Goal: Contribute content: Contribute content

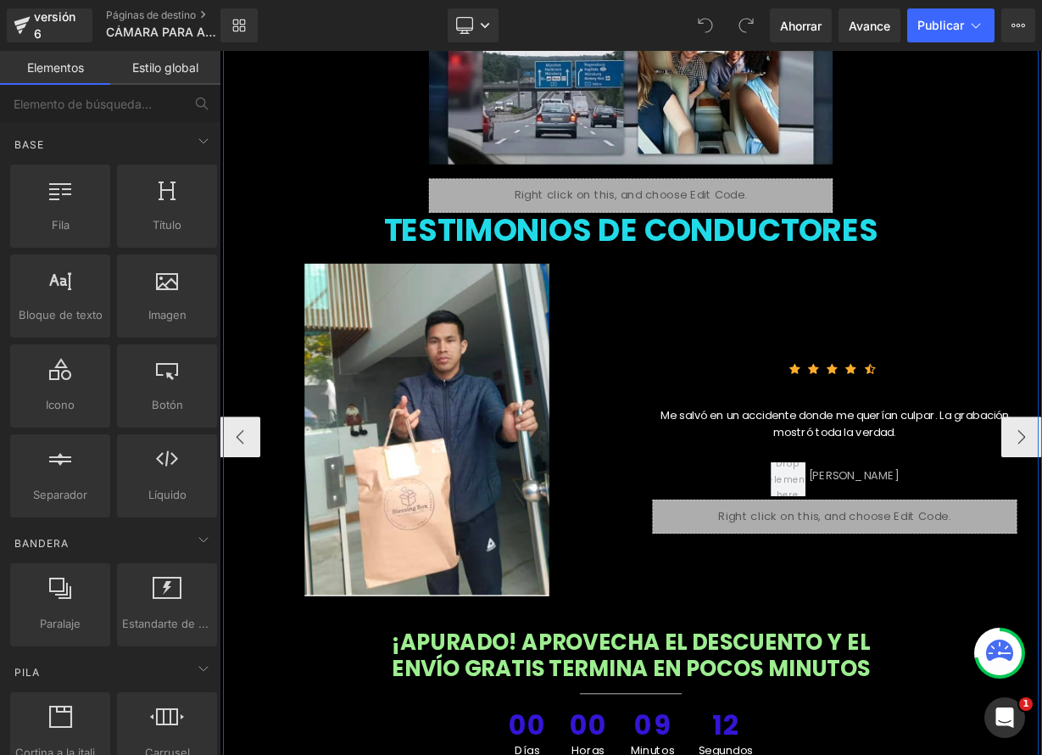
scroll to position [6299, 0]
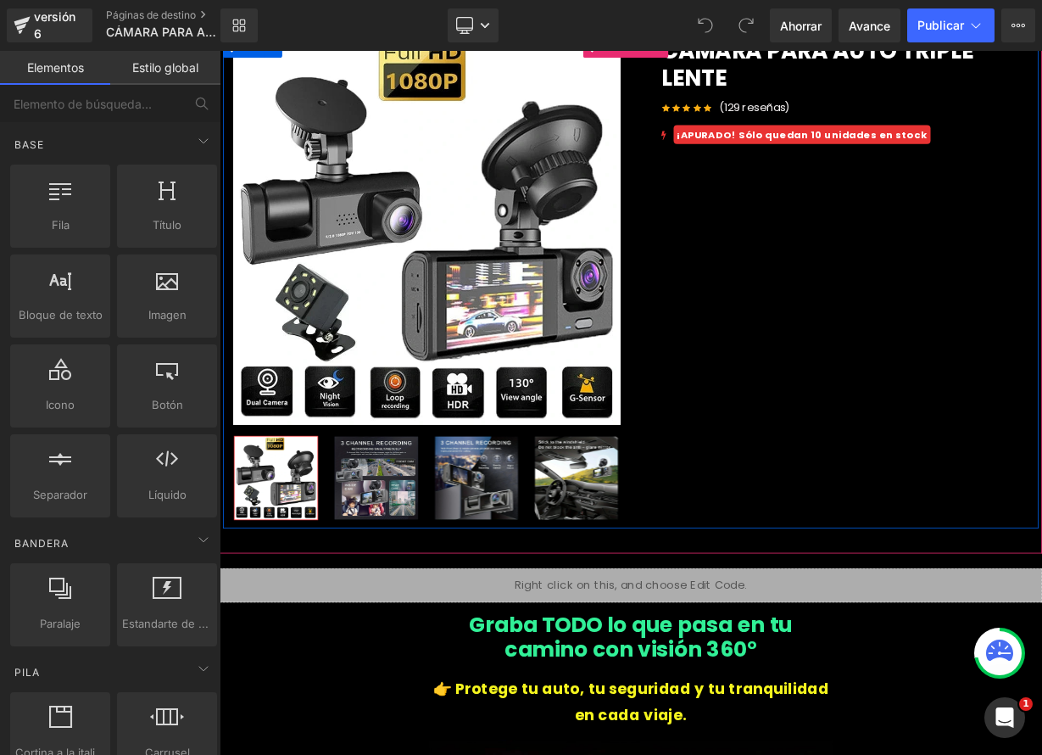
scroll to position [304, 0]
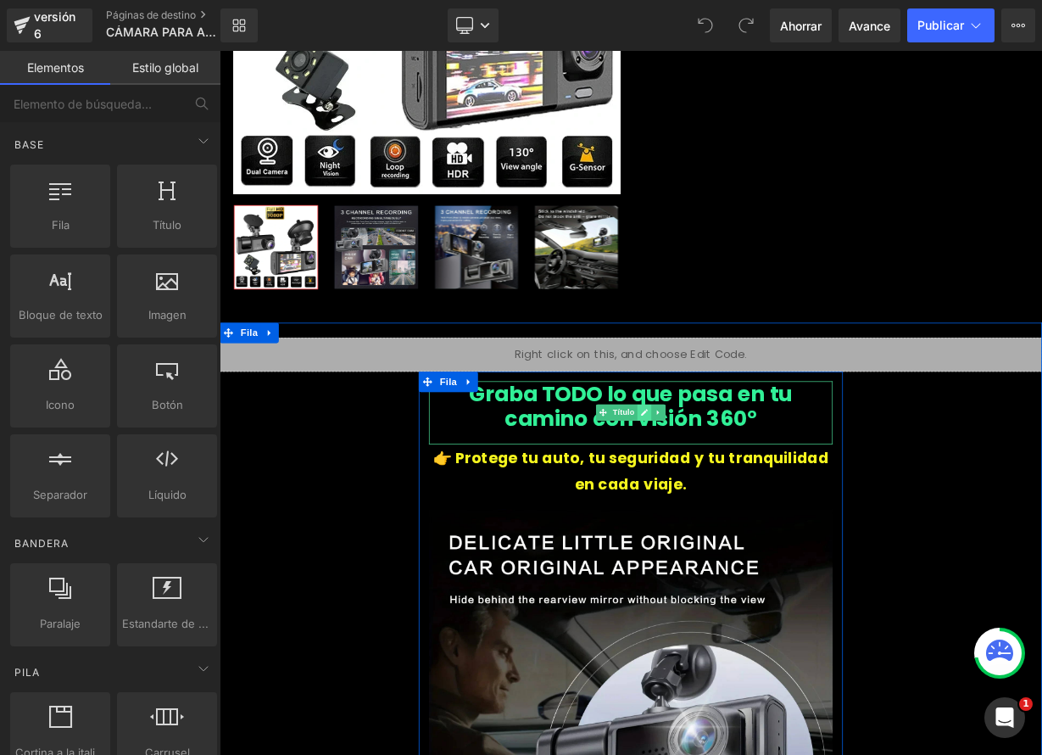
click at [745, 505] on link at bounding box center [750, 502] width 18 height 20
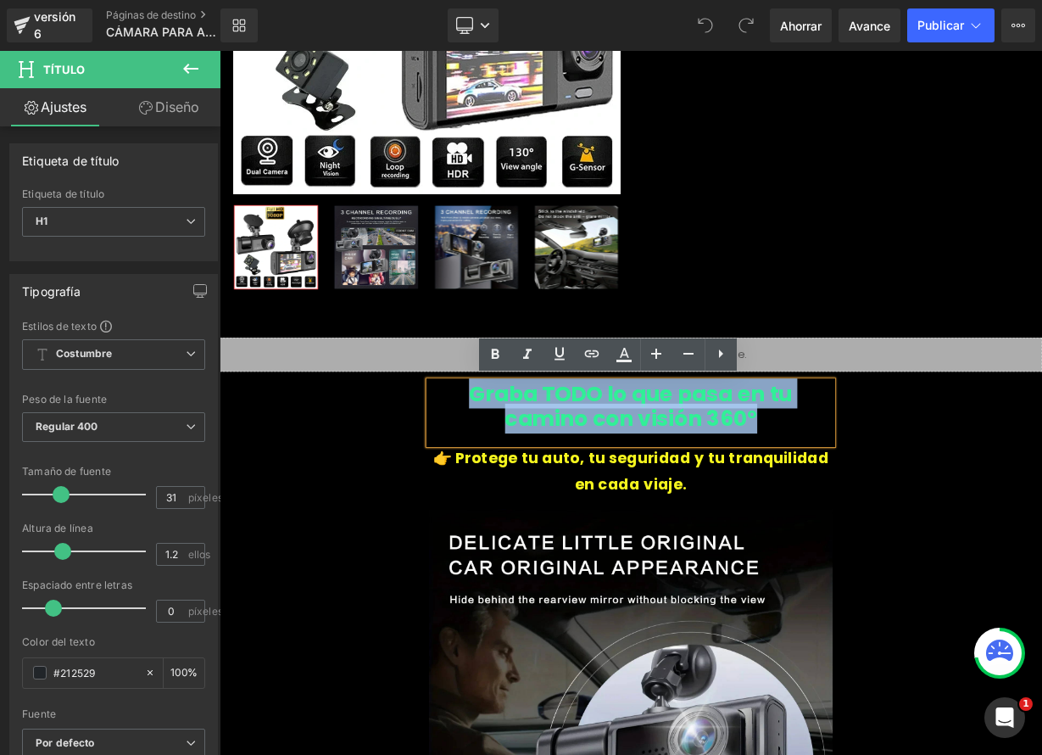
drag, startPoint x: 483, startPoint y: 479, endPoint x: 837, endPoint y: 508, distance: 354.8
click at [837, 508] on h1 "Graba TODO lo que pasa en tu camino con visión 360°" at bounding box center [733, 494] width 504 height 63
paste div
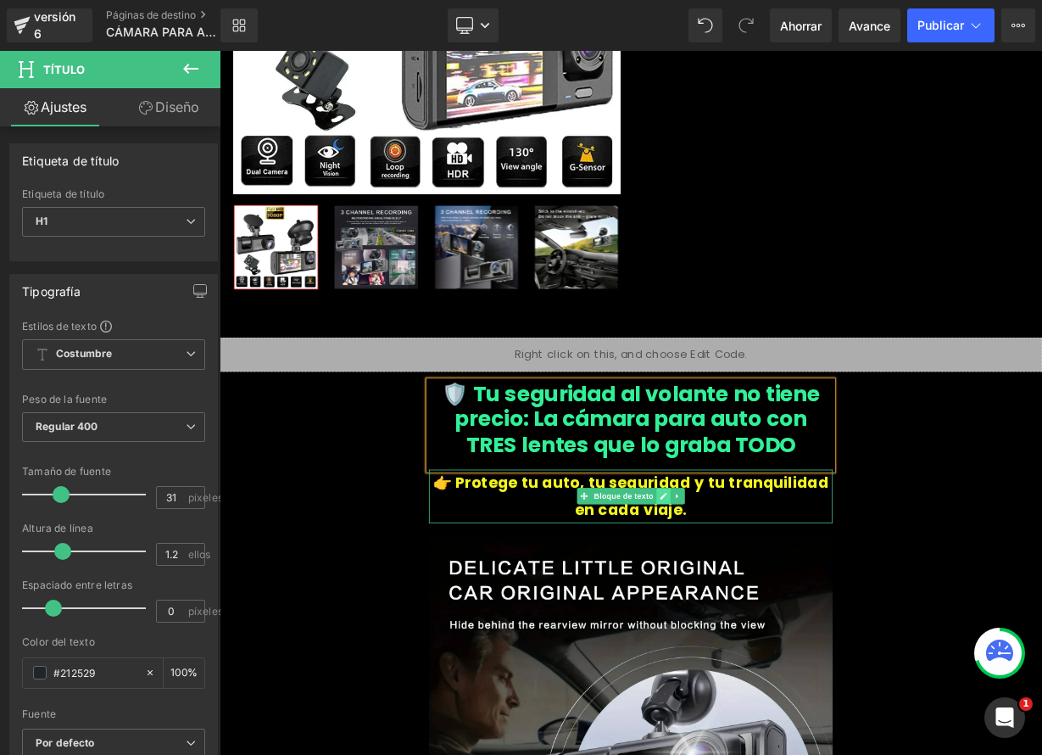
click at [773, 610] on link at bounding box center [773, 606] width 18 height 20
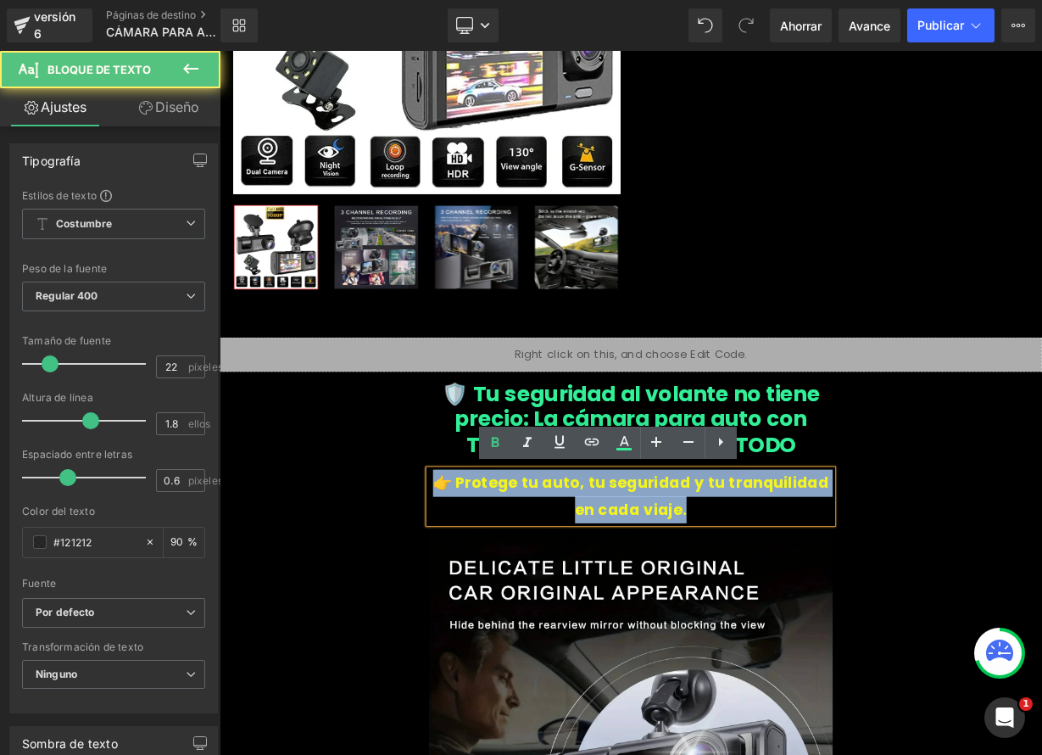
drag, startPoint x: 478, startPoint y: 589, endPoint x: 829, endPoint y: 615, distance: 352.0
click at [829, 615] on p "👉 Protege tu auto, tu seguridad y tu tranquilidad en cada viaje." at bounding box center [733, 606] width 504 height 67
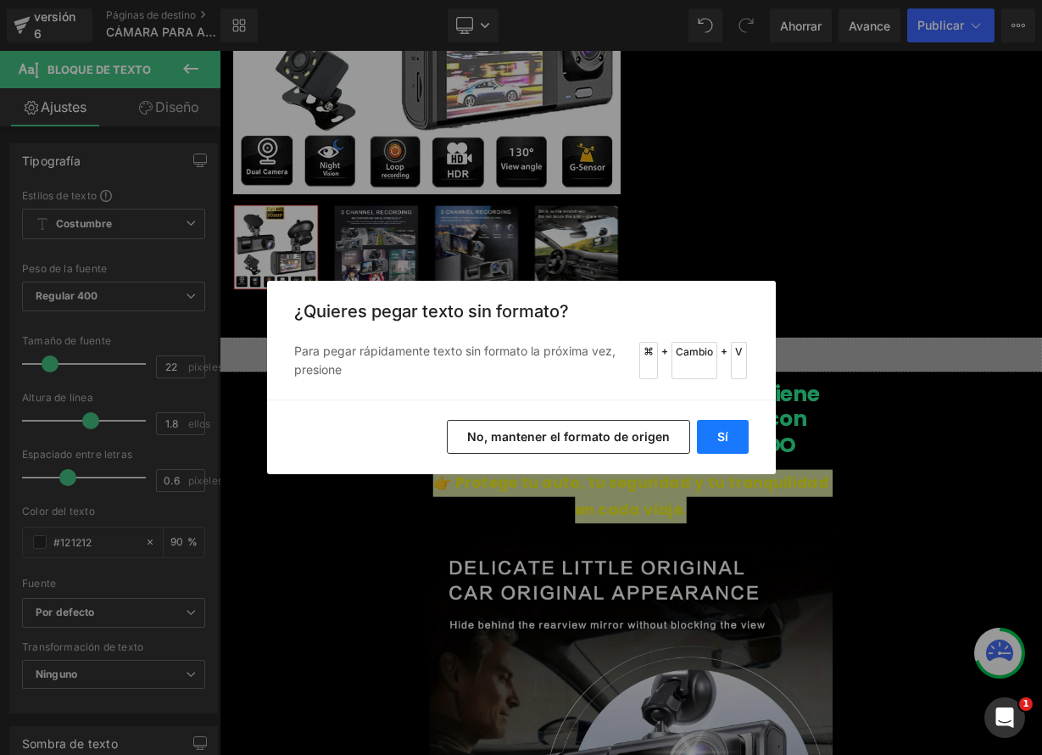
click at [723, 438] on font "Sí" at bounding box center [722, 436] width 11 height 14
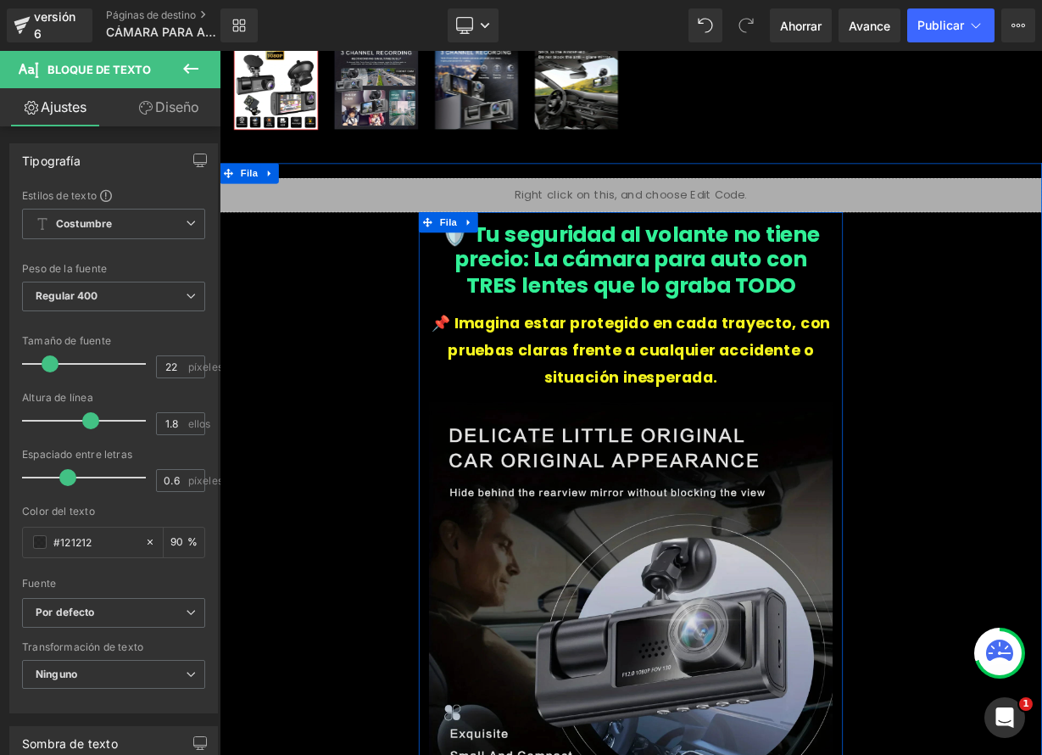
scroll to position [504, 0]
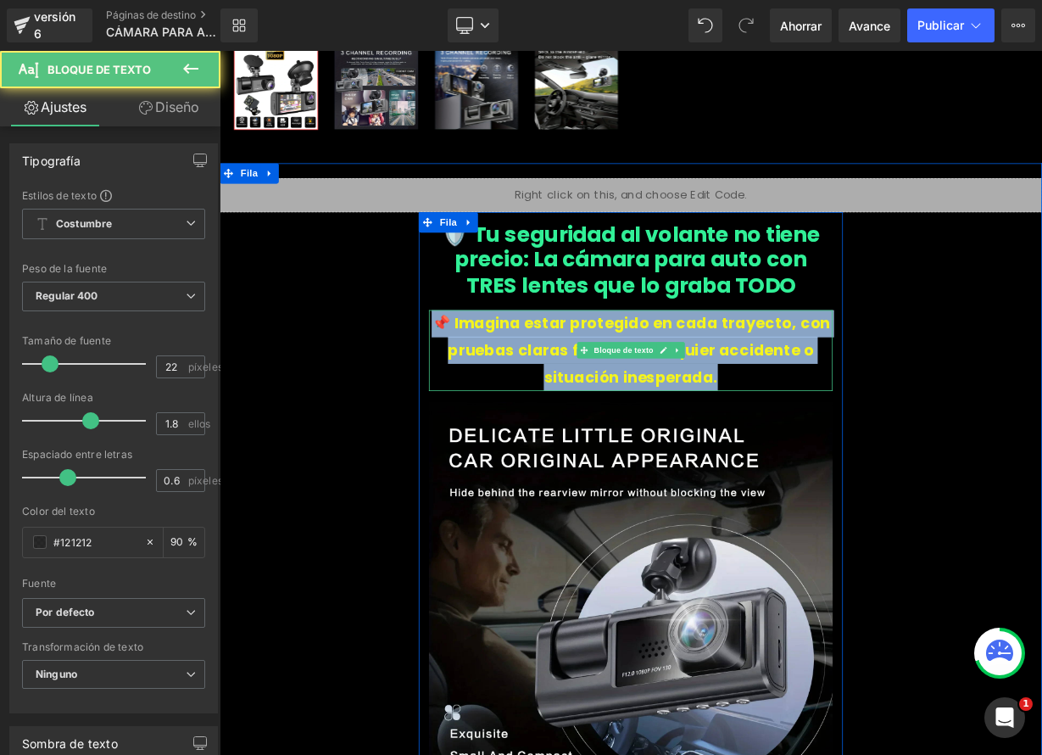
drag, startPoint x: 496, startPoint y: 384, endPoint x: 842, endPoint y: 467, distance: 355.8
click at [842, 467] on p "📌 Imagina estar protegido en cada trayecto, con pruebas claras frente a cualqui…" at bounding box center [733, 424] width 504 height 101
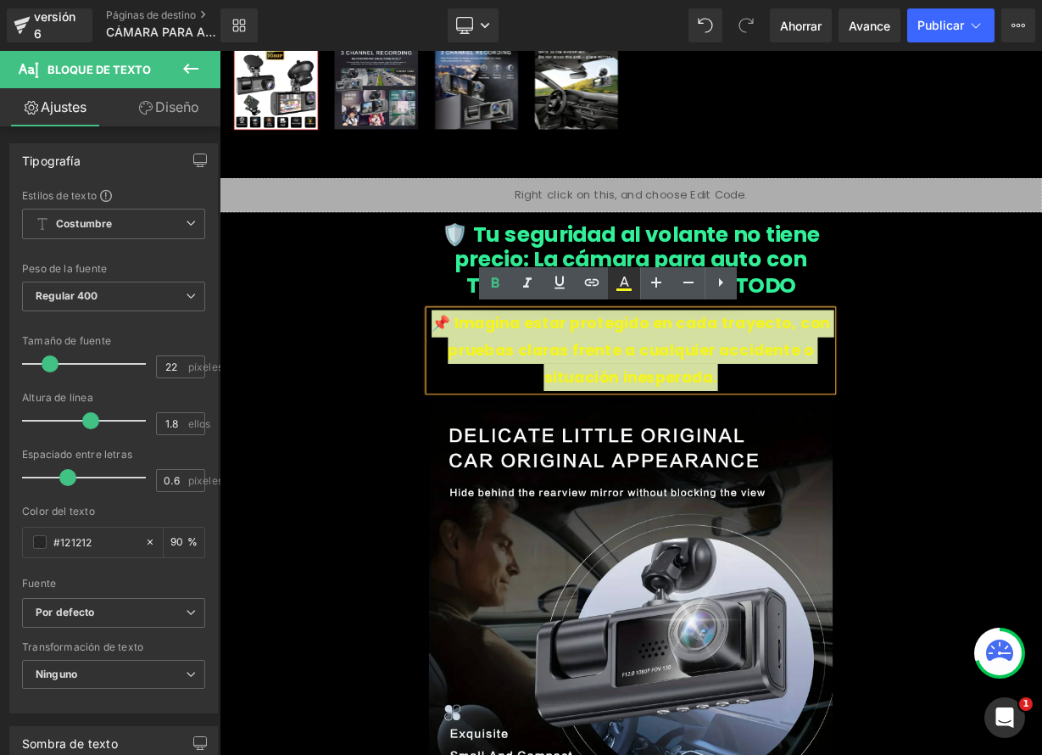
click at [624, 291] on icon at bounding box center [624, 283] width 20 height 20
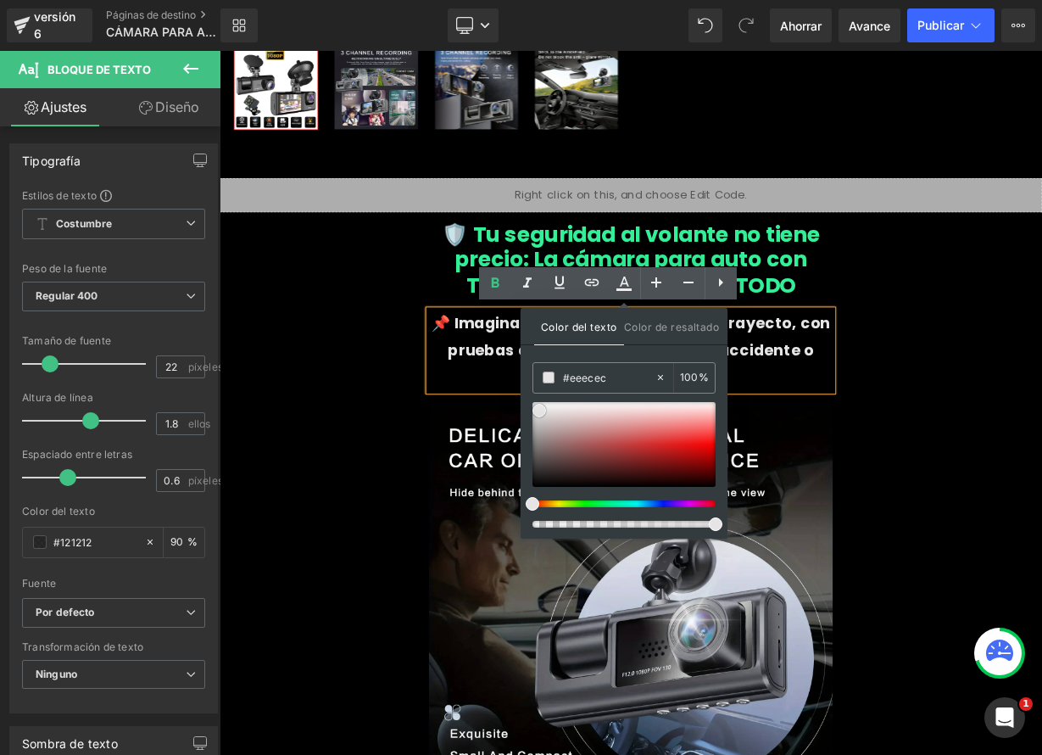
type input "#e6e4e4"
drag, startPoint x: 535, startPoint y: 465, endPoint x: 543, endPoint y: 405, distance: 60.7
click at [543, 405] on span at bounding box center [540, 411] width 14 height 14
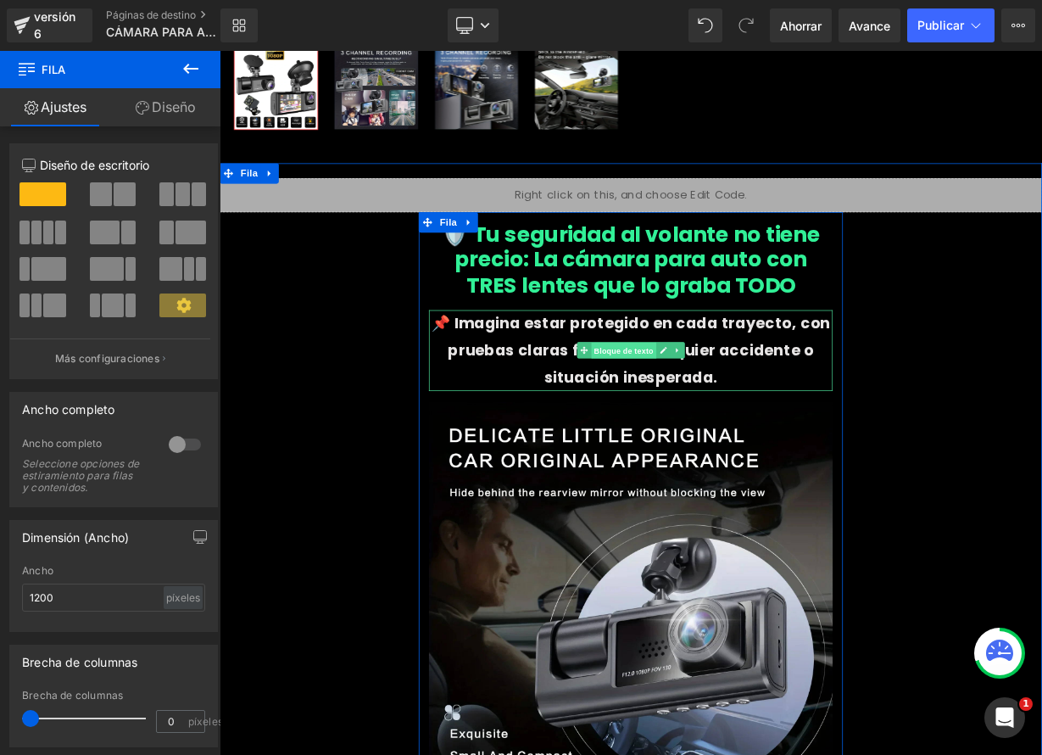
click at [756, 431] on span "Bloque de texto" at bounding box center [724, 425] width 81 height 20
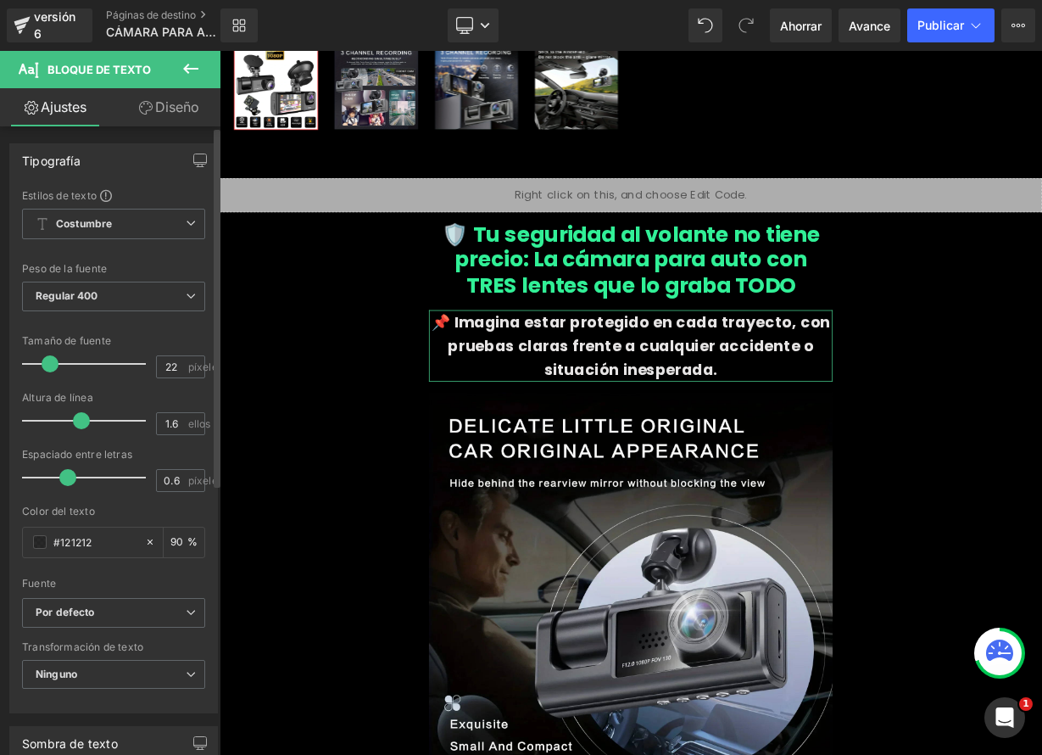
type input "1.5"
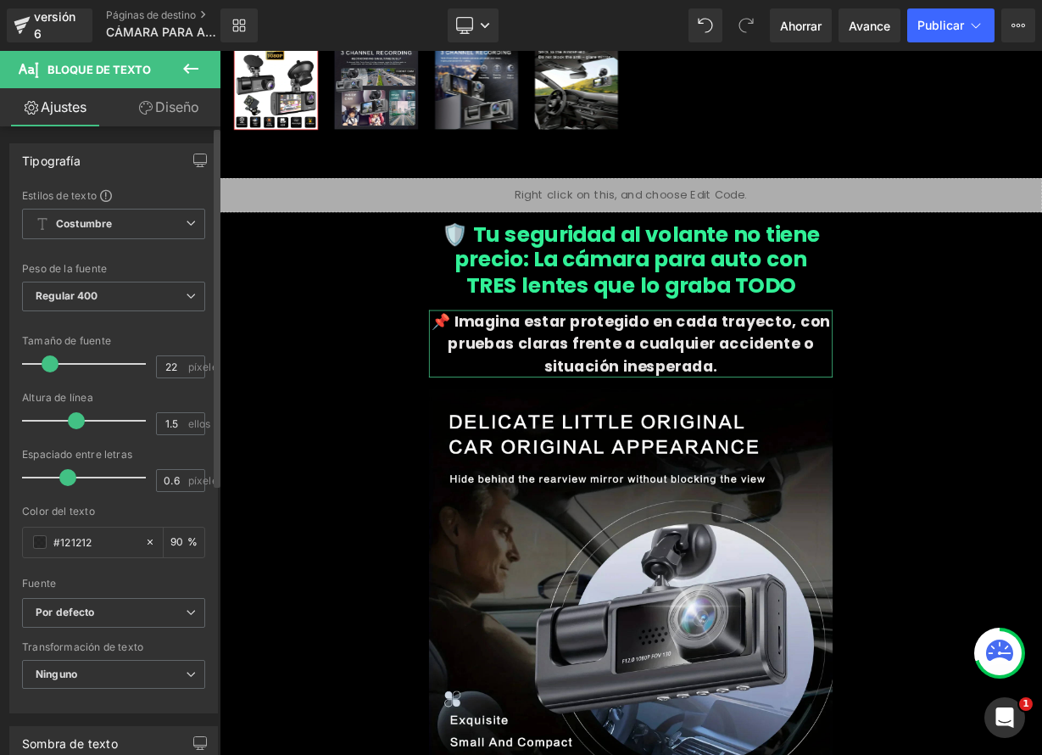
drag, startPoint x: 88, startPoint y: 424, endPoint x: 75, endPoint y: 423, distance: 12.7
click at [75, 423] on span at bounding box center [76, 420] width 17 height 17
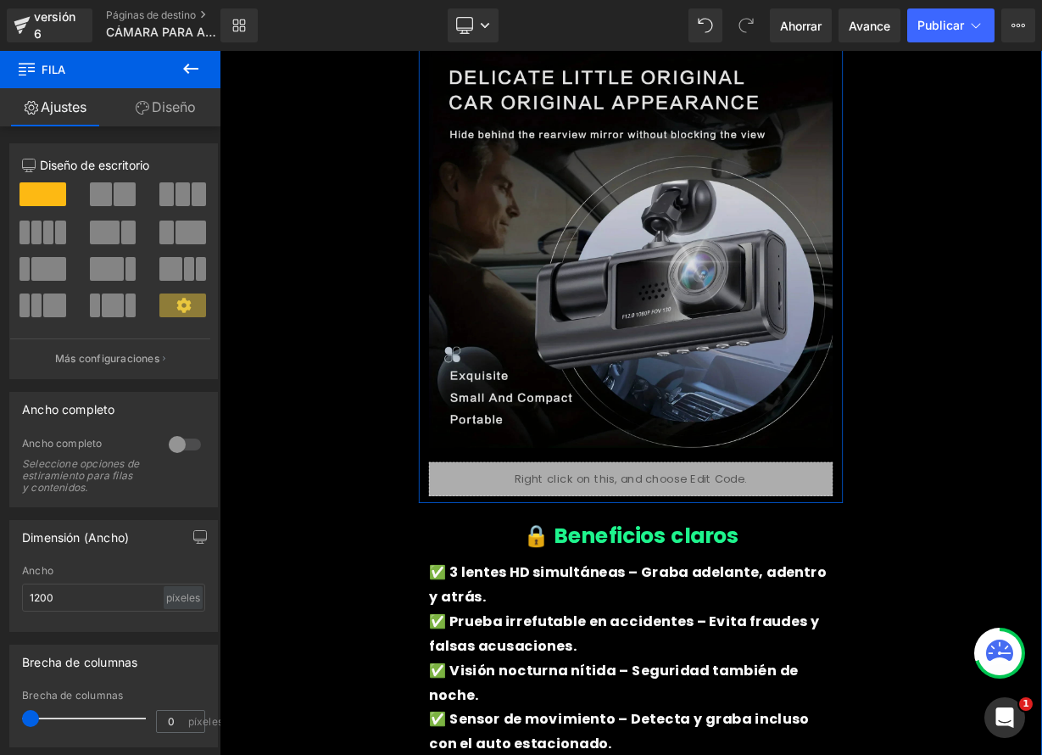
scroll to position [937, 0]
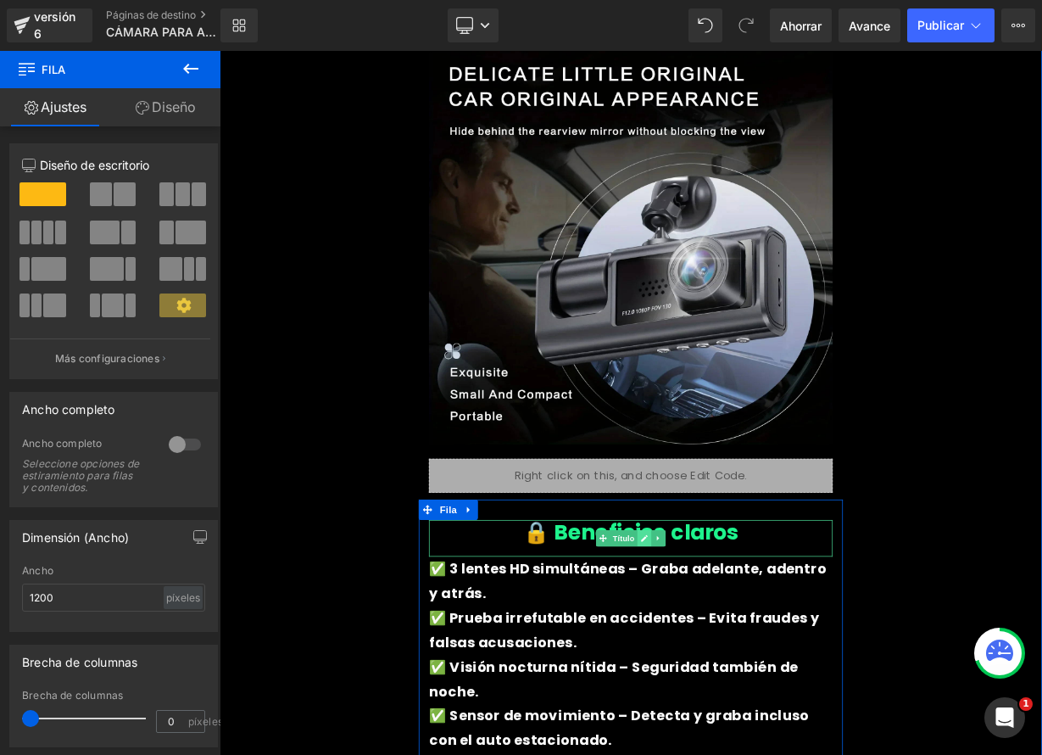
click at [748, 664] on link at bounding box center [750, 659] width 18 height 20
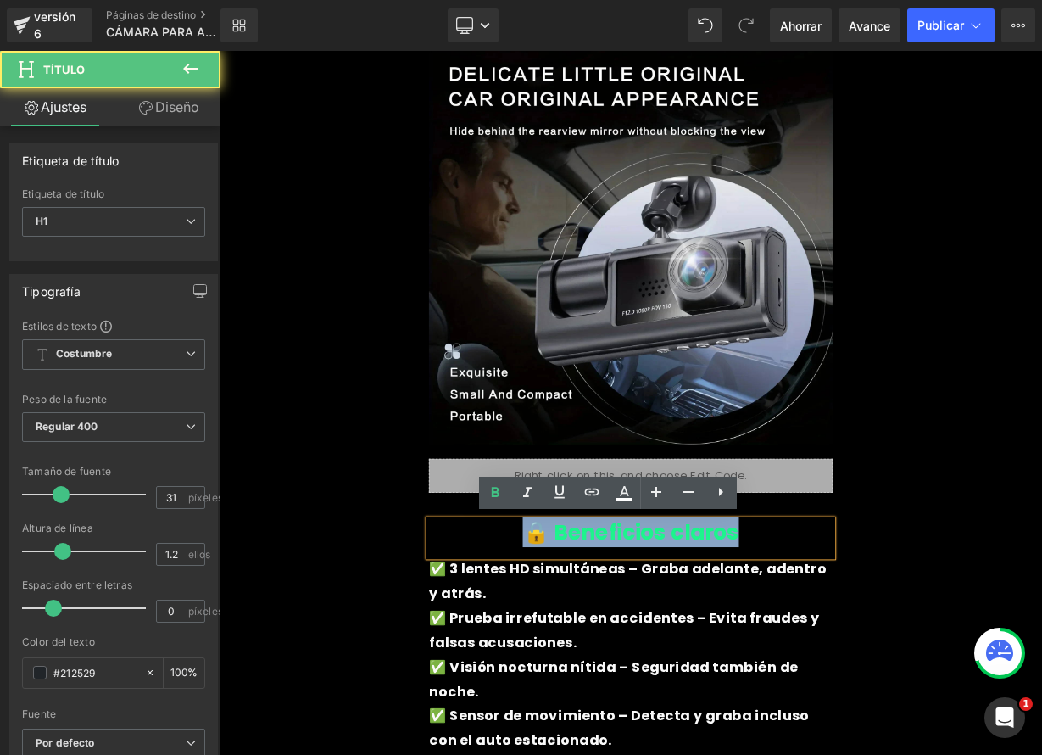
drag, startPoint x: 606, startPoint y: 654, endPoint x: 879, endPoint y: 635, distance: 272.9
click at [874, 639] on h1 "🔒 Beneficios claros" at bounding box center [733, 651] width 504 height 31
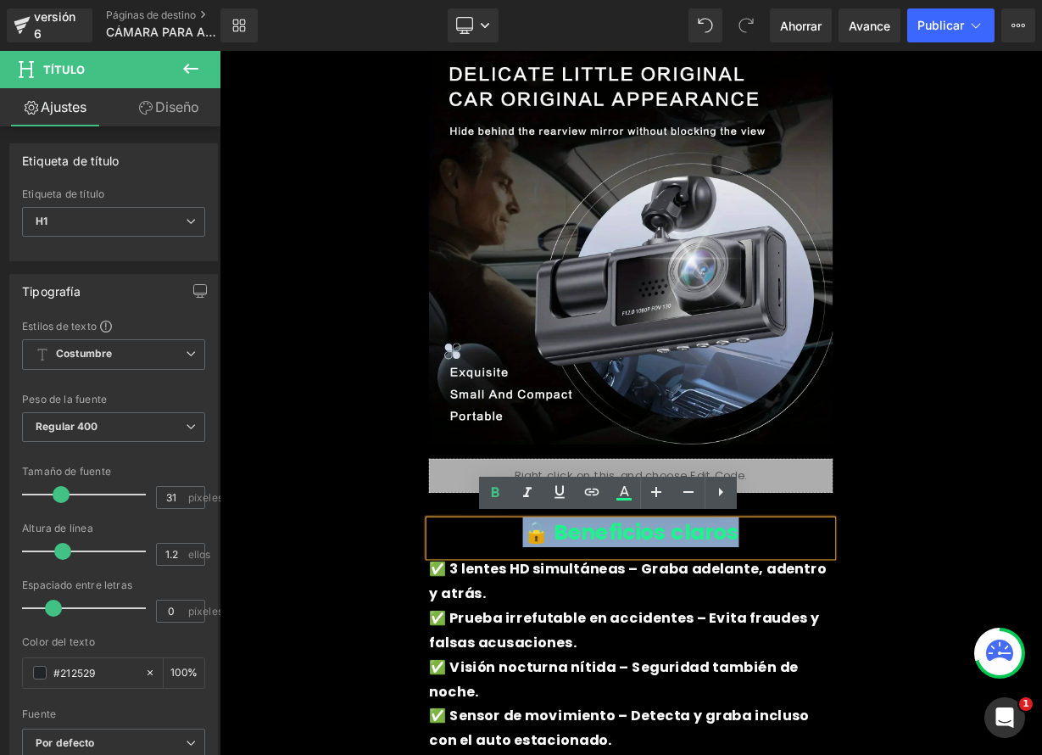
paste div
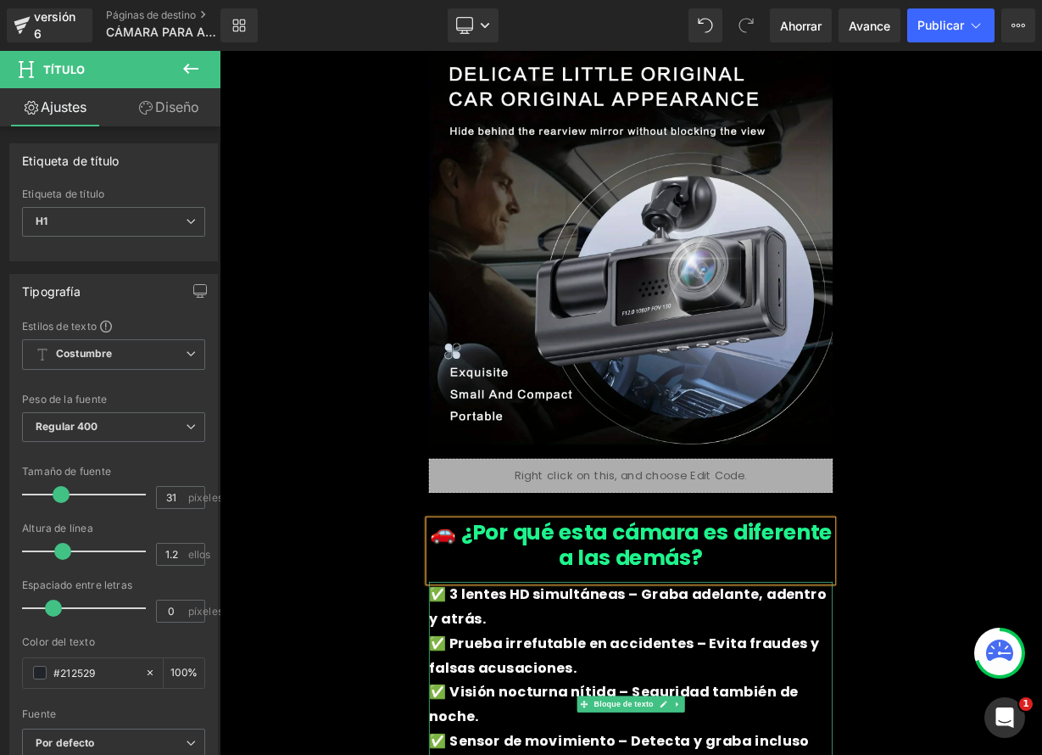
scroll to position [1203, 0]
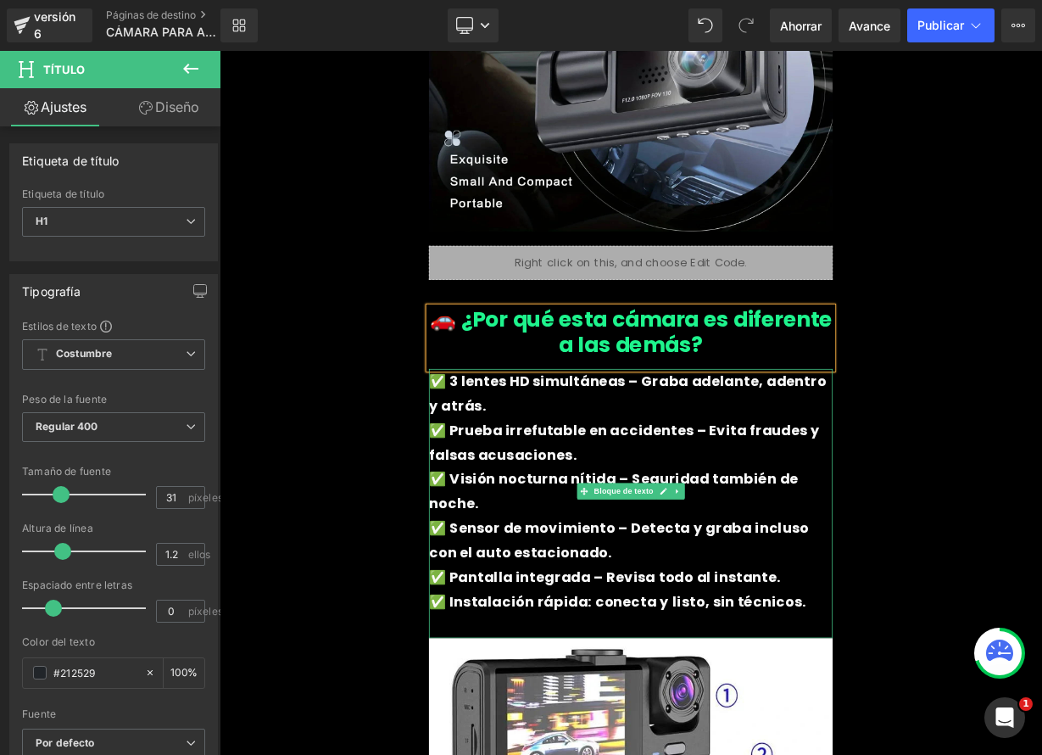
click at [510, 485] on font "✅ 3 lentes HD simultáneas – Graba adelante, adentro y atrás." at bounding box center [729, 478] width 496 height 54
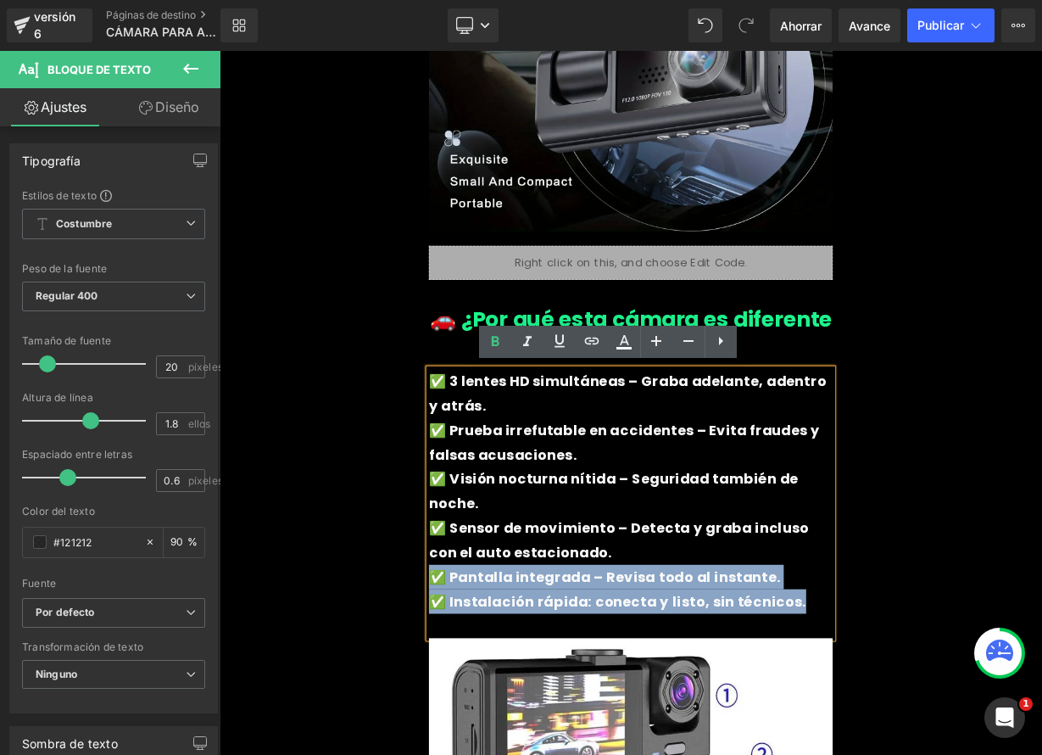
drag, startPoint x: 472, startPoint y: 456, endPoint x: 704, endPoint y: 648, distance: 301.2
click at [704, 648] on div "✅ 3 lentes HD simultáneas – Graba adelante, adentro y atrás. ✅ Prueba irrefutab…" at bounding box center [733, 616] width 504 height 336
click at [716, 695] on font "✅ Pantalla integrada – Revisa todo al instante." at bounding box center [700, 707] width 438 height 24
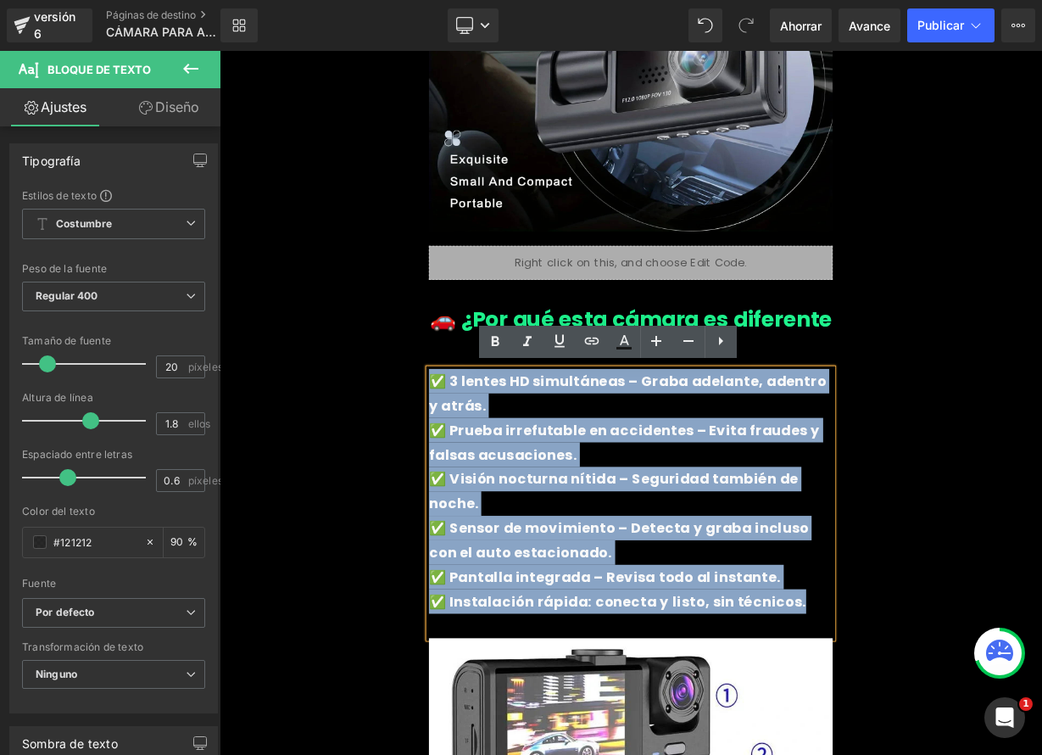
drag, startPoint x: 924, startPoint y: 700, endPoint x: 476, endPoint y: 452, distance: 512.1
click at [481, 452] on div "✅ 3 lentes HD simultáneas – Graba adelante, adentro y atrás. ✅ Prueba irrefutab…" at bounding box center [733, 616] width 504 height 336
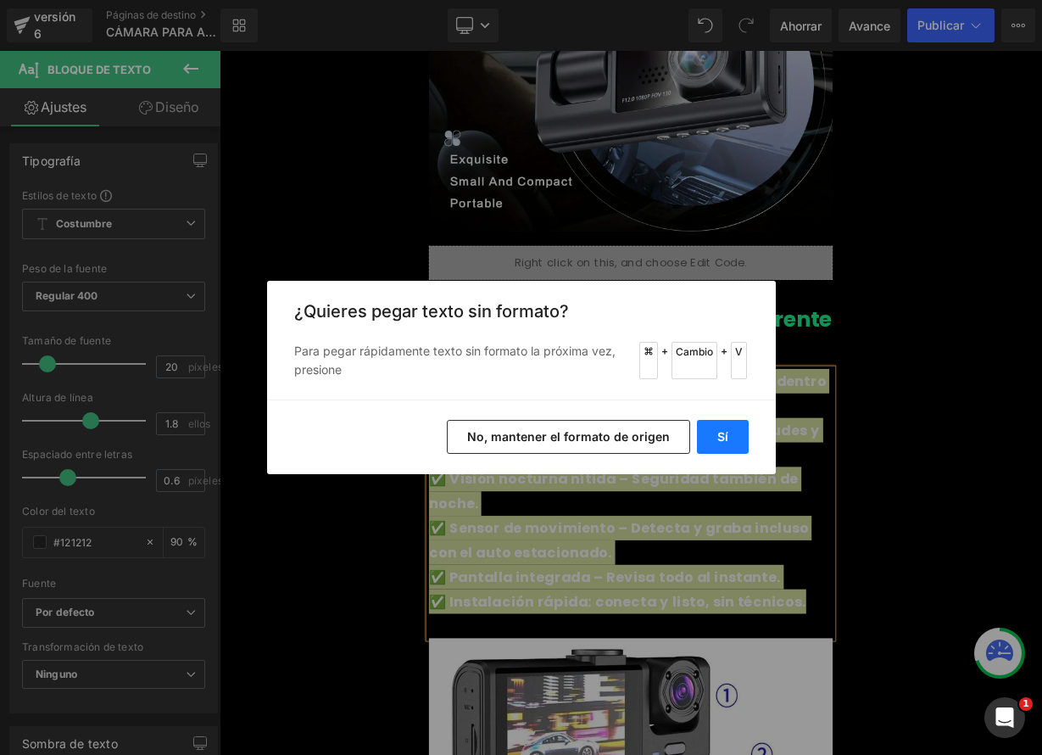
click at [714, 438] on button "Sí" at bounding box center [723, 437] width 52 height 34
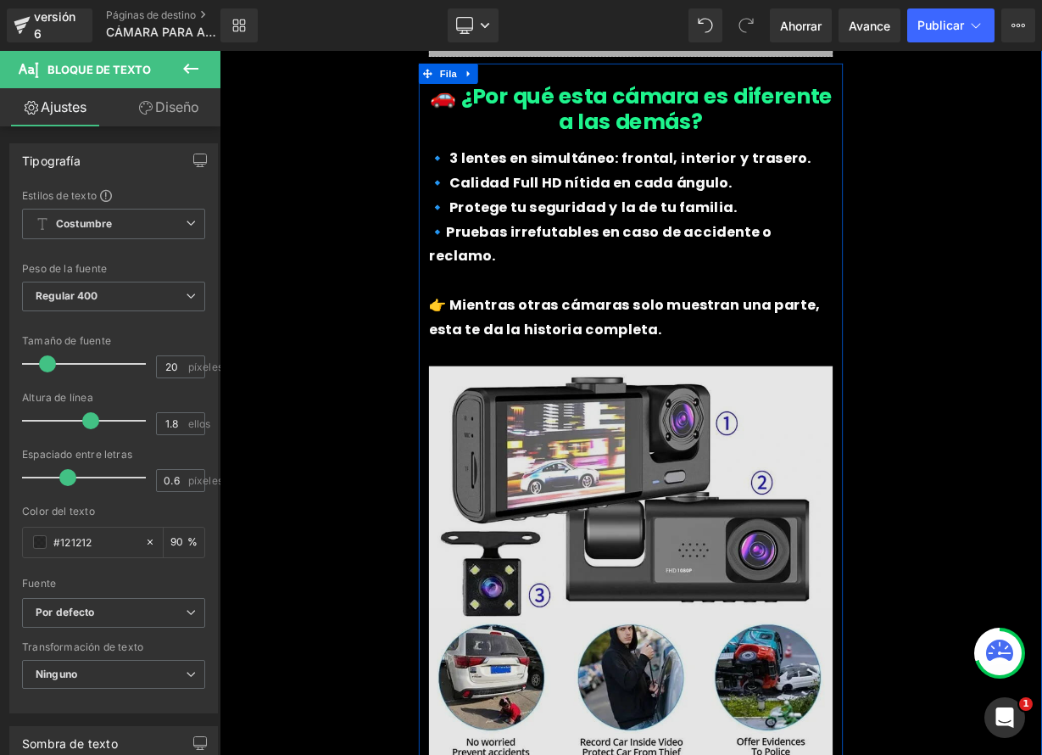
scroll to position [1484, 0]
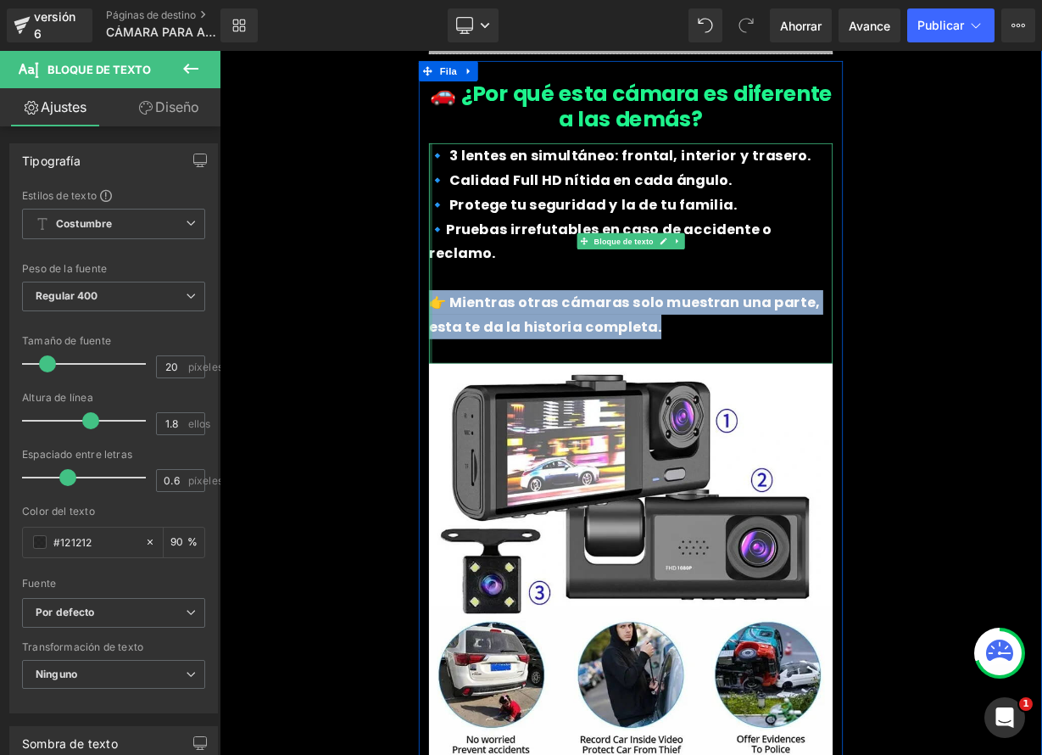
drag, startPoint x: 701, startPoint y: 371, endPoint x: 478, endPoint y: 339, distance: 225.4
click at [481, 339] on div "🔹 3 lentes en simultáneo: frontal, interior y trasero. 🔹 Calidad Full HD nítida…" at bounding box center [733, 303] width 504 height 275
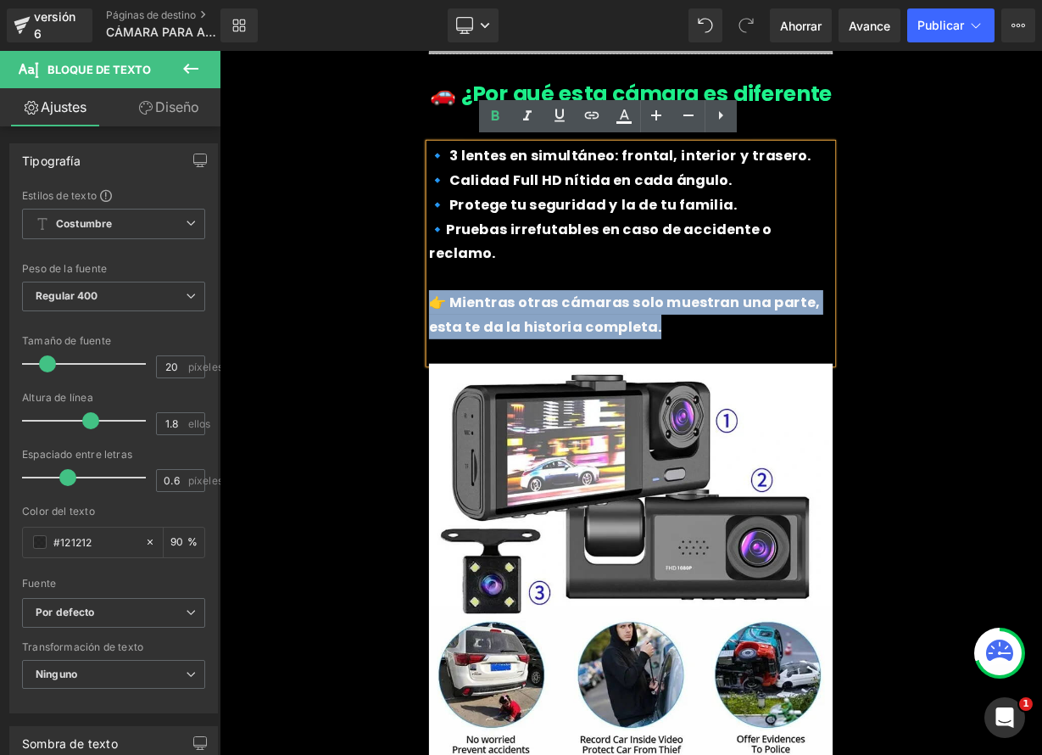
copy font "👉 Mientras otras cámaras solo muestran una parte, esta te da la historia comple…"
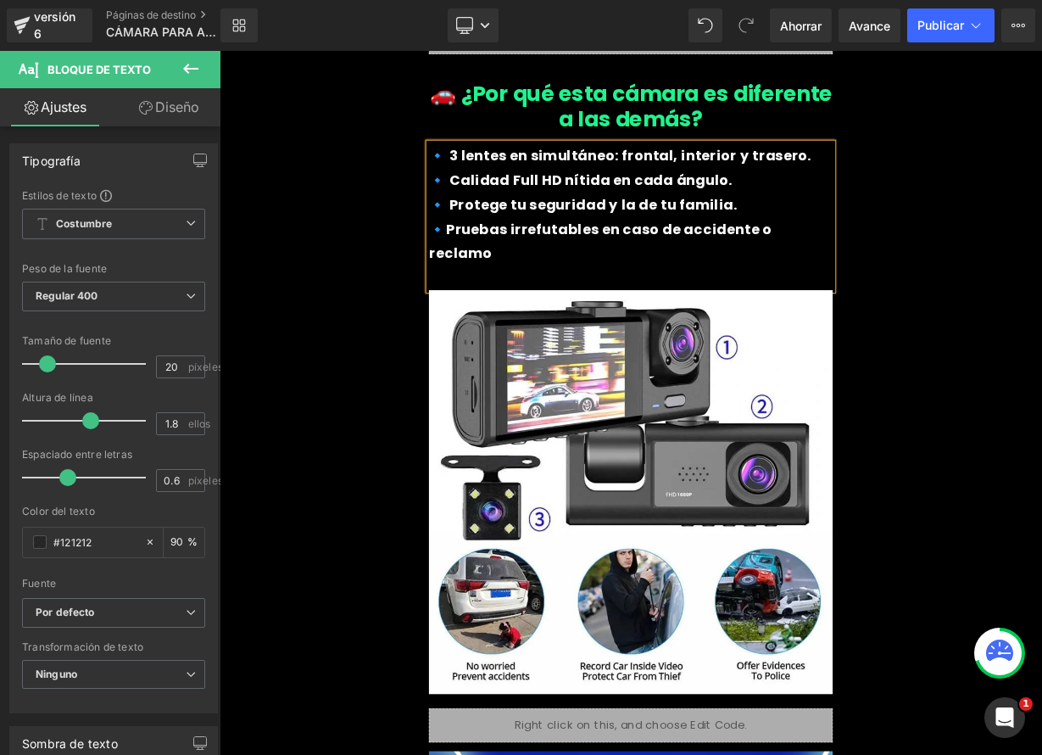
click at [644, 239] on font "🔹 Protege tu seguridad y la de tu familia." at bounding box center [673, 243] width 384 height 24
click at [816, 236] on font "🔹 Protege tu seguridad y la de tu familia." at bounding box center [673, 243] width 384 height 24
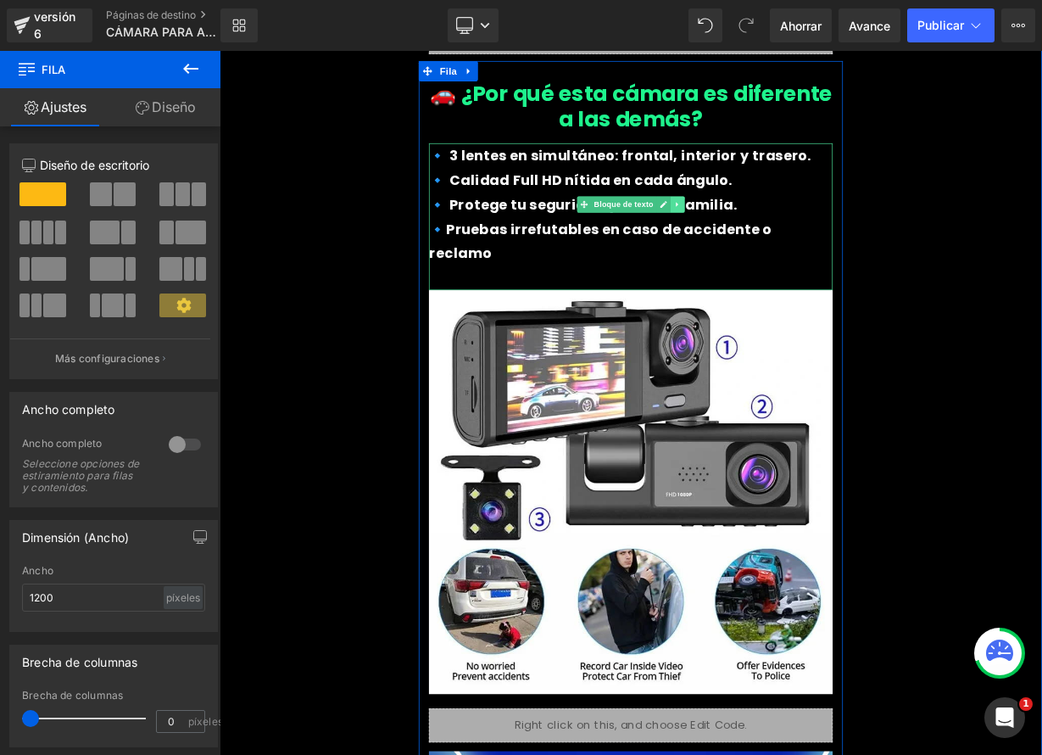
click at [786, 240] on icon at bounding box center [790, 242] width 9 height 10
click at [780, 244] on icon at bounding box center [782, 242] width 9 height 9
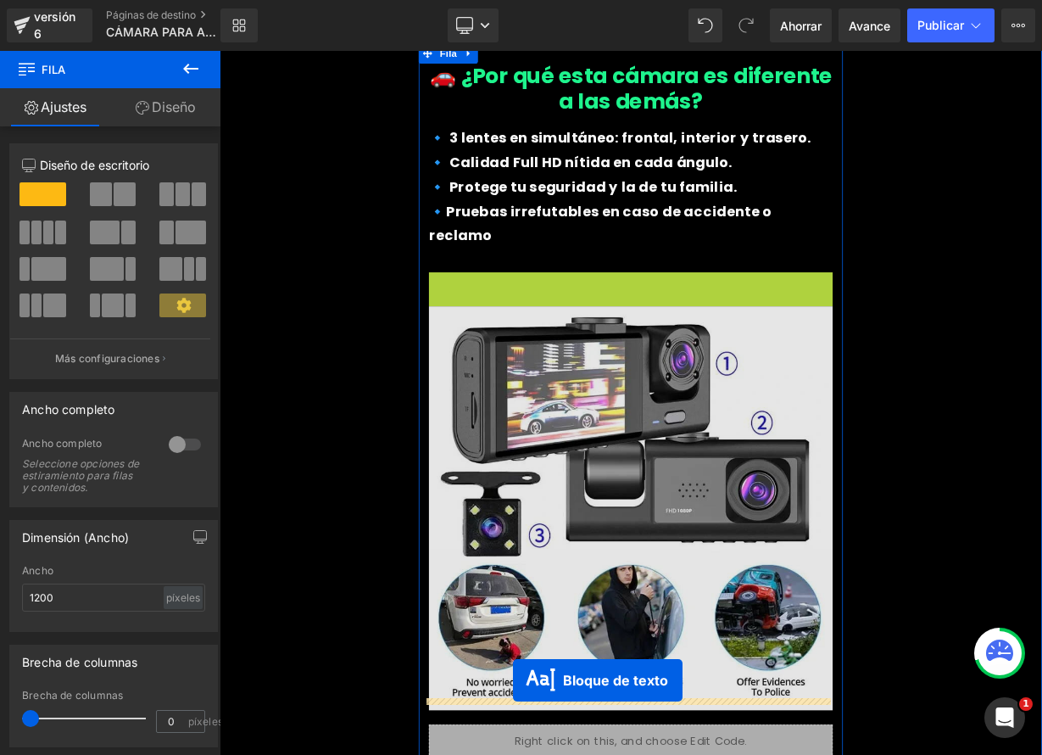
scroll to position [1515, 0]
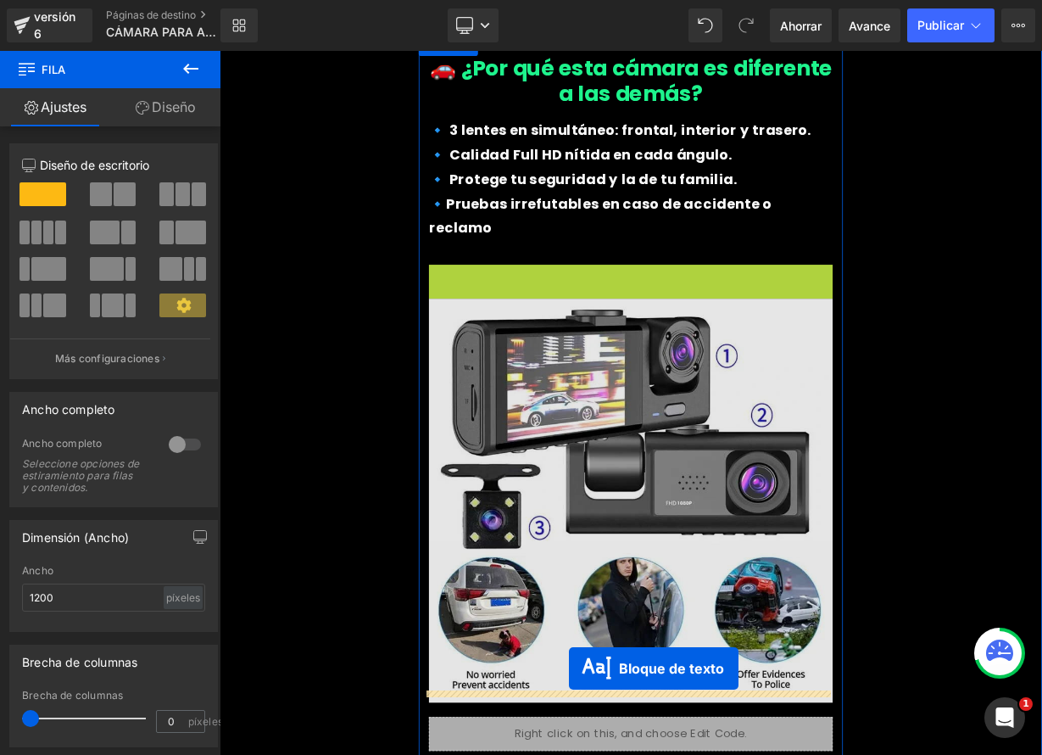
drag, startPoint x: 664, startPoint y: 390, endPoint x: 656, endPoint y: 821, distance: 430.9
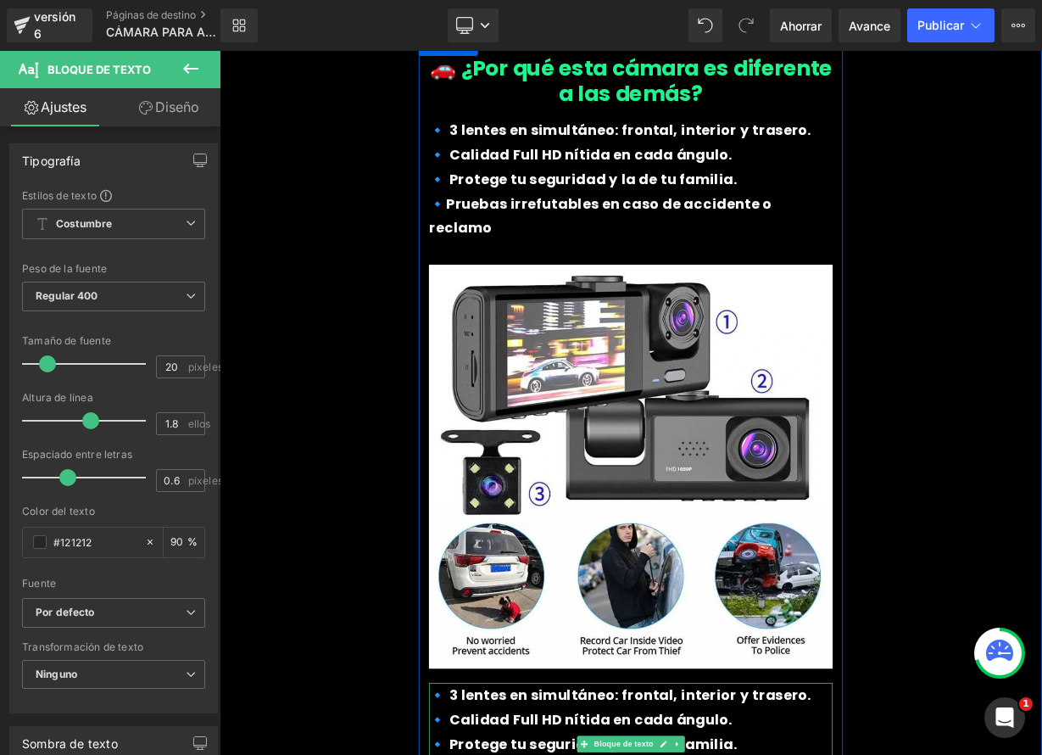
scroll to position [1756, 0]
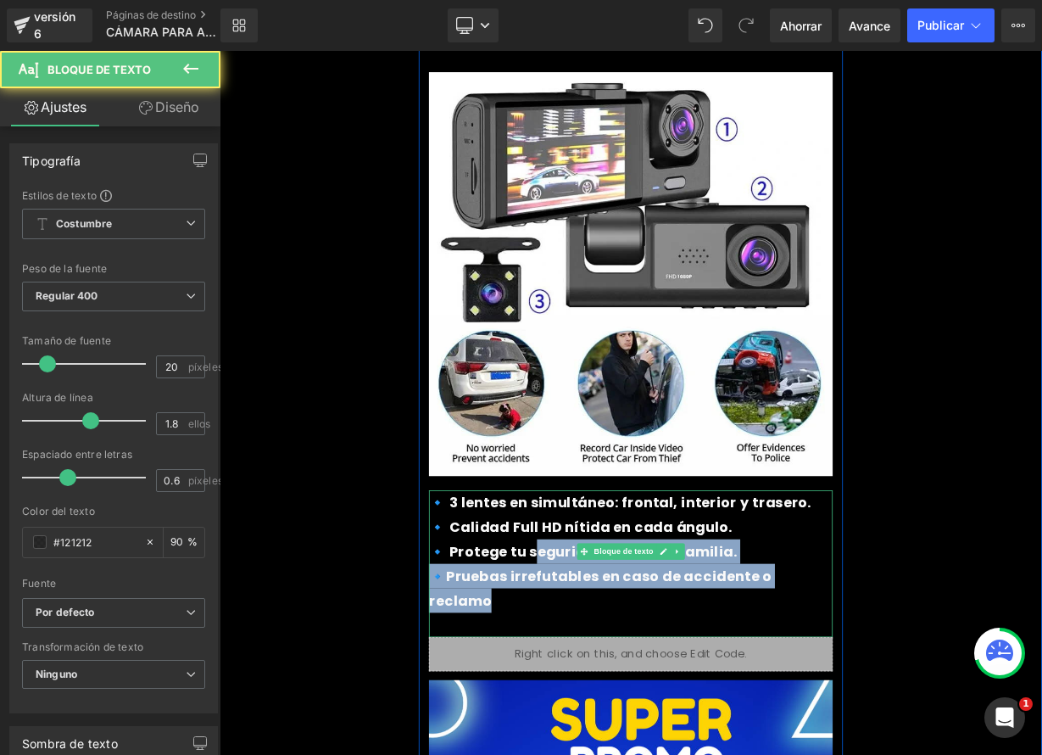
drag, startPoint x: 948, startPoint y: 671, endPoint x: 589, endPoint y: 643, distance: 359.8
click at [603, 645] on div "🔹 3 lentes en simultáneo: frontal, interior y trasero. 🔹 Calidad Full HD nítida…" at bounding box center [733, 690] width 504 height 183
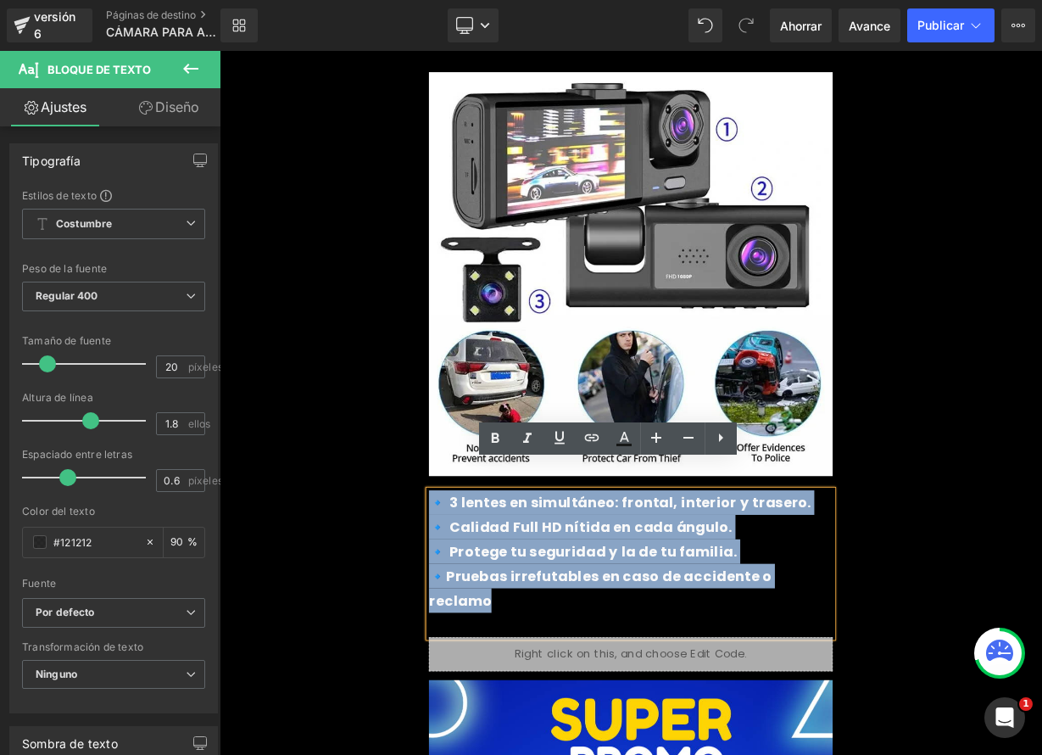
drag, startPoint x: 480, startPoint y: 582, endPoint x: 953, endPoint y: 678, distance: 483.0
click at [953, 678] on div "🔹 3 lentes en simultáneo: frontal, interior y trasero. 🔹 Calidad Full HD nítida…" at bounding box center [733, 690] width 504 height 183
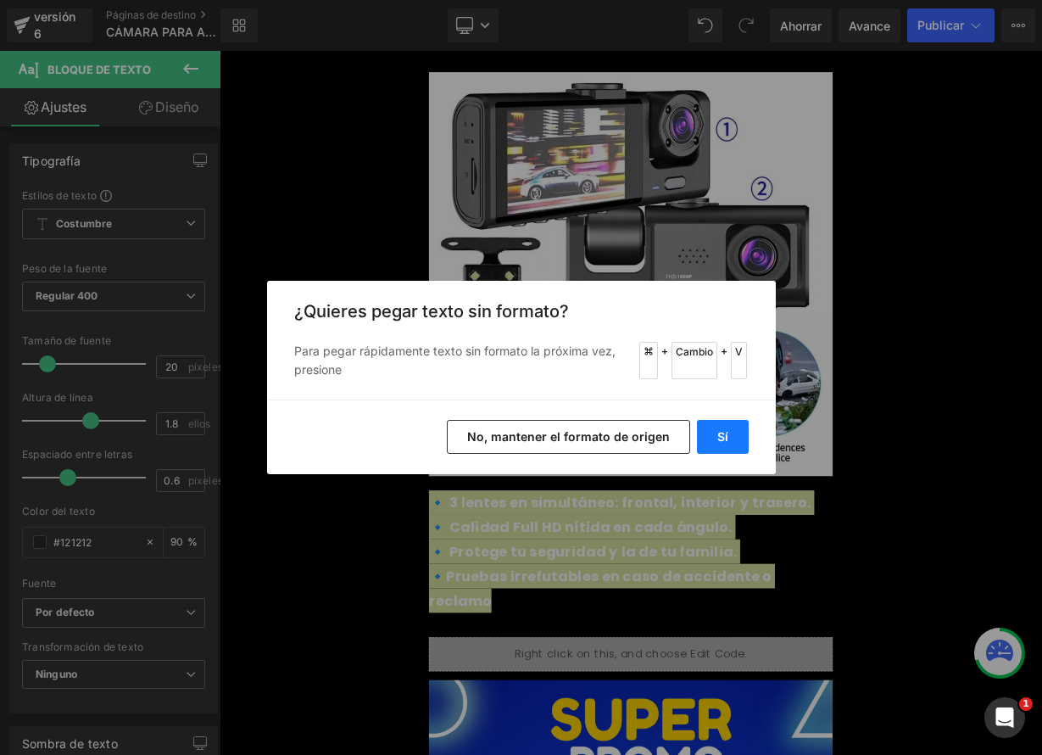
click at [735, 438] on button "Sí" at bounding box center [723, 437] width 52 height 34
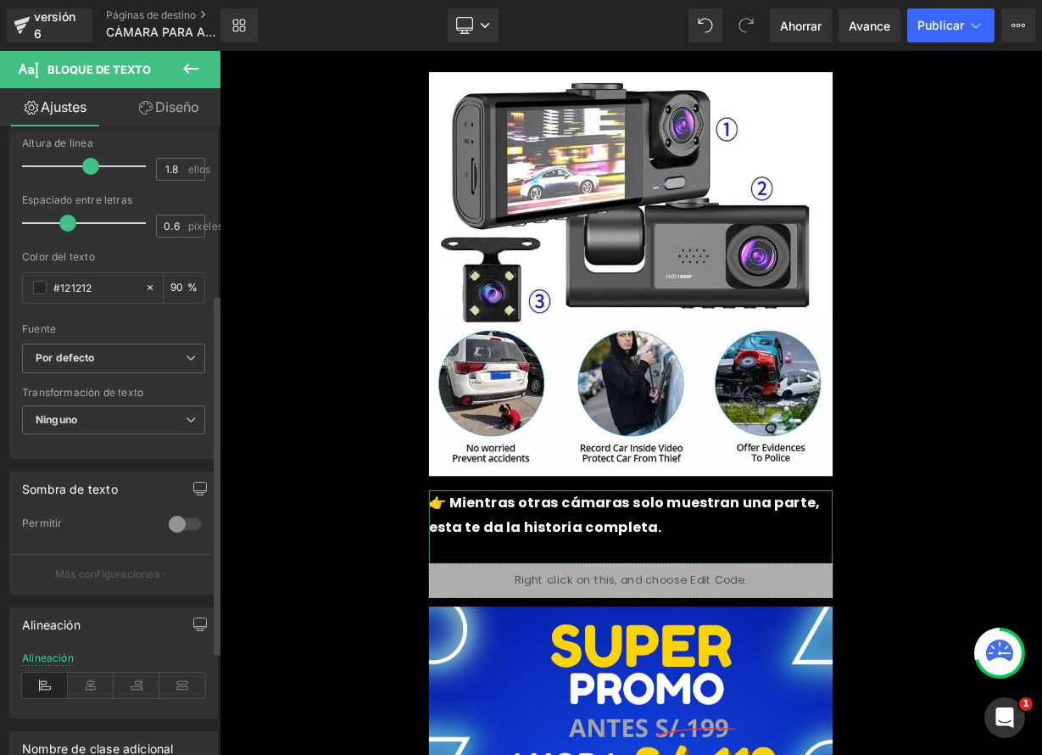
scroll to position [292, 0]
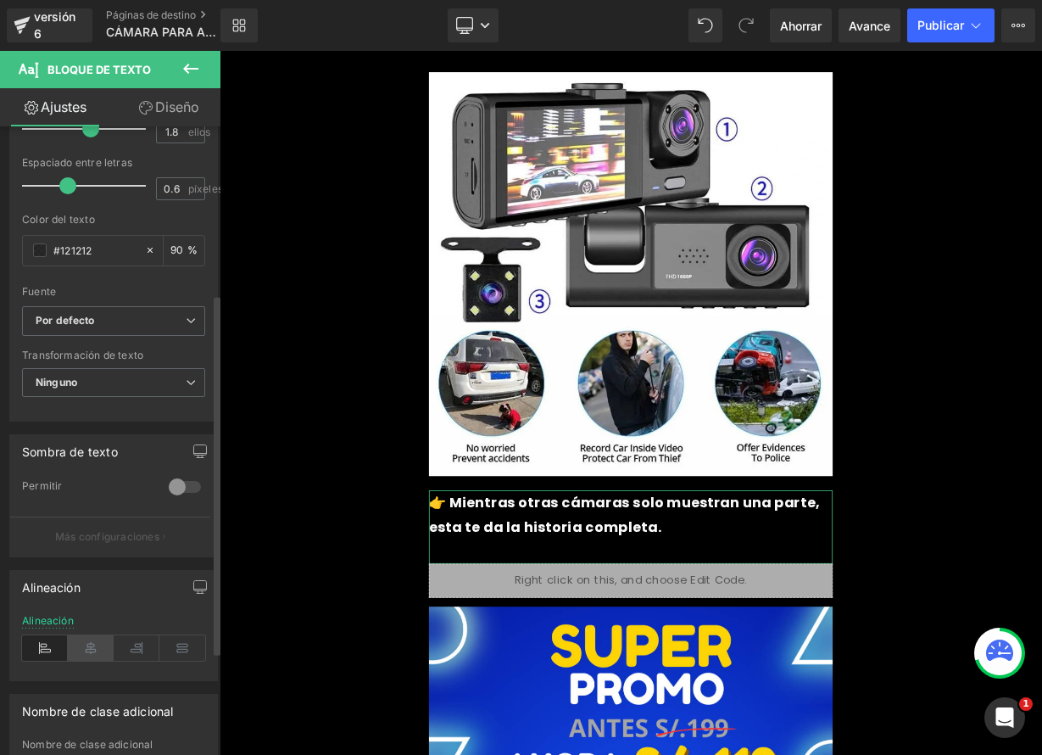
click at [87, 648] on icon at bounding box center [91, 647] width 46 height 25
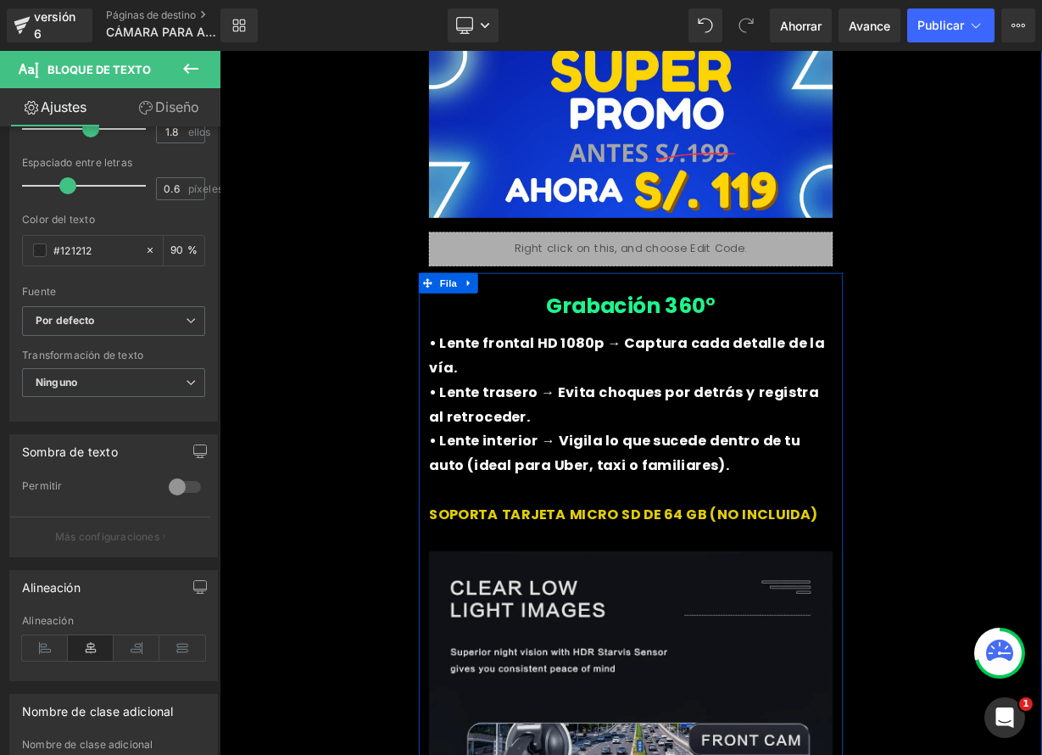
scroll to position [2481, 0]
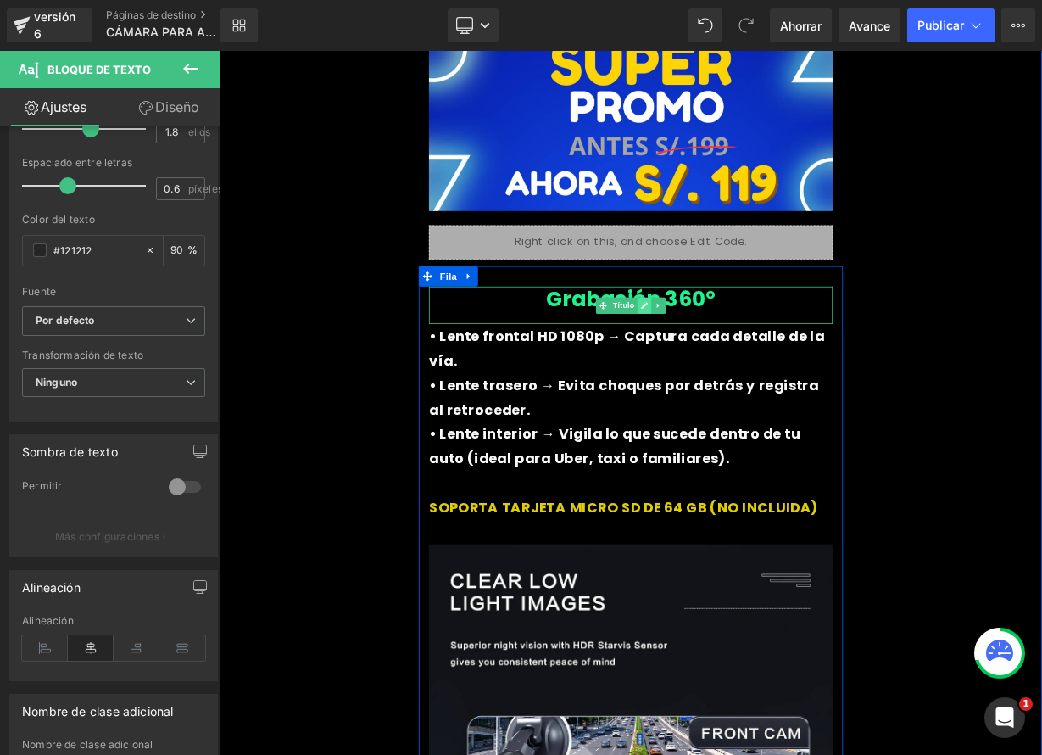
click at [748, 359] on link at bounding box center [750, 369] width 18 height 20
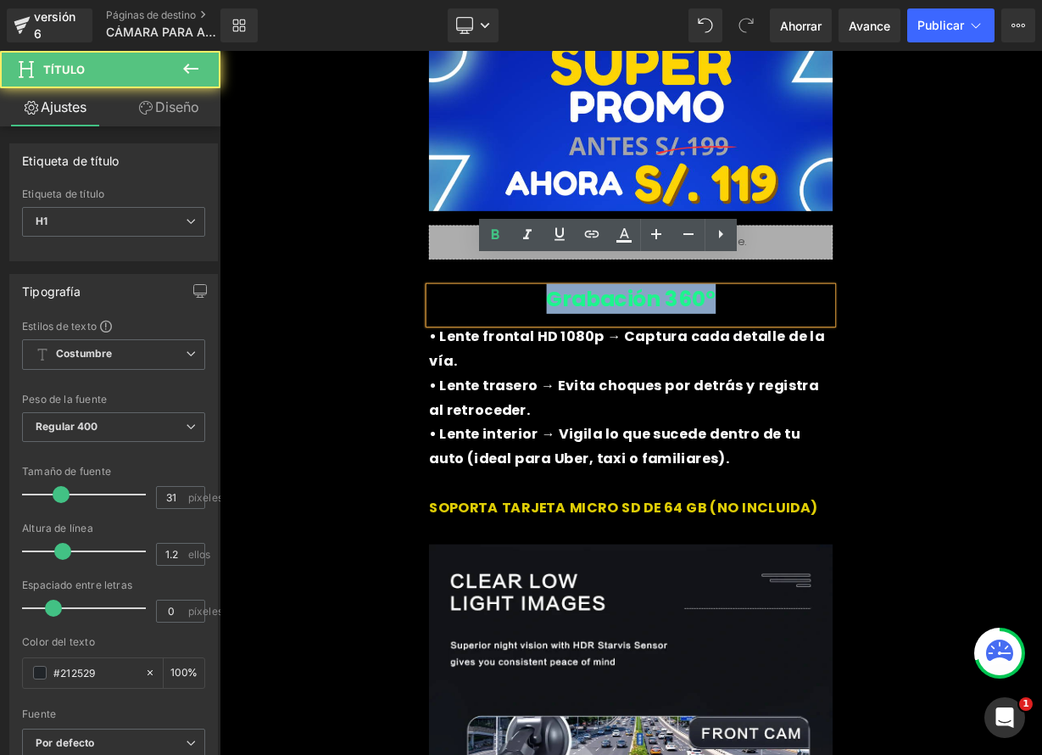
drag, startPoint x: 633, startPoint y: 332, endPoint x: 859, endPoint y: 338, distance: 225.7
click at [859, 345] on h1 "Grabación 360°" at bounding box center [733, 360] width 504 height 31
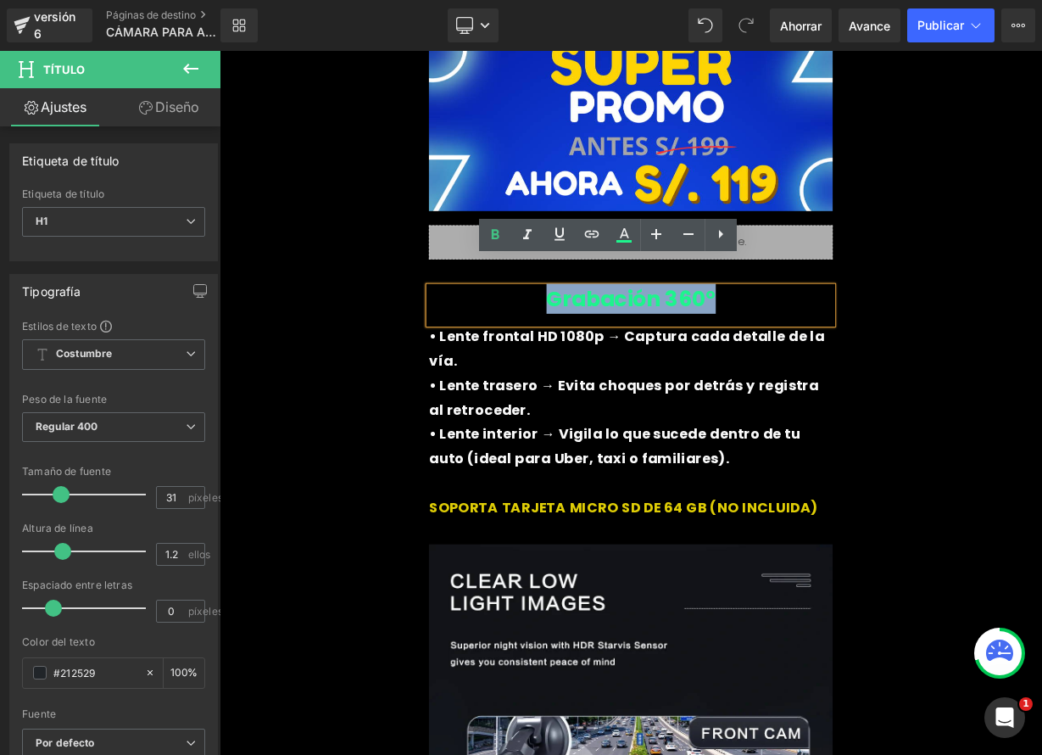
paste div
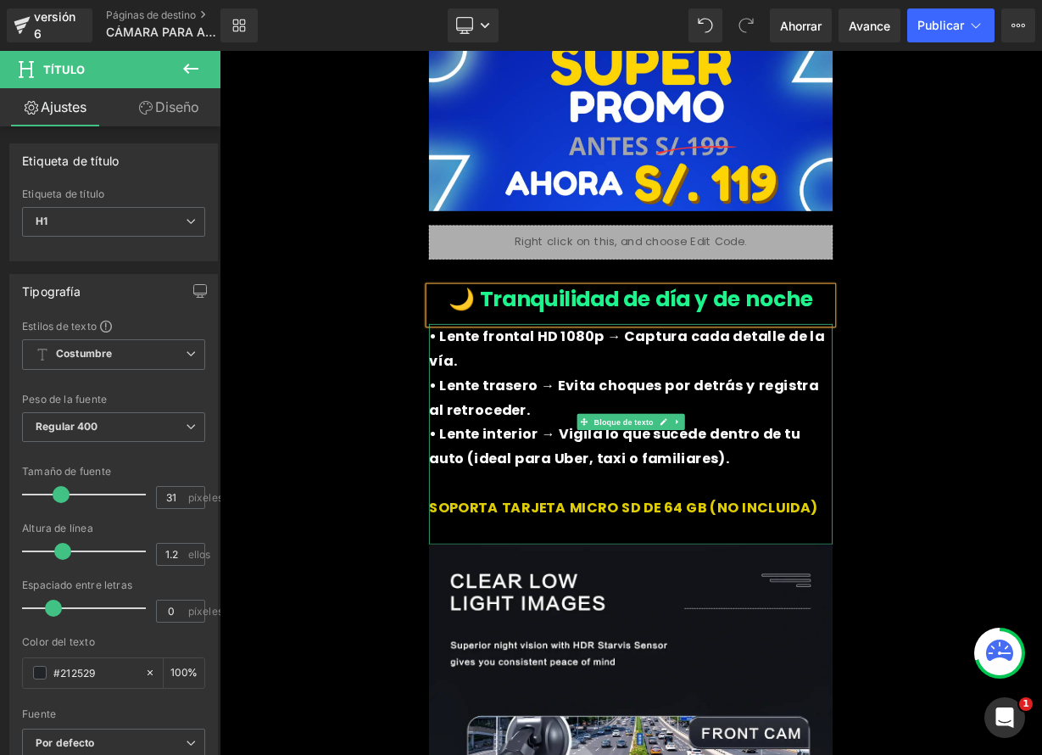
click at [481, 392] on div at bounding box center [483, 529] width 4 height 275
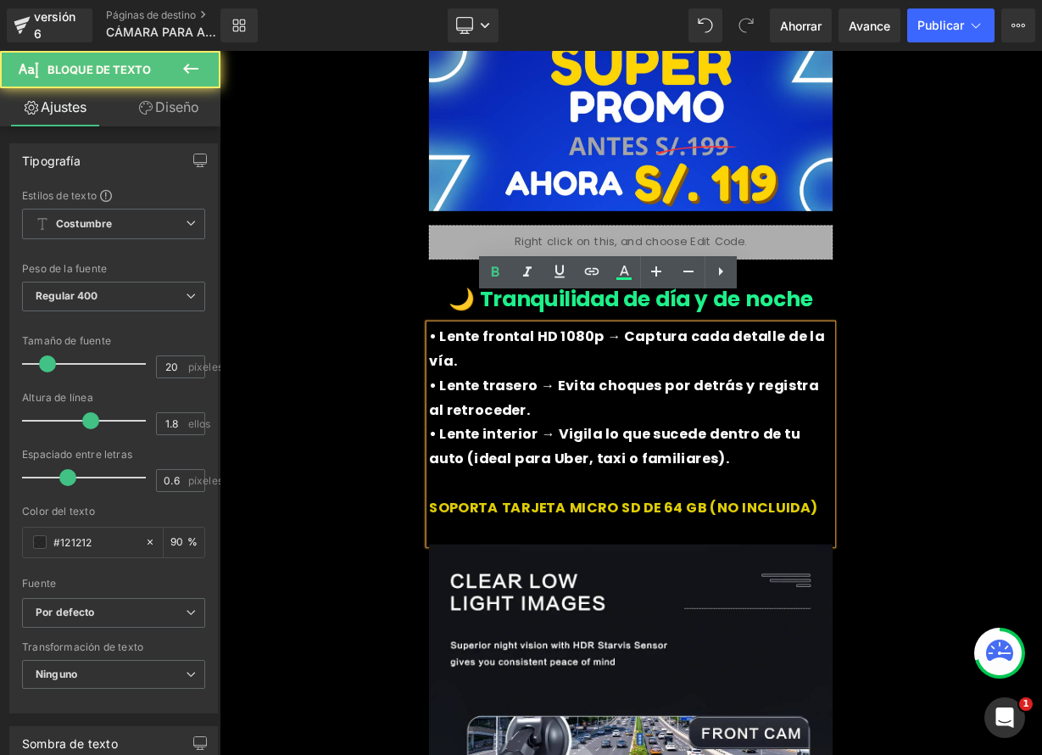
click at [482, 395] on font "• Lente frontal HD 1080p → Captura cada detalle de la vía." at bounding box center [728, 422] width 494 height 54
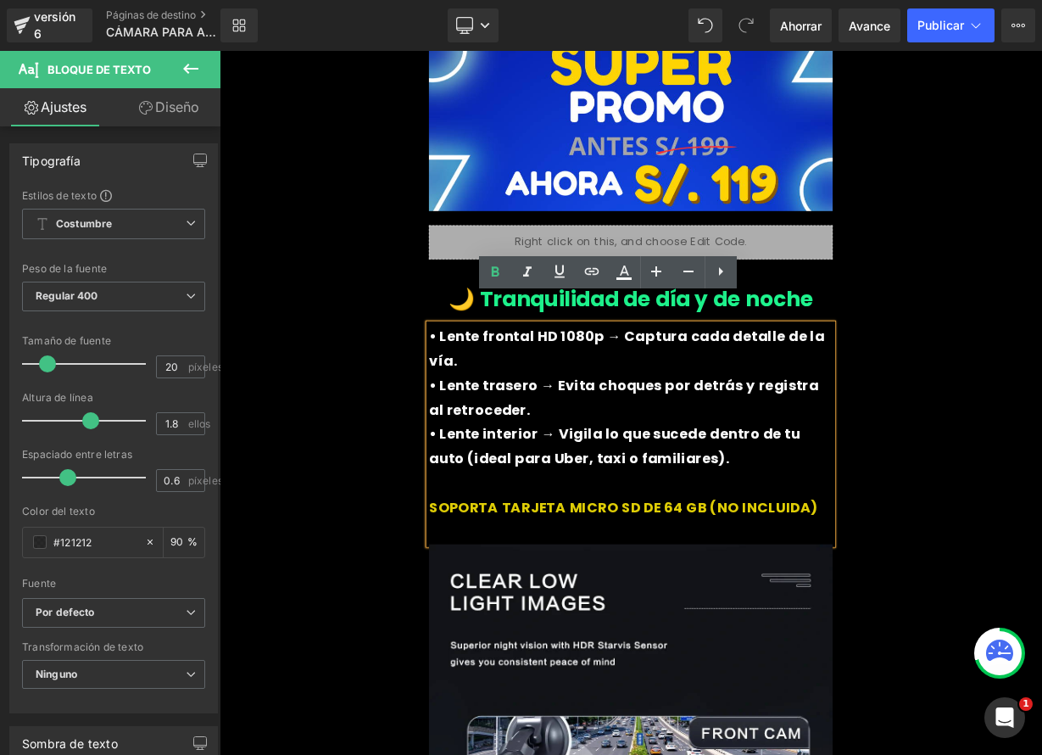
drag, startPoint x: 776, startPoint y: 499, endPoint x: 469, endPoint y: 362, distance: 336.0
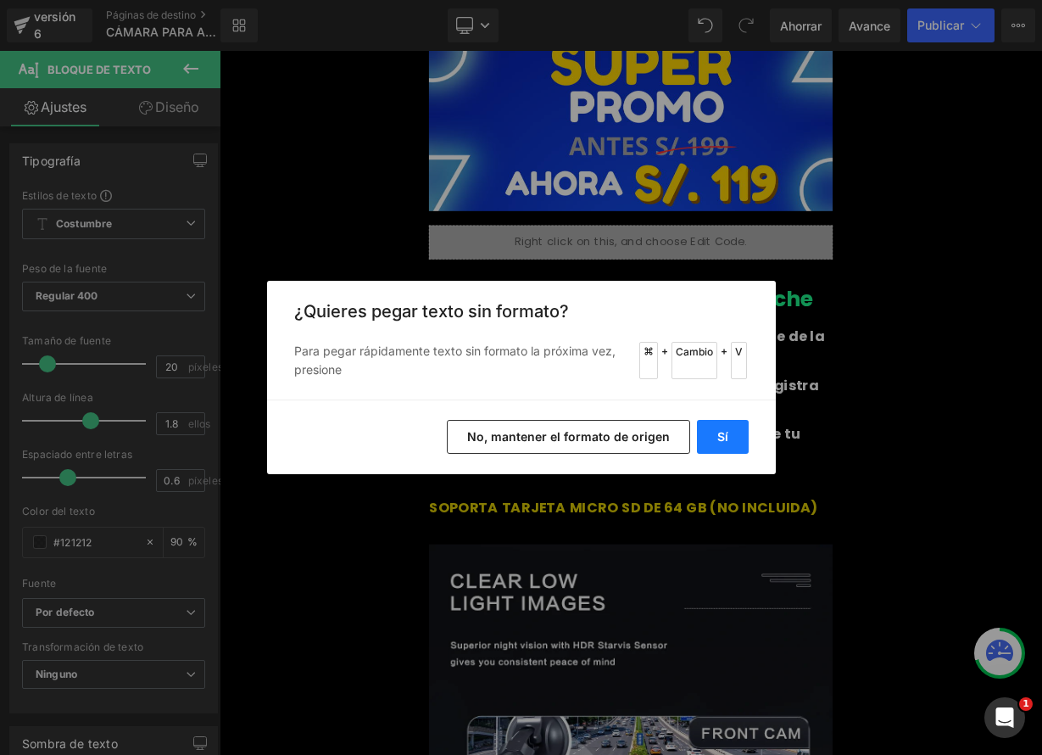
click at [714, 433] on button "Sí" at bounding box center [723, 437] width 52 height 34
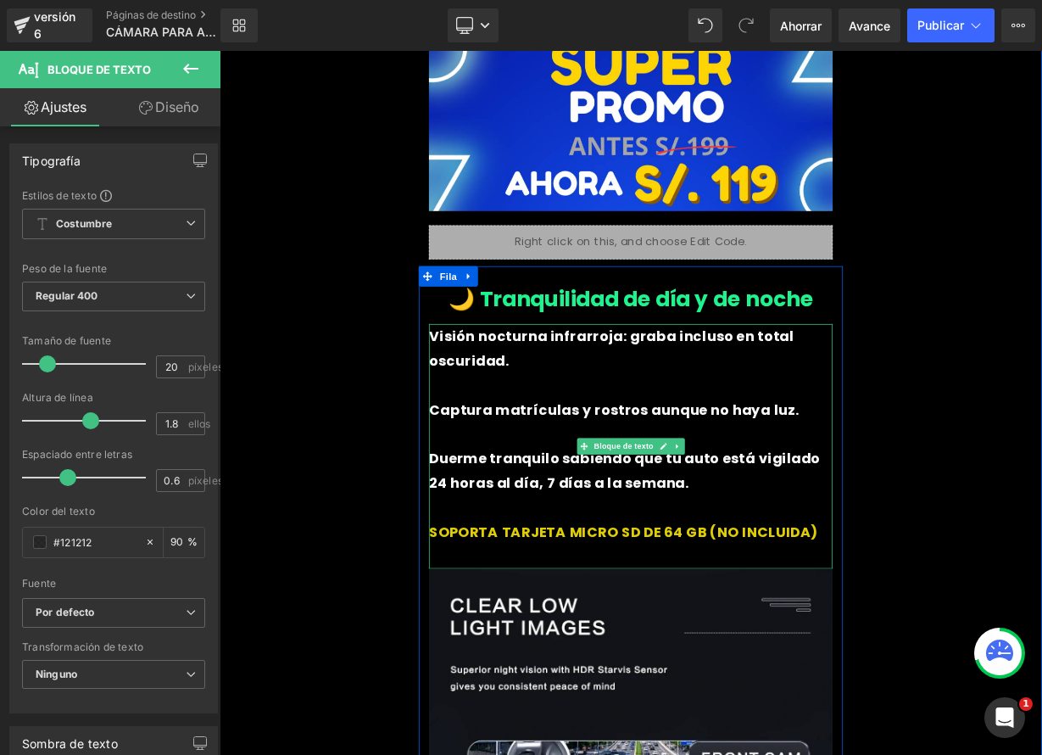
click at [481, 487] on font "Captura matrículas y rostros aunque no haya luz." at bounding box center [712, 499] width 462 height 24
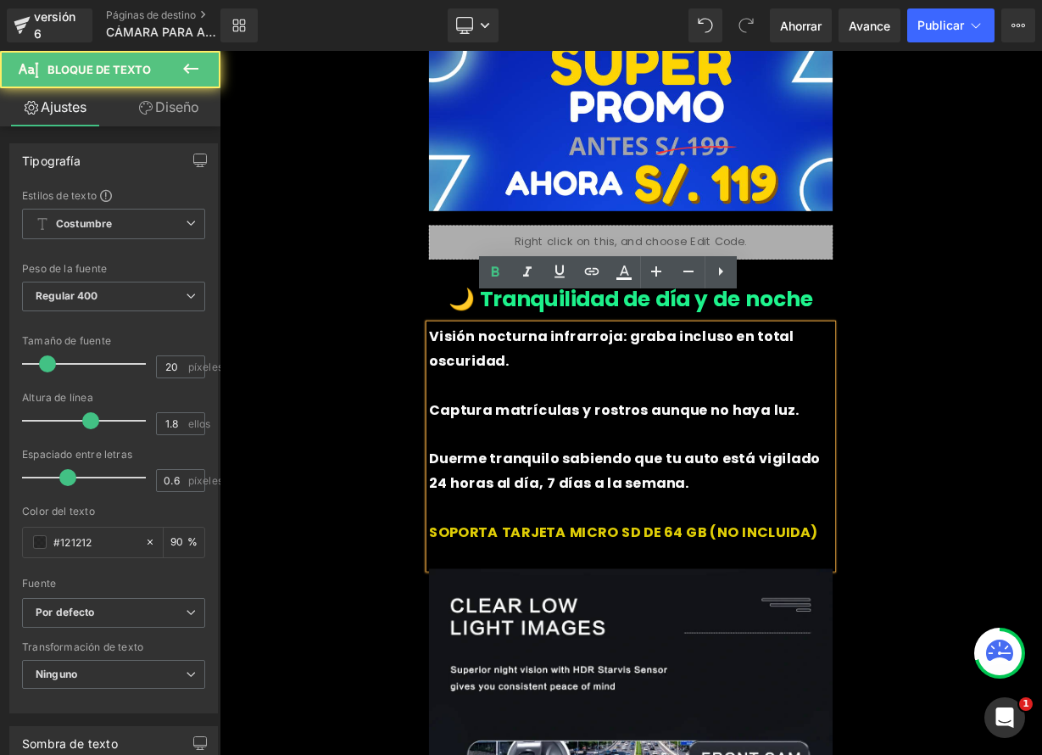
click at [555, 487] on font "Captura matrículas y rostros aunque no haya luz." at bounding box center [712, 499] width 462 height 24
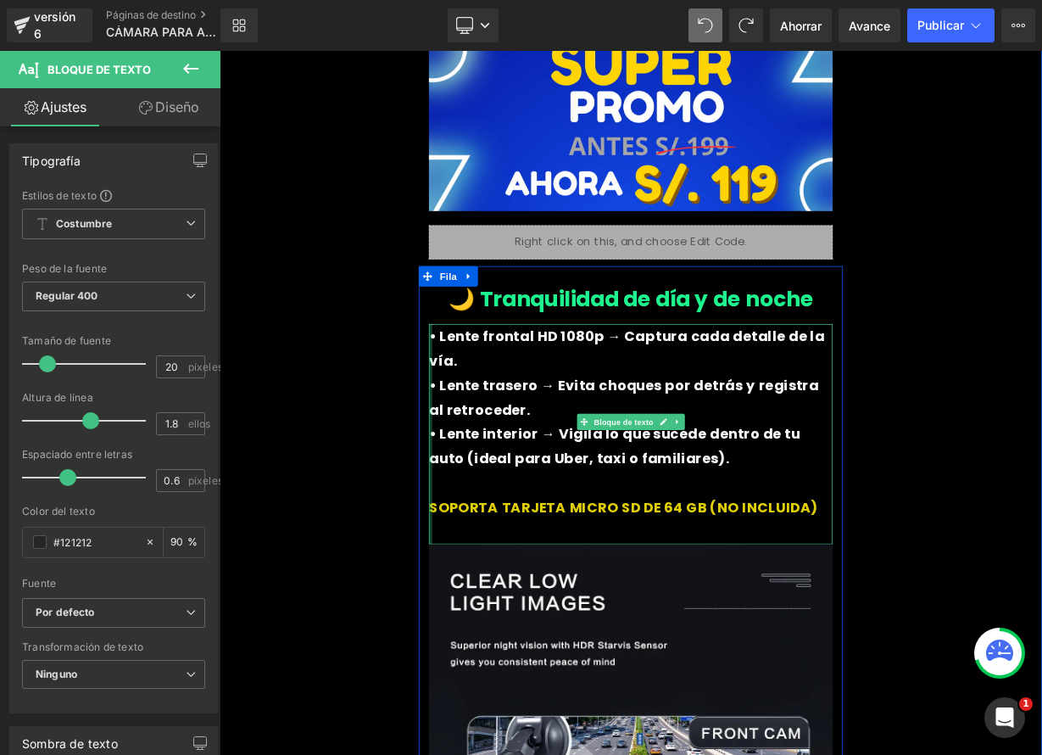
drag, startPoint x: 803, startPoint y: 501, endPoint x: 476, endPoint y: 377, distance: 350.3
click at [481, 392] on div "• Lente frontal HD 1080p → Captura cada detalle de la vía. • Lente trasero → Ev…" at bounding box center [733, 529] width 504 height 275
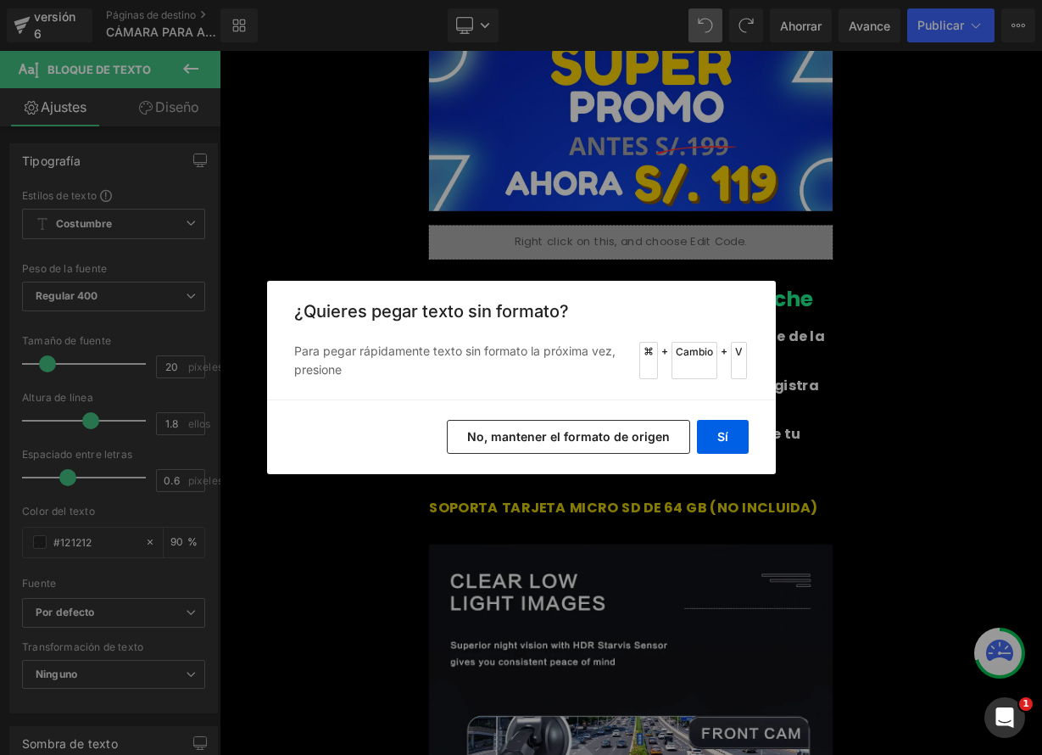
click at [607, 437] on font "No, mantener el formato de origen" at bounding box center [568, 436] width 203 height 14
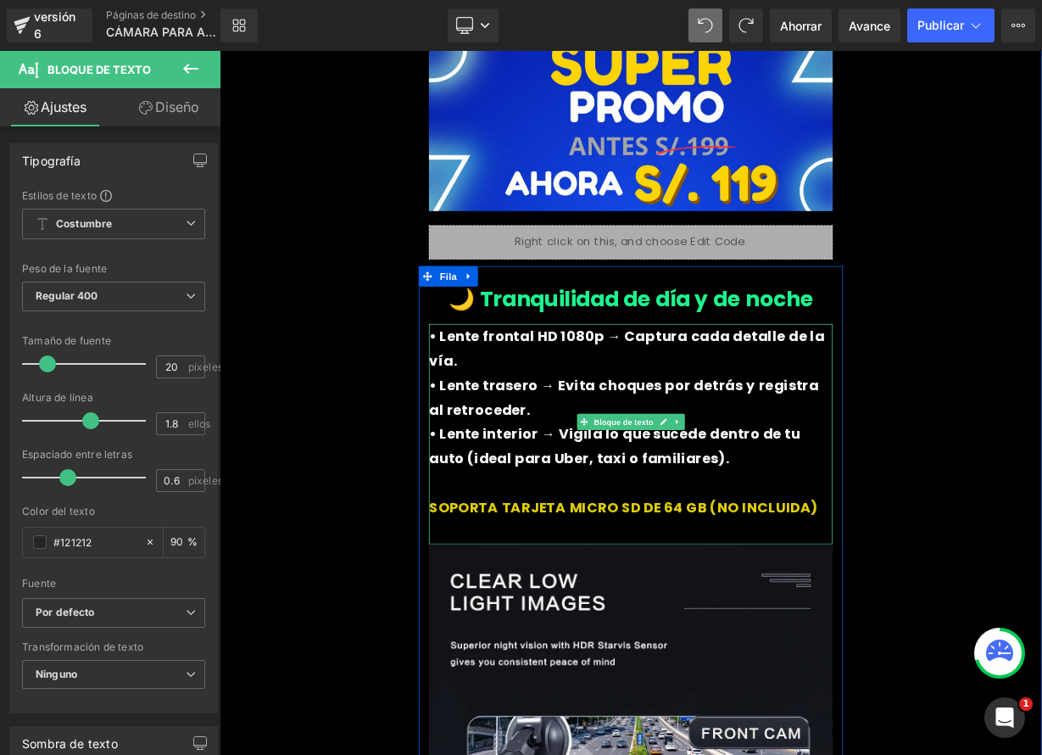
click at [779, 514] on p "• Lente interior → Vigila lo que sucede dentro de tu auto (ideal para Uber, tax…" at bounding box center [733, 544] width 504 height 61
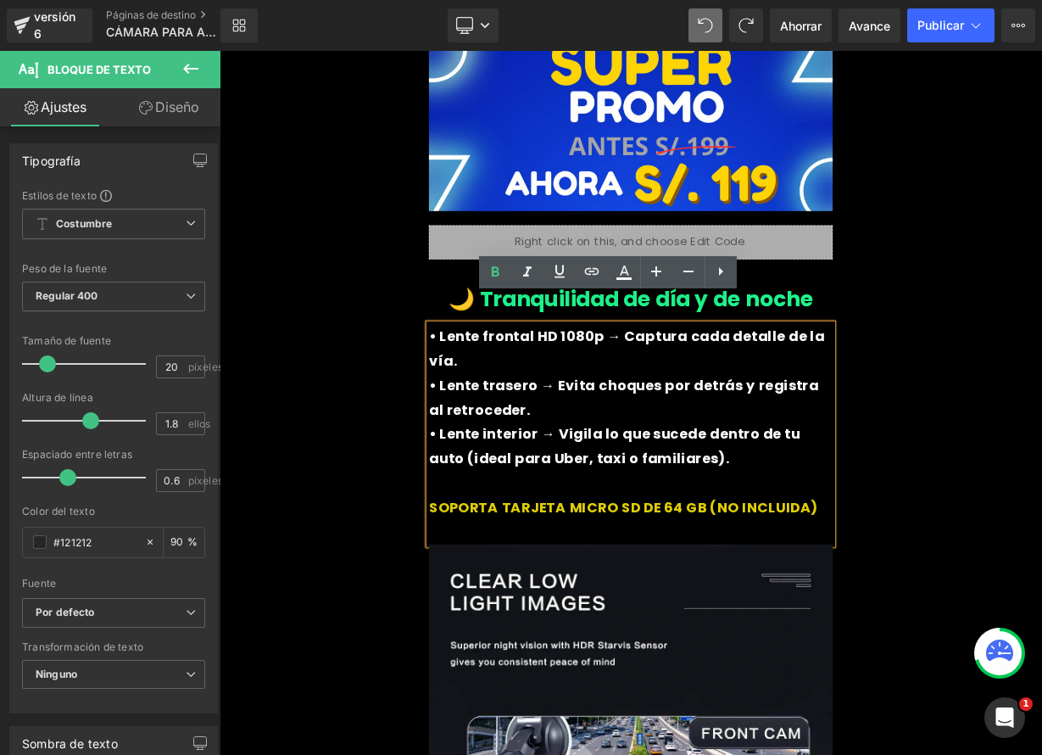
drag, startPoint x: 650, startPoint y: 474, endPoint x: 477, endPoint y: 390, distance: 193.1
click at [481, 417] on div "• Lente frontal HD 1080p → Captura cada detalle de la vía. • Lente trasero → Ev…" at bounding box center [733, 529] width 504 height 275
click at [745, 514] on p "• Lente interior → Vigila lo que sucede dentro de tu auto (ideal para Uber, tax…" at bounding box center [733, 544] width 504 height 61
drag, startPoint x: 785, startPoint y: 505, endPoint x: 561, endPoint y: 427, distance: 237.1
click at [561, 427] on div "• Lente frontal HD 1080p → Captura cada detalle de la vía. • Lente trasero → Ev…" at bounding box center [733, 529] width 504 height 275
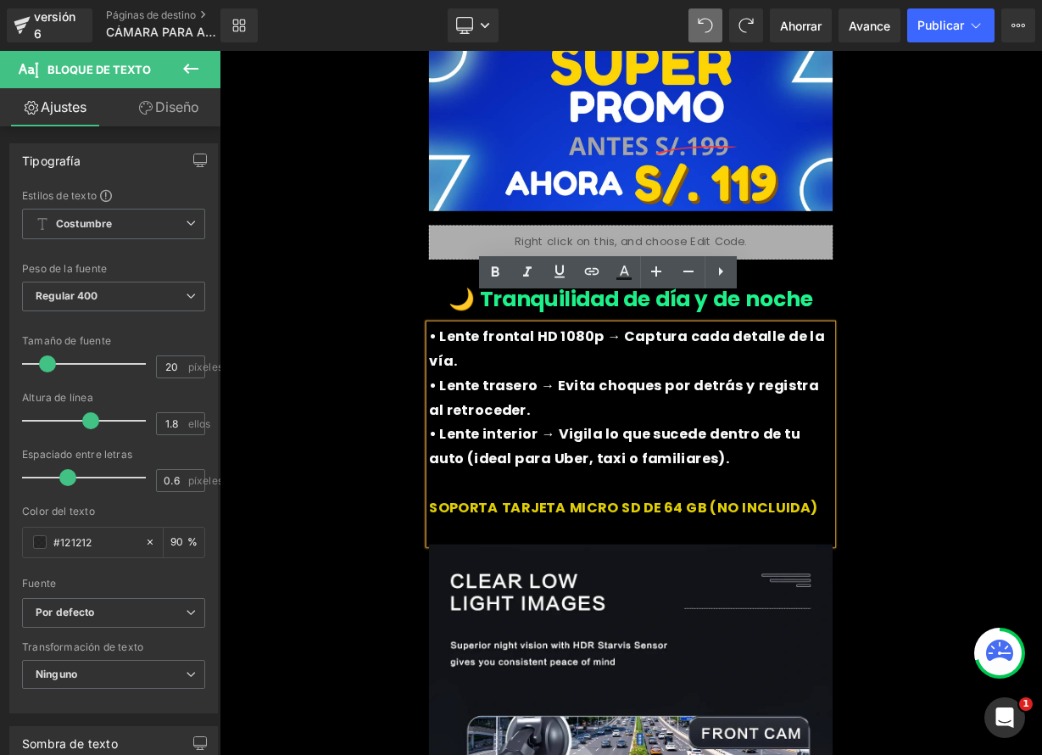
drag, startPoint x: 775, startPoint y: 493, endPoint x: 821, endPoint y: 551, distance: 74.3
click at [776, 514] on p "• Lente interior → Vigila lo que sucede dentro de tu auto (ideal para Uber, tax…" at bounding box center [733, 544] width 504 height 61
drag, startPoint x: 549, startPoint y: 409, endPoint x: 807, endPoint y: 500, distance: 274.1
click at [807, 500] on div "• Lente frontal HD 1080p → Captura cada detalle de la vía. • Lente trasero → Ev…" at bounding box center [733, 529] width 504 height 275
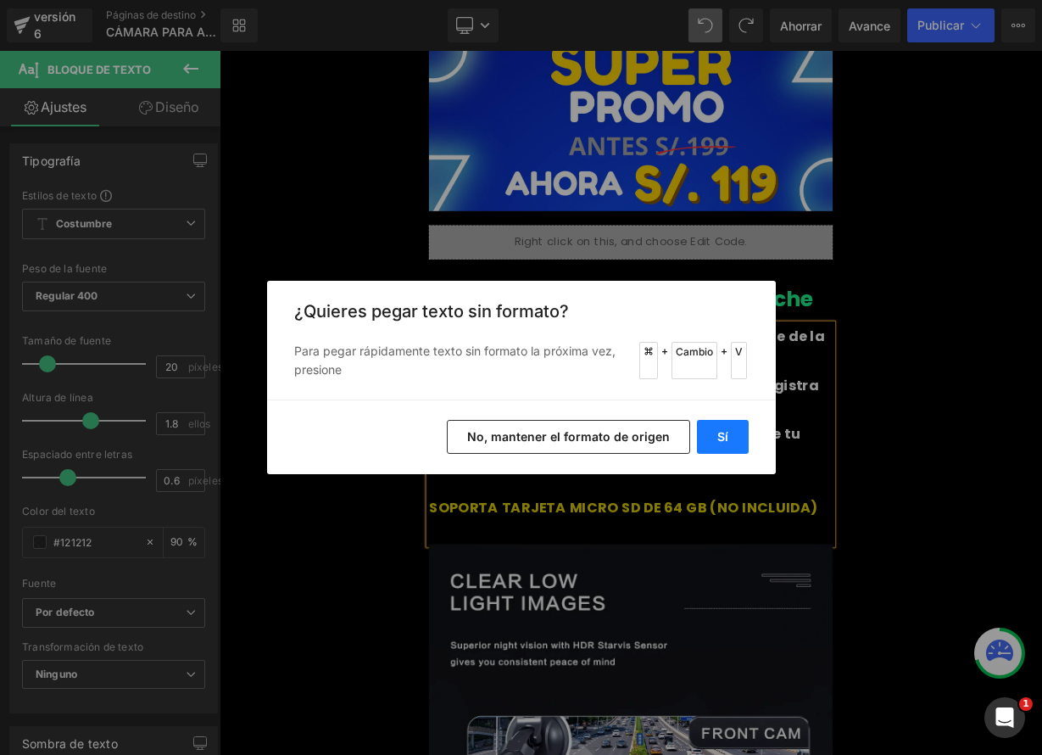
click at [736, 437] on button "Sí" at bounding box center [723, 437] width 52 height 34
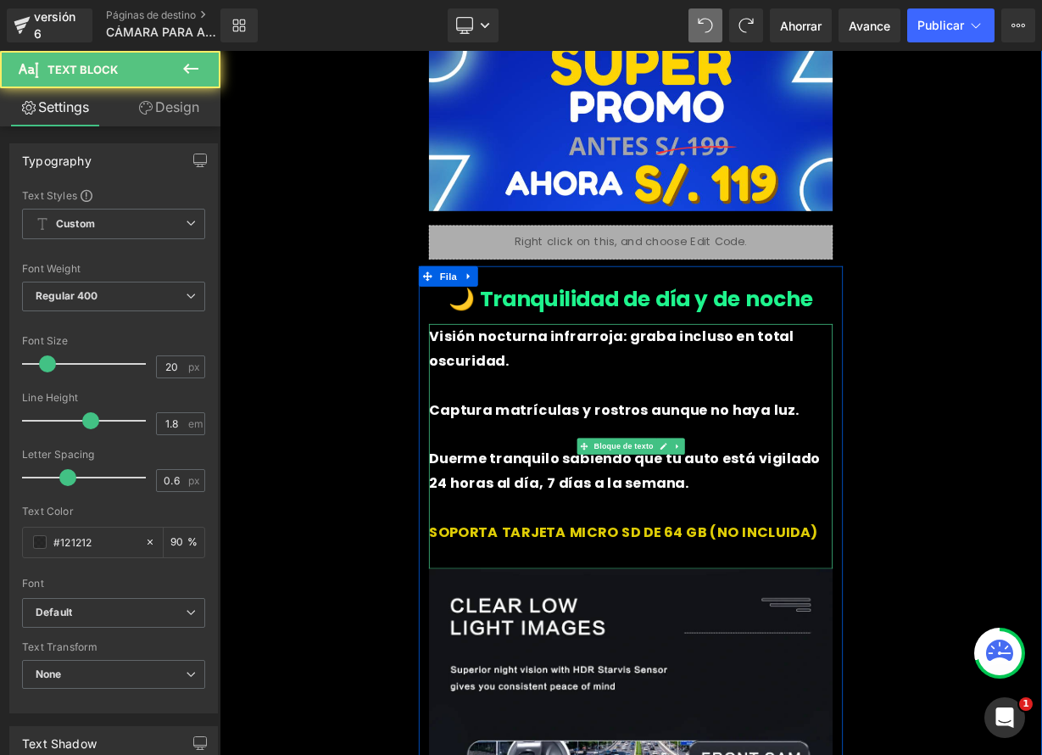
click at [481, 487] on font "Captura matrículas y rostros aunque no haya luz." at bounding box center [712, 499] width 462 height 24
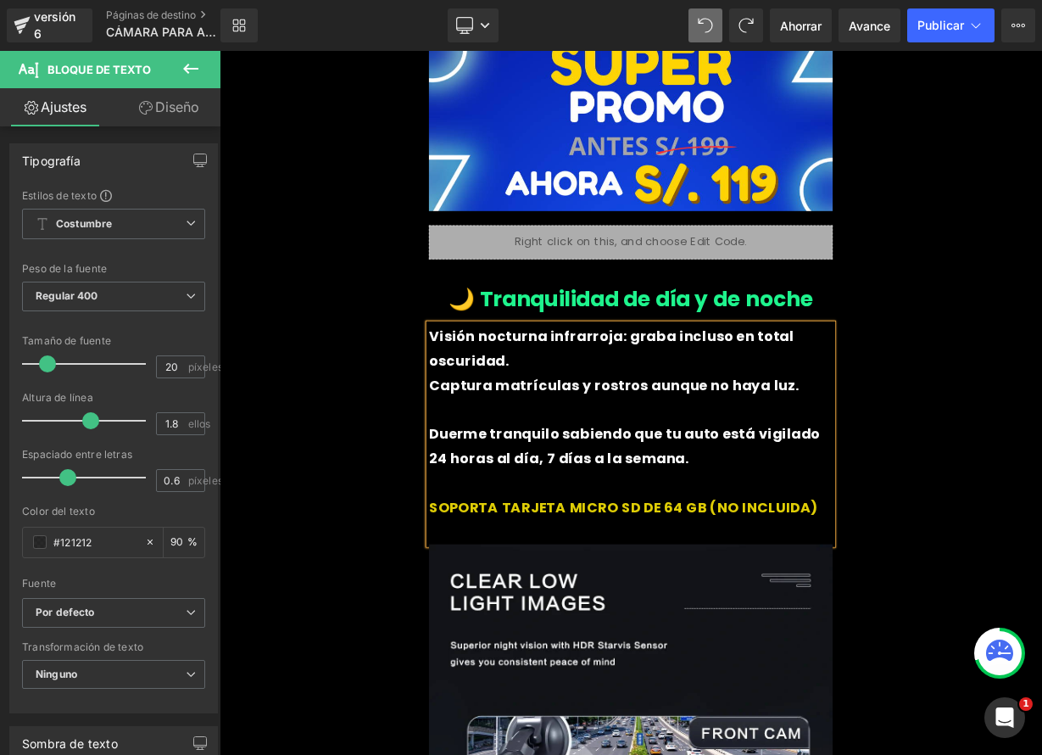
click at [481, 517] on font "Duerme tranquilo sabiendo que tu auto está vigilado 24 horas al día, 7 días a l…" at bounding box center [725, 544] width 488 height 54
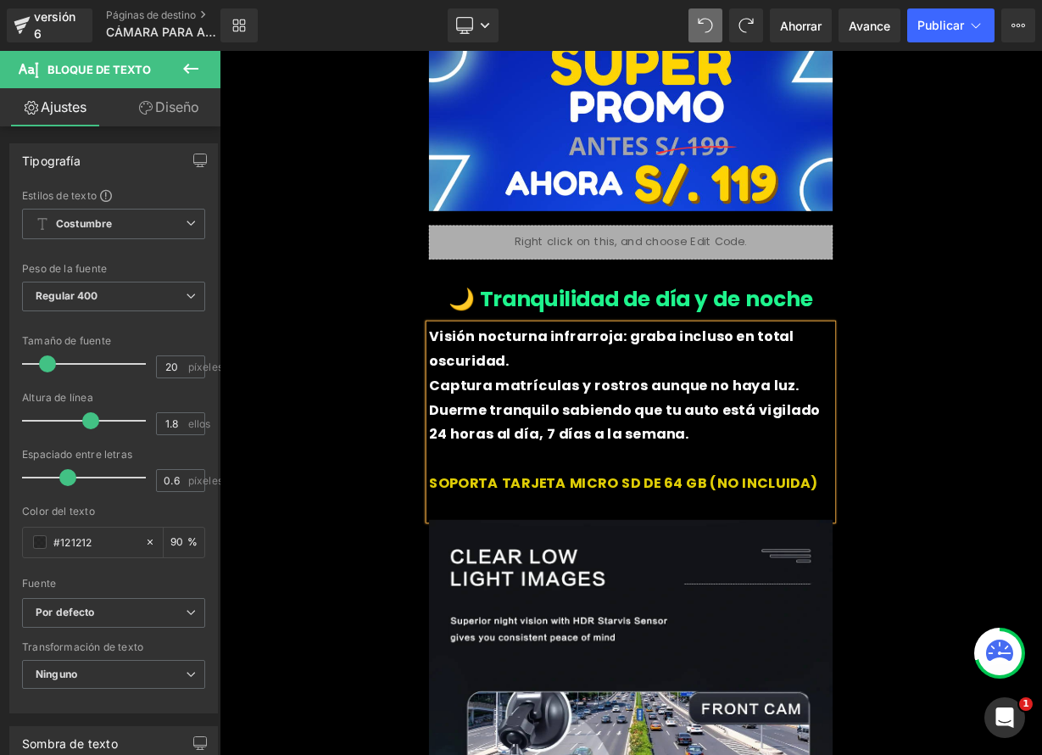
click at [481, 395] on font "Visión nocturna infrarroja: graba incluso en total oscuridad." at bounding box center [708, 422] width 455 height 54
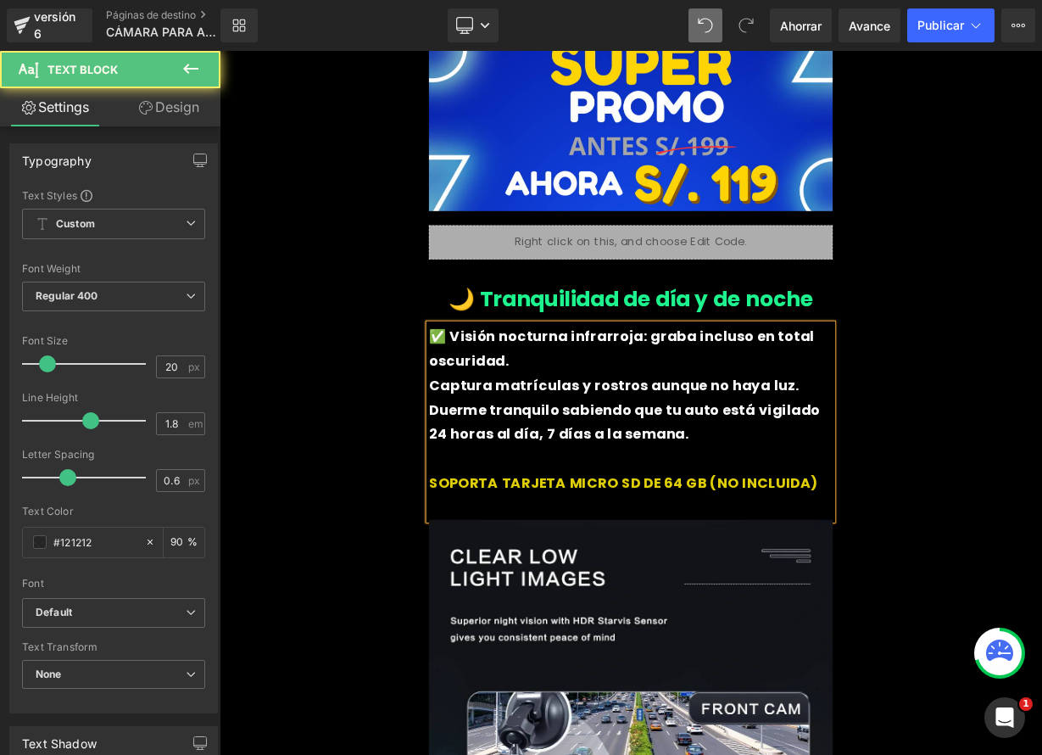
click at [481, 456] on font "Captura matrículas y rostros aunque no haya luz." at bounding box center [712, 468] width 462 height 24
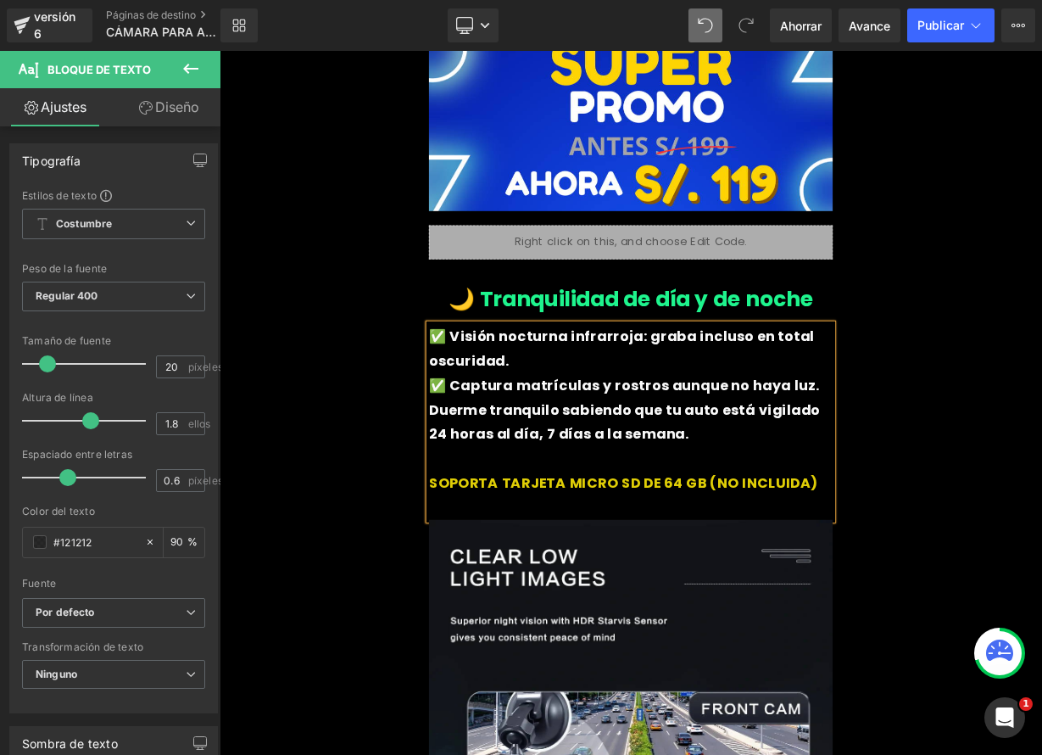
click at [481, 487] on font "Duerme tranquilo sabiendo que tu auto está vigilado 24 horas al día, 7 días a l…" at bounding box center [725, 514] width 488 height 54
click at [800, 544] on p at bounding box center [733, 559] width 504 height 31
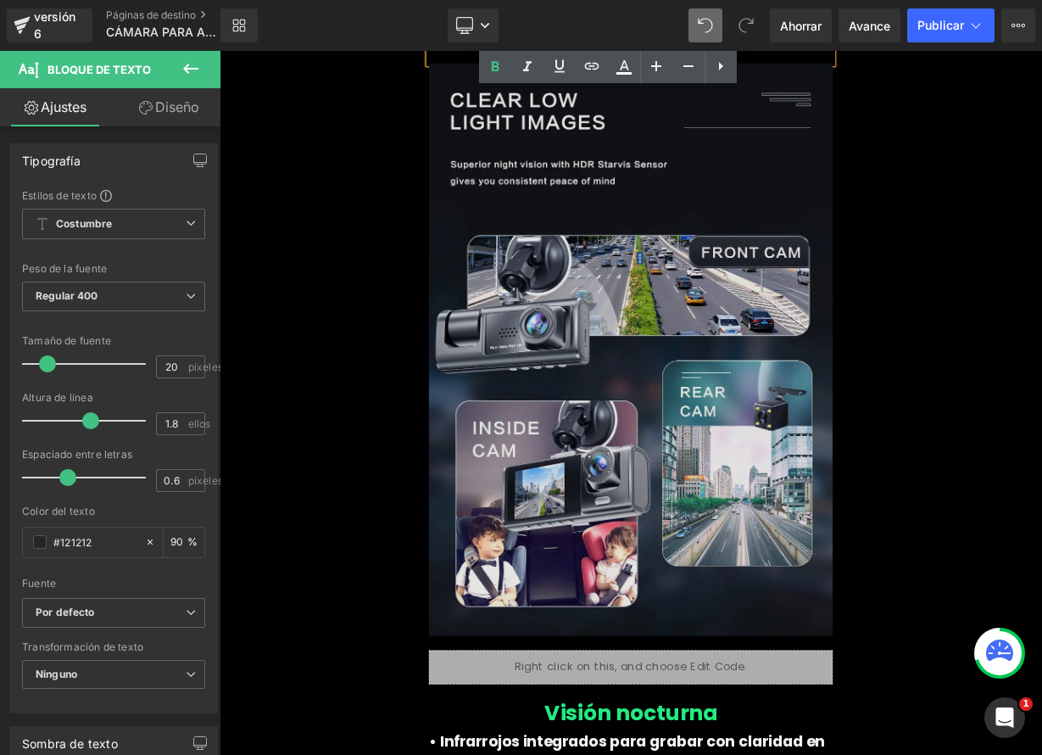
scroll to position [3365, 0]
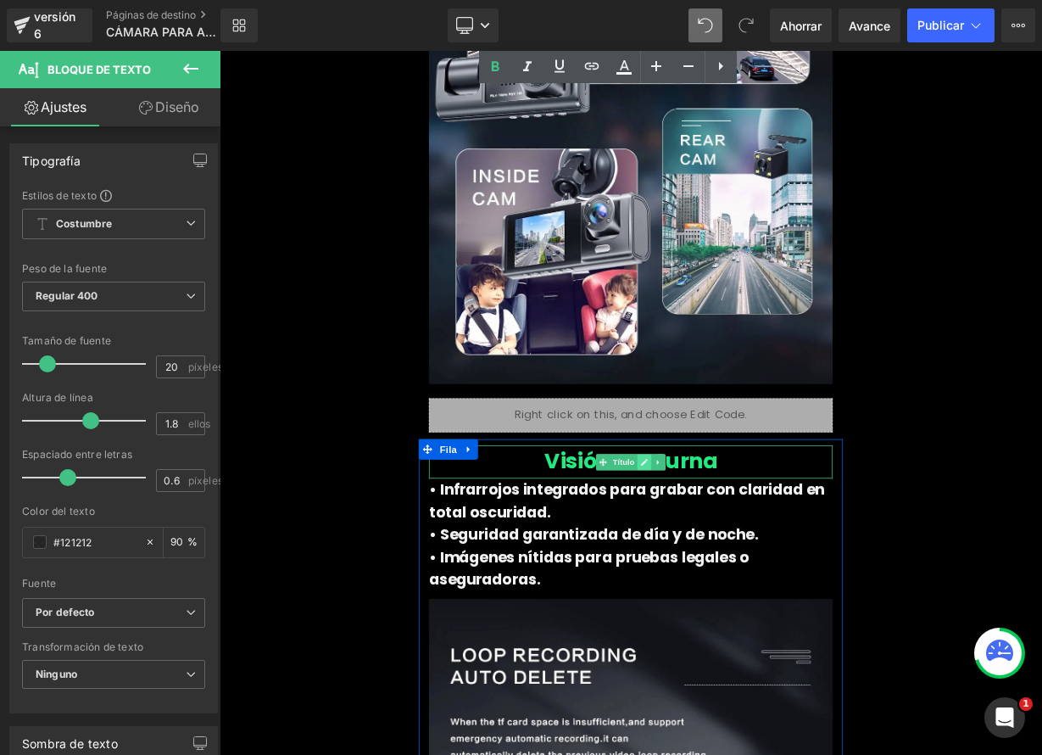
click at [742, 554] on link at bounding box center [750, 564] width 18 height 20
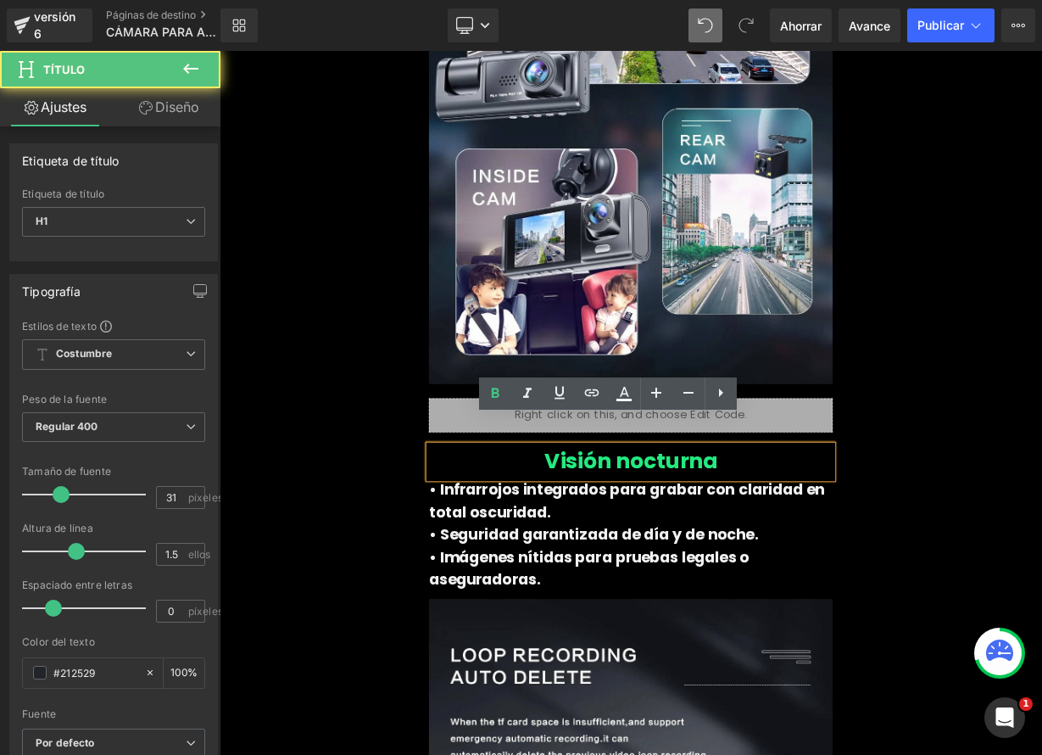
drag, startPoint x: 615, startPoint y: 527, endPoint x: 872, endPoint y: 544, distance: 257.5
click at [872, 544] on h1 "Visión nocturna" at bounding box center [733, 563] width 504 height 40
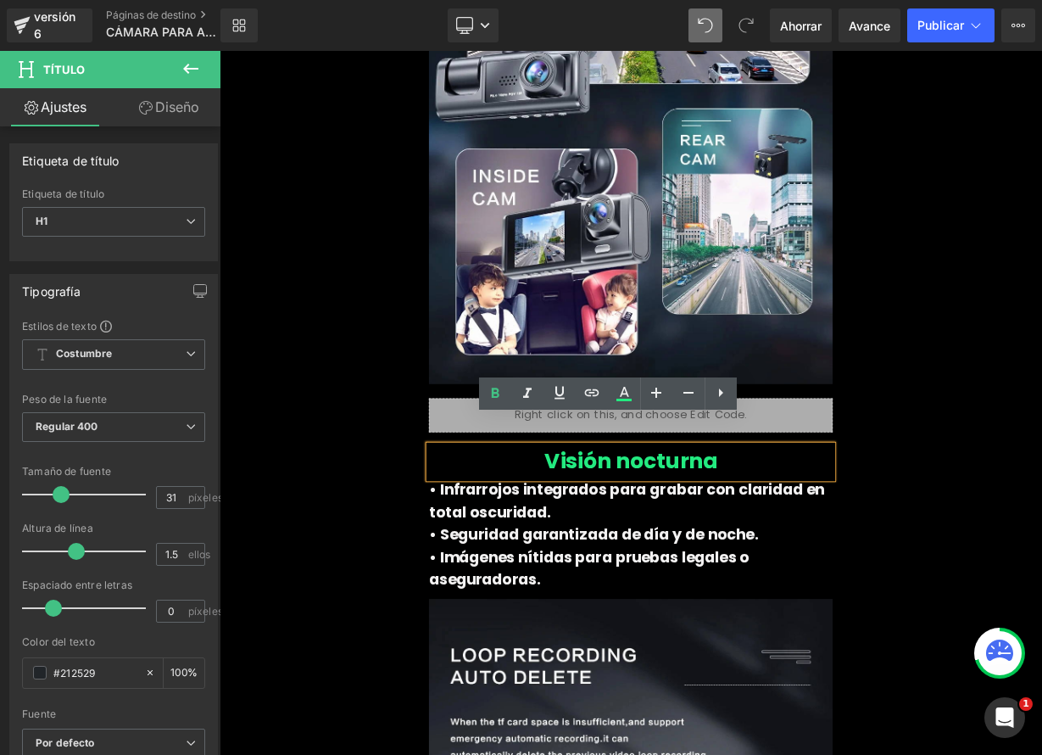
paste div
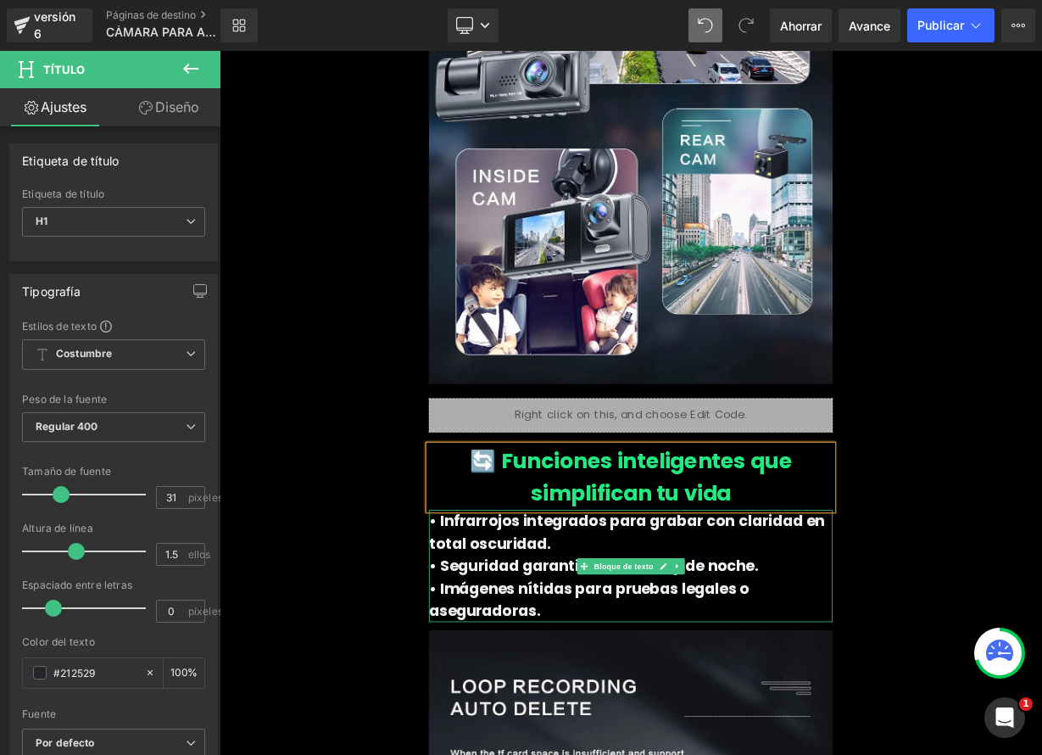
click at [673, 723] on p "• Imágenes nítidas para pruebas legales o aseguradoras." at bounding box center [733, 735] width 504 height 56
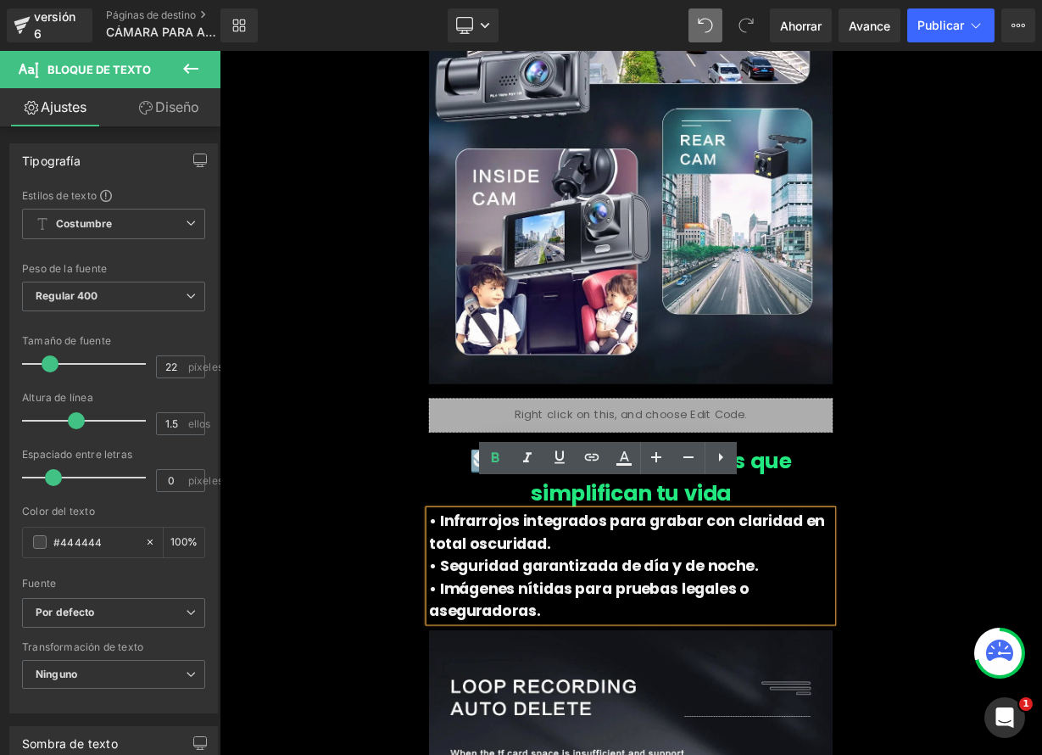
drag, startPoint x: 579, startPoint y: 717, endPoint x: 472, endPoint y: 594, distance: 163.5
click at [481, 623] on div "• Infrarrojos integrados para grabar con claridad en total oscuridad. • Segurid…" at bounding box center [733, 693] width 504 height 140
drag, startPoint x: 613, startPoint y: 717, endPoint x: 480, endPoint y: 604, distance: 175.0
click at [481, 623] on div "• Infrarrojos integrados para grabar con claridad en total oscuridad. • Segurid…" at bounding box center [733, 693] width 504 height 140
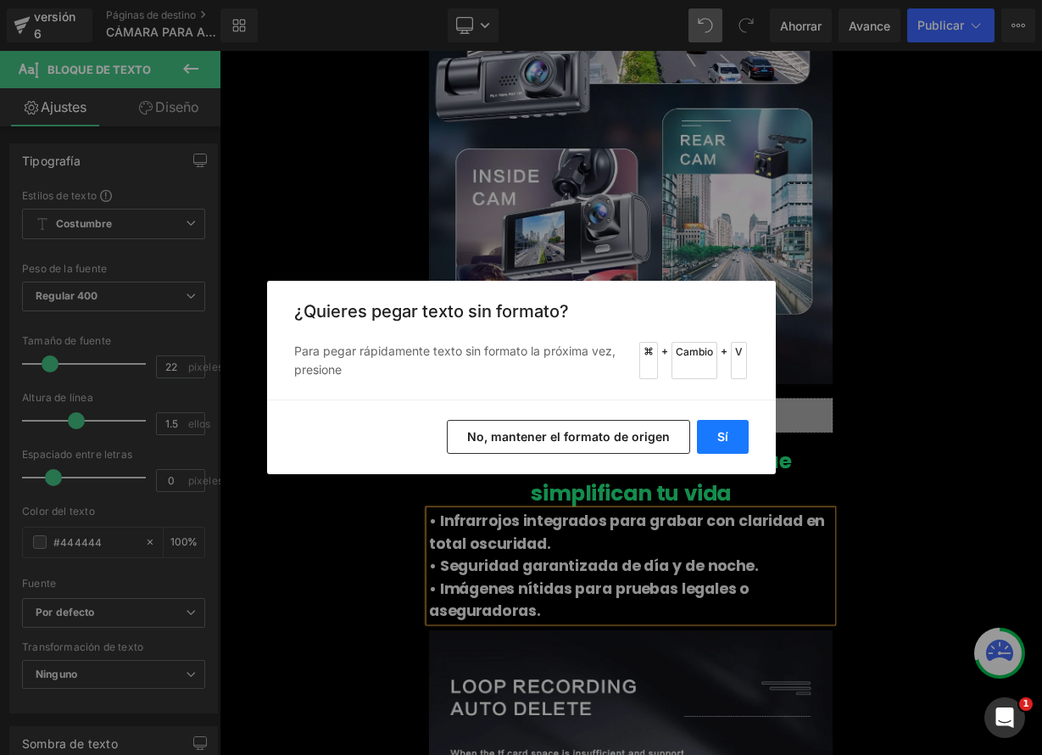
click at [726, 427] on button "Sí" at bounding box center [723, 437] width 52 height 34
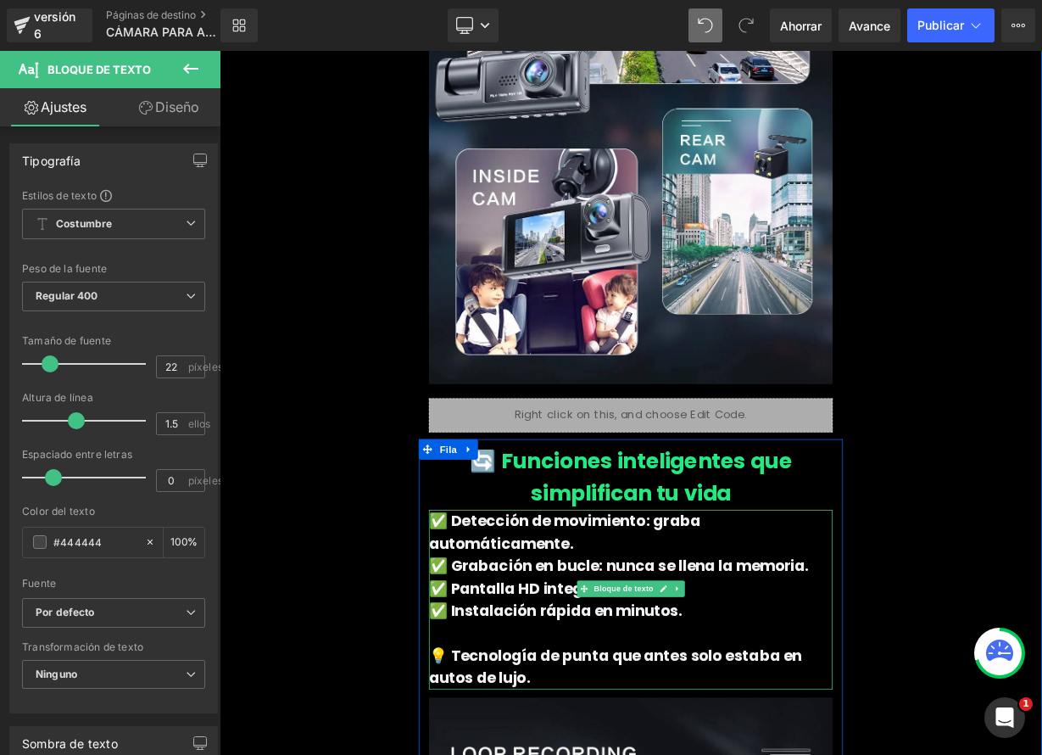
click at [482, 624] on font "✅ Detección de movimiento: graba automáticamente." at bounding box center [650, 651] width 338 height 54
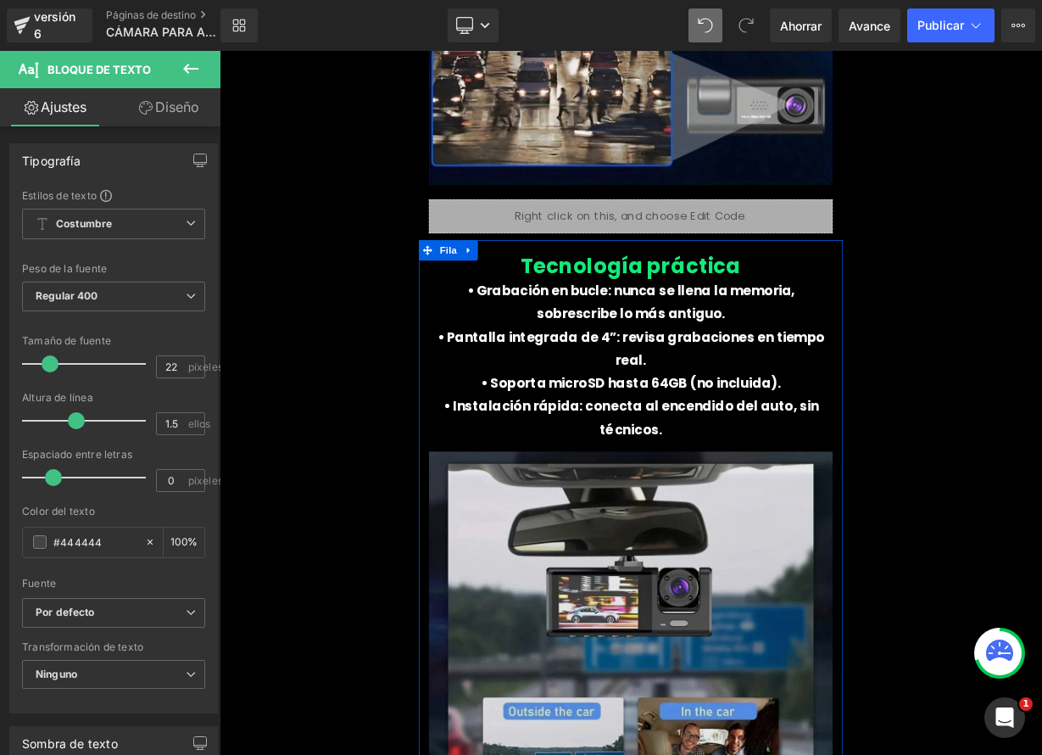
scroll to position [5506, 0]
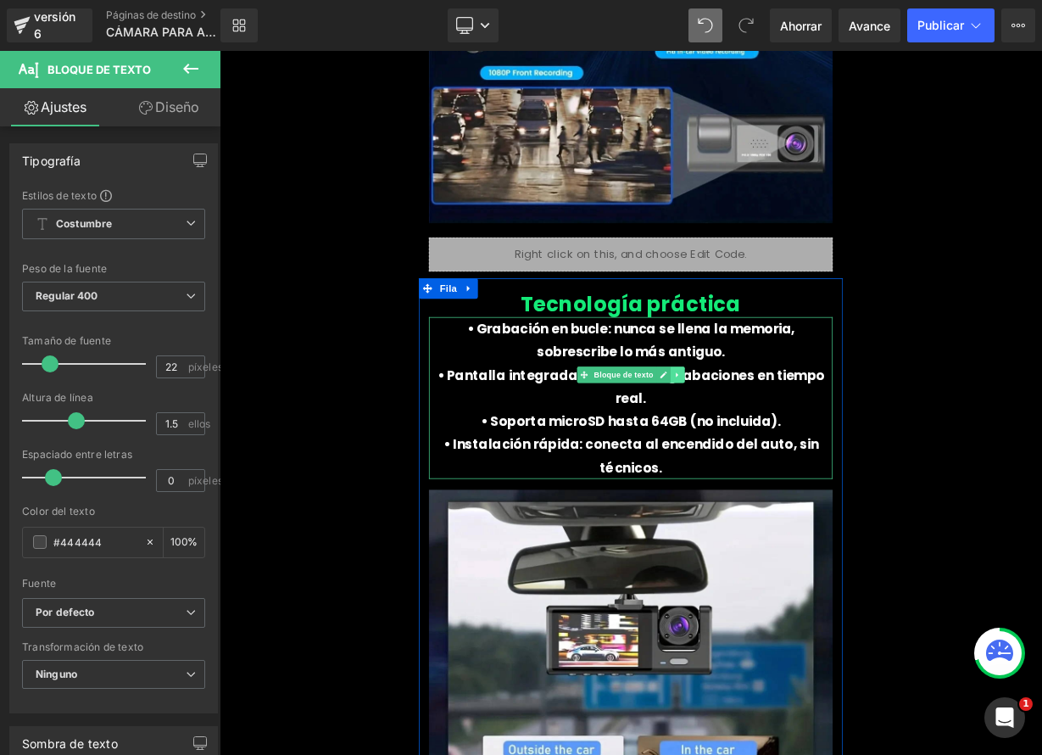
click at [787, 449] on icon at bounding box center [790, 454] width 9 height 10
click at [801, 501] on font "• Soporta microSD hasta 64GB (no incluida)." at bounding box center [732, 512] width 375 height 23
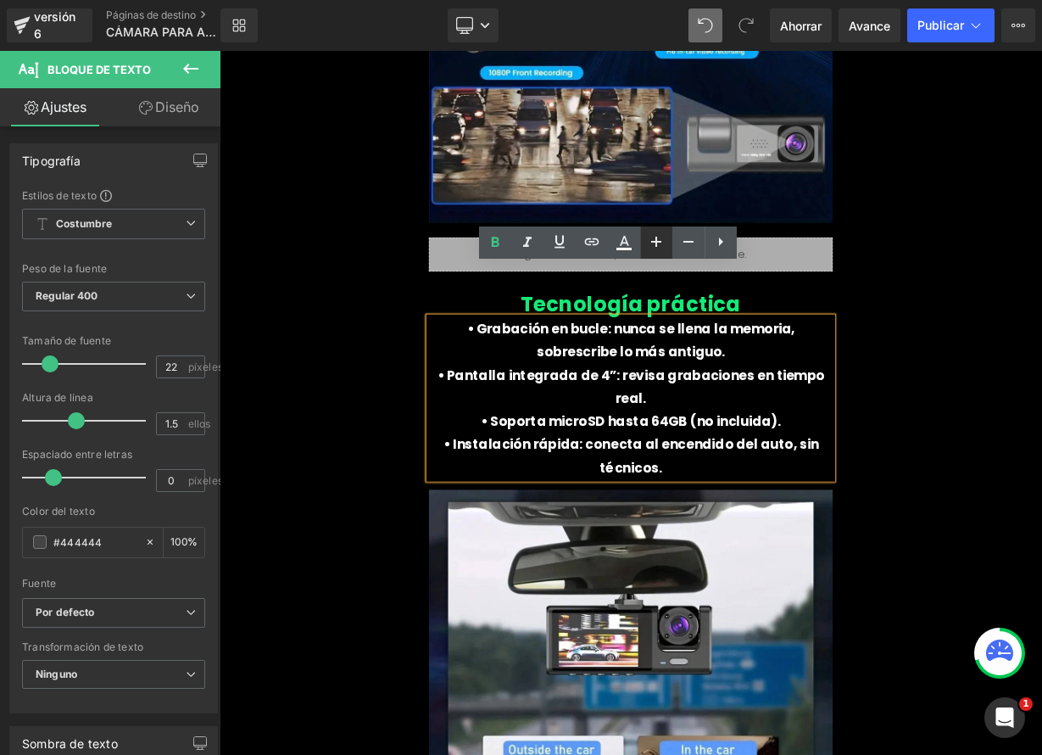
click at [662, 249] on icon at bounding box center [656, 242] width 20 height 20
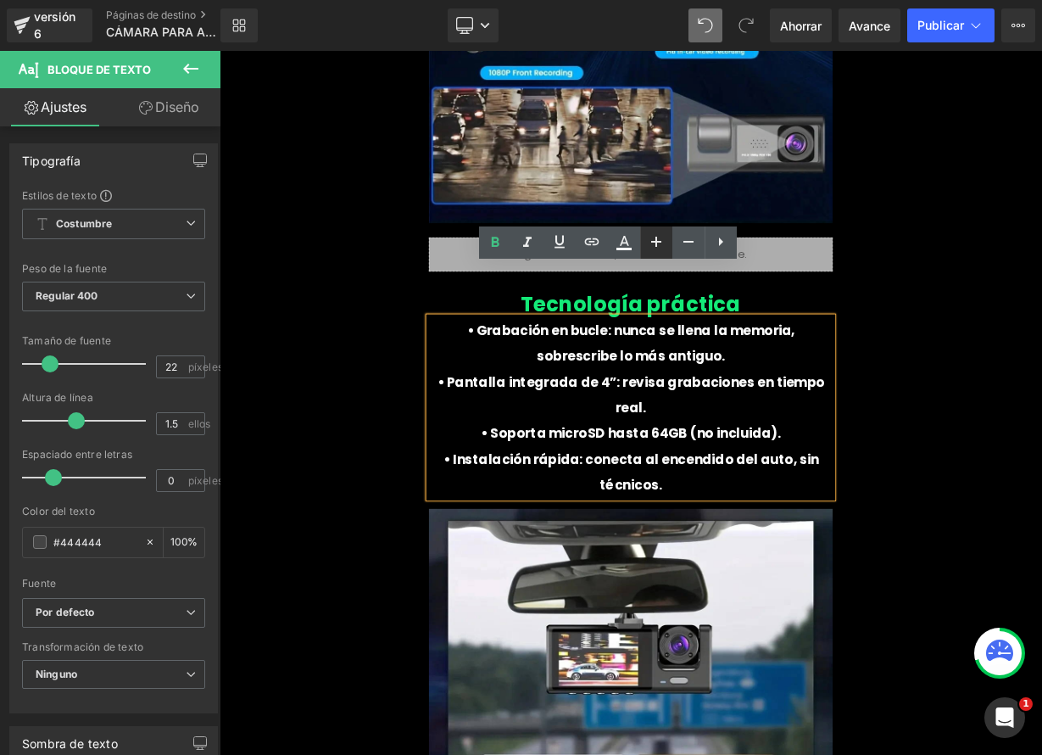
type input "24"
drag, startPoint x: 650, startPoint y: 346, endPoint x: 495, endPoint y: 345, distance: 154.3
click at [528, 388] on font "• Grabación en bucle: nunca se llena la memoria, sobrescribe lo más antiguo." at bounding box center [732, 415] width 409 height 55
click at [622, 252] on icon at bounding box center [624, 242] width 20 height 20
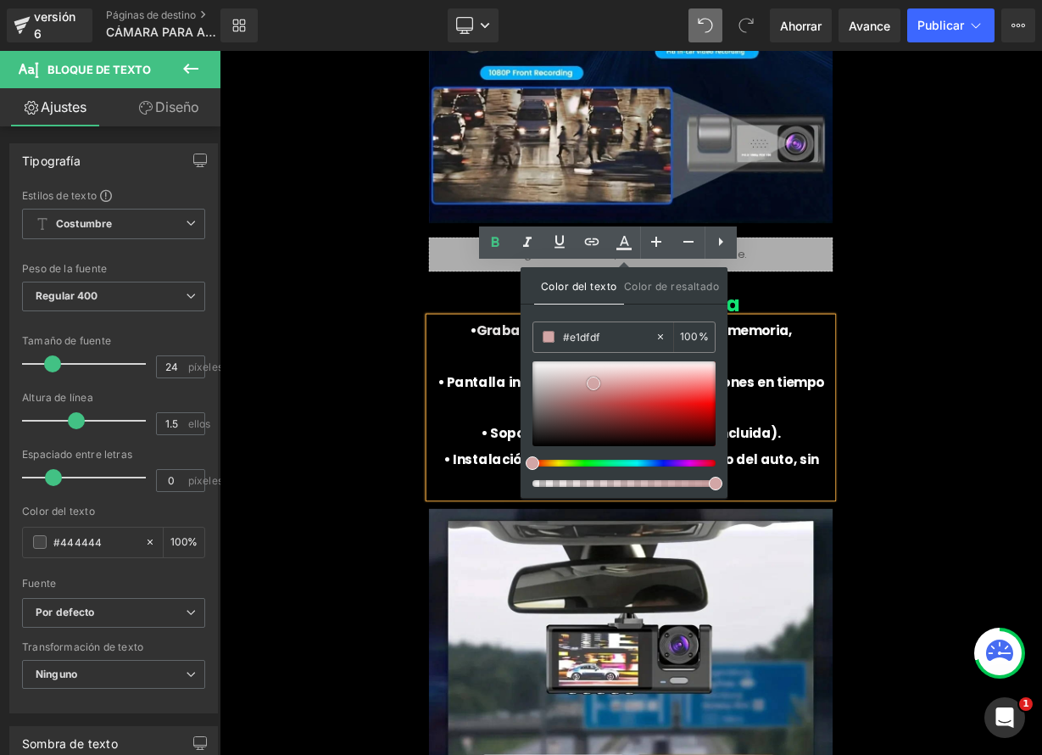
type input "#d2a6a6"
drag, startPoint x: 539, startPoint y: 369, endPoint x: 684, endPoint y: 395, distance: 147.4
click at [684, 395] on span at bounding box center [685, 396] width 14 height 14
click at [551, 511] on p "• Soporta microSD hasta 64GB (no incluida)." at bounding box center [733, 527] width 504 height 32
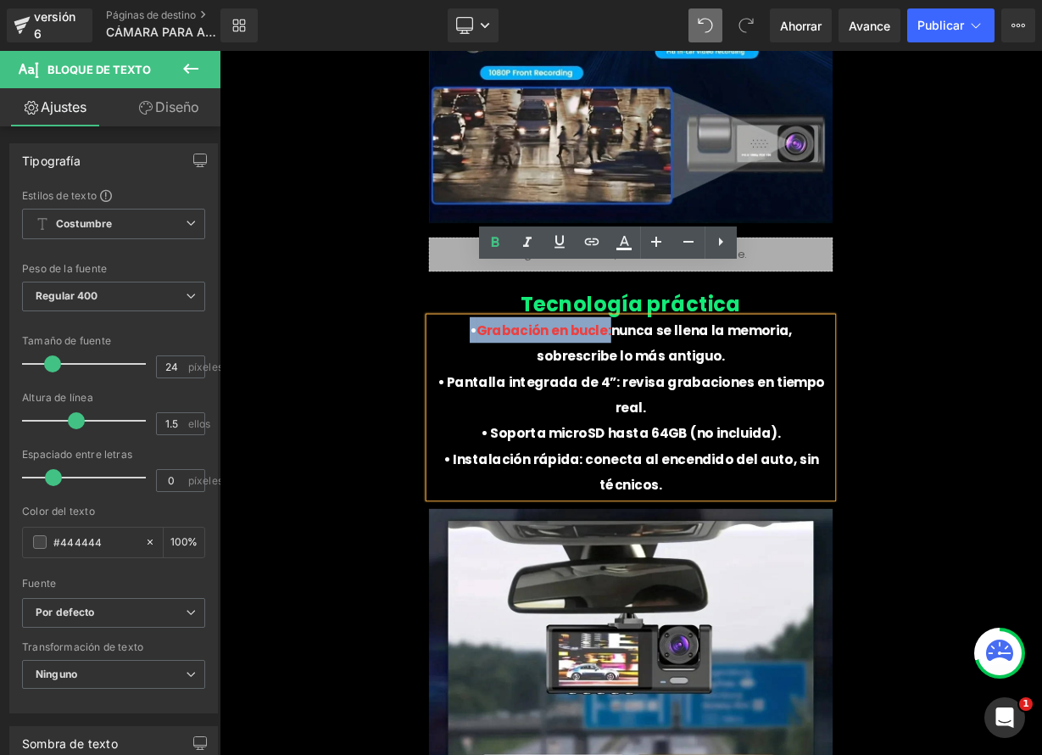
drag, startPoint x: 647, startPoint y: 345, endPoint x: 483, endPoint y: 333, distance: 164.1
click at [532, 388] on font "• Grabación en bucle: nunca se llena la memoria, sobrescribe lo más antiguo." at bounding box center [733, 415] width 402 height 55
click at [628, 240] on icon at bounding box center [624, 242] width 20 height 20
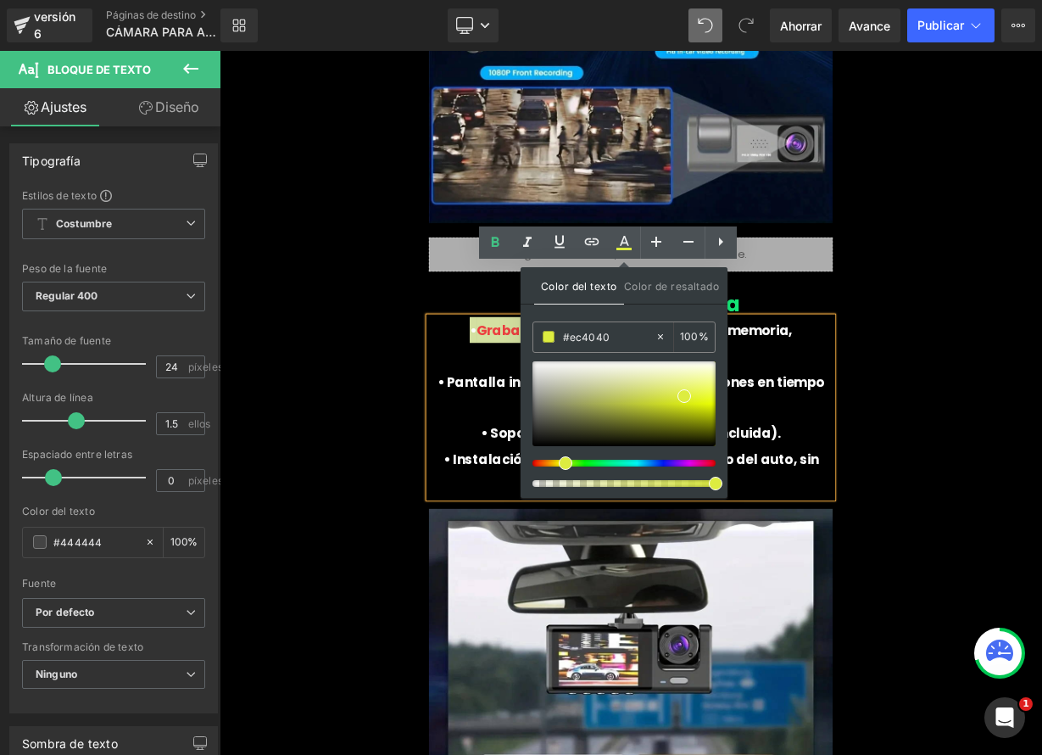
click at [559, 465] on div at bounding box center [617, 463] width 183 height 7
click at [556, 466] on div at bounding box center [617, 463] width 183 height 7
drag, startPoint x: 680, startPoint y: 394, endPoint x: 695, endPoint y: 401, distance: 16.7
click at [695, 401] on span at bounding box center [700, 403] width 14 height 14
click at [1018, 379] on div "🔄 Funciones inteligentes que simplifican tu vida Título ✅ Detección de movimien…" at bounding box center [733, 38] width 1018 height 3286
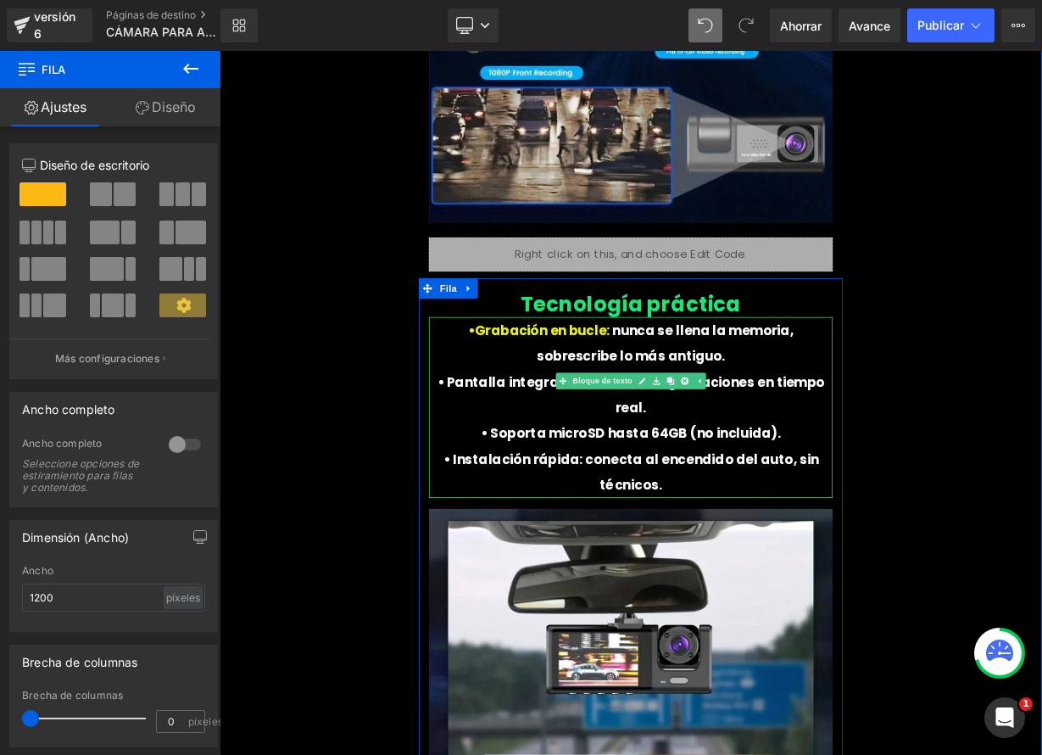
click at [734, 388] on span "nunca se llena la memoria, sobrescribe lo más antiguo." at bounding box center [776, 415] width 321 height 55
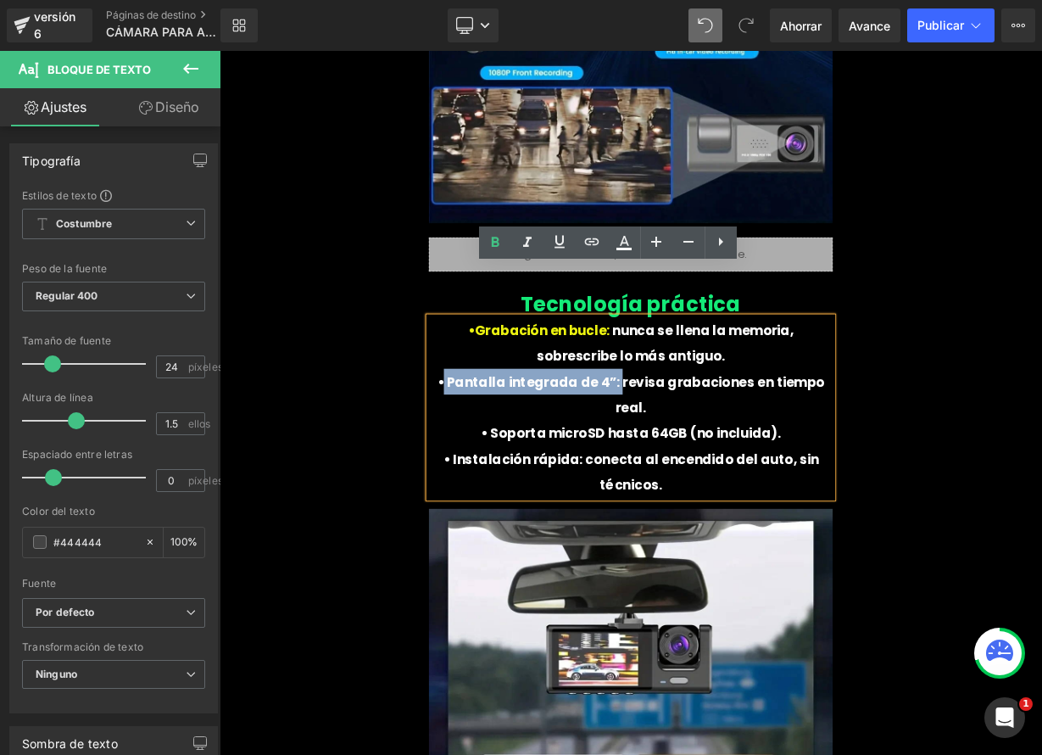
drag, startPoint x: 693, startPoint y: 405, endPoint x: 497, endPoint y: 400, distance: 196.0
click at [497, 452] on font "• Pantalla integrada de 4”: revisa grabaciones en tiempo real." at bounding box center [732, 479] width 483 height 55
click at [620, 243] on icon at bounding box center [624, 242] width 20 height 20
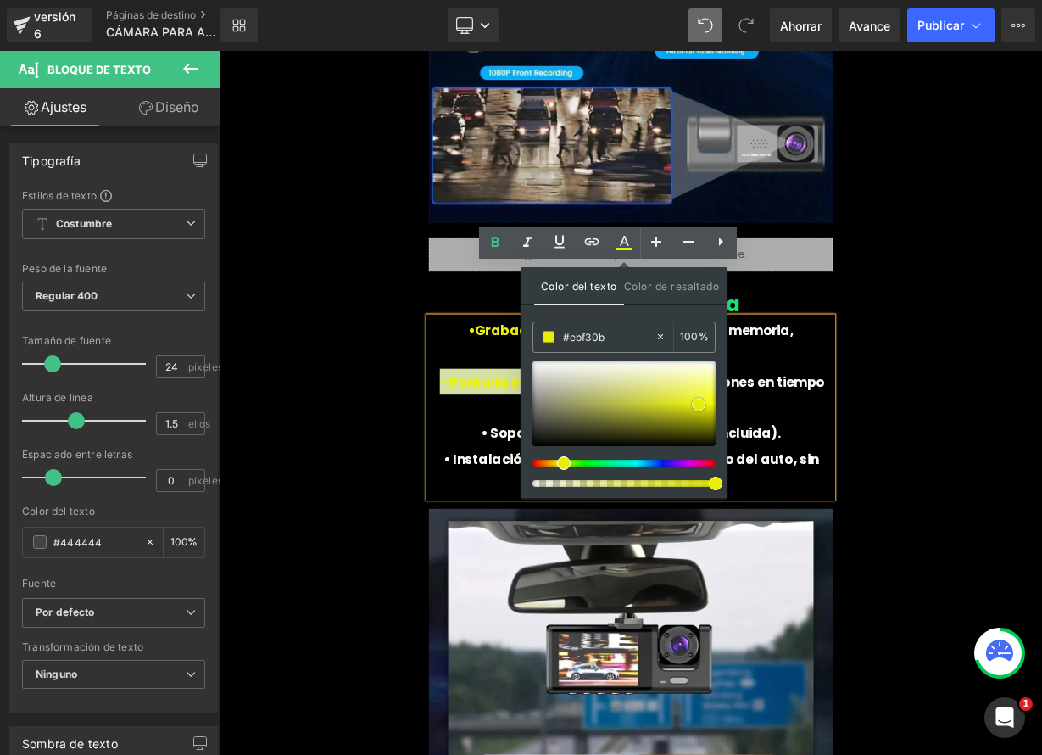
click at [695, 401] on span at bounding box center [699, 405] width 14 height 14
click at [1016, 411] on div "🔄 Funciones inteligentes que simplifican tu vida Título ✅ Detección de movimien…" at bounding box center [733, 38] width 1018 height 3286
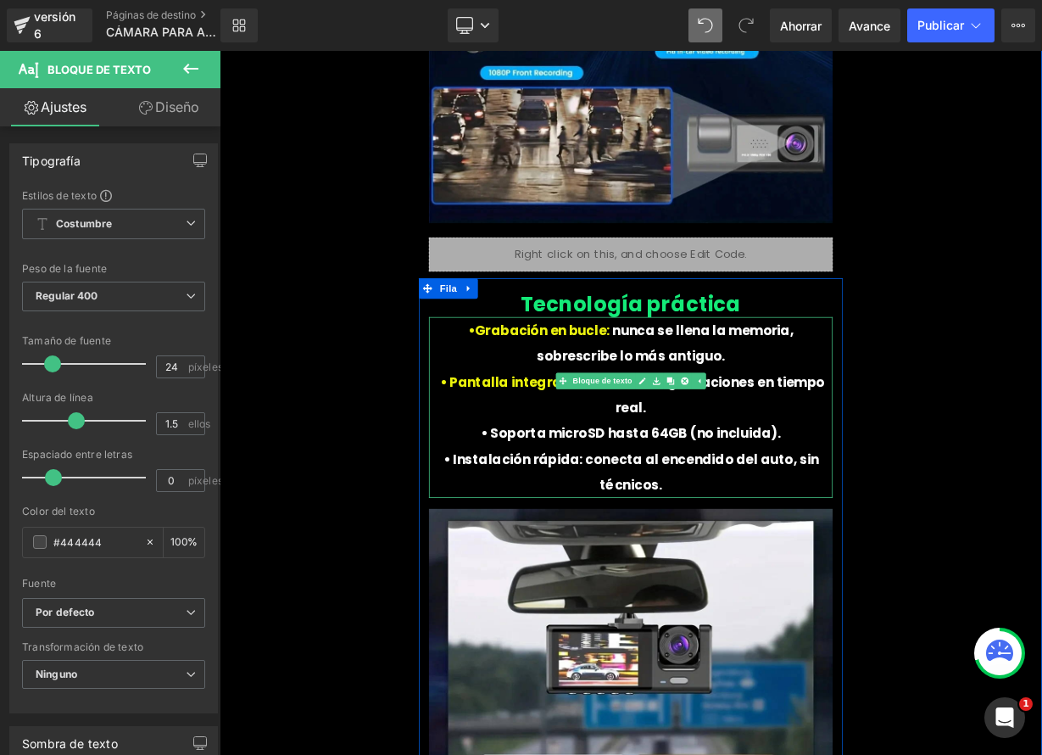
drag, startPoint x: 555, startPoint y: 434, endPoint x: 907, endPoint y: 435, distance: 351.9
click at [907, 511] on p "• Soporta microSD hasta 64GB (no incluida)." at bounding box center [733, 527] width 504 height 32
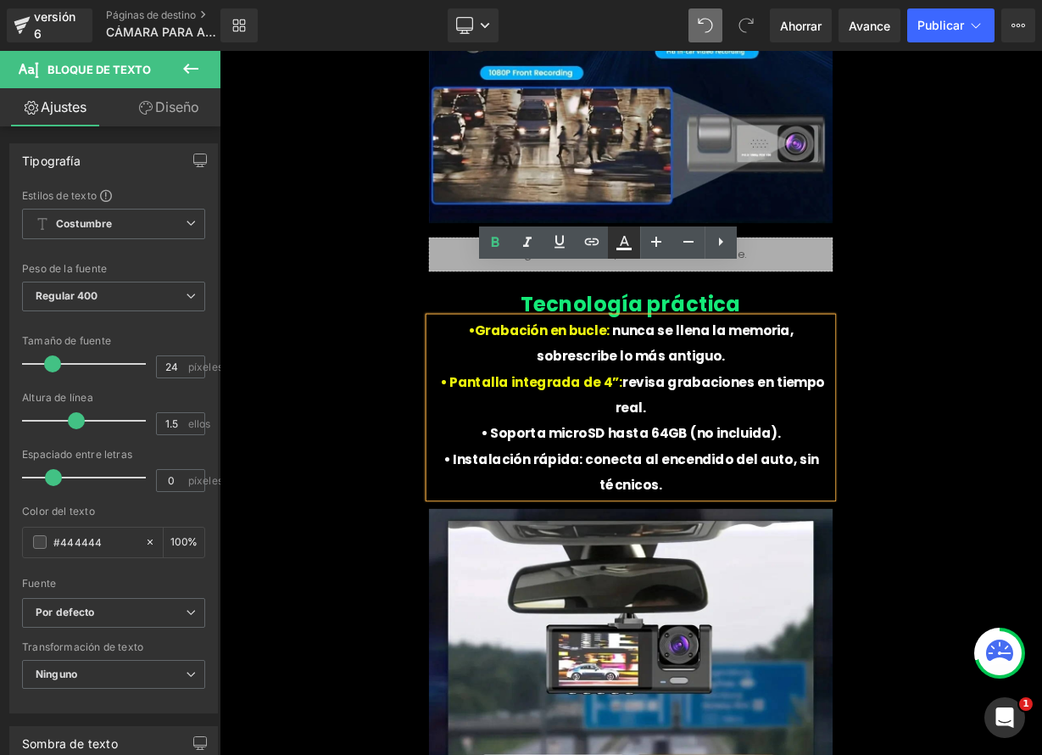
click at [627, 250] on icon at bounding box center [624, 242] width 20 height 20
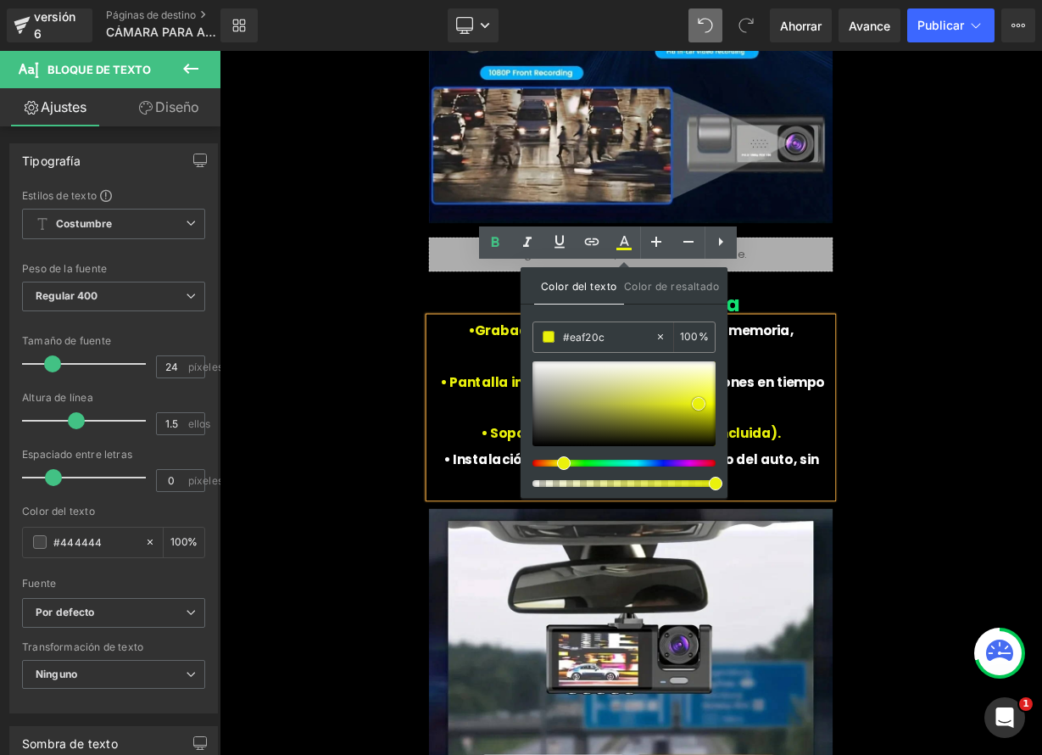
click at [700, 405] on span at bounding box center [699, 404] width 14 height 14
click at [879, 452] on span "revisa grabaciones en tiempo real." at bounding box center [844, 479] width 261 height 55
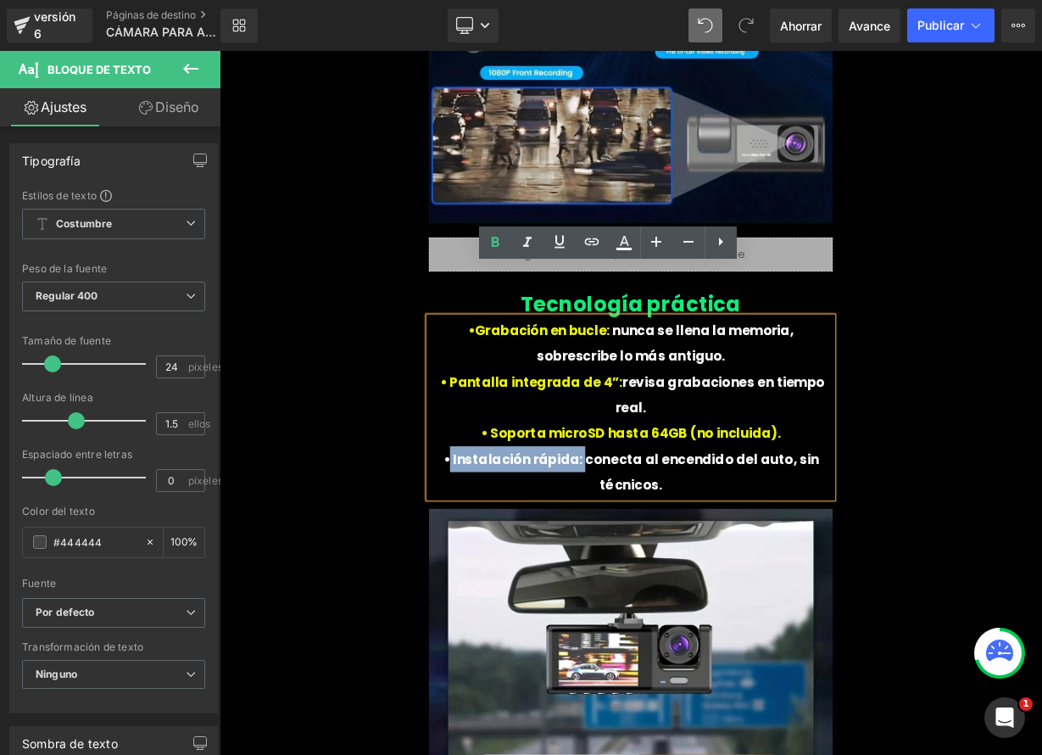
drag, startPoint x: 484, startPoint y: 465, endPoint x: 633, endPoint y: 470, distance: 149.3
click at [633, 549] on font "• Instalación rápida: conecta al encendido del auto, sin técnicos." at bounding box center [733, 576] width 468 height 55
click at [624, 248] on icon at bounding box center [624, 249] width 15 height 3
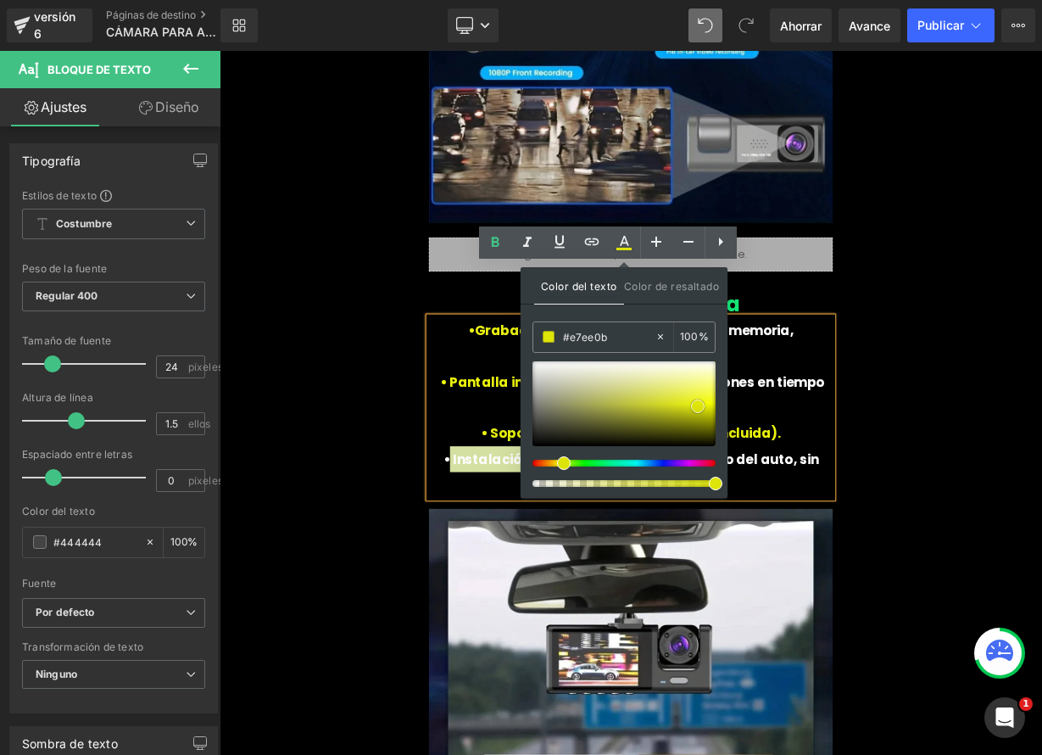
type input "#dde40a"
click at [695, 404] on span at bounding box center [698, 406] width 14 height 14
click at [1041, 348] on div "🔄 Funciones inteligentes que simplifican tu vida Título ✅ Detección de movimien…" at bounding box center [733, 38] width 1018 height 3286
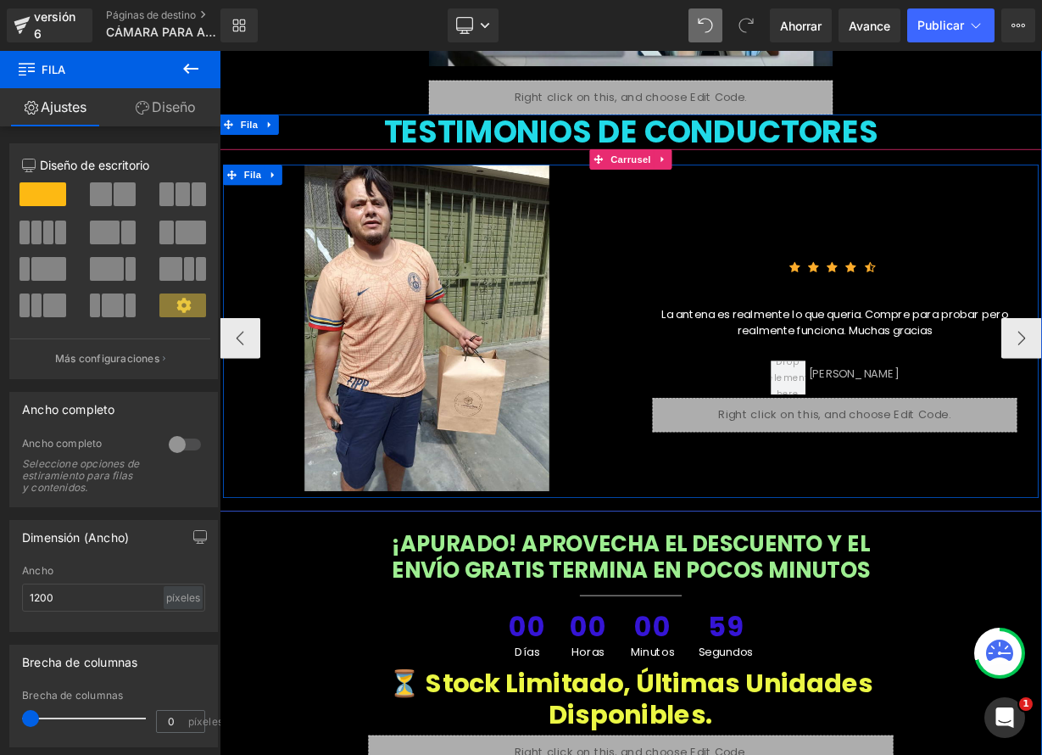
scroll to position [6583, 0]
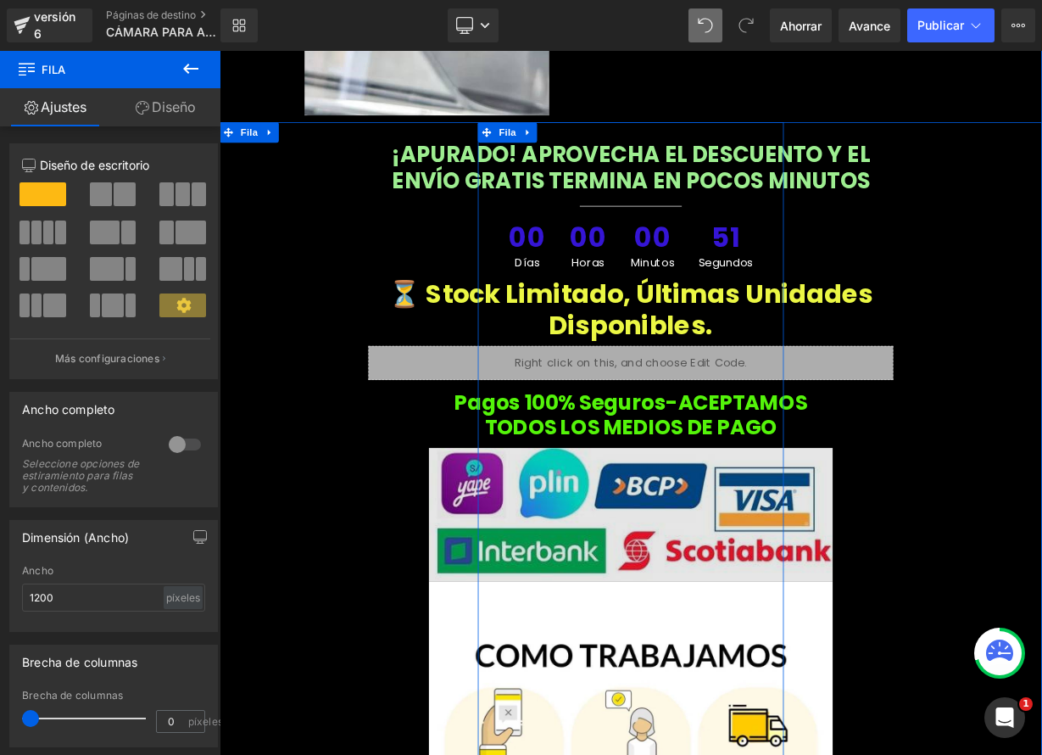
scroll to position [6772, 0]
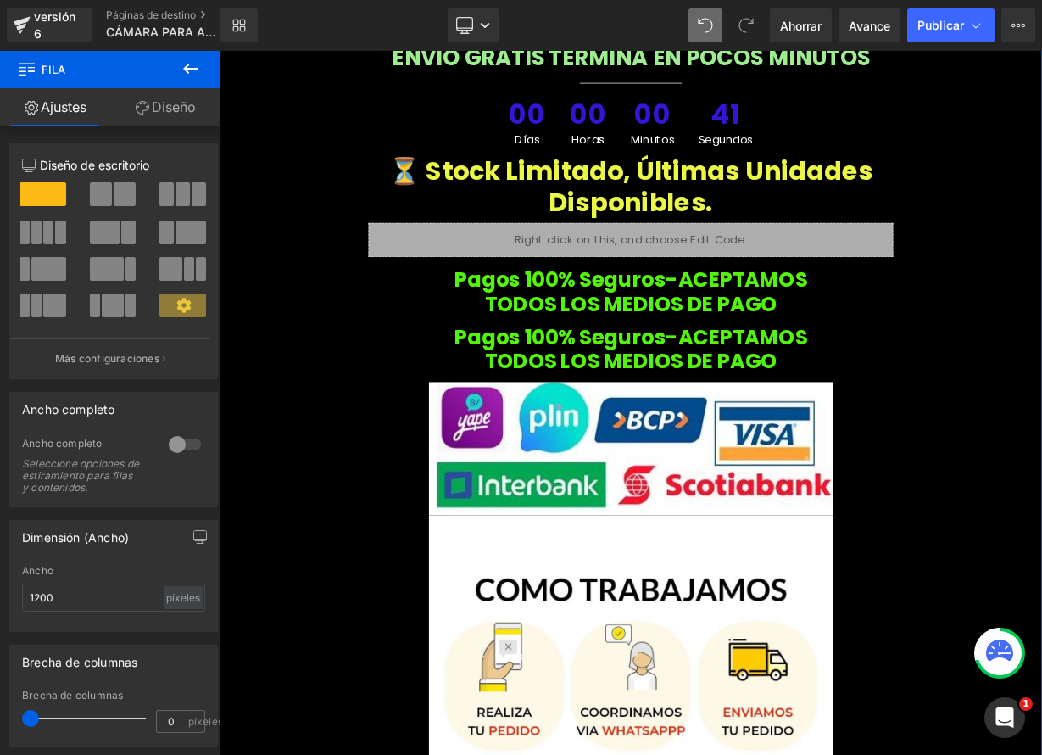
scroll to position [7199, 0]
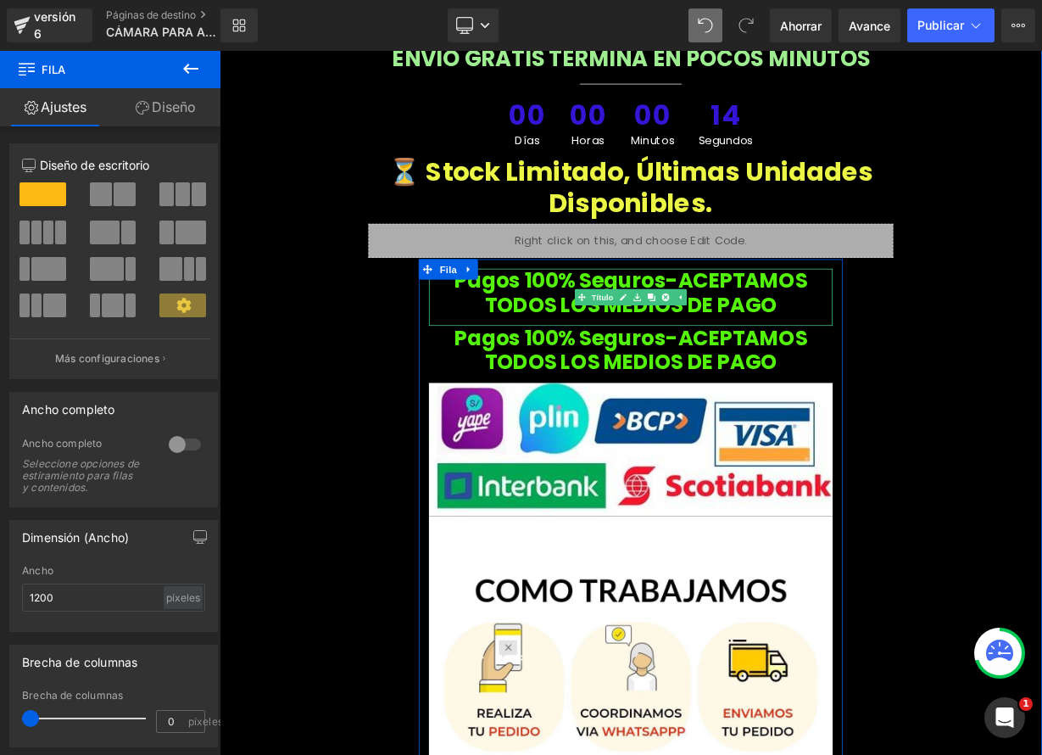
drag, startPoint x: 723, startPoint y: 235, endPoint x: 706, endPoint y: 232, distance: 18.0
click at [723, 348] on link at bounding box center [723, 358] width 18 height 20
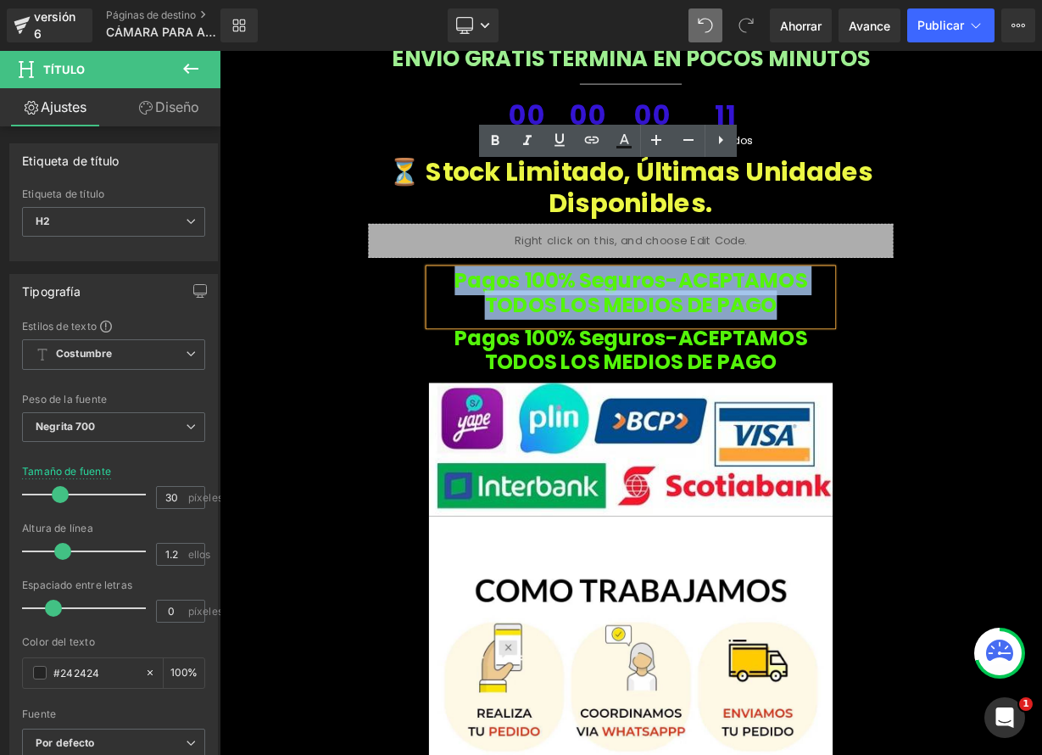
drag, startPoint x: 511, startPoint y: 208, endPoint x: 915, endPoint y: 242, distance: 405.1
click at [915, 322] on h2 "Pagos 100% seguros-ACEPTAMOS TODOS LOS MEDIOS DE PAGO" at bounding box center [733, 352] width 504 height 61
paste div
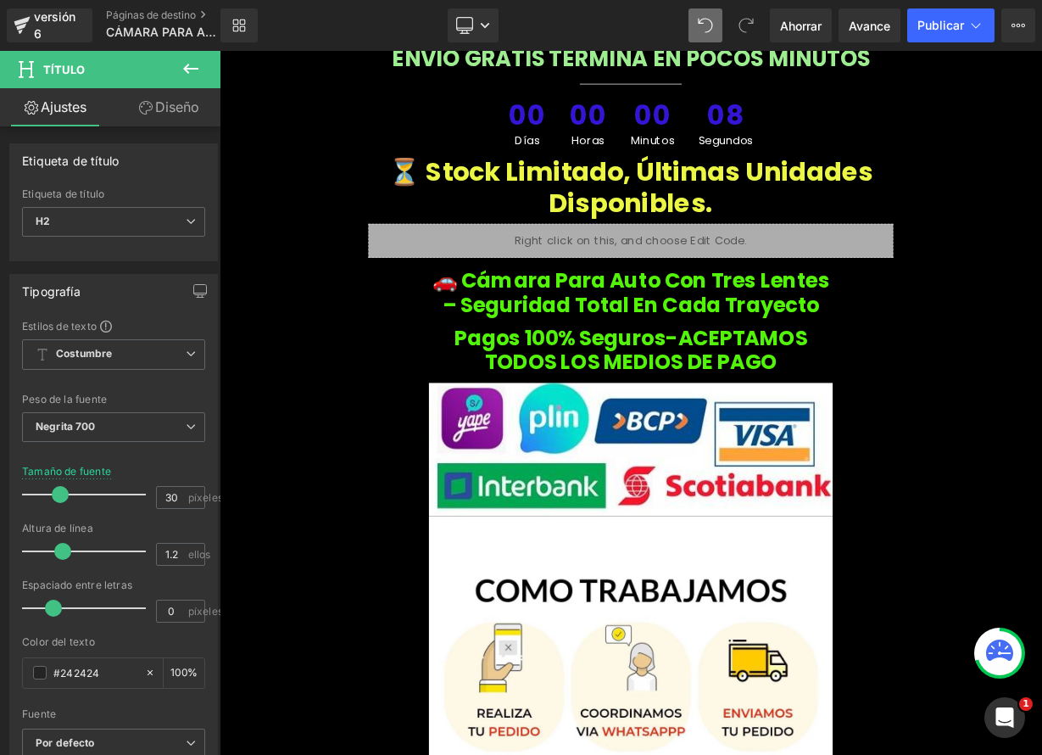
click at [179, 75] on button at bounding box center [190, 69] width 59 height 37
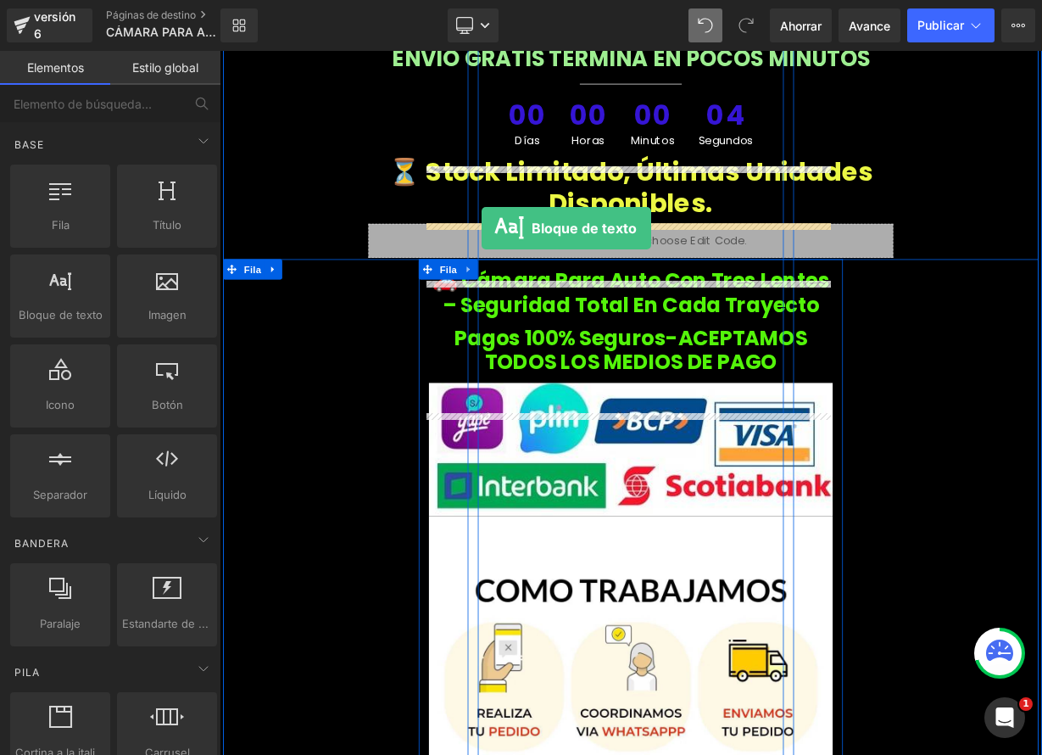
drag, startPoint x: 299, startPoint y: 366, endPoint x: 546, endPoint y: 271, distance: 264.4
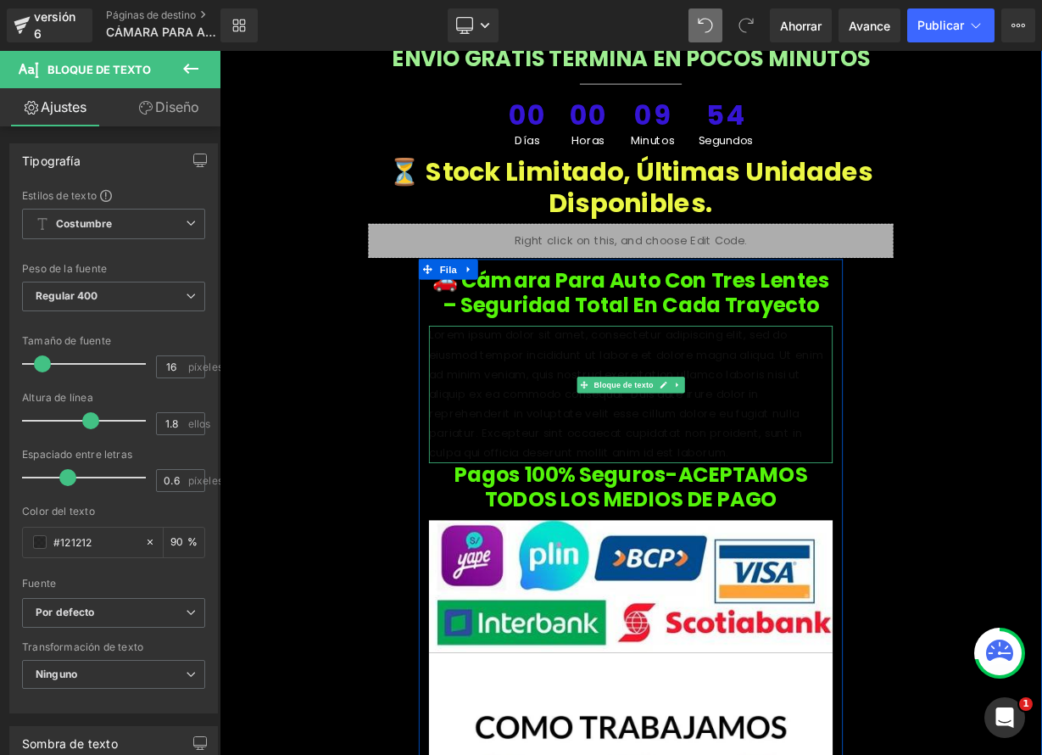
click at [632, 395] on font "Lorem ipsum dolor sit amet, consectetur adipiscing elit, sed do eiusmod tempor …" at bounding box center [727, 478] width 492 height 166
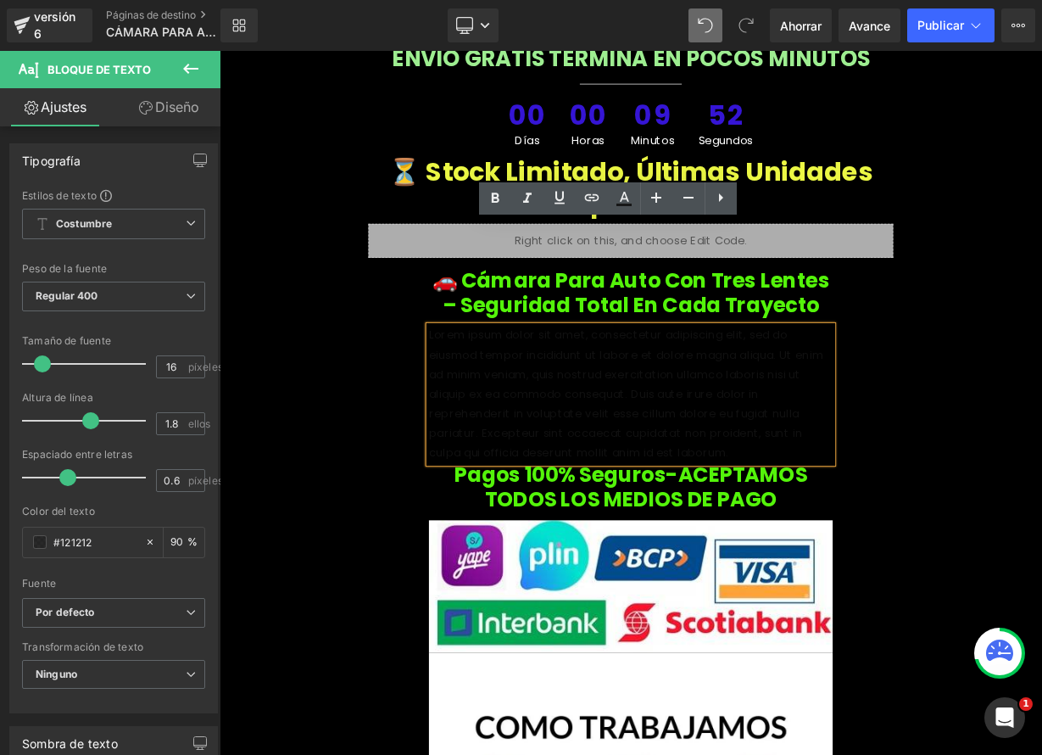
click at [490, 395] on font "Lorem ipsum dolor sit amet, consectetur adipiscing elit, sed do eiusmod tempor …" at bounding box center [727, 478] width 492 height 166
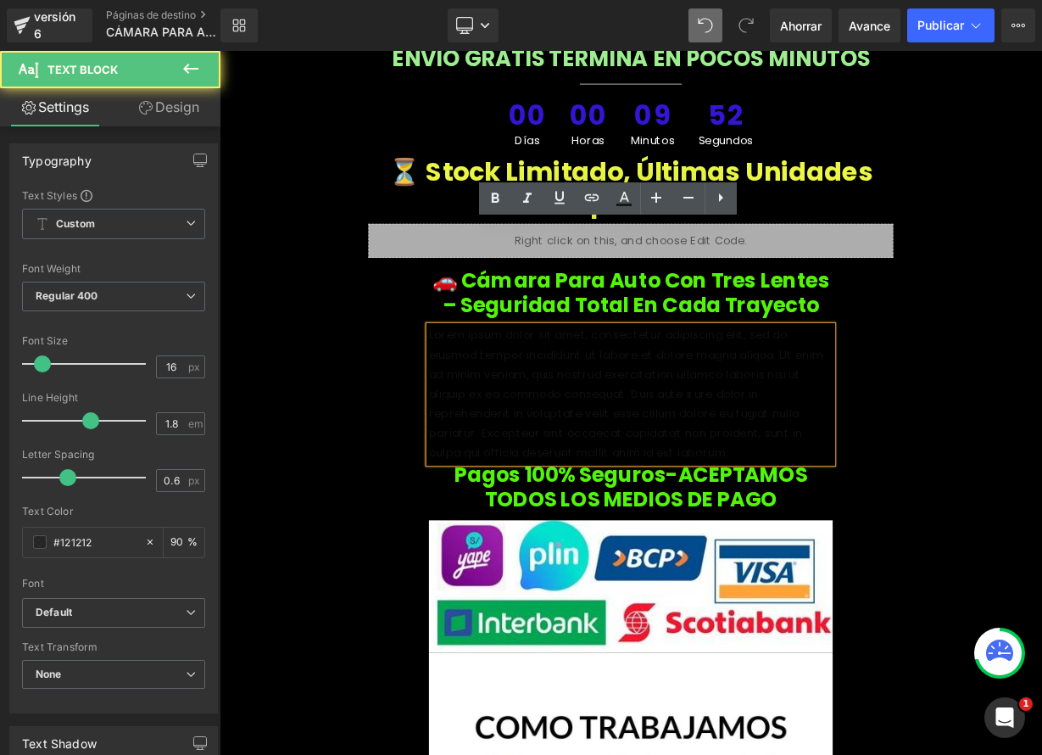
click at [490, 395] on font "Lorem ipsum dolor sit amet, consectetur adipiscing elit, sed do eiusmod tempor …" at bounding box center [727, 478] width 492 height 166
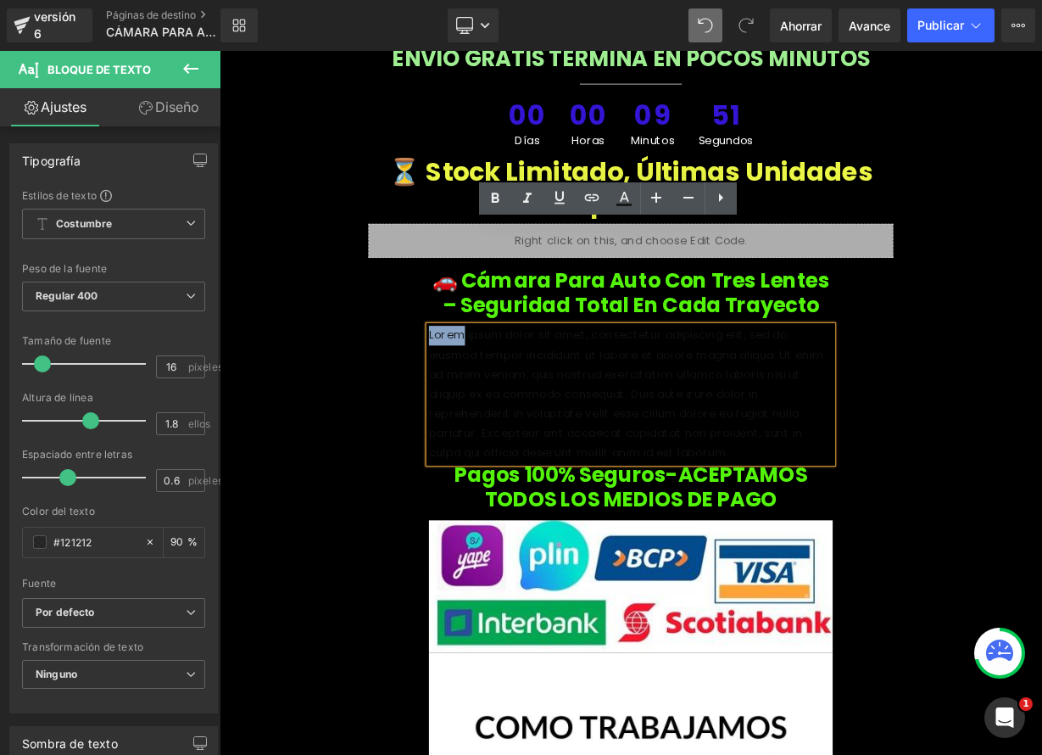
click at [482, 395] on font "Lorem ipsum dolor sit amet, consectetur adipiscing elit, sed do eiusmod tempor …" at bounding box center [727, 478] width 492 height 166
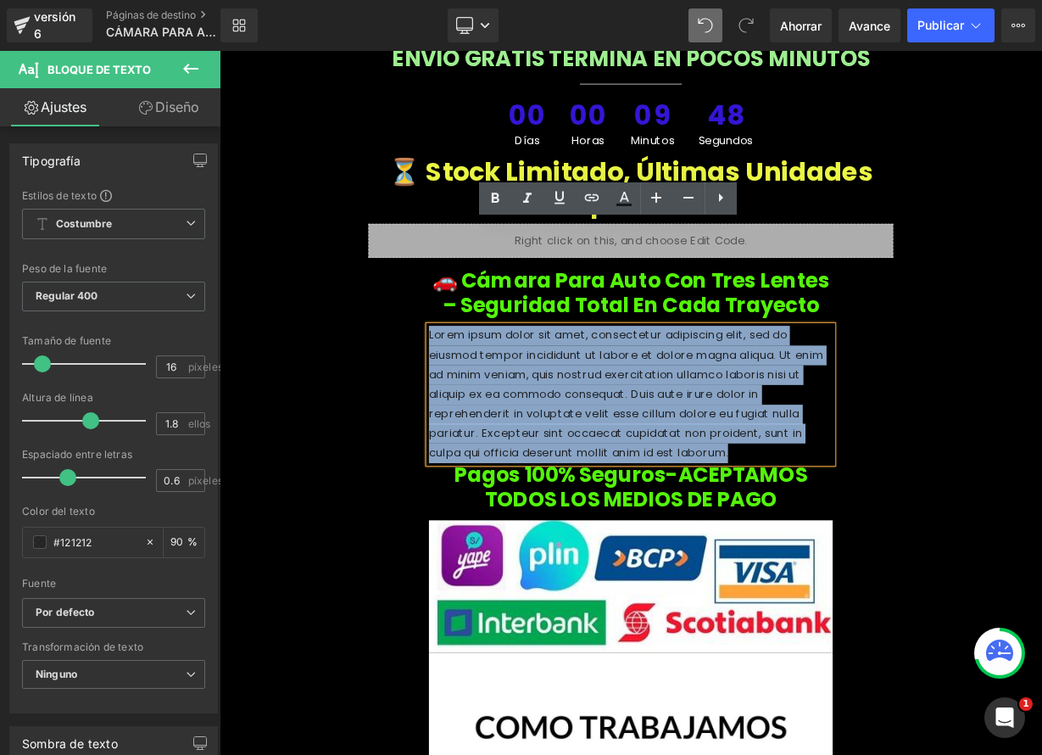
drag, startPoint x: 480, startPoint y: 280, endPoint x: 977, endPoint y: 399, distance: 510.9
click at [977, 399] on p "Lorem ipsum dolor sit amet, consectetur adipiscing elit, sed do eiusmod tempor …" at bounding box center [733, 478] width 504 height 171
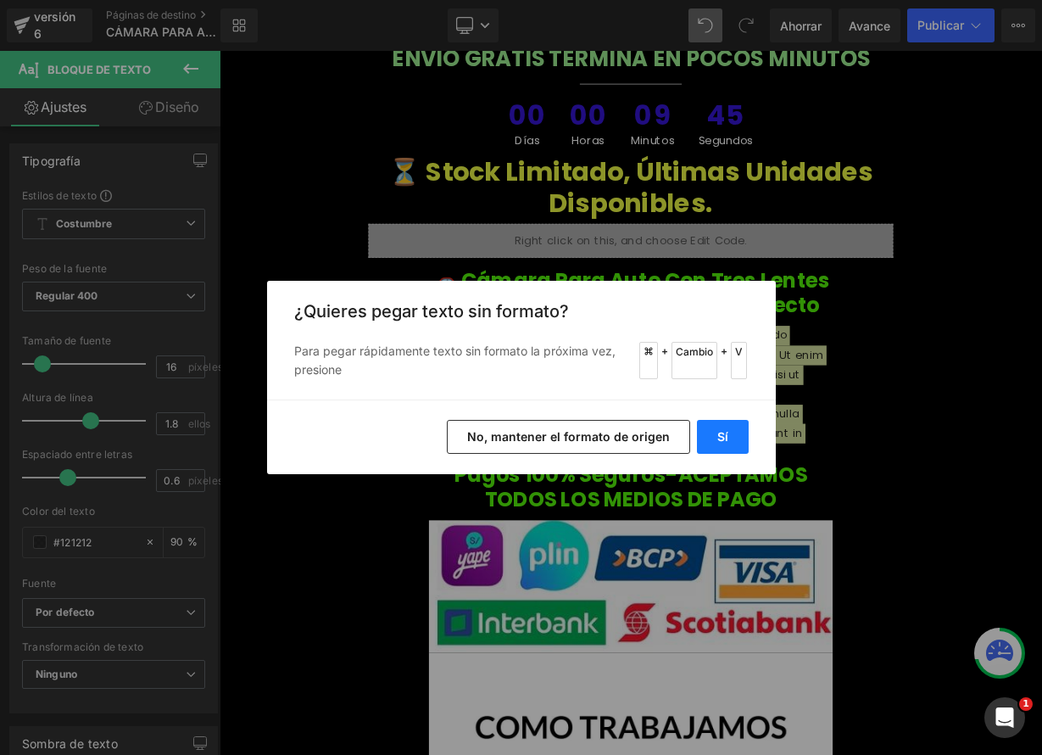
click at [727, 438] on font "Sí" at bounding box center [722, 436] width 11 height 14
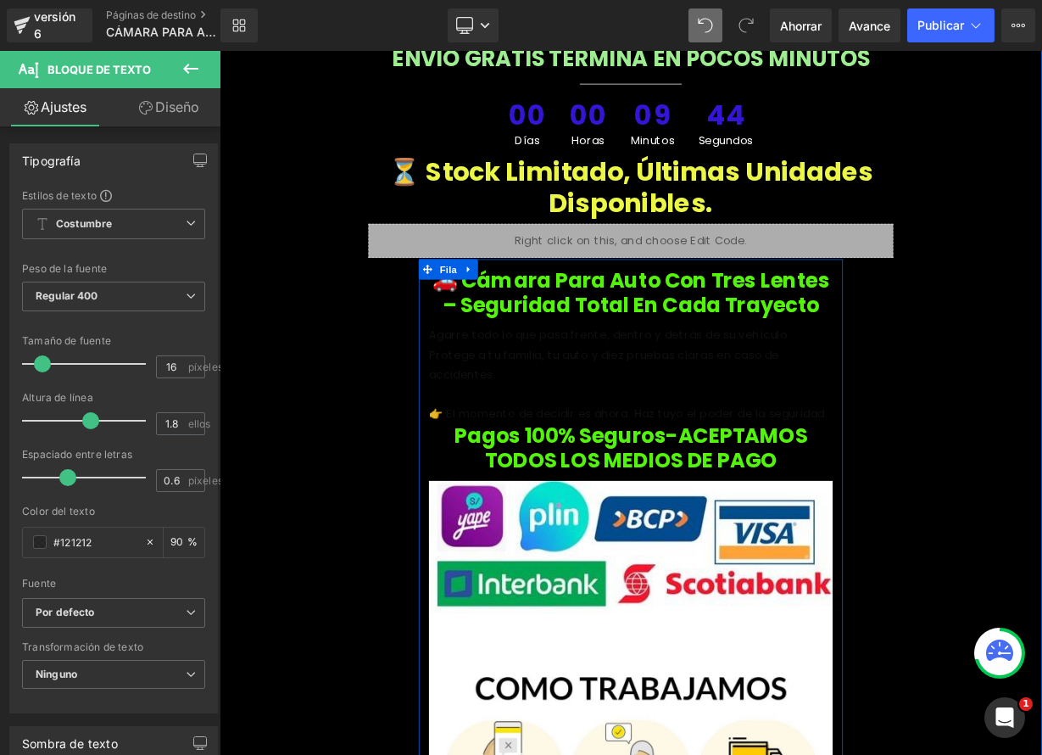
click at [608, 420] on font "Protege a tu familia, tu auto y diez pruebas claras en caso de accidentes." at bounding box center [699, 442] width 437 height 44
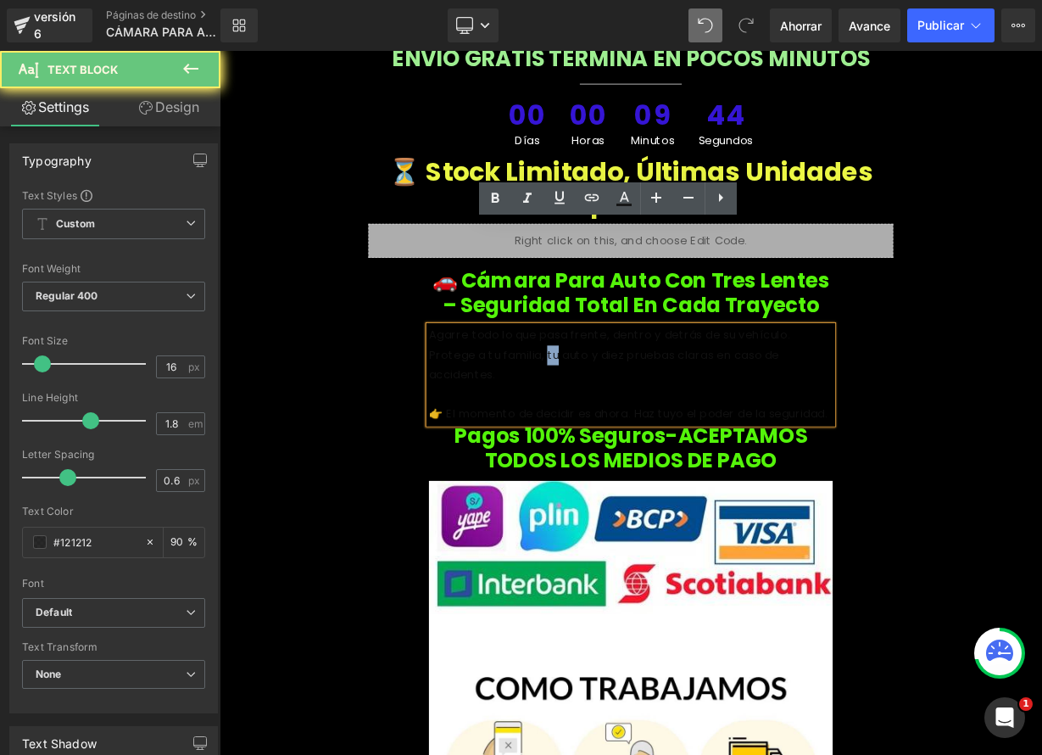
click at [608, 420] on font "Protege a tu familia, tu auto y diez pruebas claras en caso de accidentes." at bounding box center [699, 442] width 437 height 44
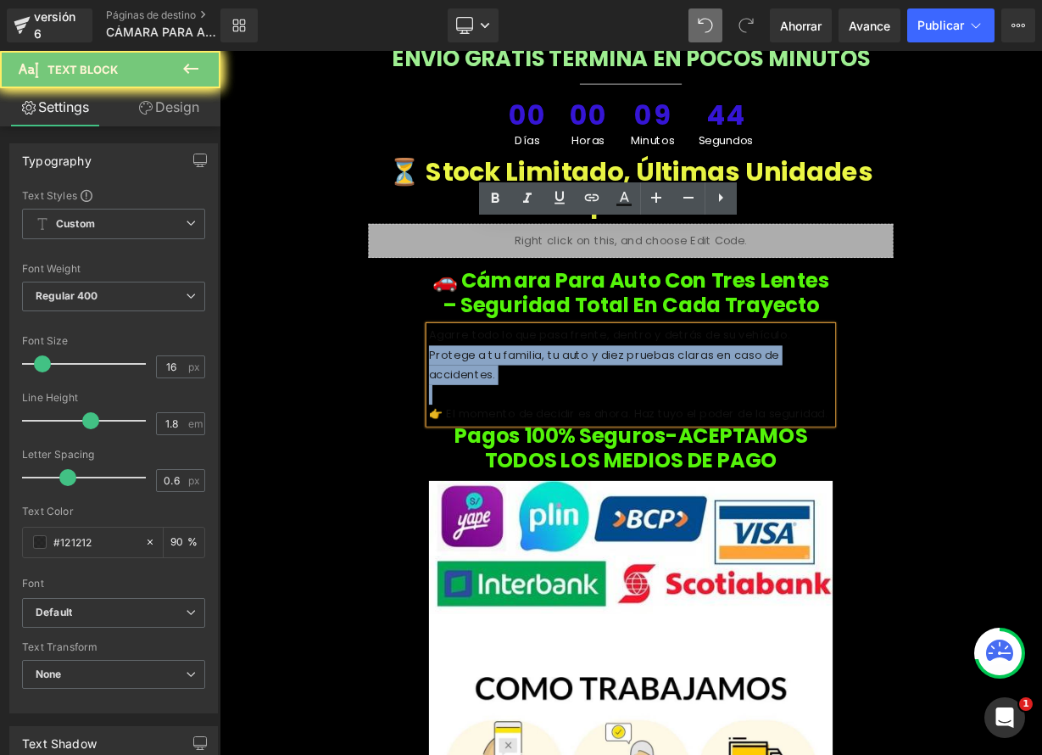
click at [608, 420] on font "Protege a tu familia, tu auto y diez pruebas claras en caso de accidentes." at bounding box center [699, 442] width 437 height 44
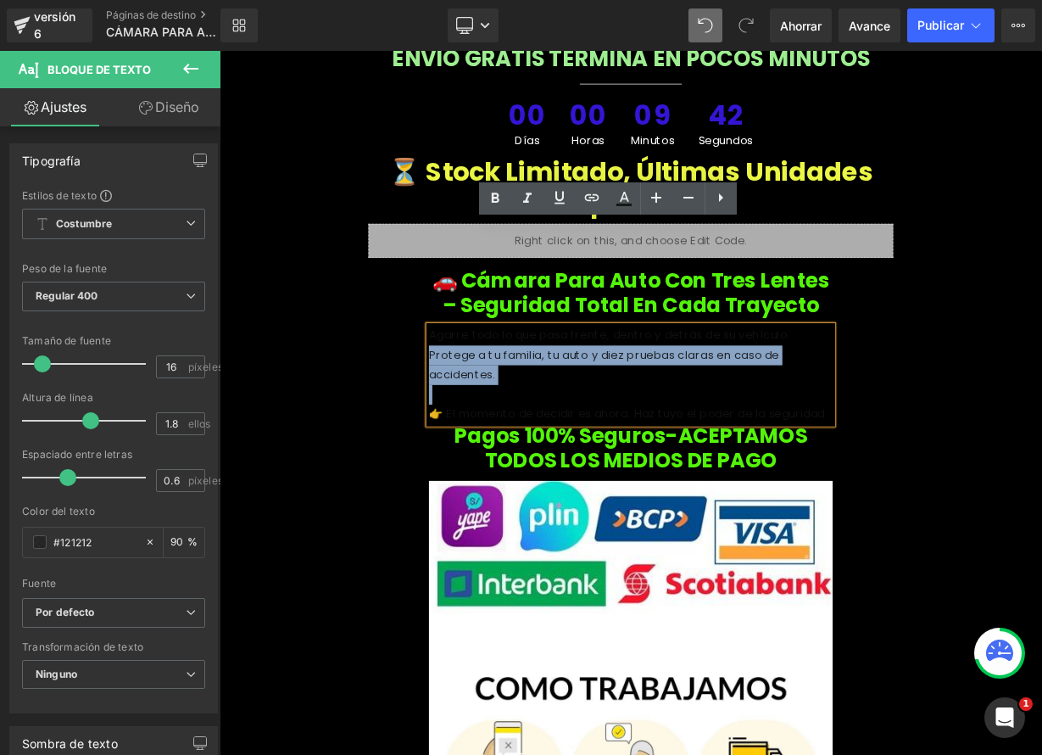
click at [481, 395] on font "Agarre todo lo que pasa frente, dentro y detrás de su vehículo." at bounding box center [706, 405] width 450 height 20
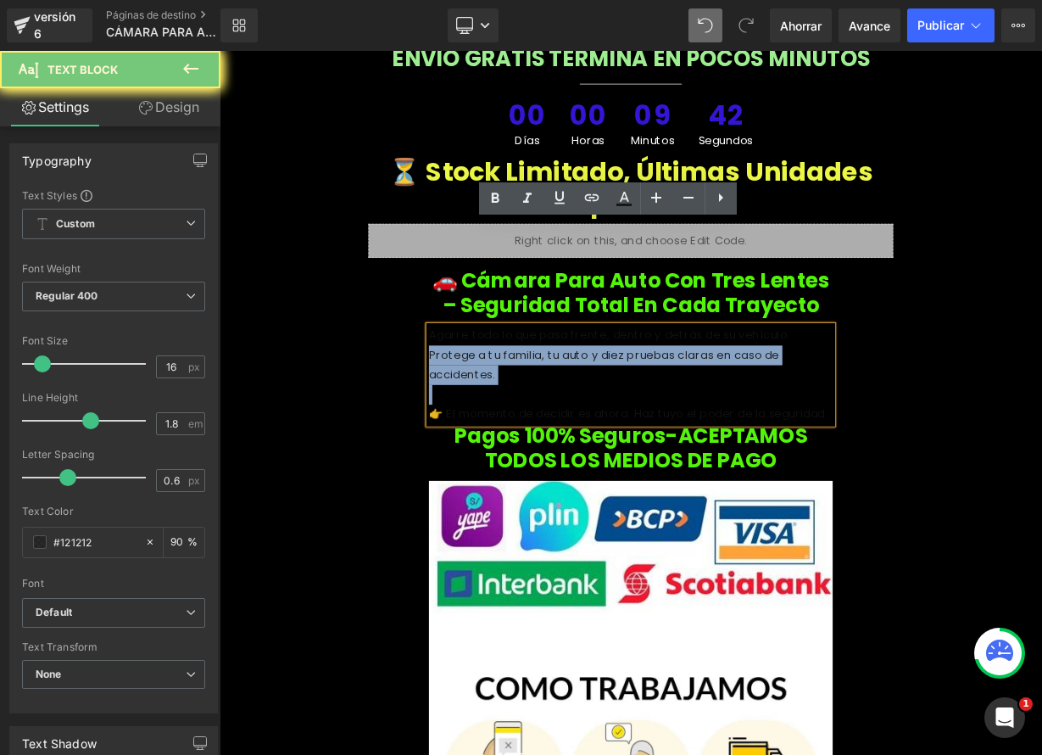
click at [481, 395] on font "Agarre todo lo que pasa frente, dentro y detrás de su vehículo." at bounding box center [706, 405] width 450 height 20
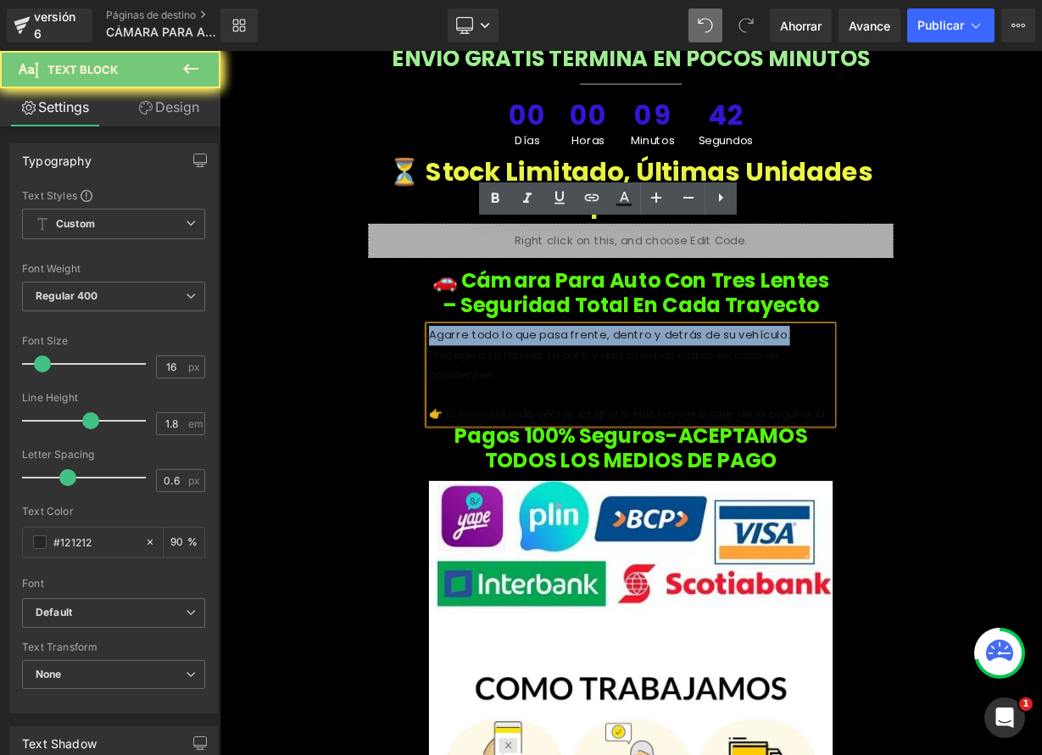
click at [481, 395] on font "Agarre todo lo que pasa frente, dentro y detrás de su vehículo." at bounding box center [706, 405] width 450 height 20
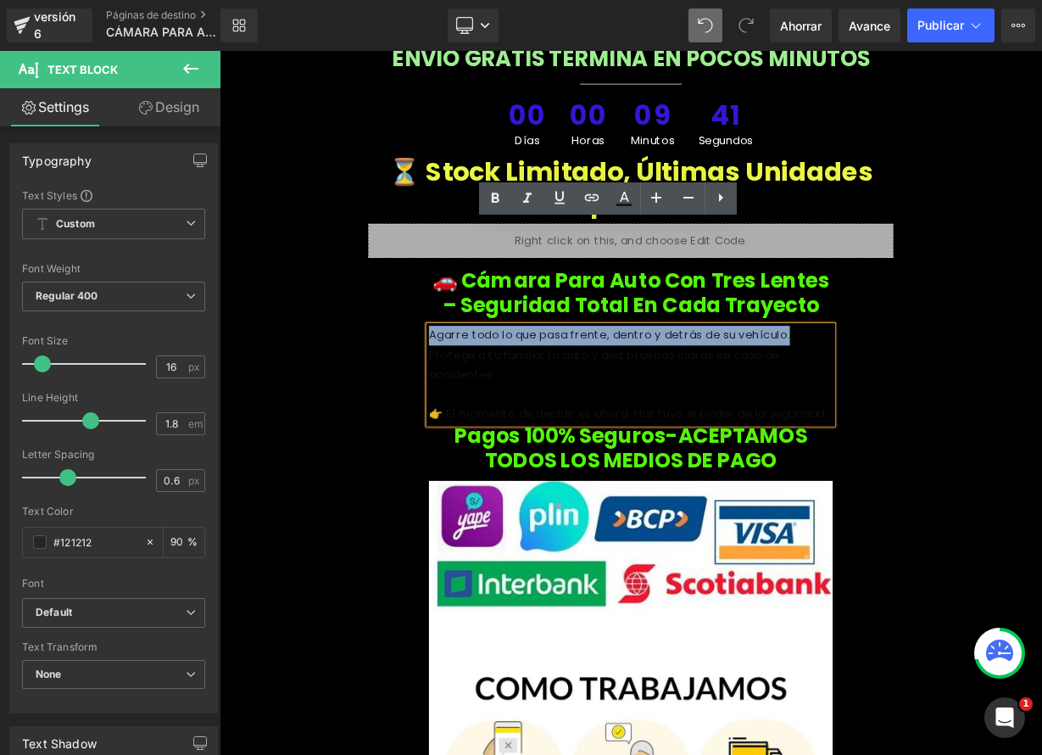
click at [481, 395] on font "Agarre todo lo que pasa frente, dentro y detrás de su vehículo." at bounding box center [706, 405] width 450 height 20
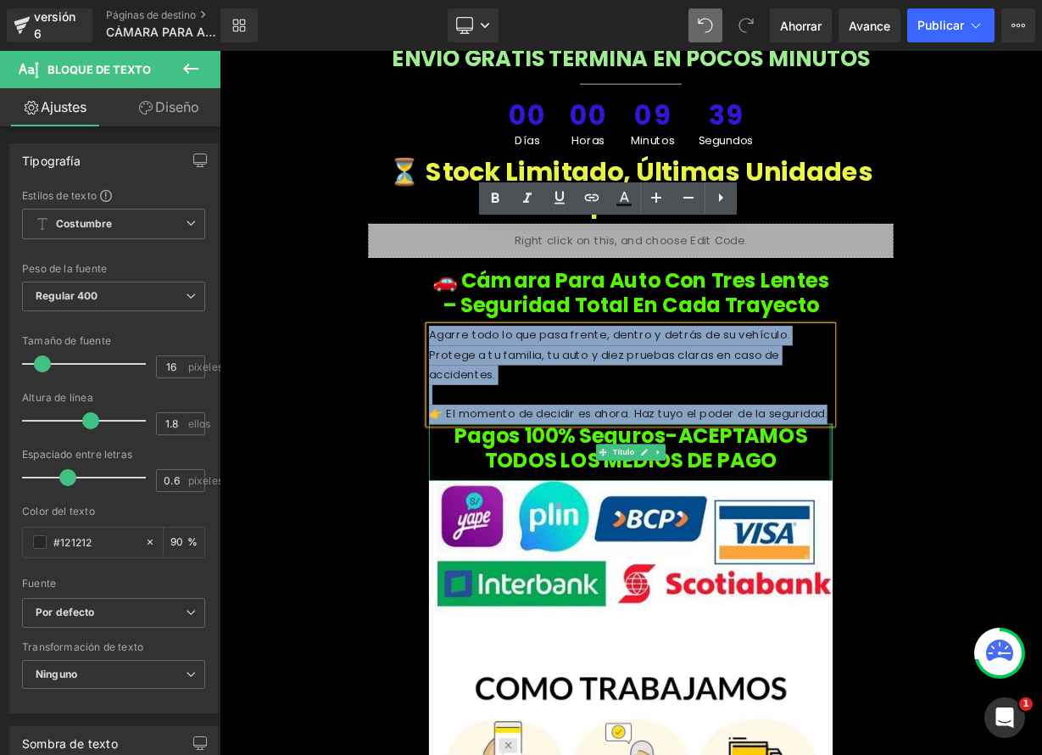
drag, startPoint x: 477, startPoint y: 275, endPoint x: 974, endPoint y: 377, distance: 507.4
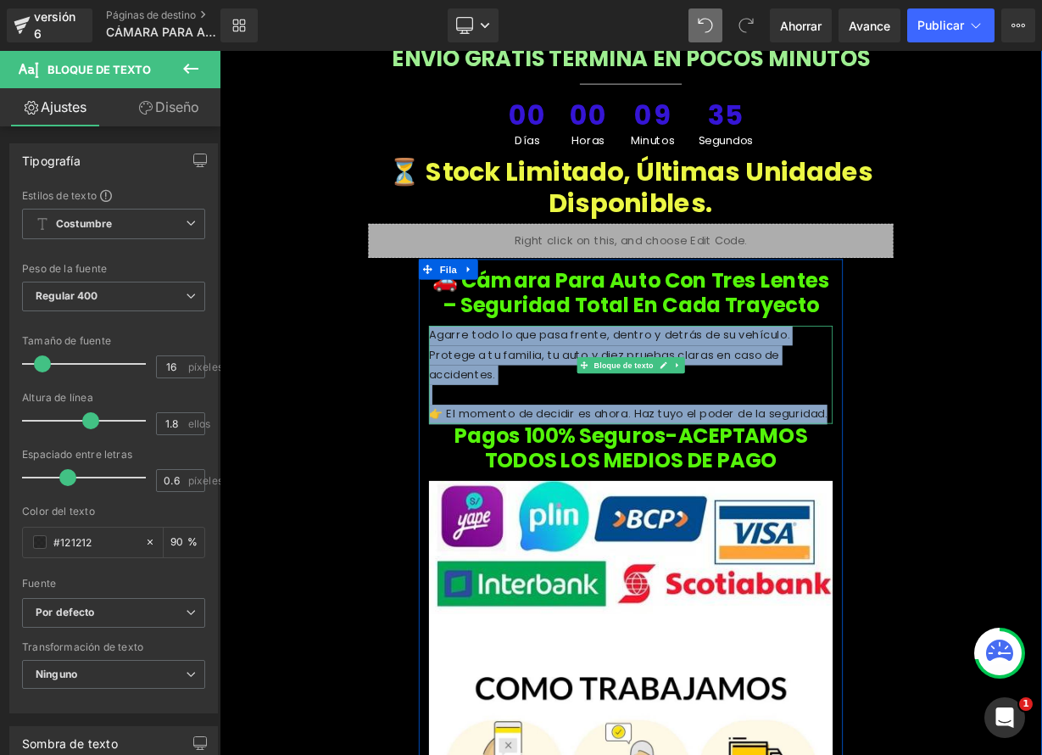
click at [771, 418] on p "Protege a tu familia, tu auto y diez pruebas claras en caso de accidentes." at bounding box center [733, 442] width 504 height 49
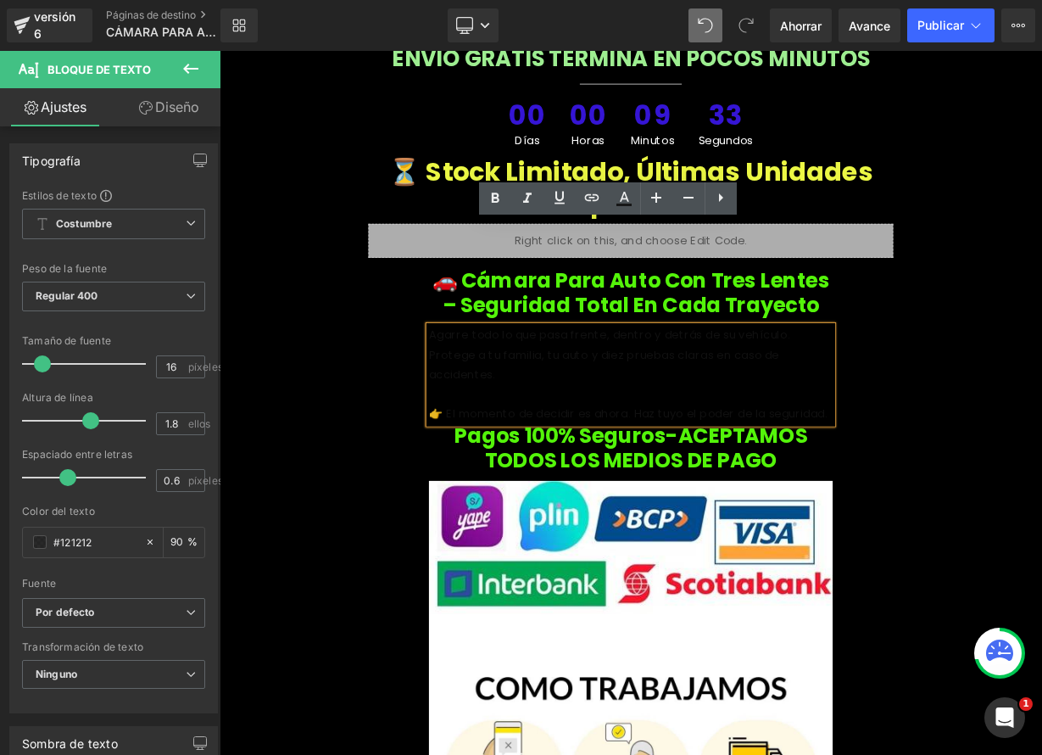
click at [509, 395] on font "Agarre todo lo que pasa frente, dentro y detrás de su vehículo." at bounding box center [706, 405] width 450 height 20
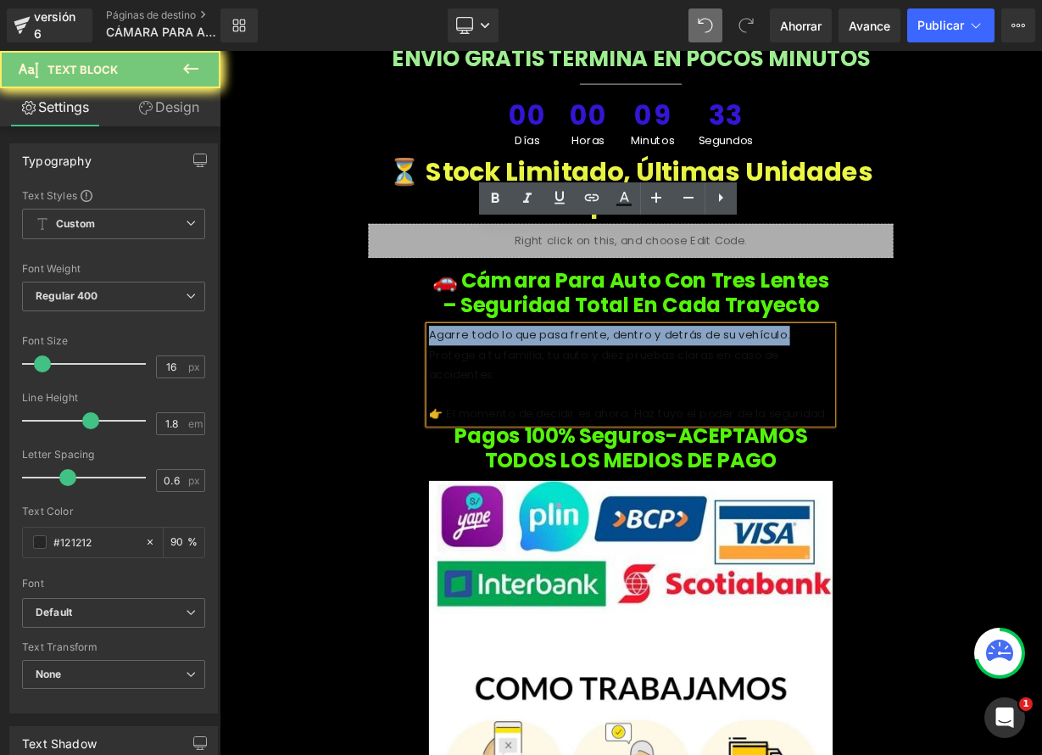
click at [509, 395] on font "Agarre todo lo que pasa frente, dentro y detrás de su vehículo." at bounding box center [706, 405] width 450 height 20
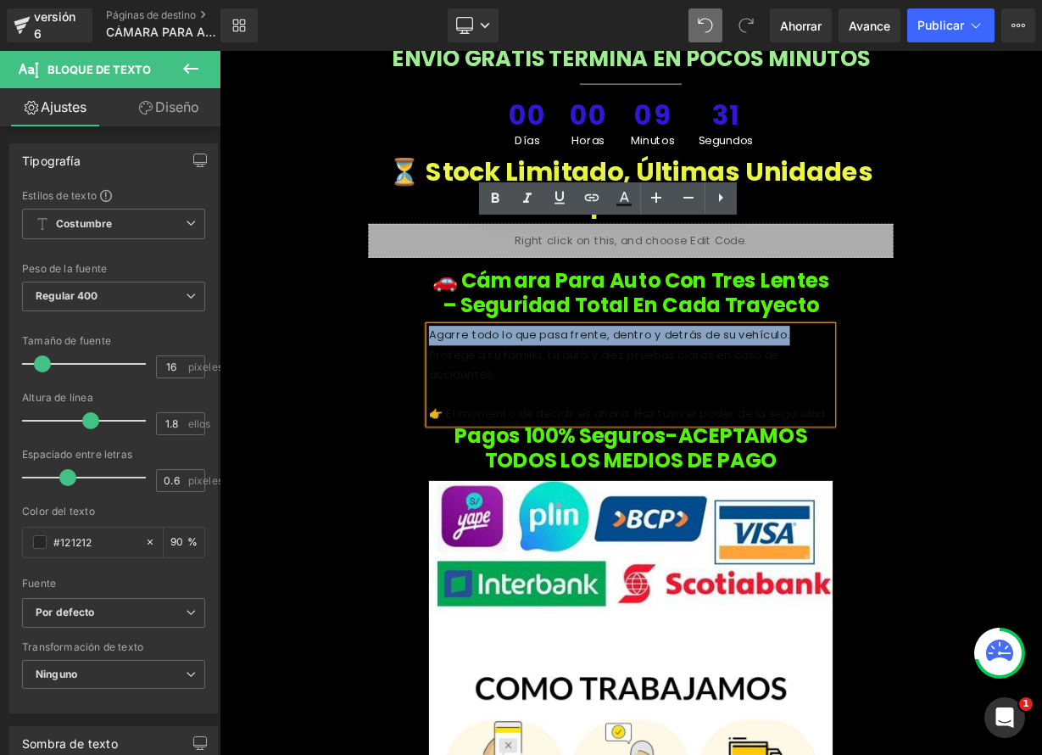
click at [481, 393] on div "Agarre todo lo que pasa frente, dentro y detrás de su vehículo. Protege a tu fa…" at bounding box center [733, 454] width 504 height 122
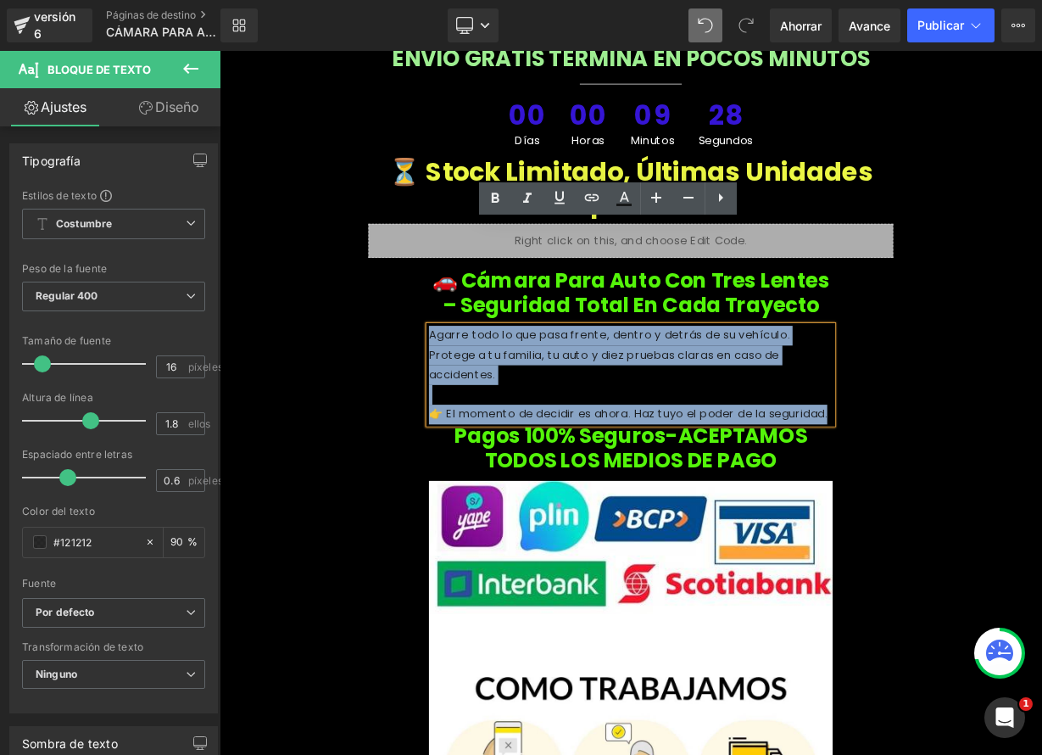
drag, startPoint x: 478, startPoint y: 281, endPoint x: 986, endPoint y: 360, distance: 514.2
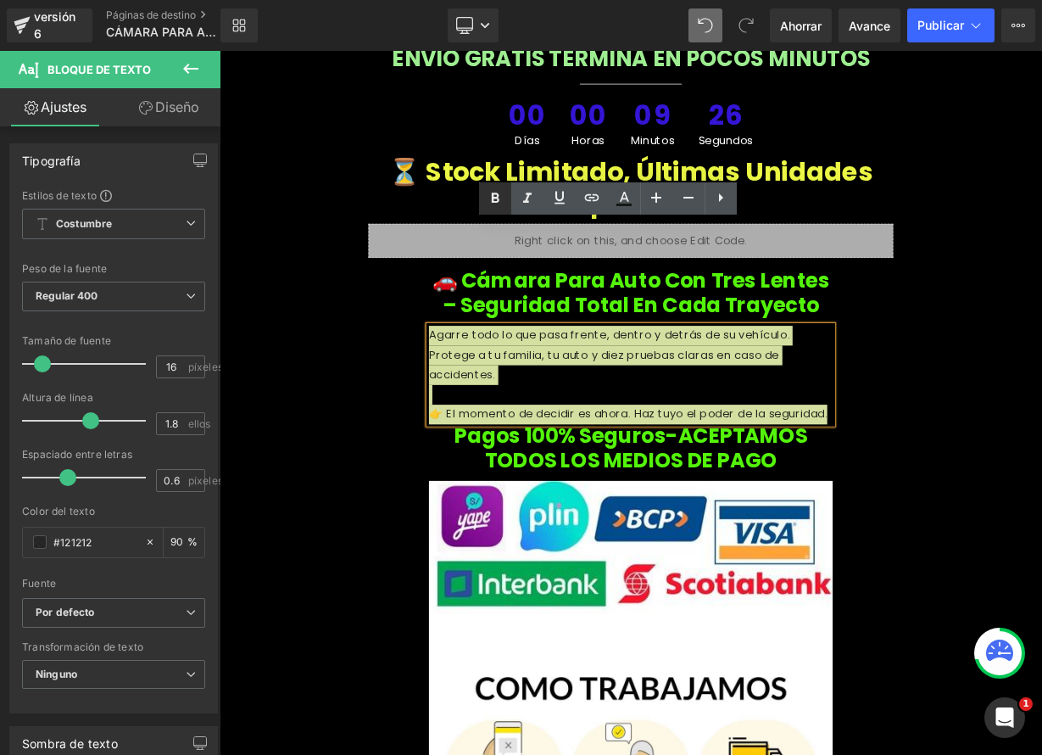
click at [492, 203] on icon at bounding box center [495, 198] width 20 height 20
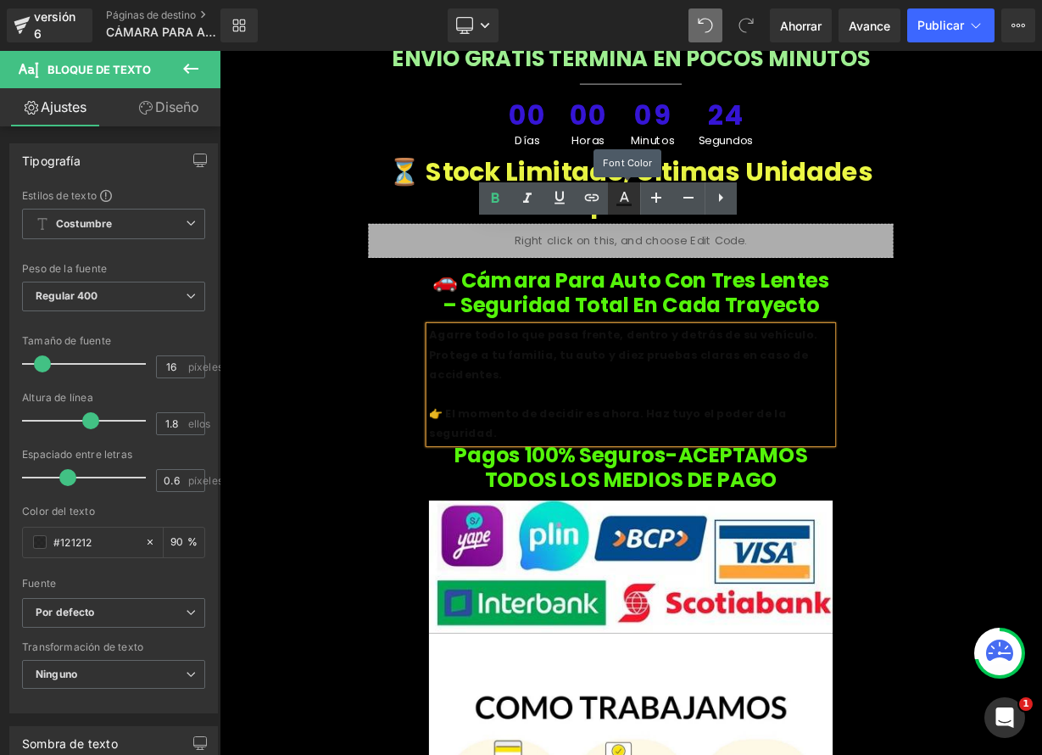
click at [623, 209] on link at bounding box center [624, 198] width 32 height 32
type input "#121212"
type input "90"
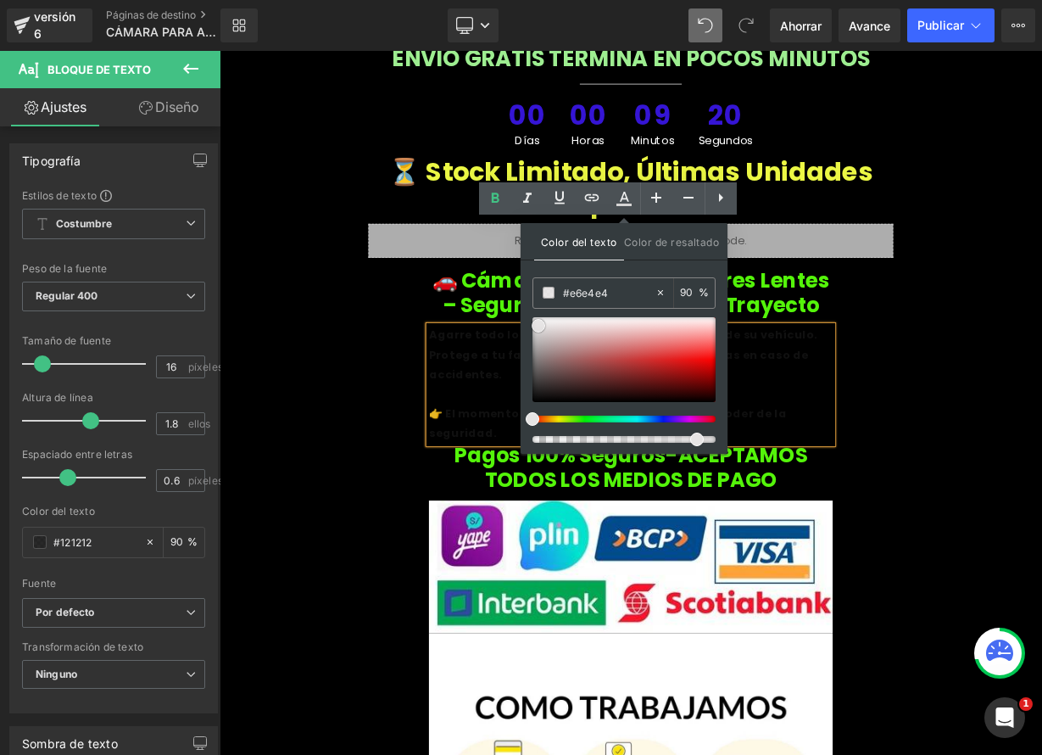
drag, startPoint x: 538, startPoint y: 383, endPoint x: 537, endPoint y: 325, distance: 58.5
click at [537, 325] on span at bounding box center [539, 326] width 14 height 14
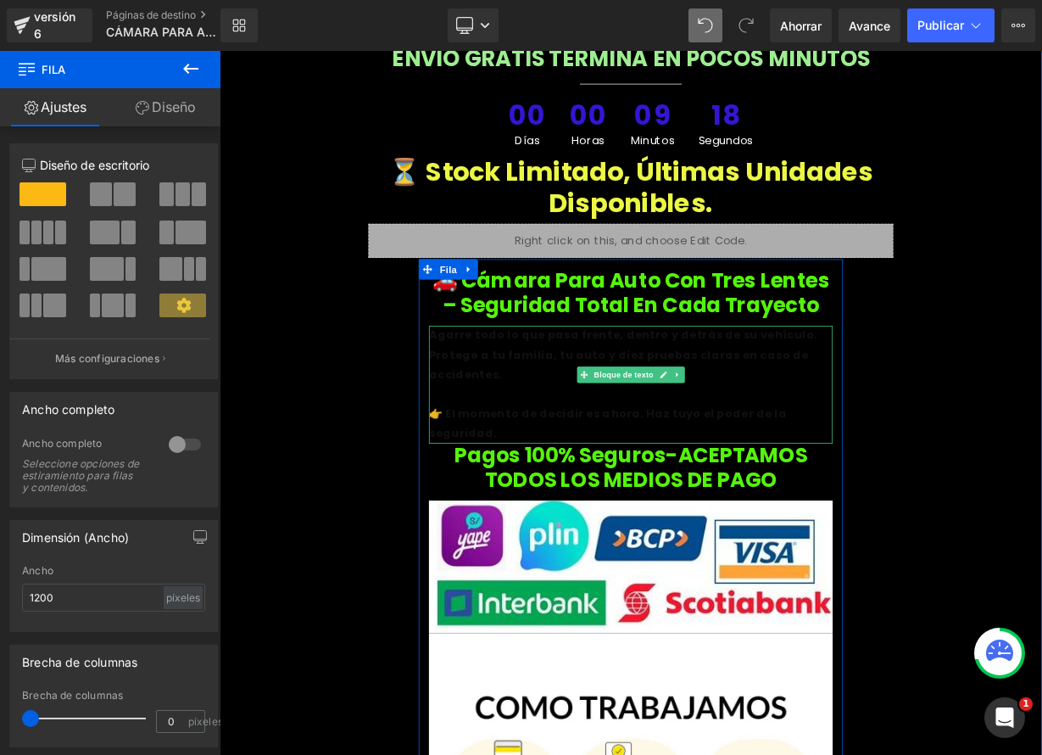
click at [531, 395] on font "Agarre todo lo que pasa frente, dentro y detrás de su vehículo." at bounding box center [723, 405] width 484 height 20
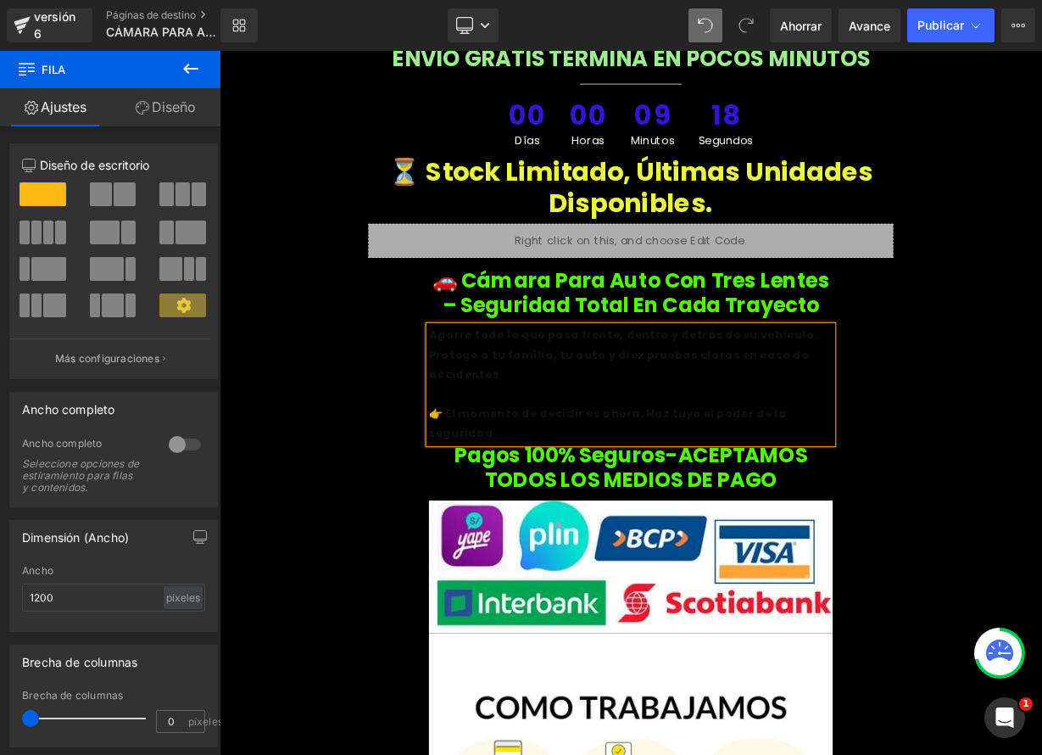
click at [531, 395] on font "Agarre todo lo que pasa frente, dentro y detrás de su vehículo." at bounding box center [723, 405] width 484 height 20
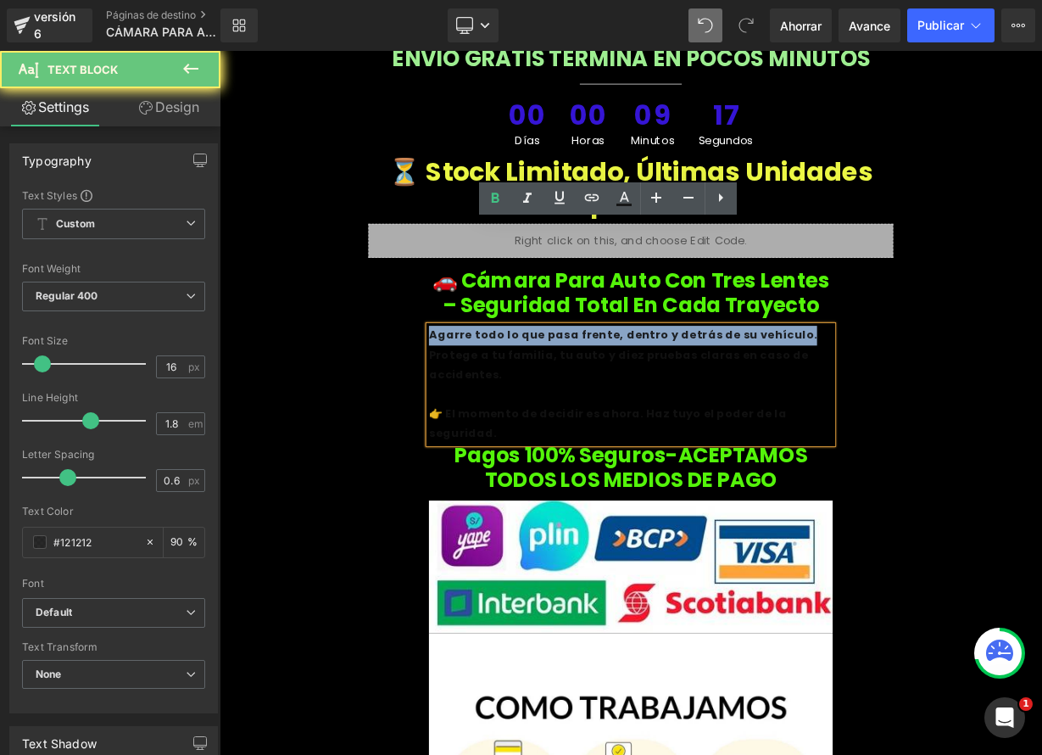
click at [531, 395] on font "Agarre todo lo que pasa frente, dentro y detrás de su vehículo." at bounding box center [723, 405] width 484 height 20
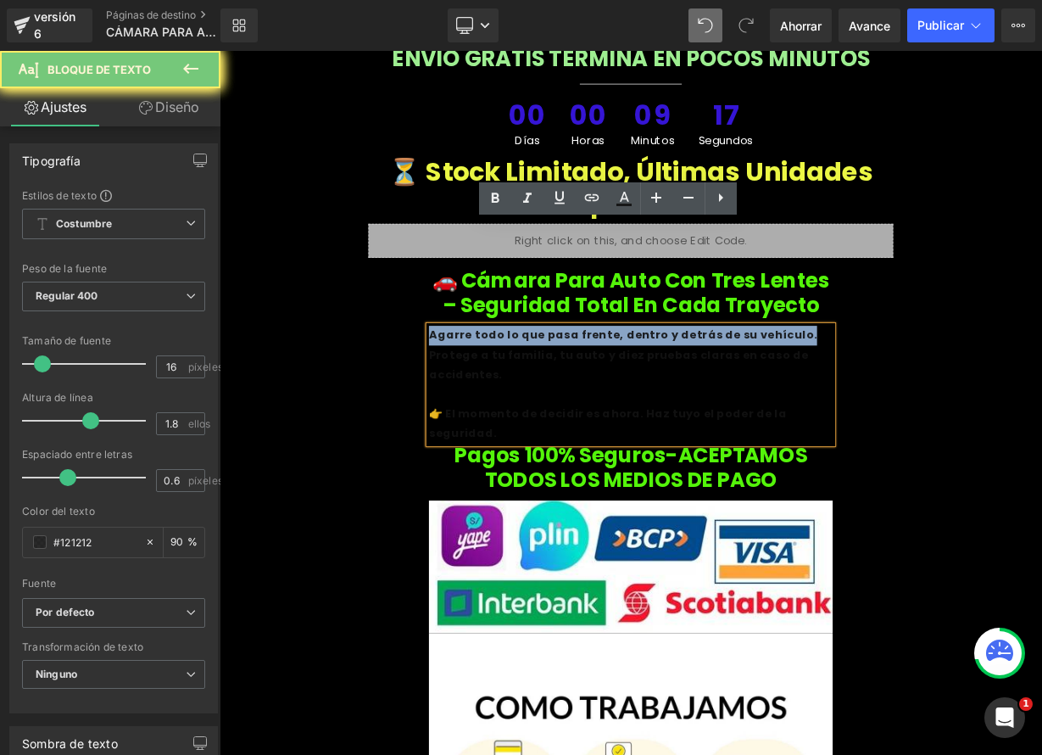
click at [531, 395] on font "Agarre todo lo que pasa frente, dentro y detrás de su vehículo." at bounding box center [723, 405] width 484 height 20
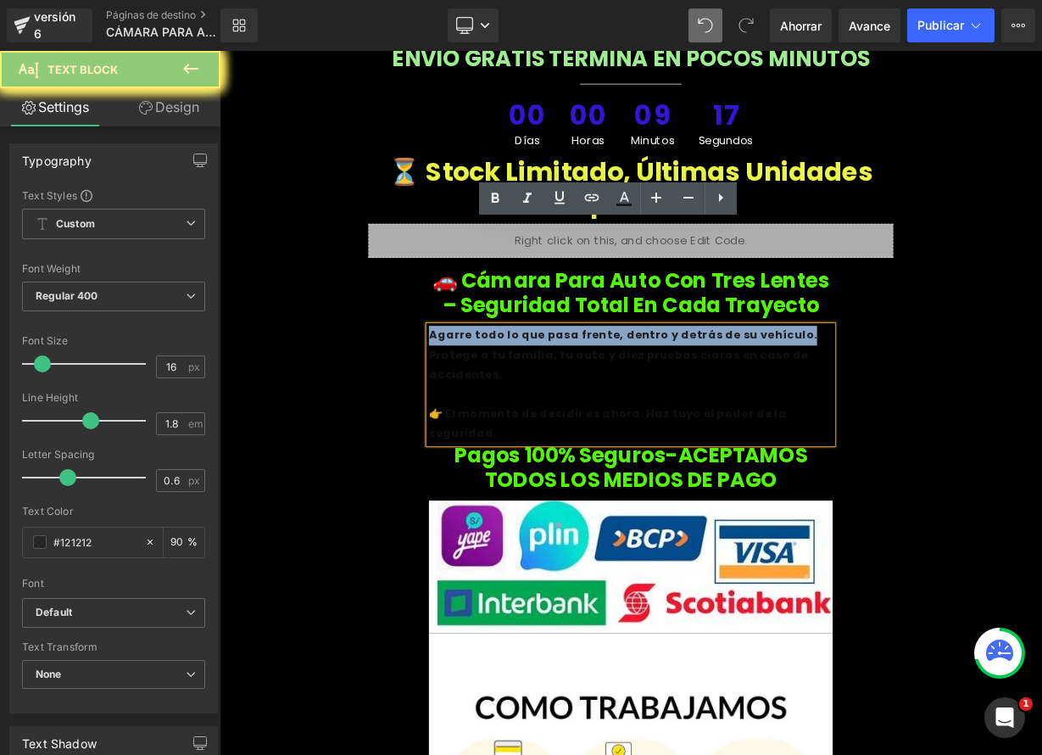
click at [531, 395] on font "Agarre todo lo que pasa frente, dentro y detrás de su vehículo." at bounding box center [723, 405] width 484 height 20
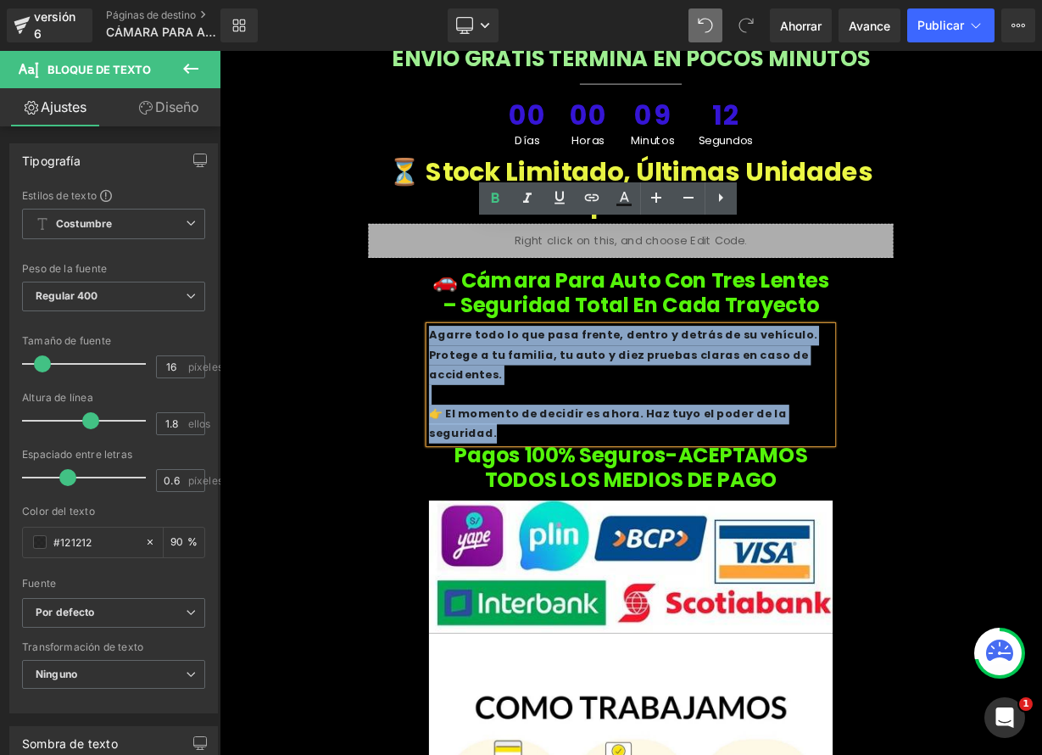
drag, startPoint x: 478, startPoint y: 276, endPoint x: 966, endPoint y: 371, distance: 496.6
click at [966, 393] on div "Agarre todo lo que pasa frente, dentro y detrás de su vehículo. Protege a tu fa…" at bounding box center [733, 466] width 504 height 147
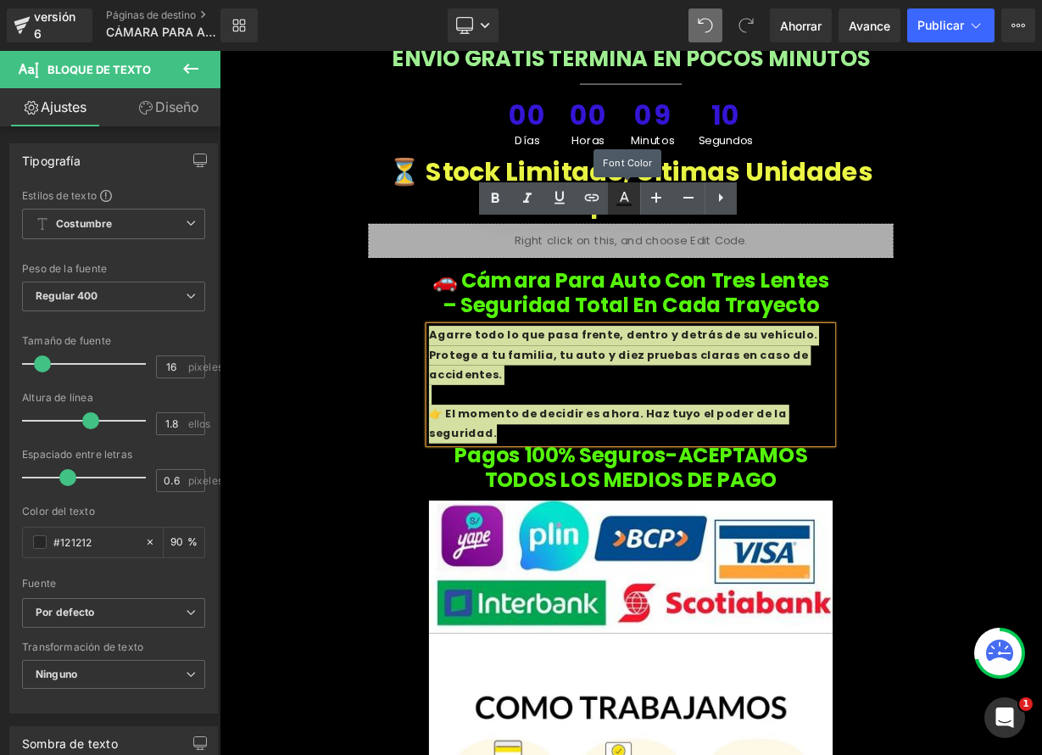
click at [628, 202] on icon at bounding box center [624, 198] width 20 height 20
type input "#121212"
type input "90"
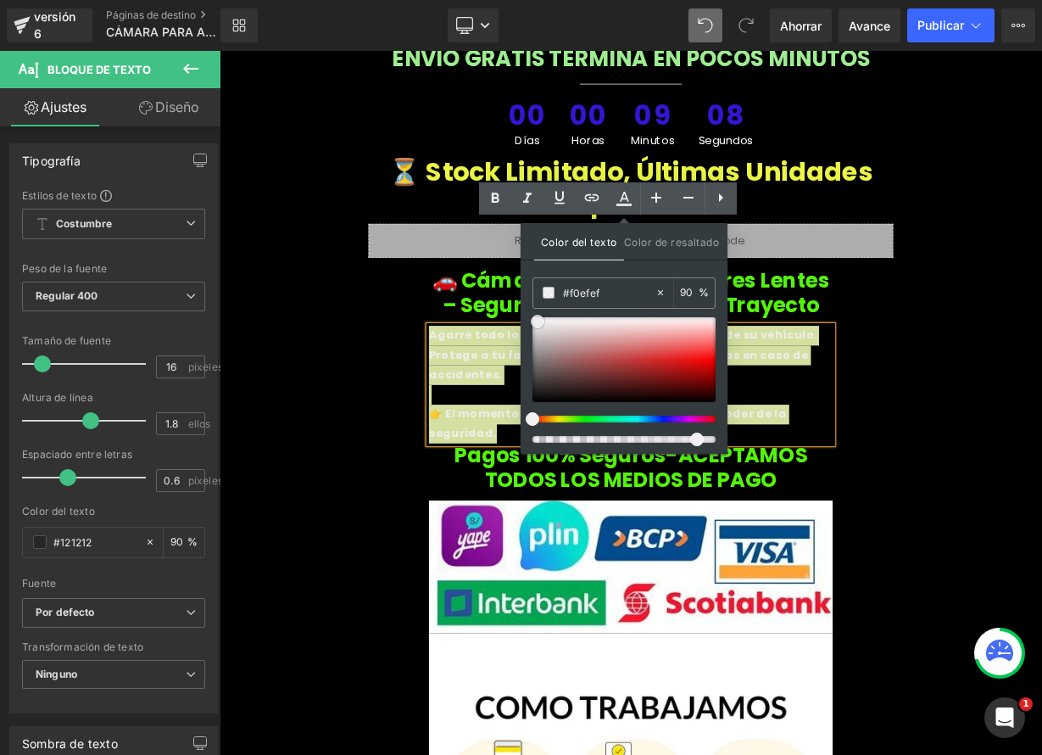
type input "#f2f1f1"
drag, startPoint x: 536, startPoint y: 394, endPoint x: 541, endPoint y: 320, distance: 74.8
click at [541, 320] on span at bounding box center [538, 322] width 14 height 14
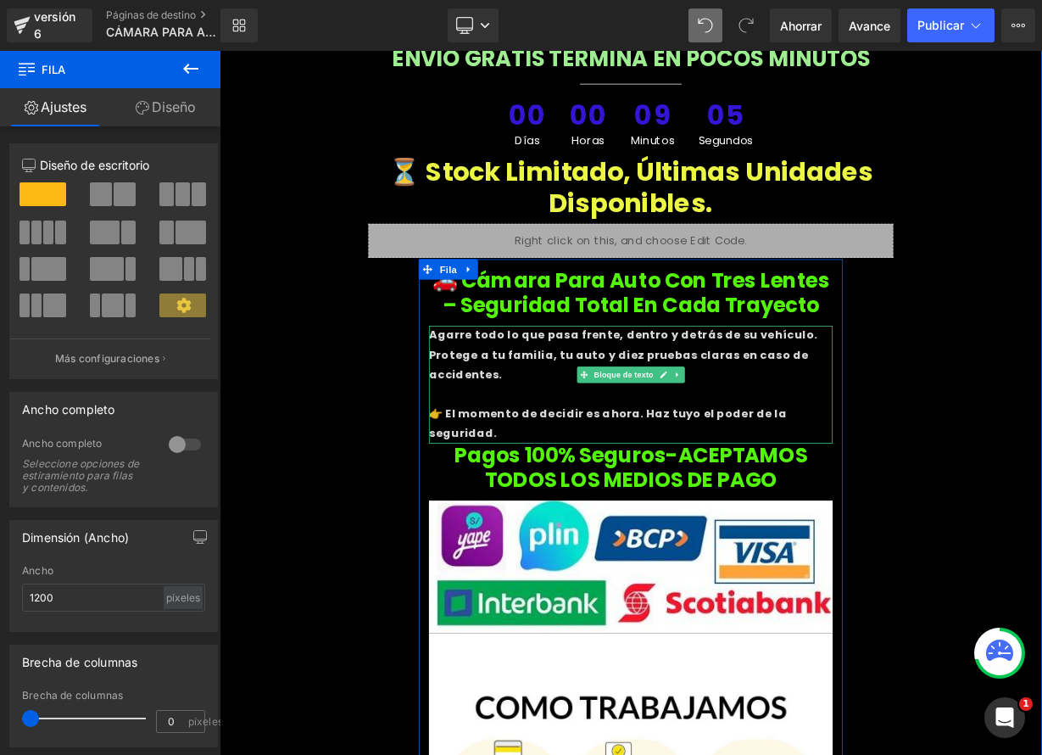
click at [627, 420] on font "Protege a tu familia, tu auto y diez pruebas claras en caso de accidentes." at bounding box center [717, 442] width 473 height 44
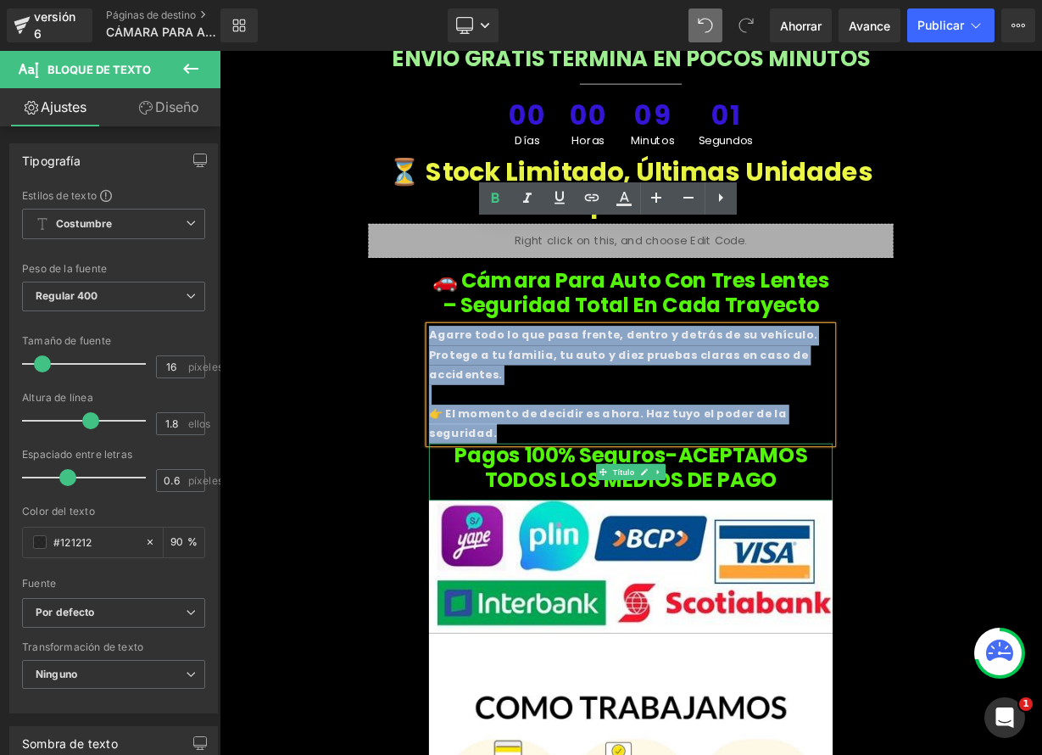
drag, startPoint x: 478, startPoint y: 280, endPoint x: 946, endPoint y: 394, distance: 481.1
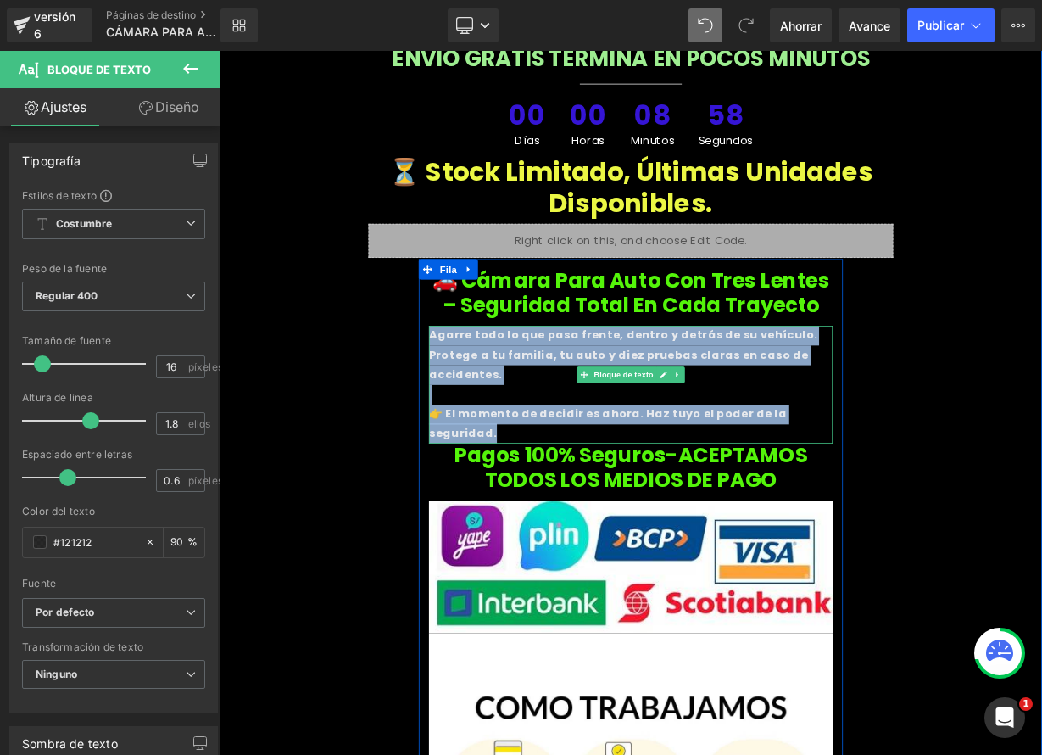
click at [783, 420] on font "Protege a tu familia, tu auto y diez pruebas claras en caso de accidentes." at bounding box center [717, 442] width 473 height 44
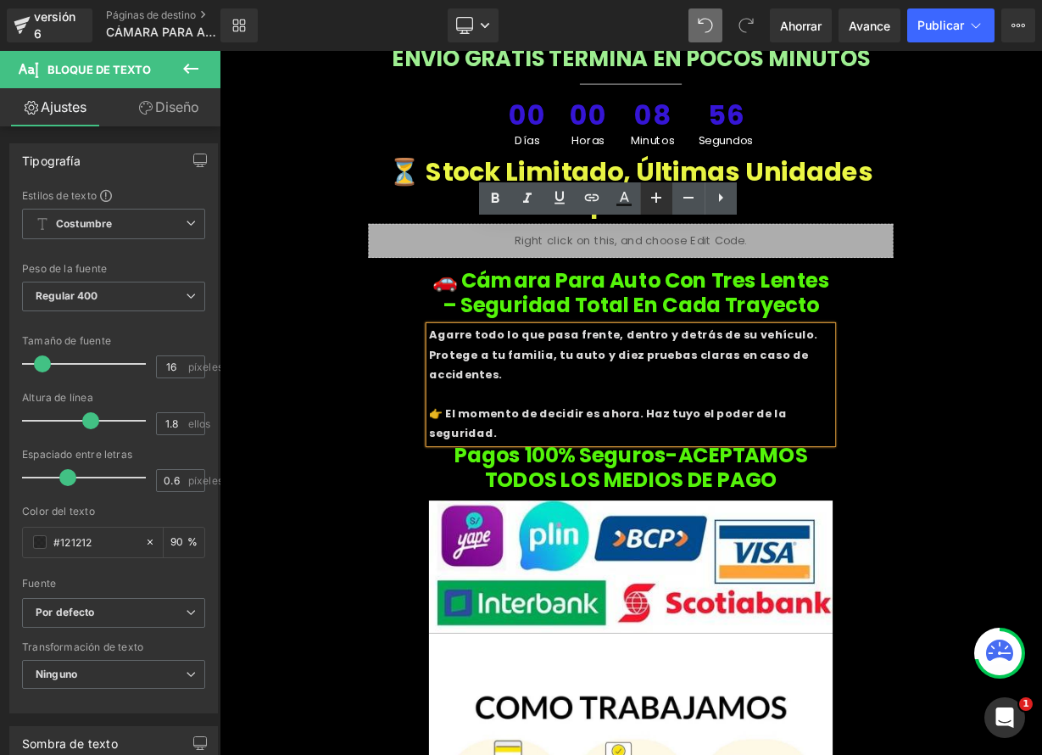
click at [650, 195] on icon at bounding box center [656, 197] width 20 height 20
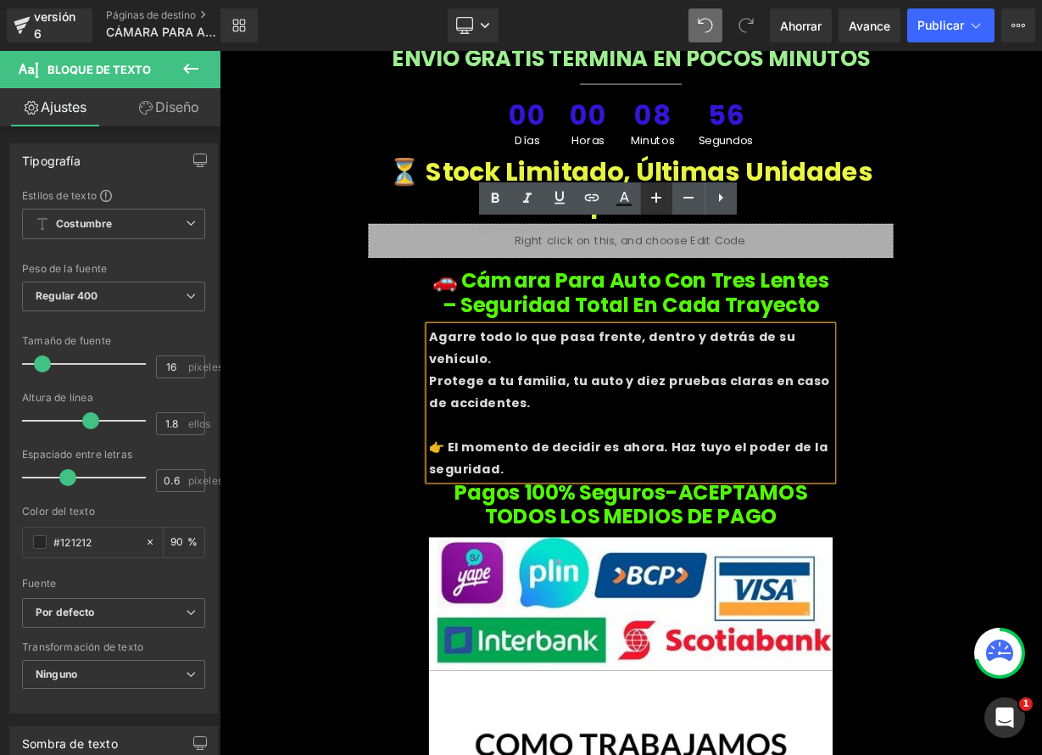
type input "18"
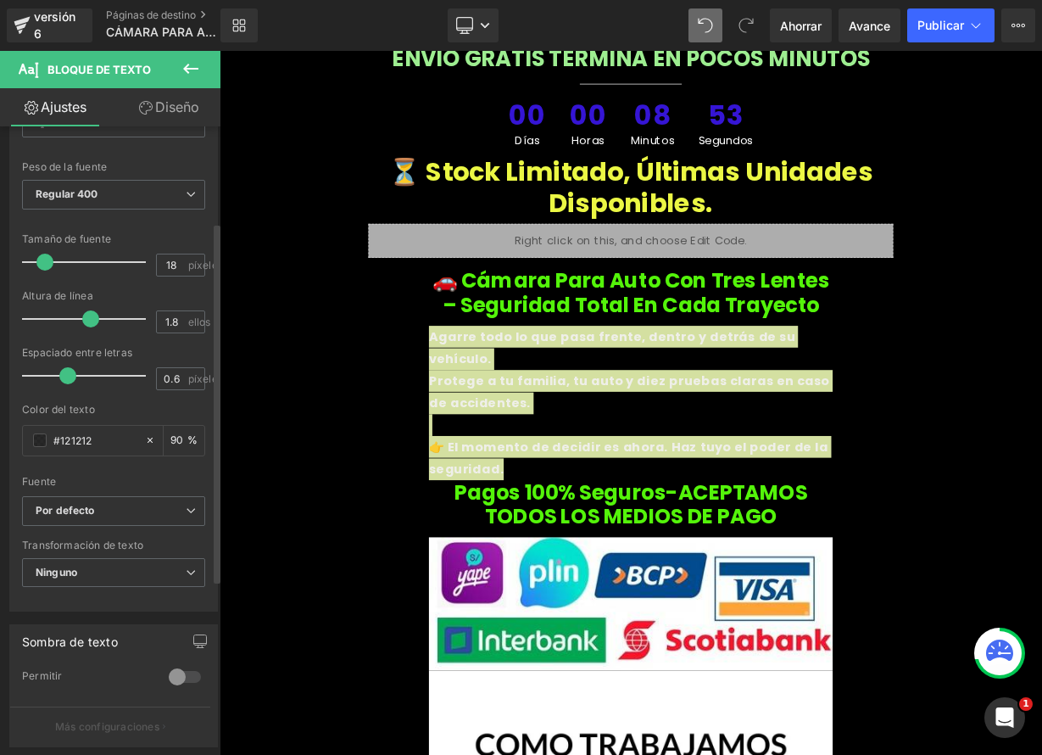
scroll to position [244, 0]
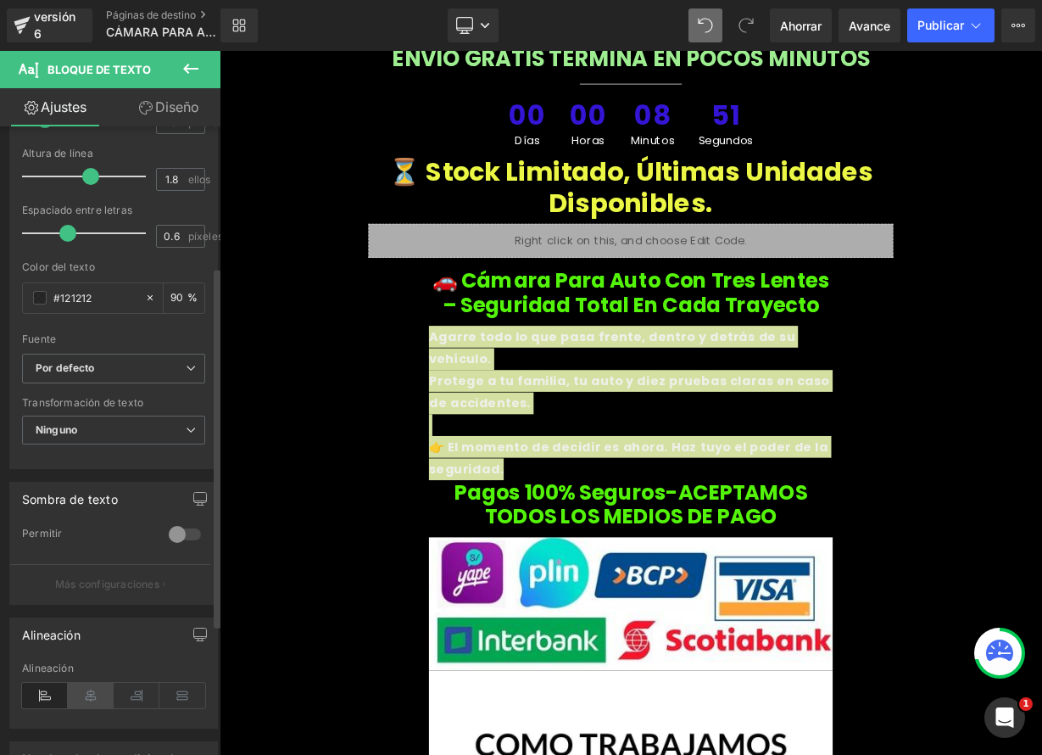
click at [84, 696] on icon at bounding box center [91, 695] width 46 height 25
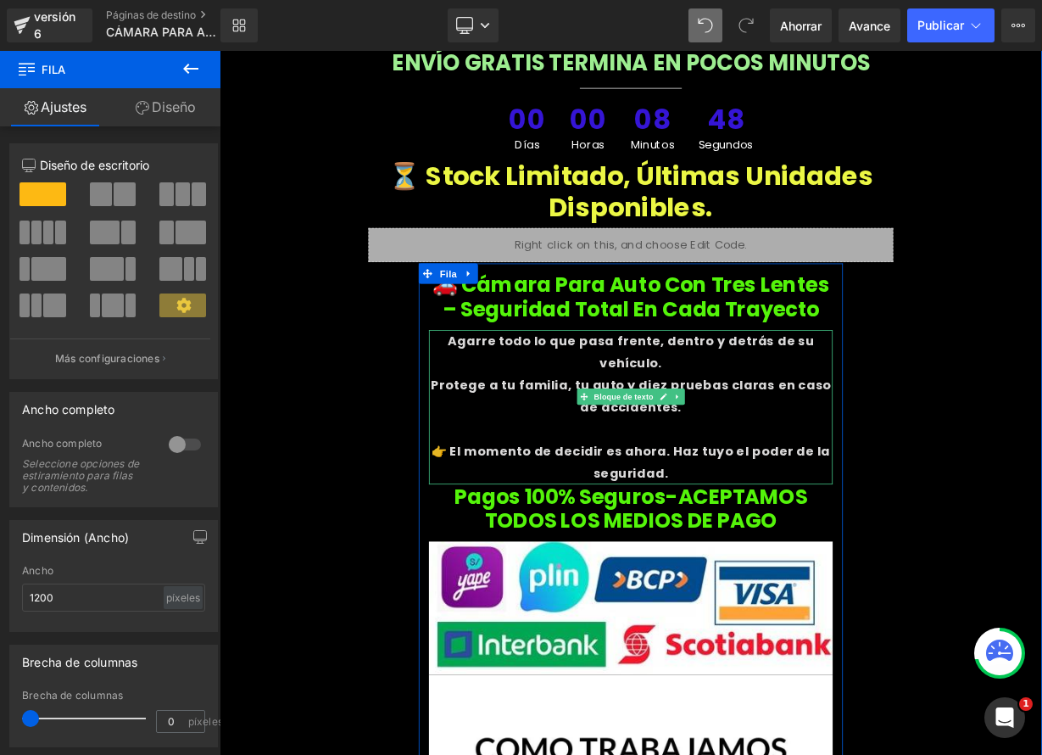
scroll to position [7191, 0]
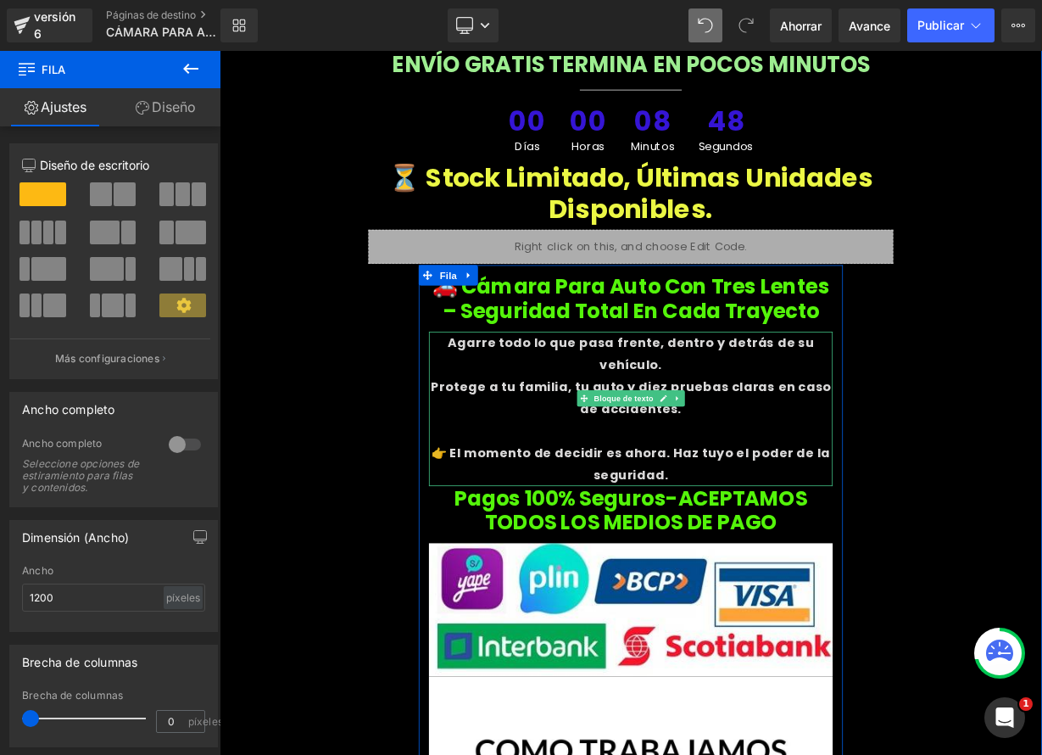
click at [494, 539] on p "👉 El momento de decidir es ahora. Haz tuyo el poder de la seguridad." at bounding box center [733, 566] width 504 height 55
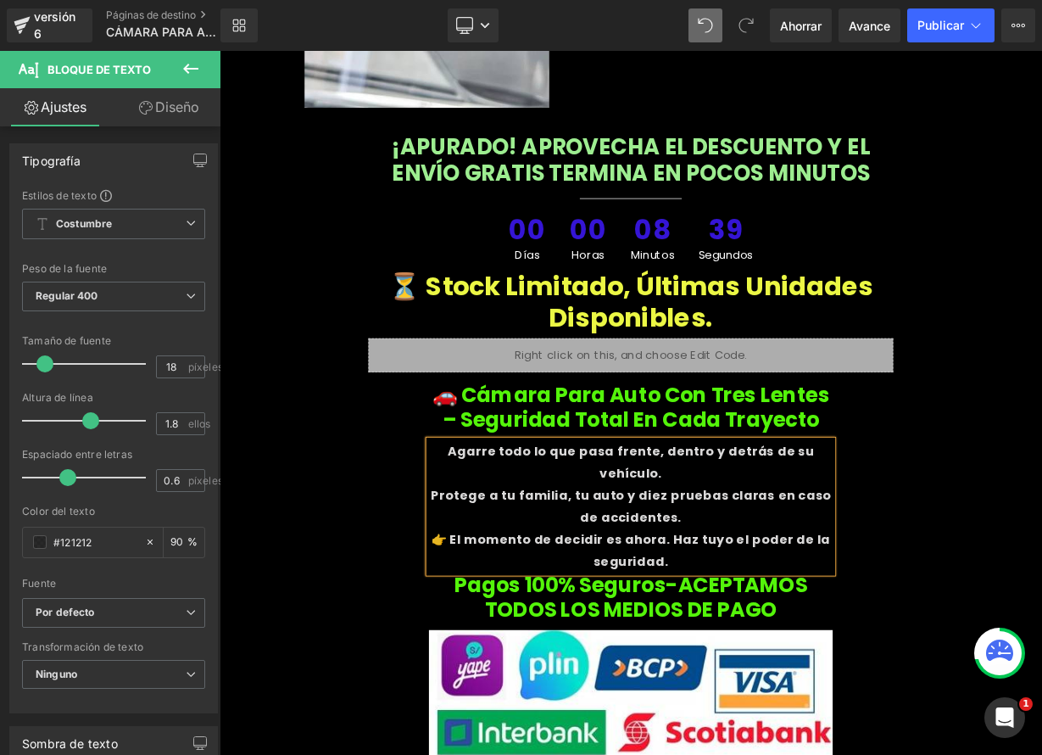
scroll to position [7080, 0]
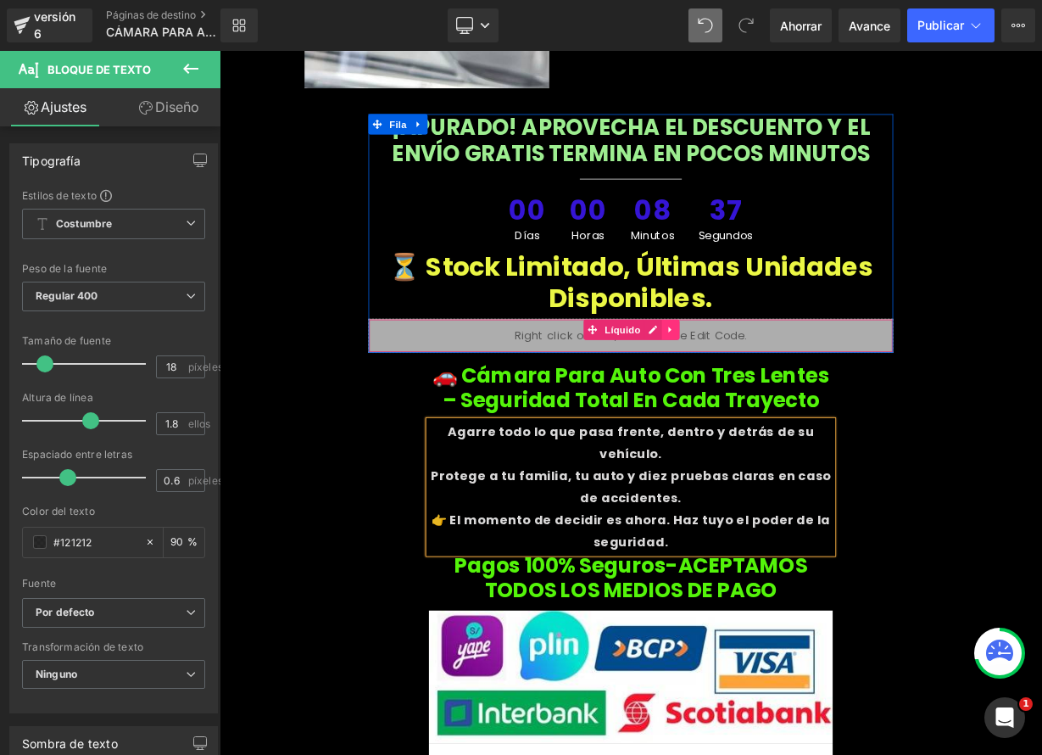
click at [779, 395] on icon at bounding box center [780, 399] width 3 height 8
click at [768, 393] on icon at bounding box center [771, 399] width 12 height 12
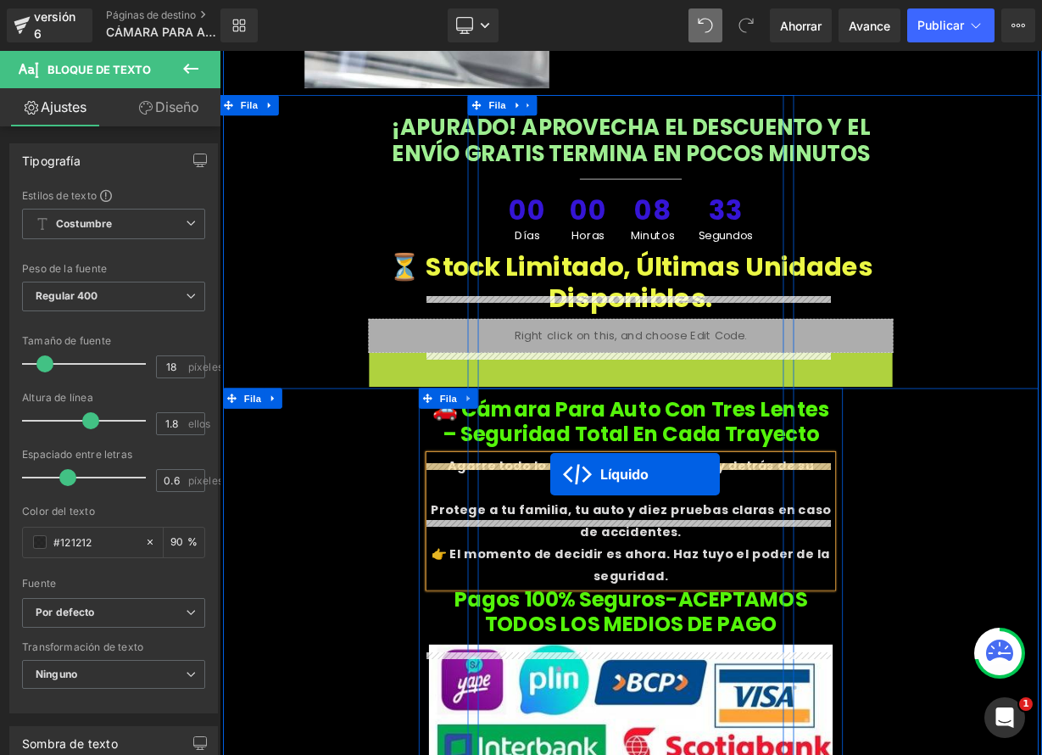
drag, startPoint x: 675, startPoint y: 316, endPoint x: 632, endPoint y: 579, distance: 266.4
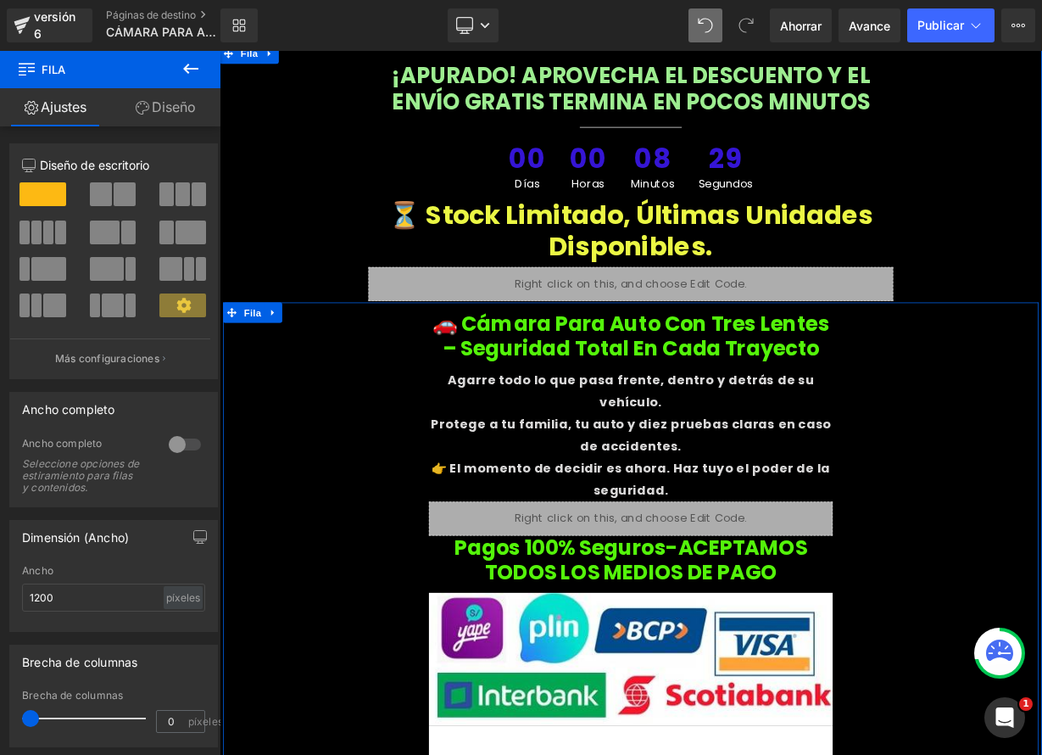
scroll to position [7172, 0]
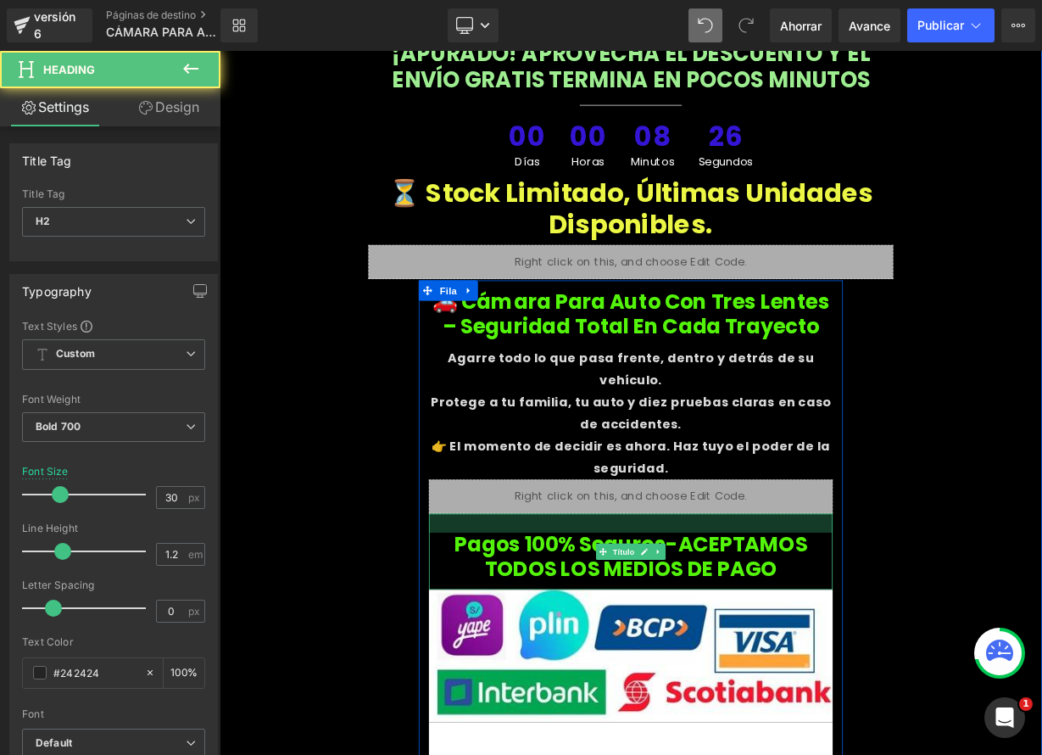
drag, startPoint x: 822, startPoint y: 475, endPoint x: 817, endPoint y: 498, distance: 23.5
click at [817, 628] on div "Pagos 100% seguros-ACEPTAMOS TODOS LOS MEDIOS DE PAGO Título" at bounding box center [733, 675] width 504 height 95
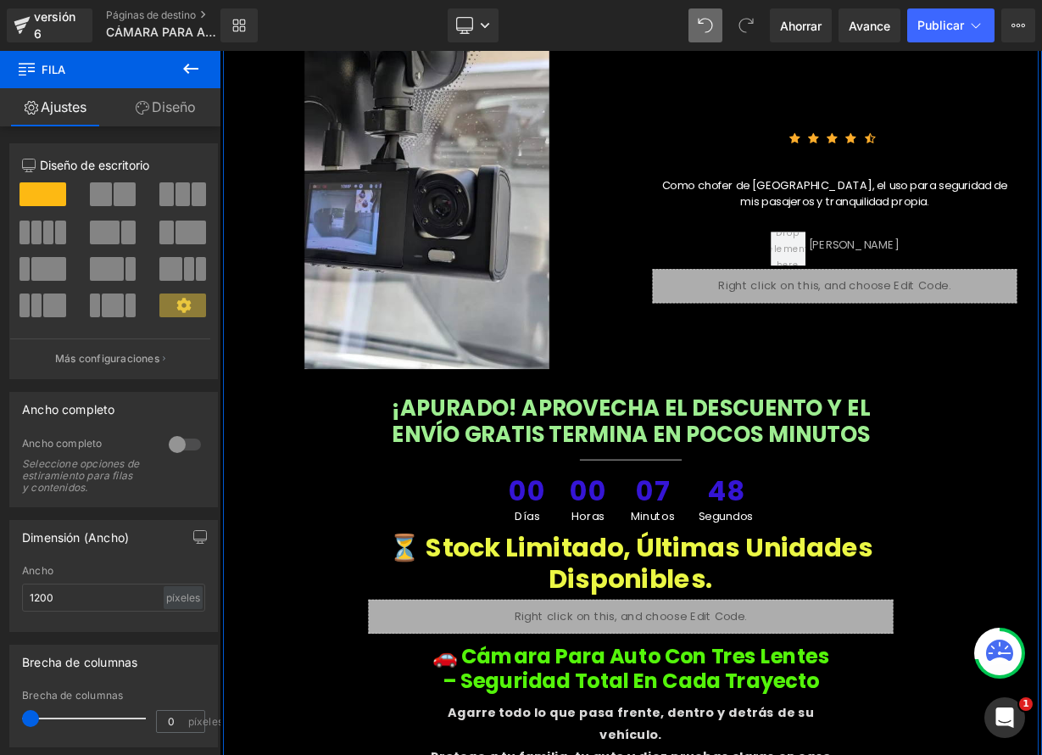
scroll to position [6940, 0]
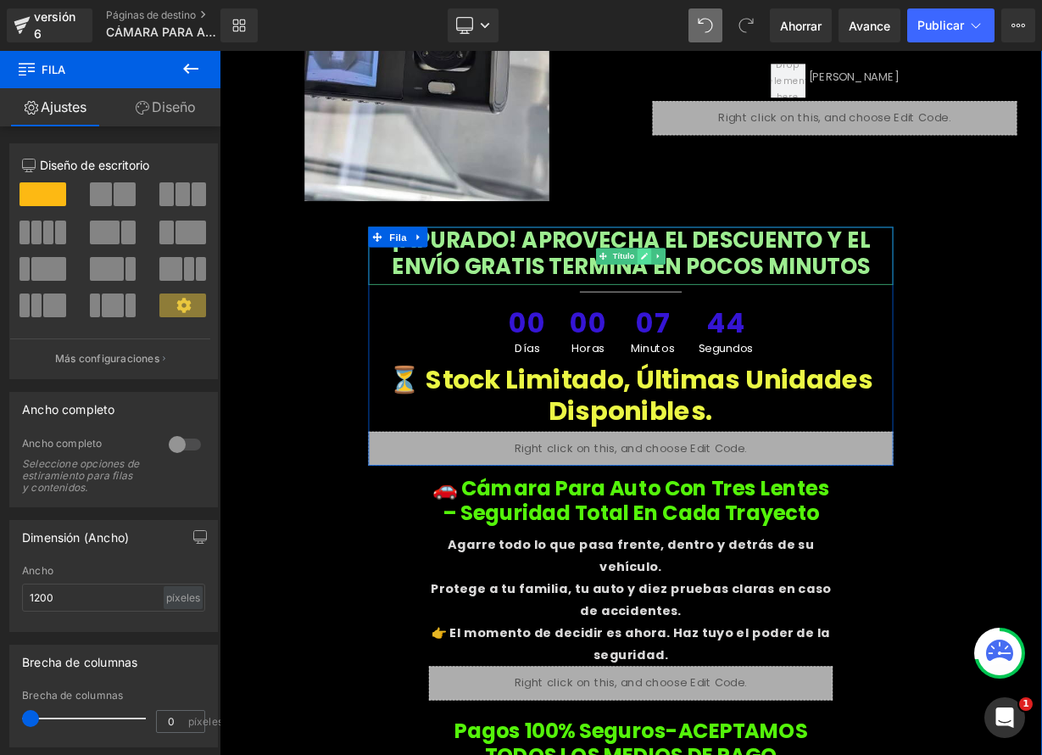
click at [745, 303] on icon at bounding box center [749, 307] width 8 height 8
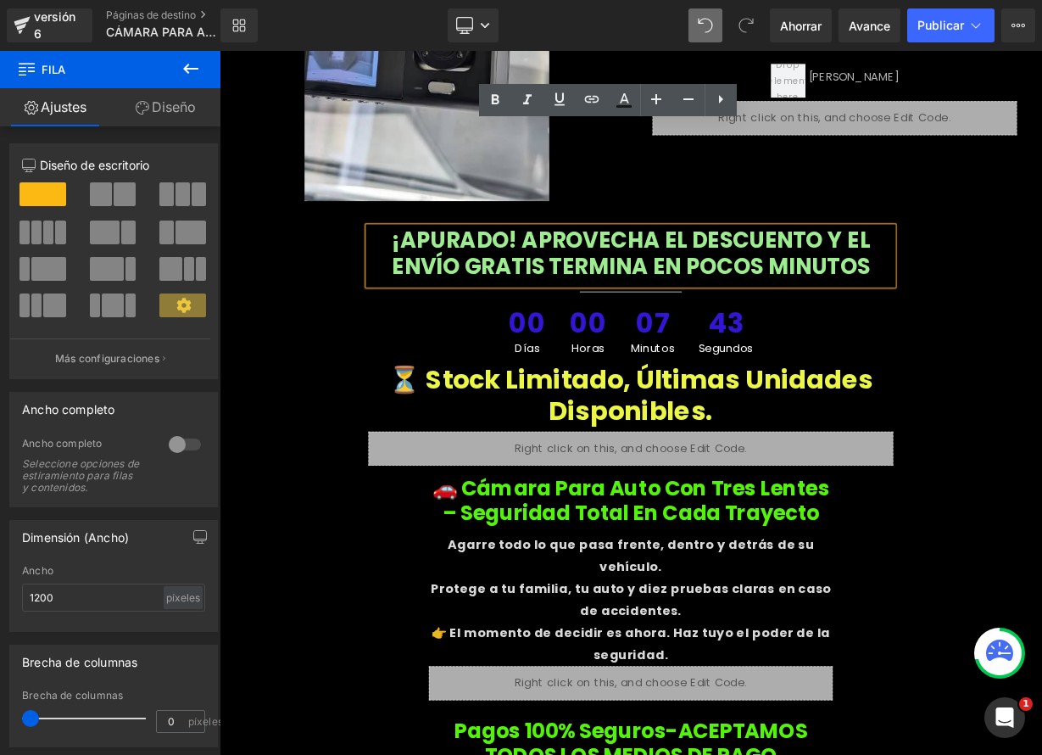
click at [561, 267] on font "¡APURADO! APROVECHA EL DESCUENTO Y EL ENVÍO GRATIS TERMINA EN POCOS MINUTOS" at bounding box center [733, 302] width 596 height 70
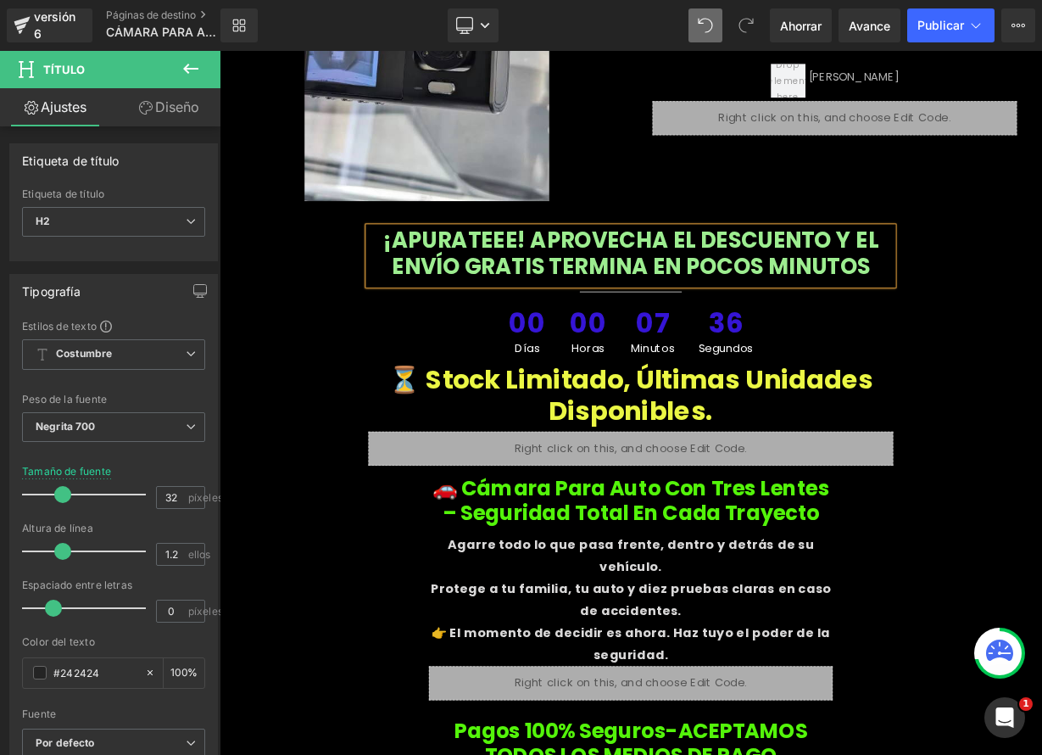
click at [1041, 267] on font "¡APURATEEE! APROVECHA EL DESCUENTO Y EL ENVÍO GRATIS TERMINA EN POCOS MINUTOS" at bounding box center [732, 302] width 617 height 70
click at [1031, 267] on font "¡APURATEEE! APROVECHA EL DESCUENTO YL ENVÍO GRATIS TERMINA EN POCOS MINUTOS" at bounding box center [733, 302] width 596 height 70
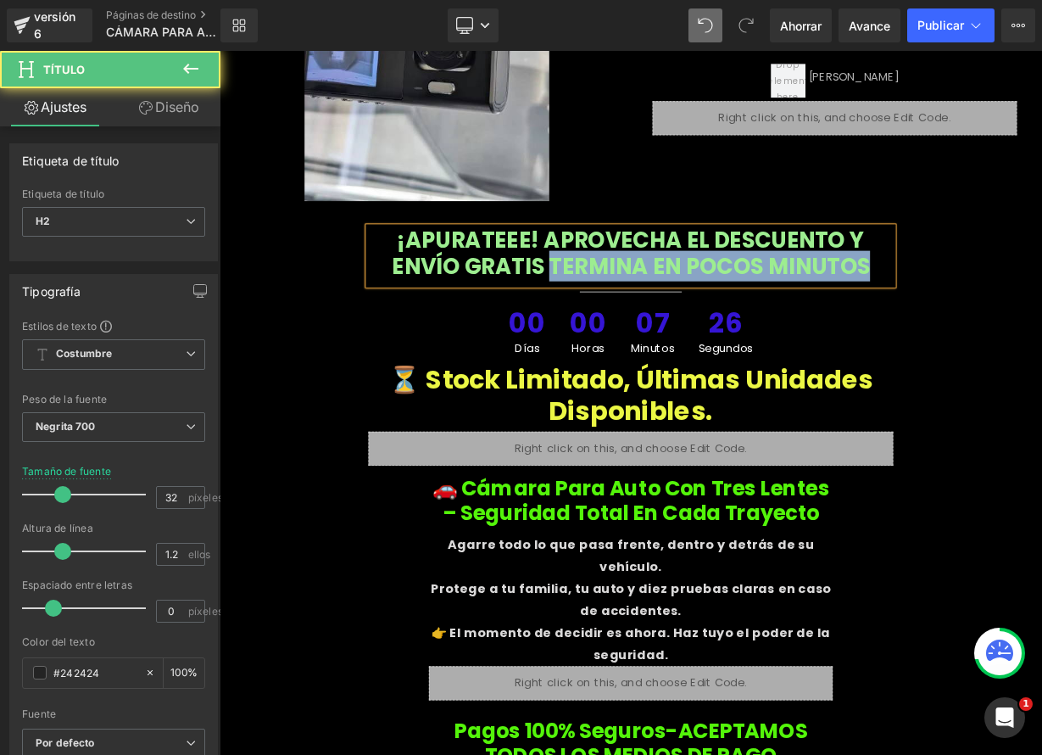
drag, startPoint x: 685, startPoint y: 193, endPoint x: 1040, endPoint y: 198, distance: 354.5
click at [1039, 271] on h2 "¡APURATEEE! APROVECHA EL DESCUENTO Y ENVÍO GRATIS TERMINA EN POCOS MINUTOS" at bounding box center [732, 303] width 655 height 65
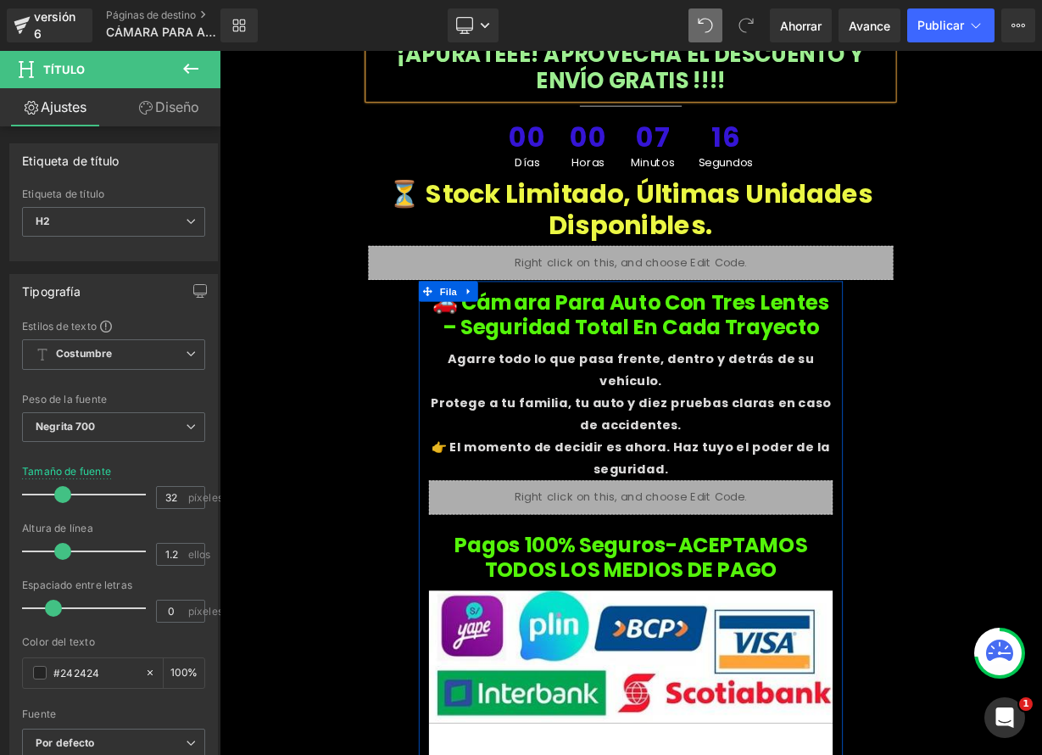
scroll to position [7175, 0]
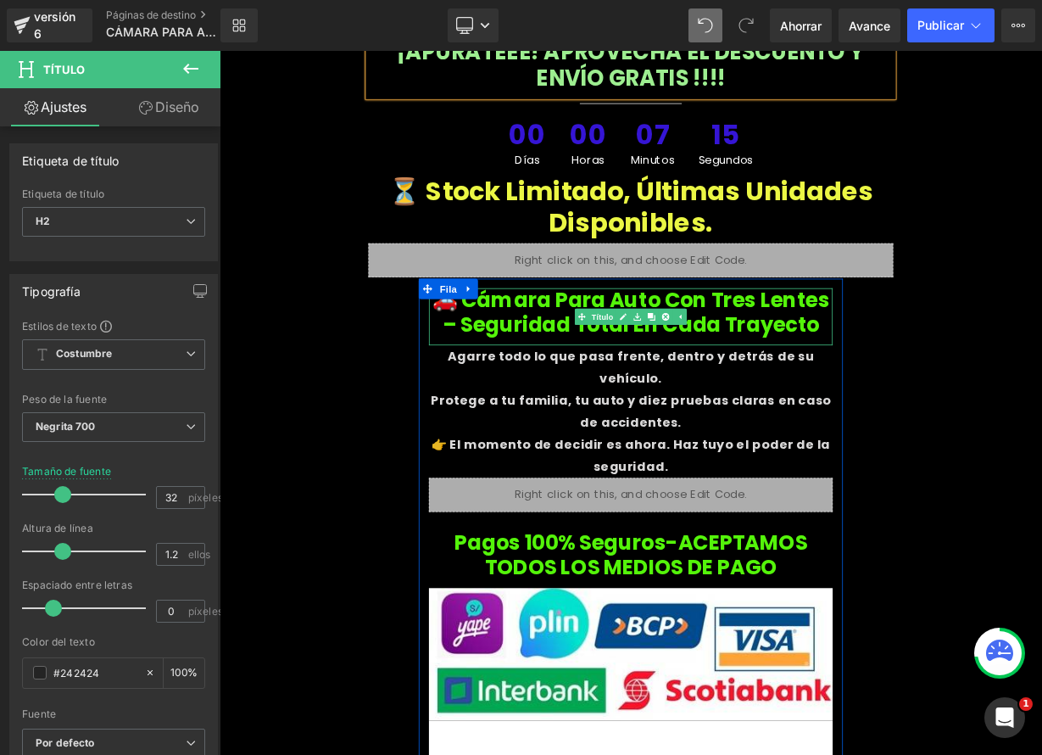
click at [835, 343] on font "🚗 Cámara para Auto con Tres Lentes – Seguridad Total en Cada Trayecto" at bounding box center [733, 376] width 496 height 67
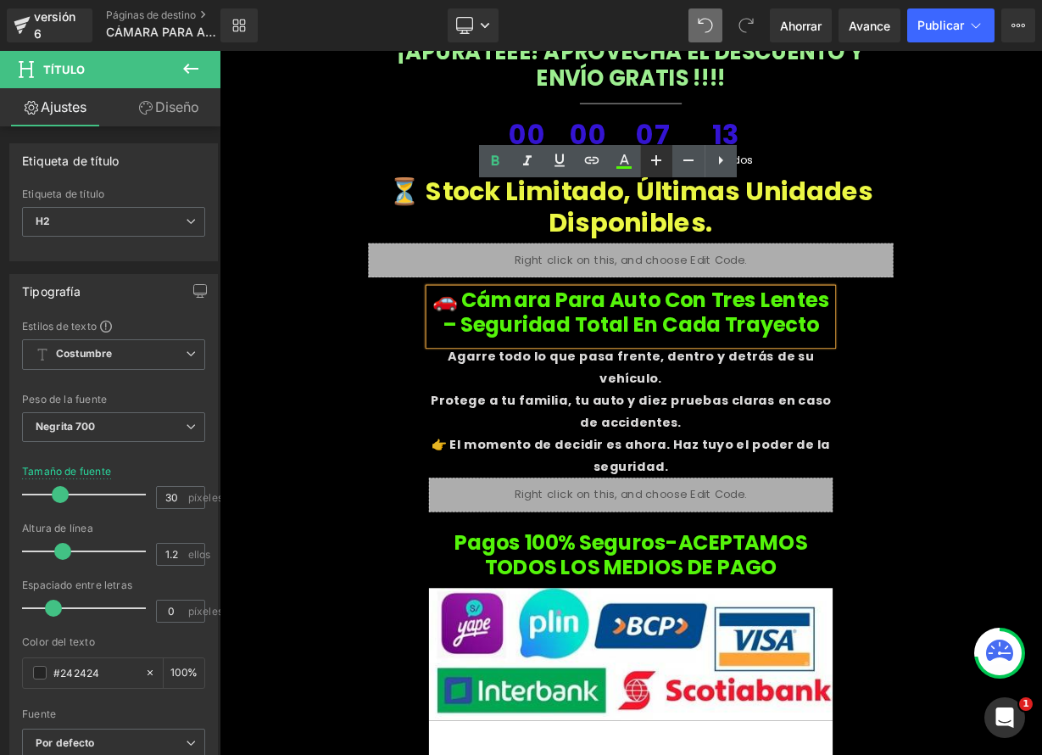
click at [650, 165] on icon at bounding box center [656, 160] width 20 height 20
type input "32"
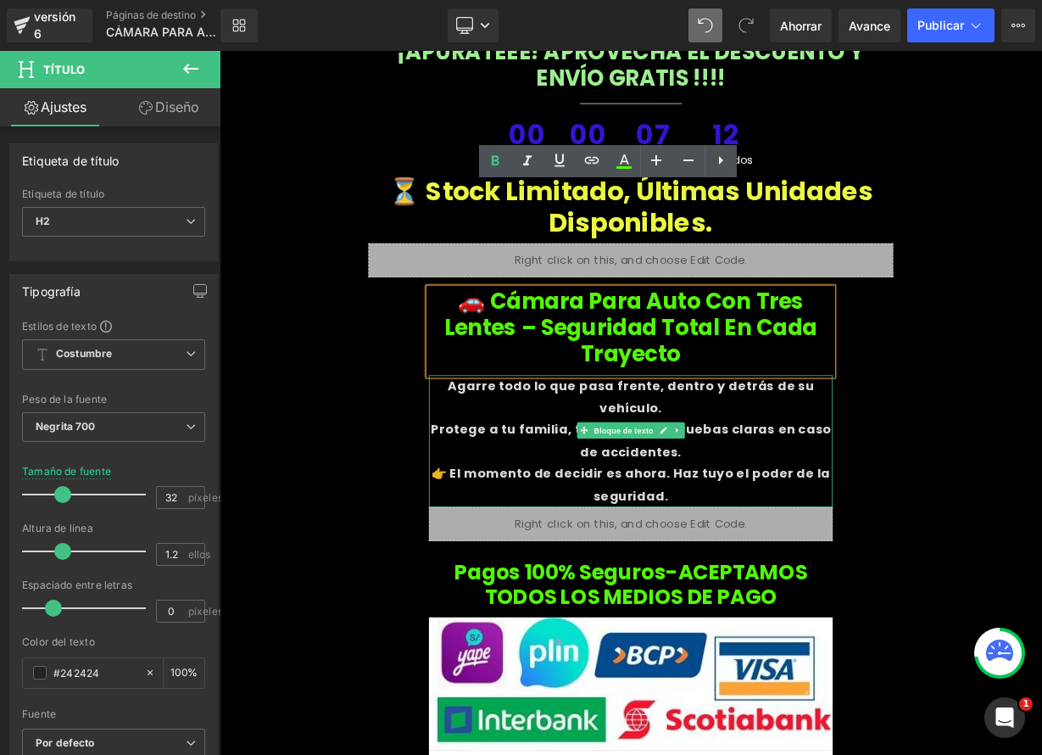
click at [707, 512] on font "Protege a tu familia, tu auto y diez pruebas claras en caso de accidentes." at bounding box center [733, 536] width 500 height 48
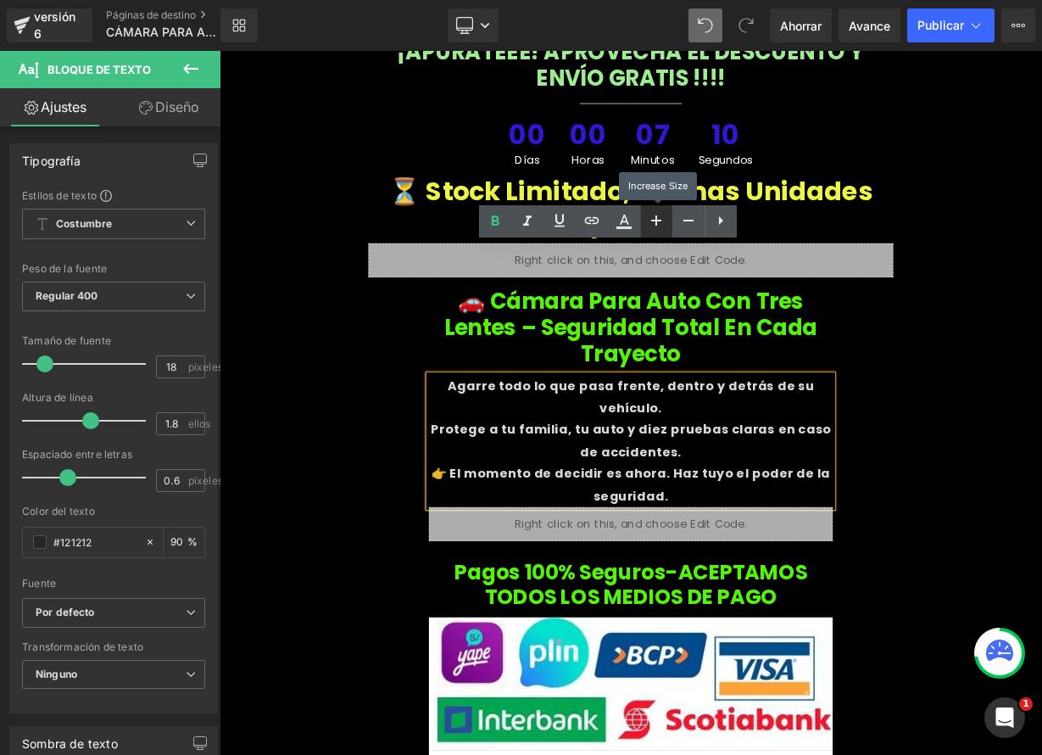
click at [653, 221] on icon at bounding box center [656, 220] width 20 height 20
type input "20"
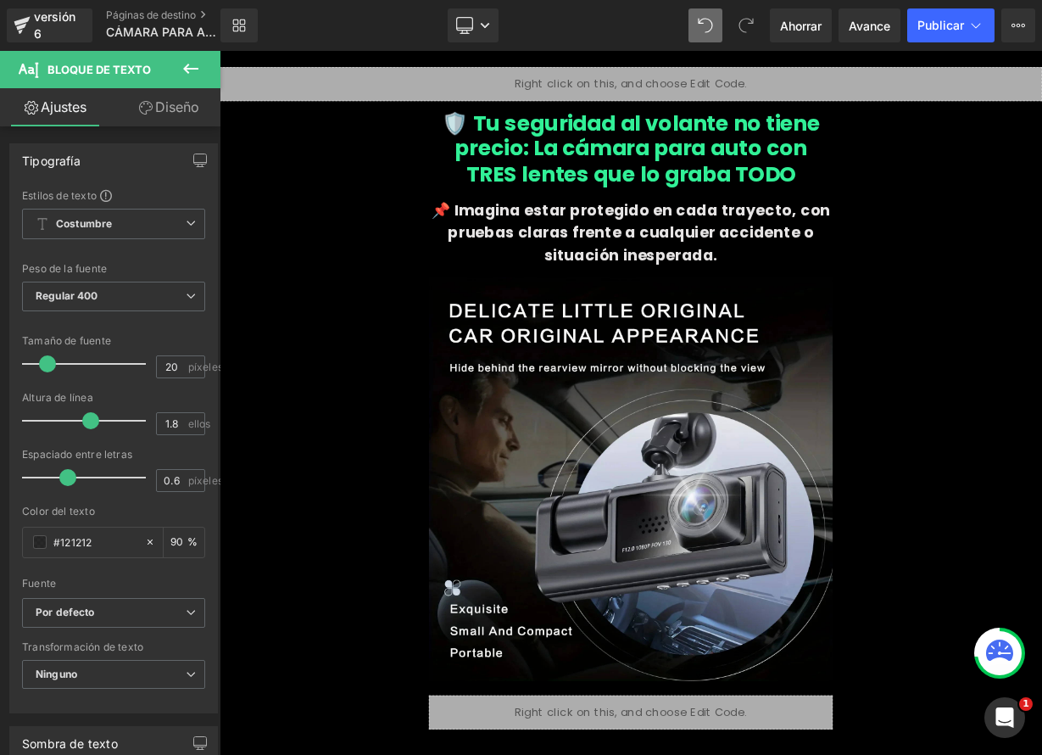
scroll to position [0, 0]
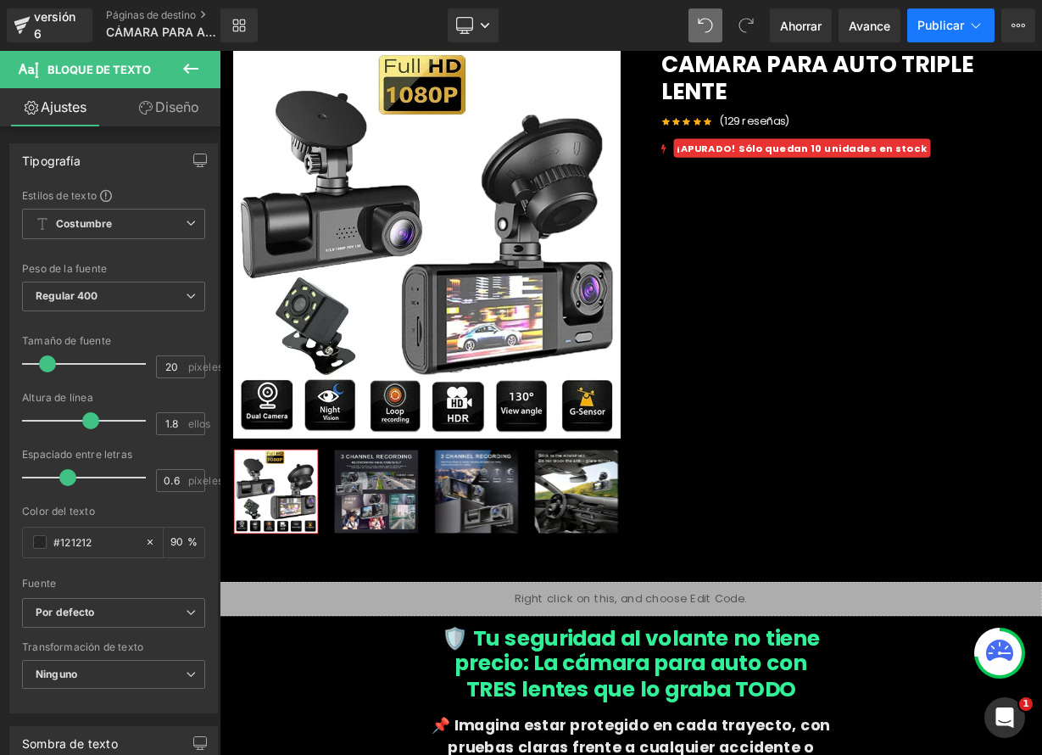
click at [934, 29] on font "Publicar" at bounding box center [941, 25] width 47 height 14
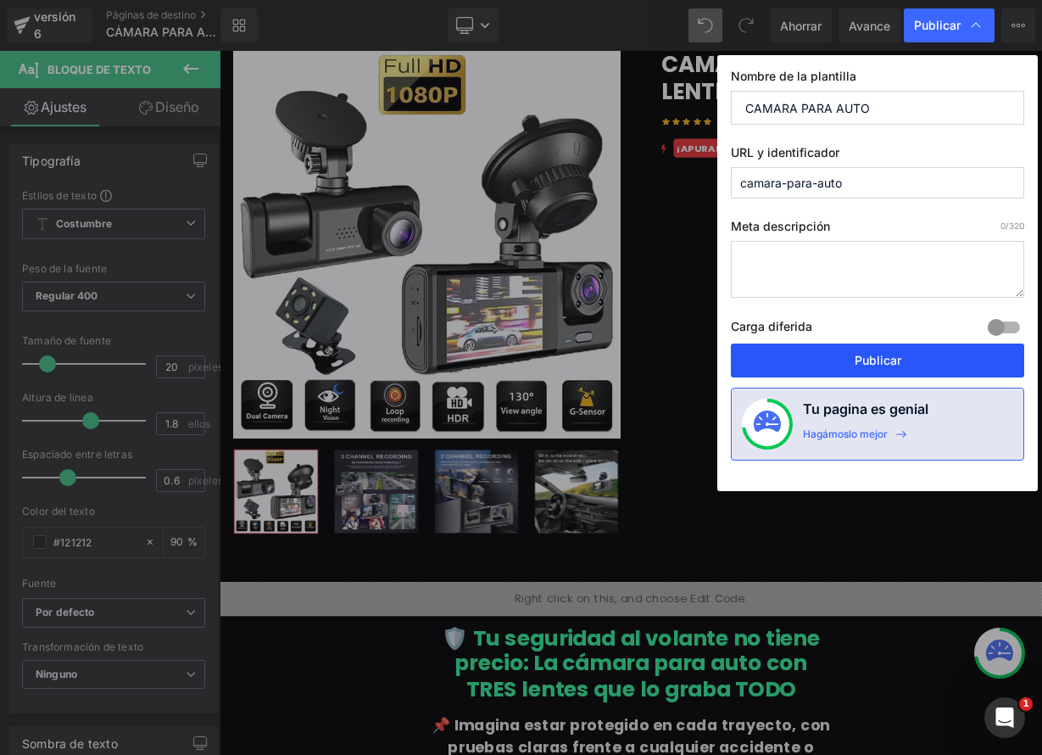
click at [906, 363] on button "Publicar" at bounding box center [877, 360] width 293 height 34
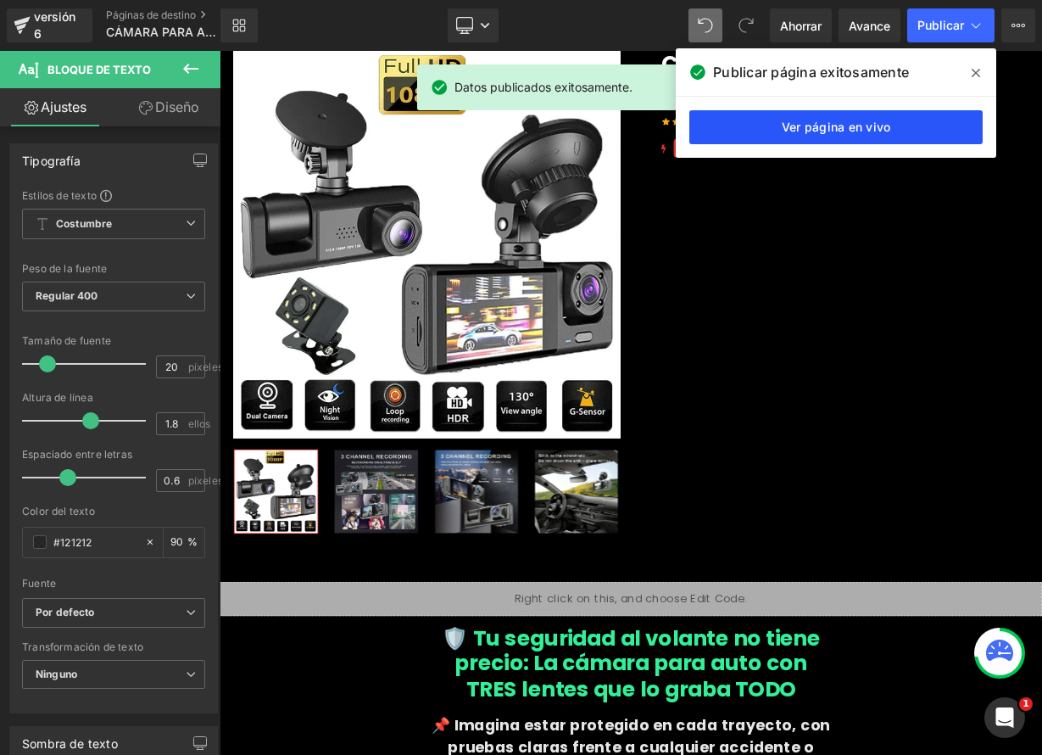
click at [840, 122] on font "Ver página en vivo" at bounding box center [836, 127] width 109 height 14
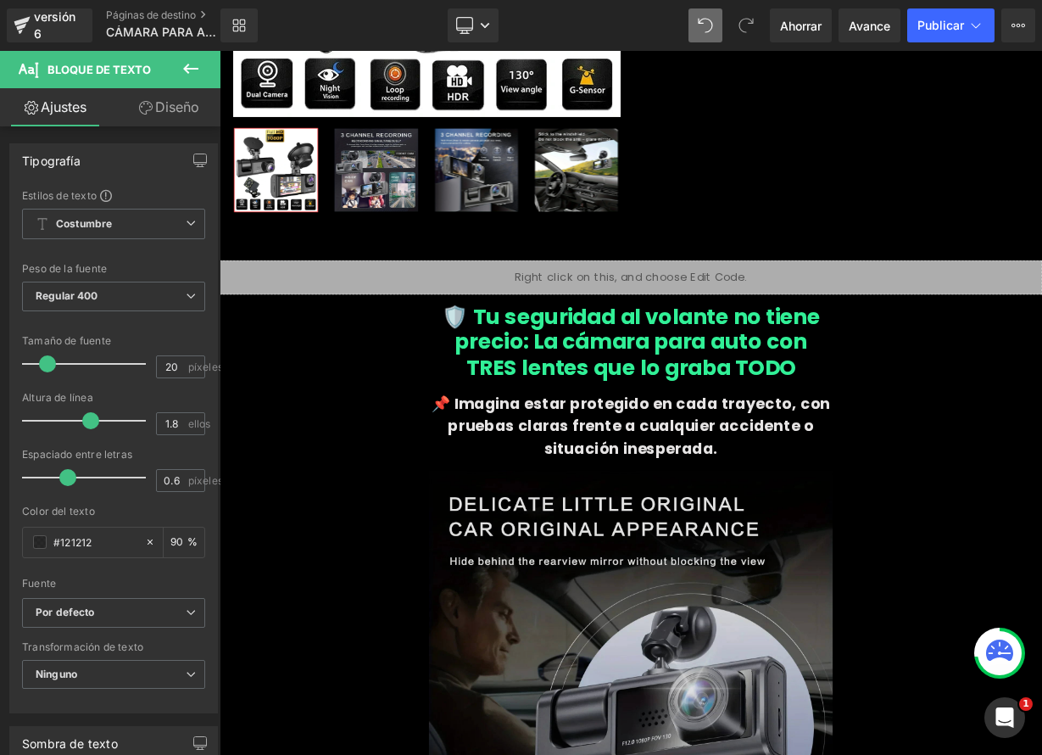
scroll to position [769, 0]
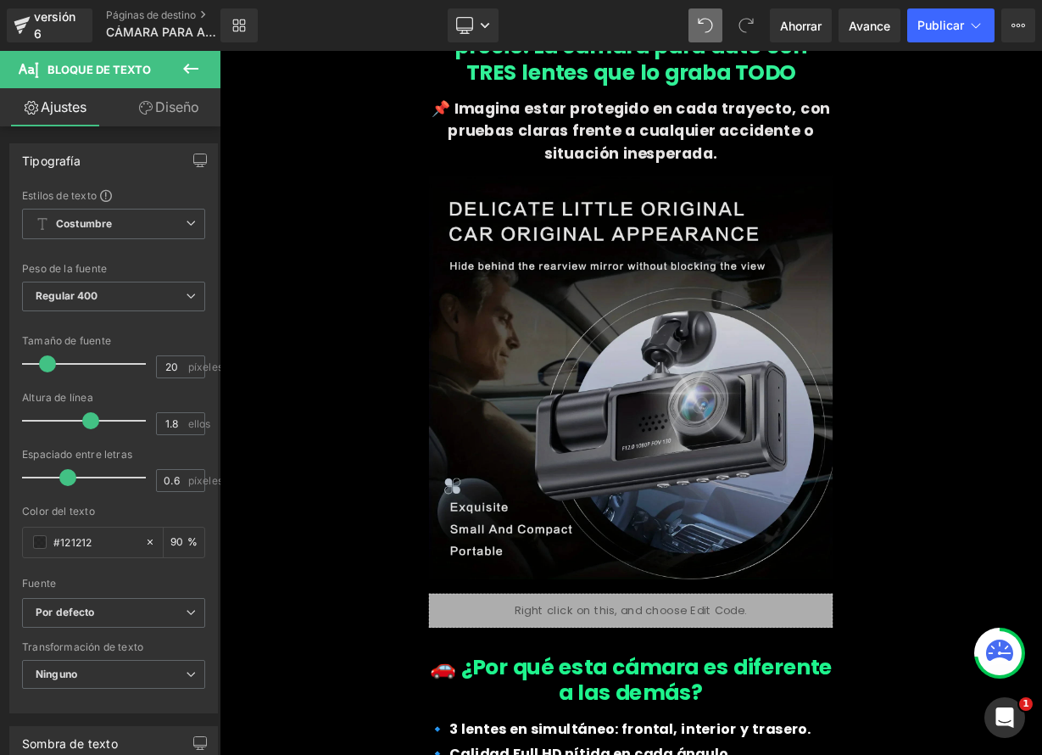
click at [766, 542] on img at bounding box center [733, 460] width 504 height 535
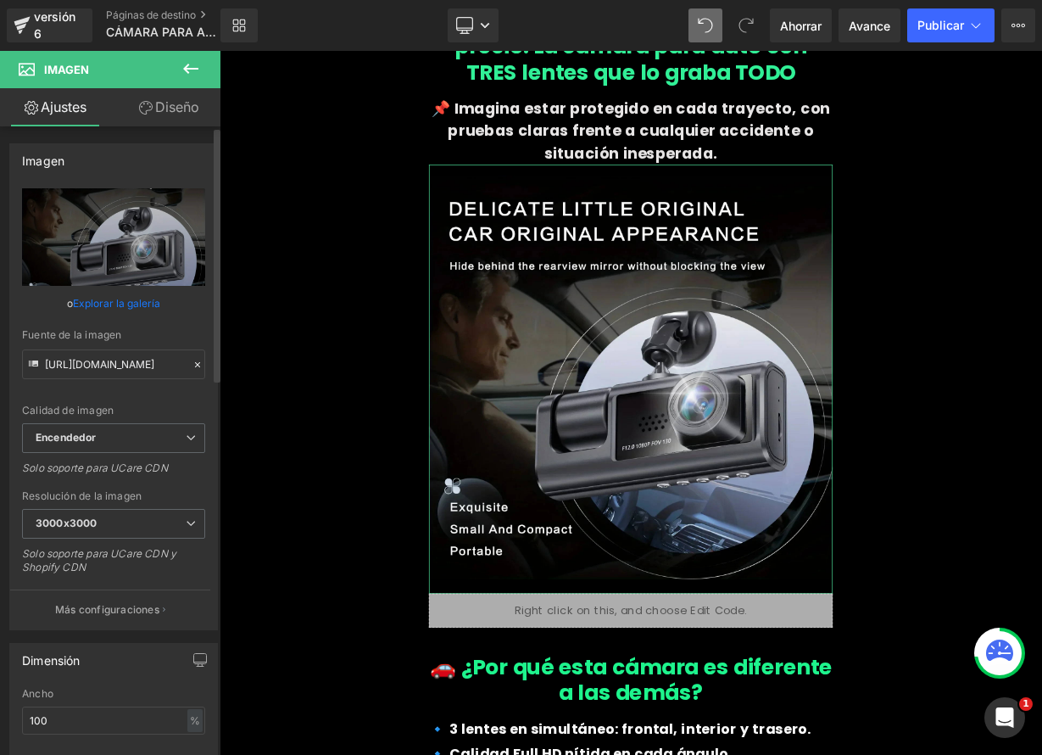
click at [193, 365] on icon at bounding box center [198, 365] width 12 height 12
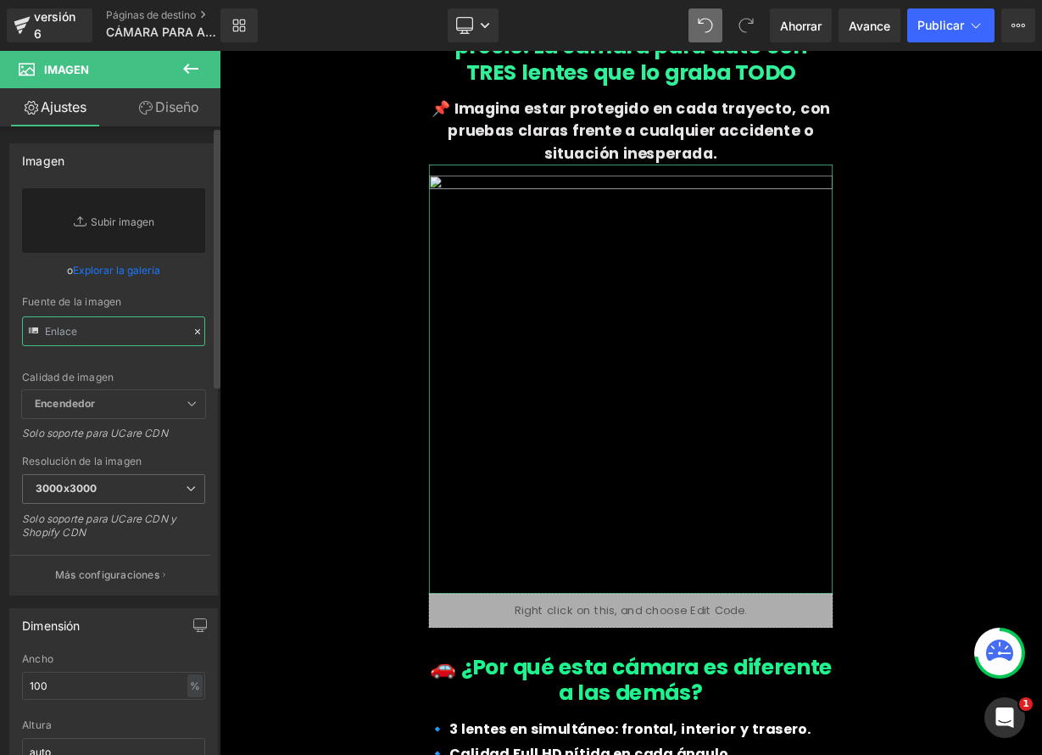
click at [144, 334] on input "text" at bounding box center [113, 331] width 183 height 30
paste input "https://media3.giphy.com/media/v1.Y2lkPTc5MGI3NjExODhkemtha241dzRrd3M0dHMzNGtvZ…"
type input "https://media3.giphy.com/media/v1.Y2lkPTc5MGI3NjExODhkemtha241dzRrd3M0dHMzNGtvZ…"
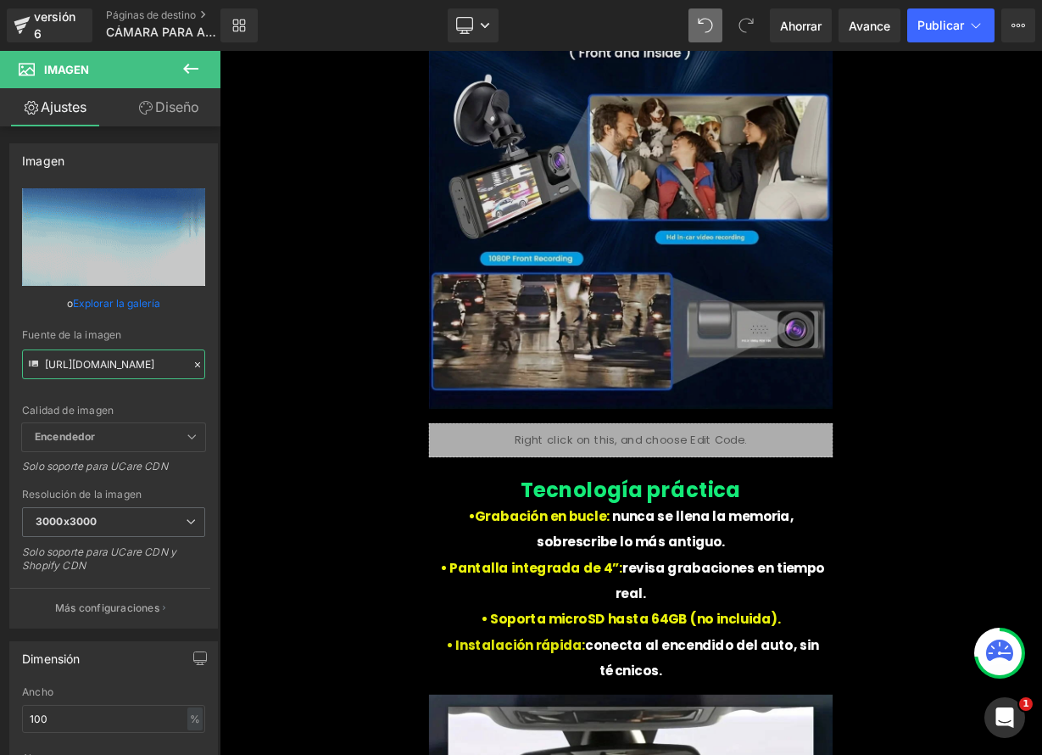
scroll to position [5270, 0]
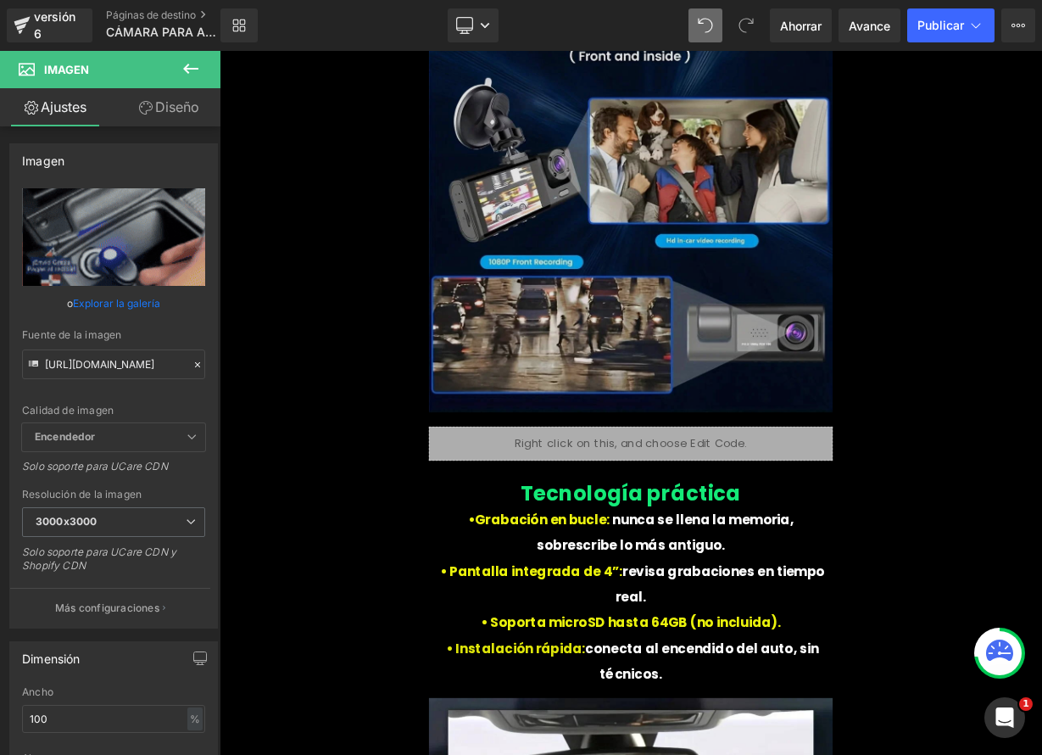
click at [684, 349] on img at bounding box center [733, 253] width 504 height 532
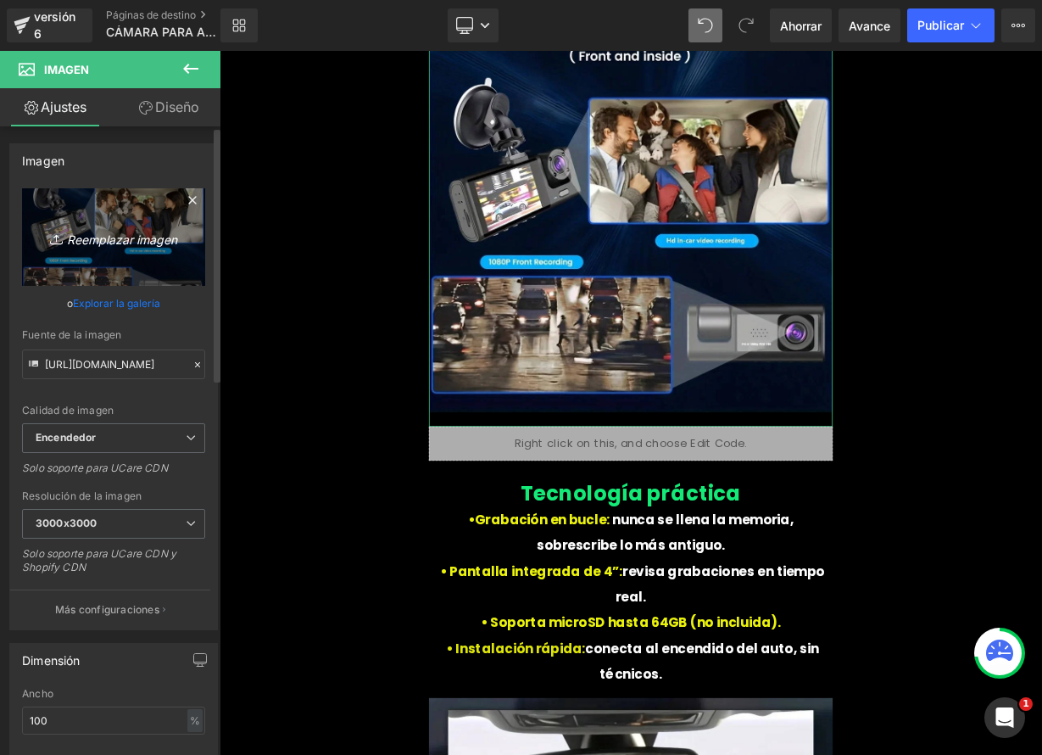
click at [136, 237] on font "Reemplazar imagen" at bounding box center [122, 239] width 110 height 14
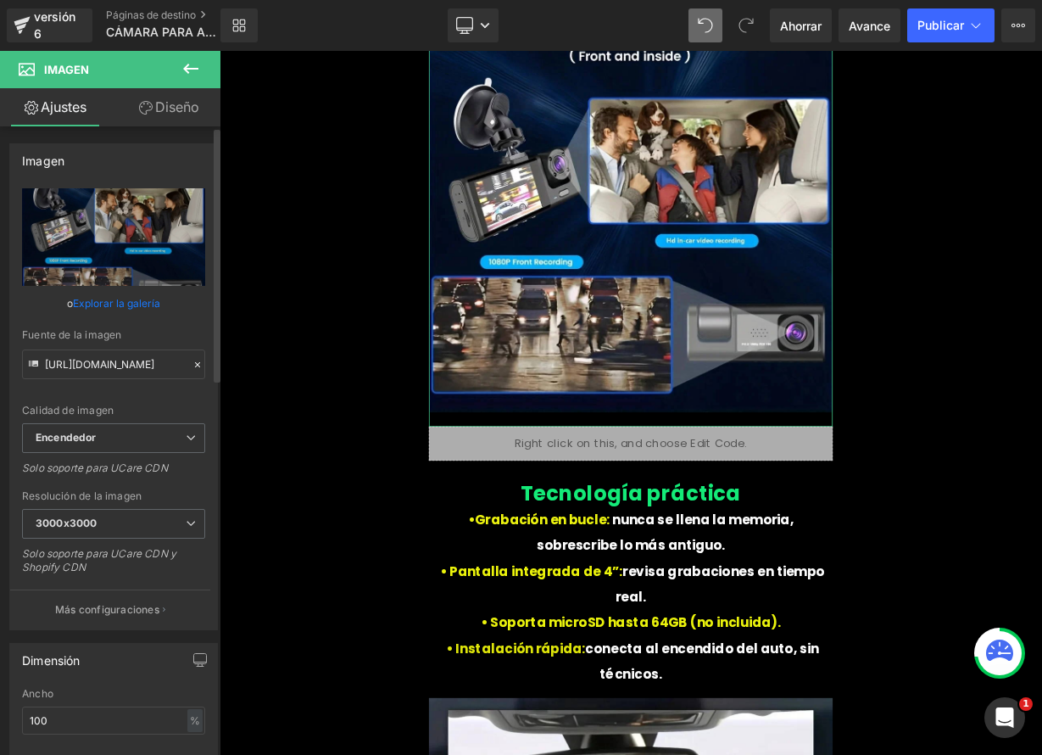
click at [101, 304] on font "Explorar la galería" at bounding box center [116, 303] width 87 height 13
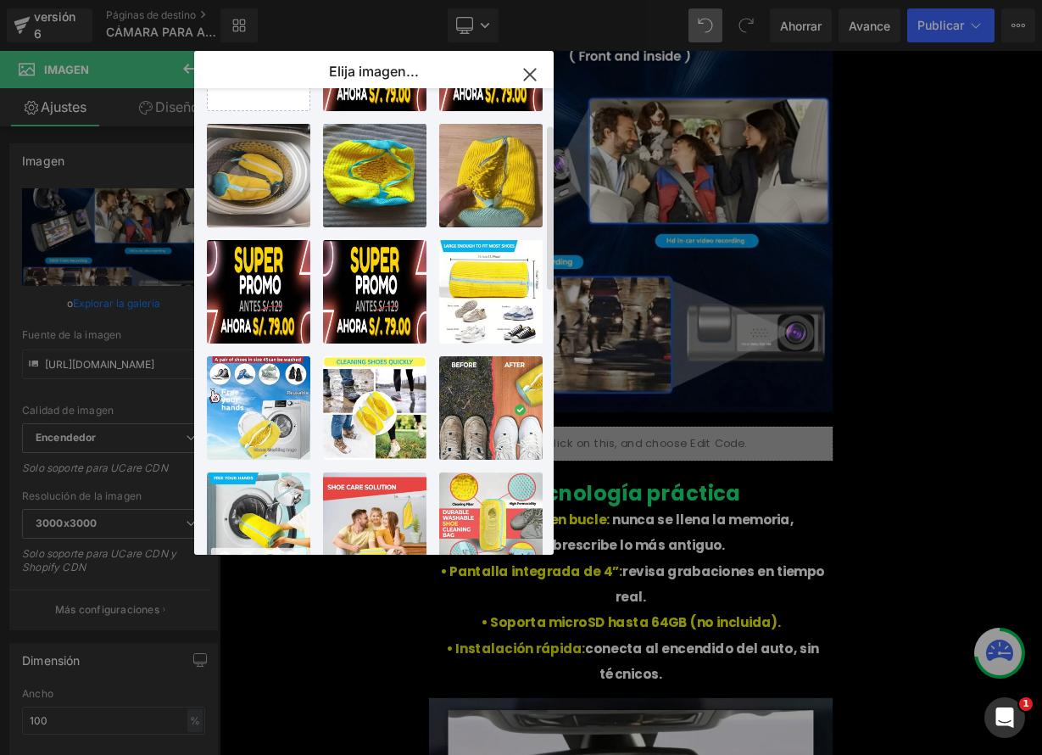
scroll to position [0, 0]
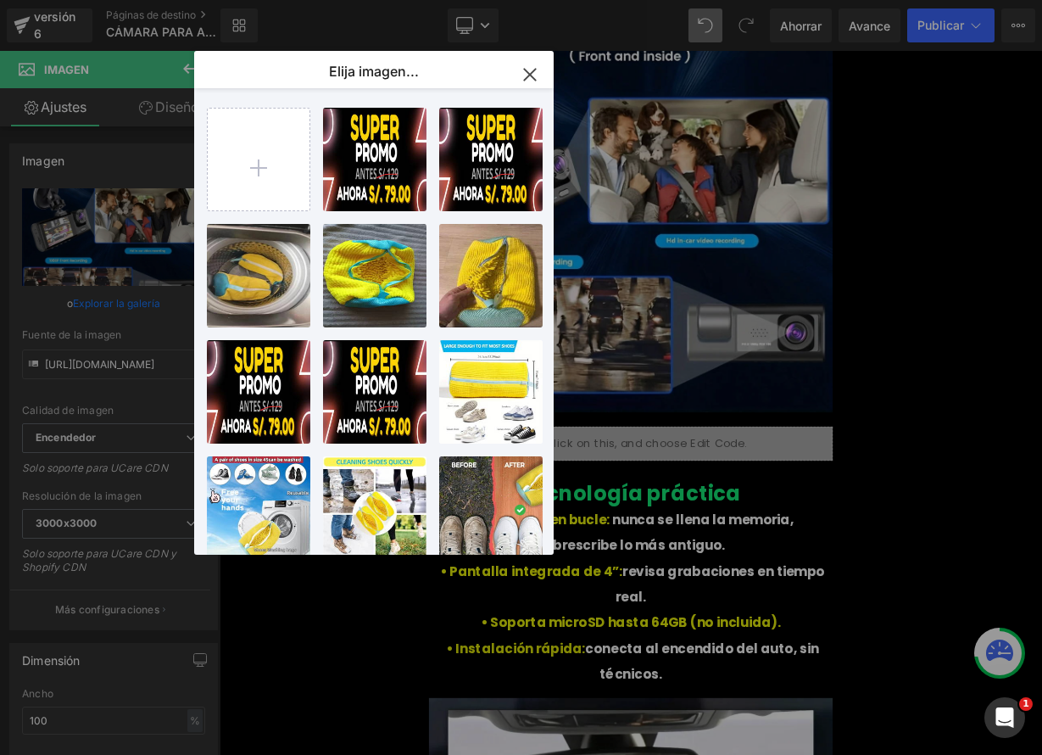
click at [534, 77] on icon "button" at bounding box center [529, 74] width 27 height 27
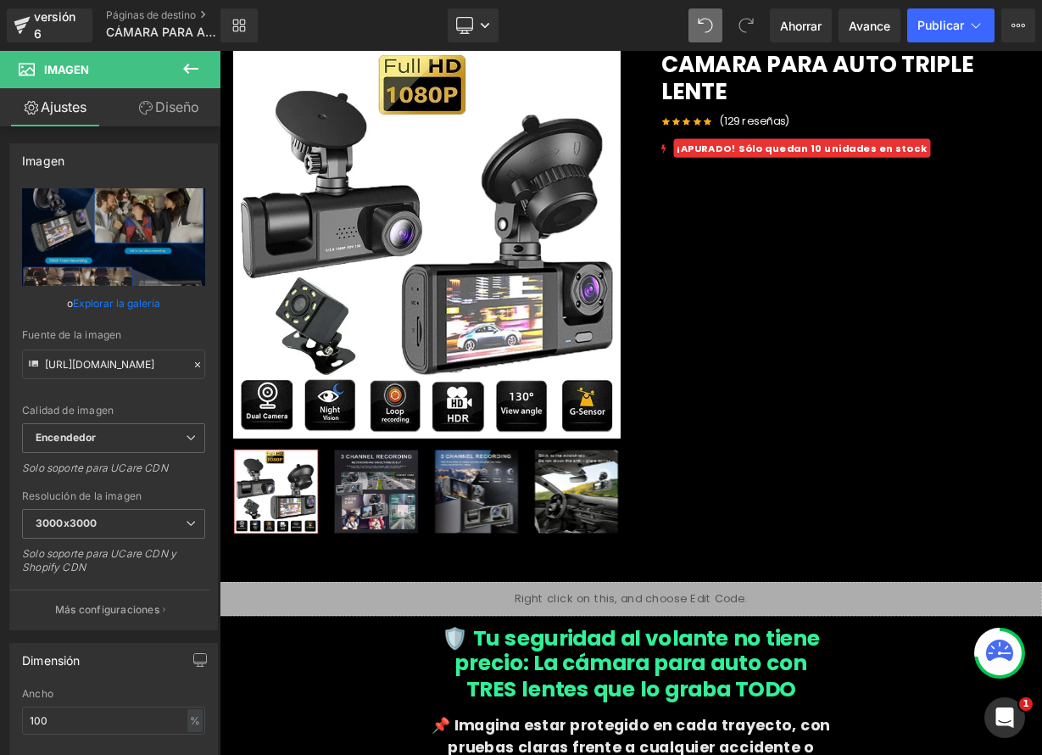
click at [183, 69] on icon at bounding box center [191, 69] width 20 height 20
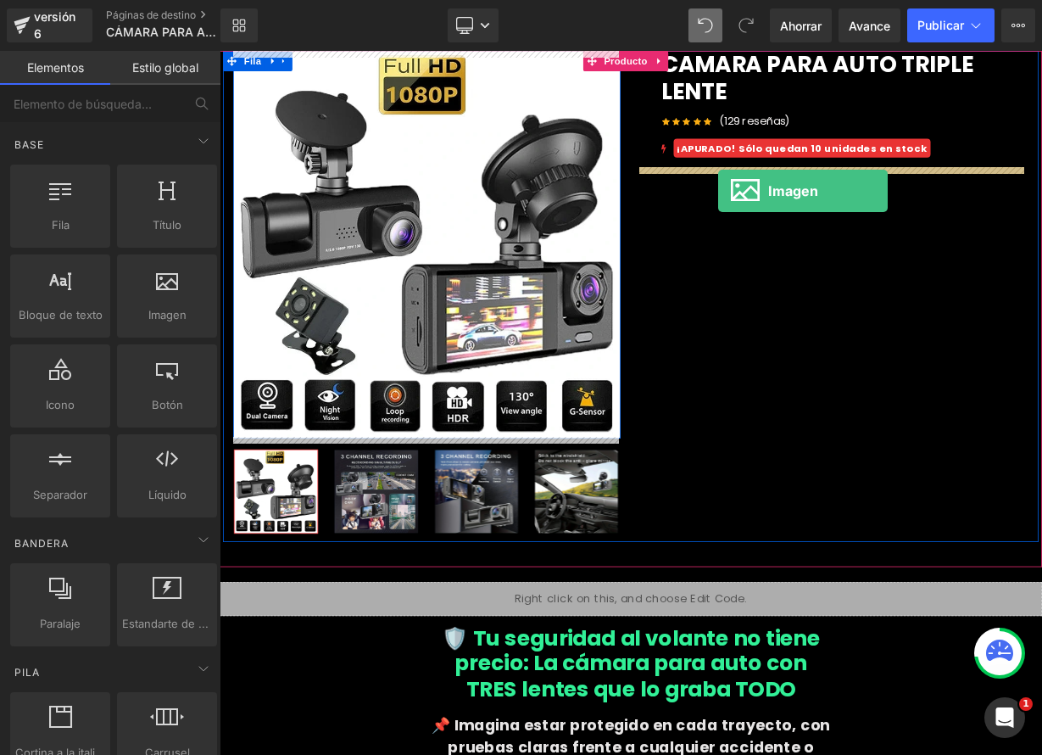
drag, startPoint x: 376, startPoint y: 352, endPoint x: 841, endPoint y: 226, distance: 482.4
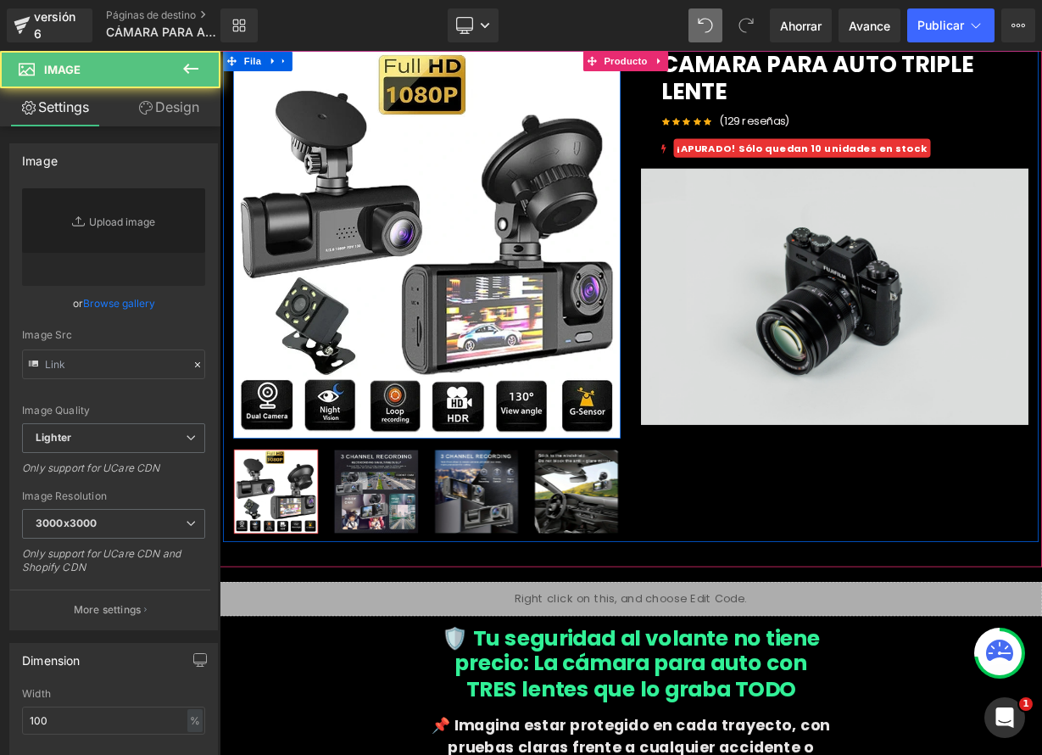
type input "//[DOMAIN_NAME][URL]"
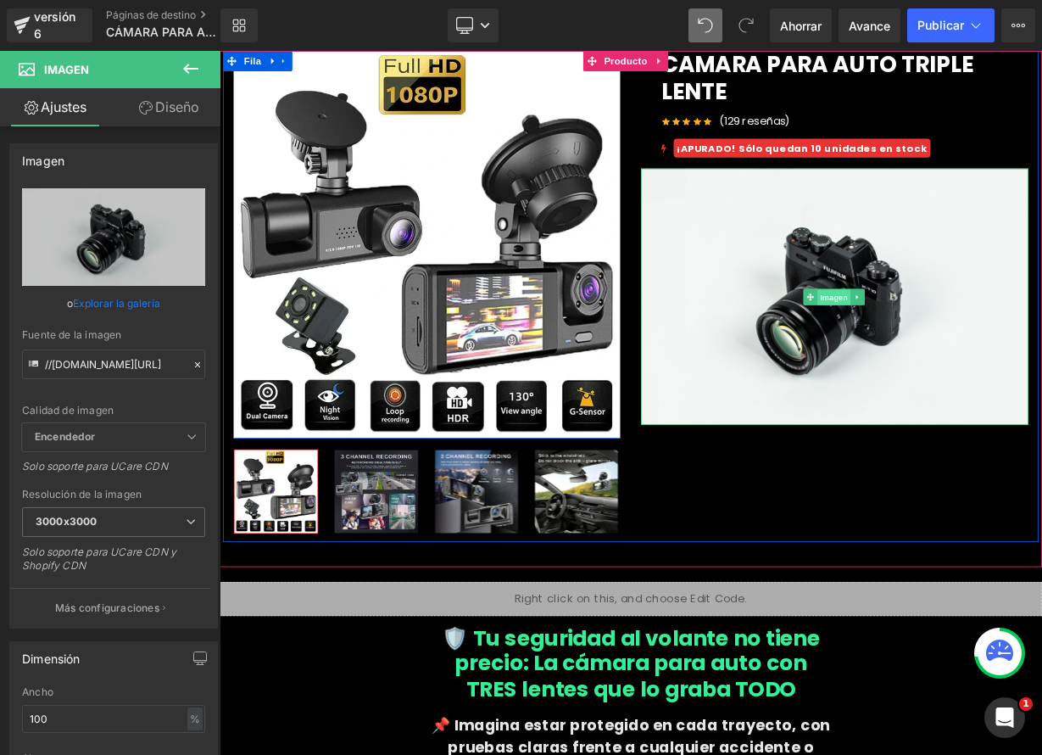
click at [991, 353] on font "Imagen" at bounding box center [985, 358] width 35 height 11
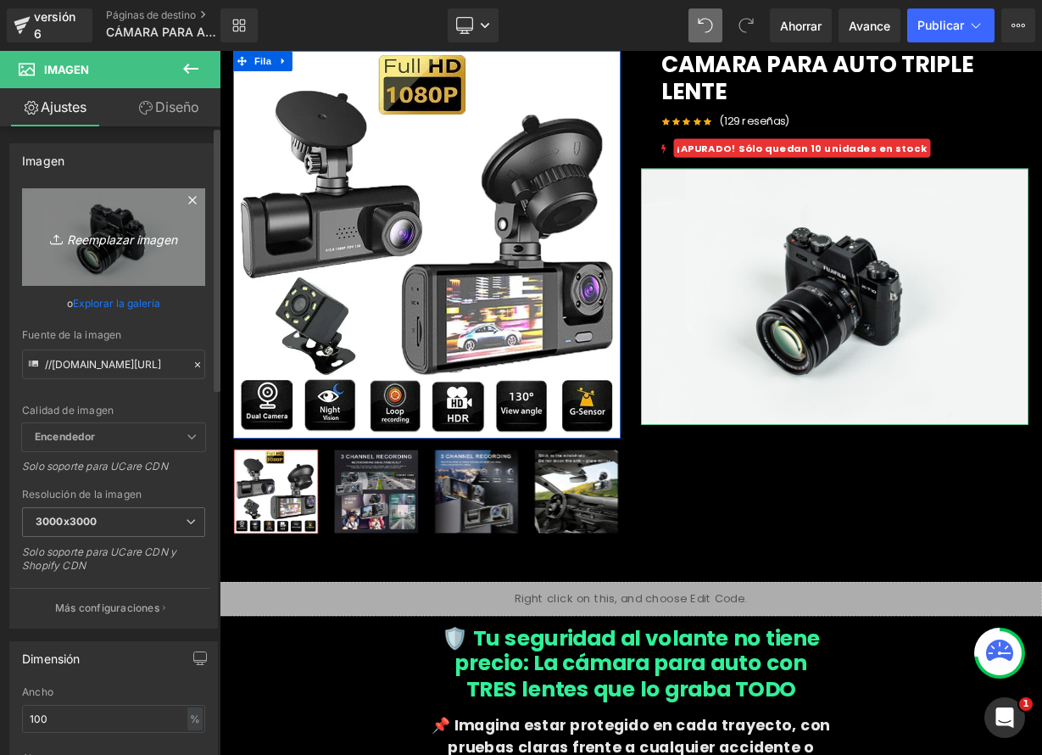
click at [148, 236] on font "Reemplazar imagen" at bounding box center [122, 239] width 110 height 14
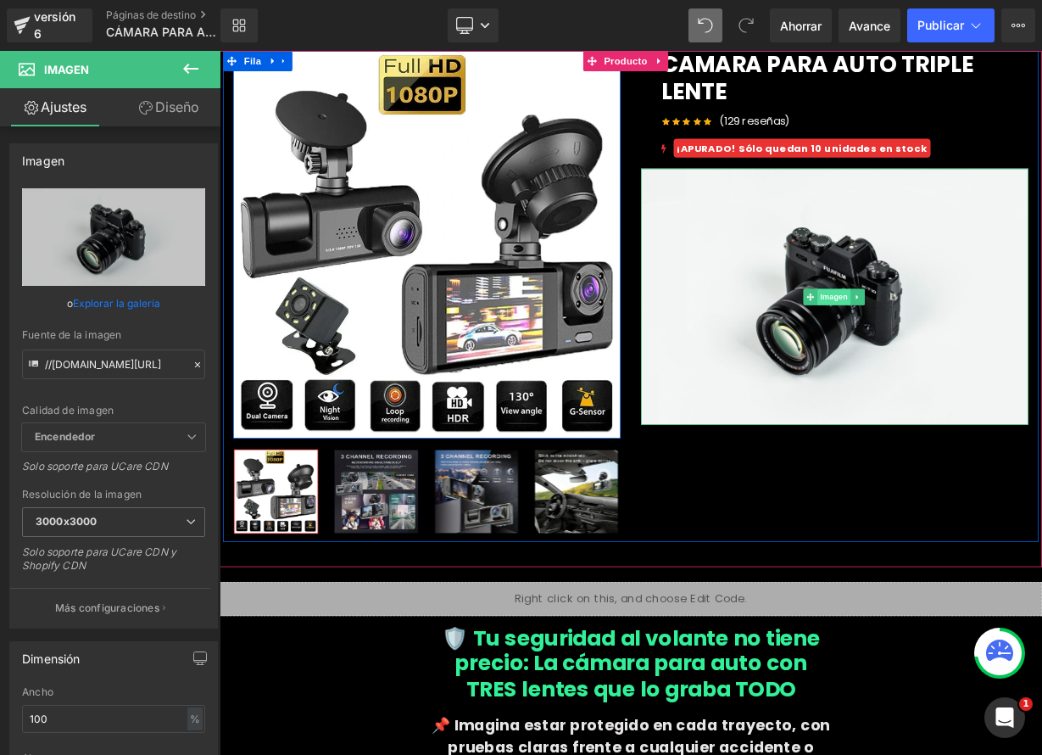
click at [969, 352] on font "Imagen" at bounding box center [985, 357] width 35 height 11
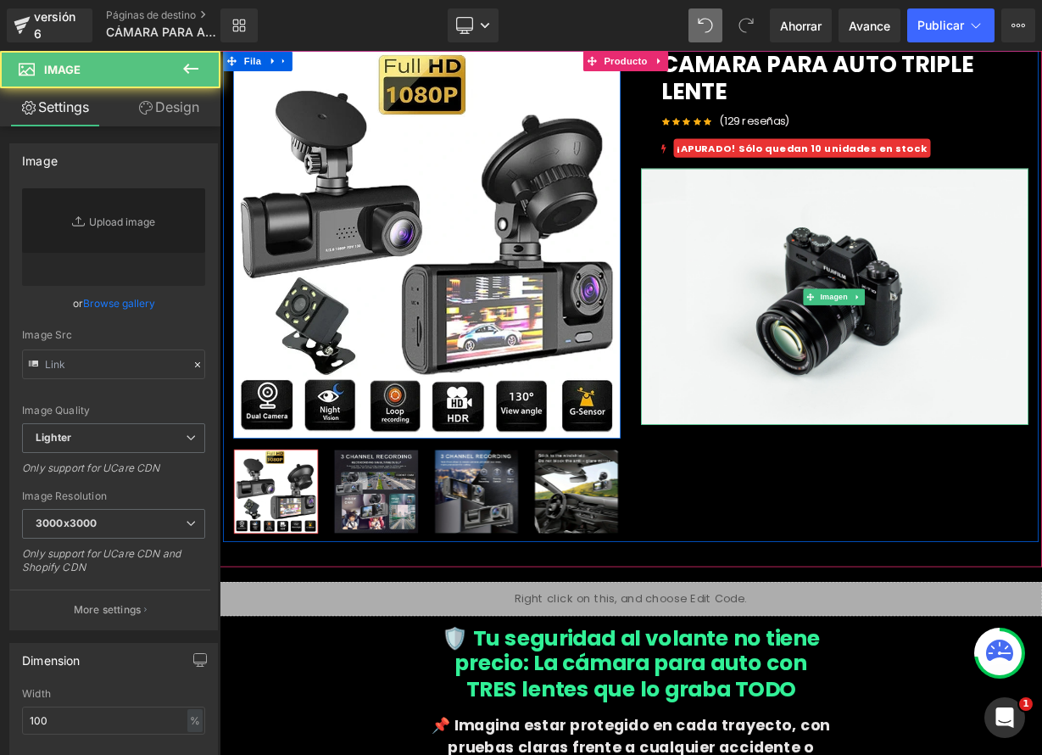
type input "//[DOMAIN_NAME][URL]"
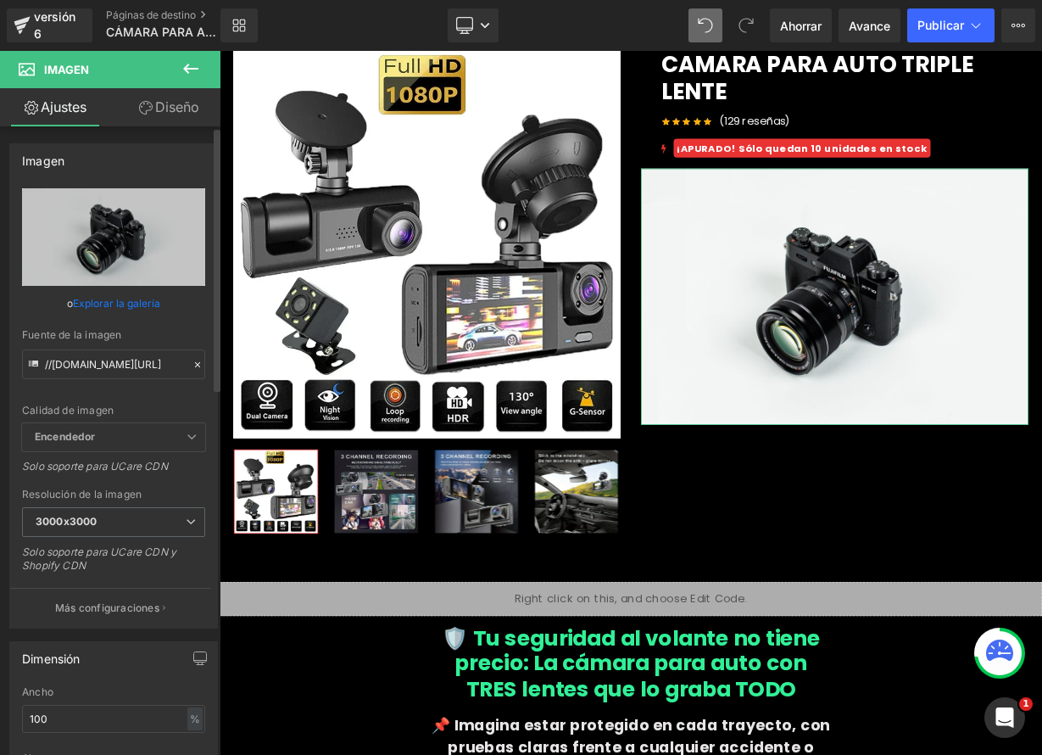
click at [195, 365] on icon at bounding box center [197, 364] width 5 height 5
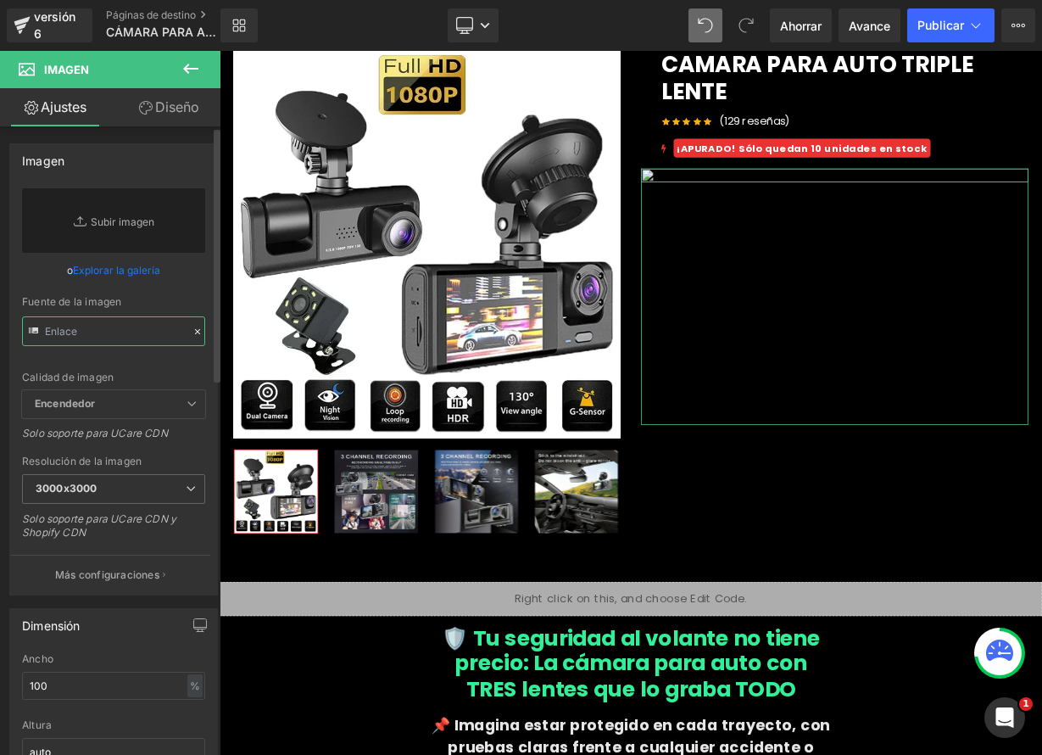
click at [118, 327] on input "text" at bounding box center [113, 331] width 183 height 30
paste input "https://media.giphy.com/media/HnfQ6UCq8XFdWFMzD8/giphy.gif"
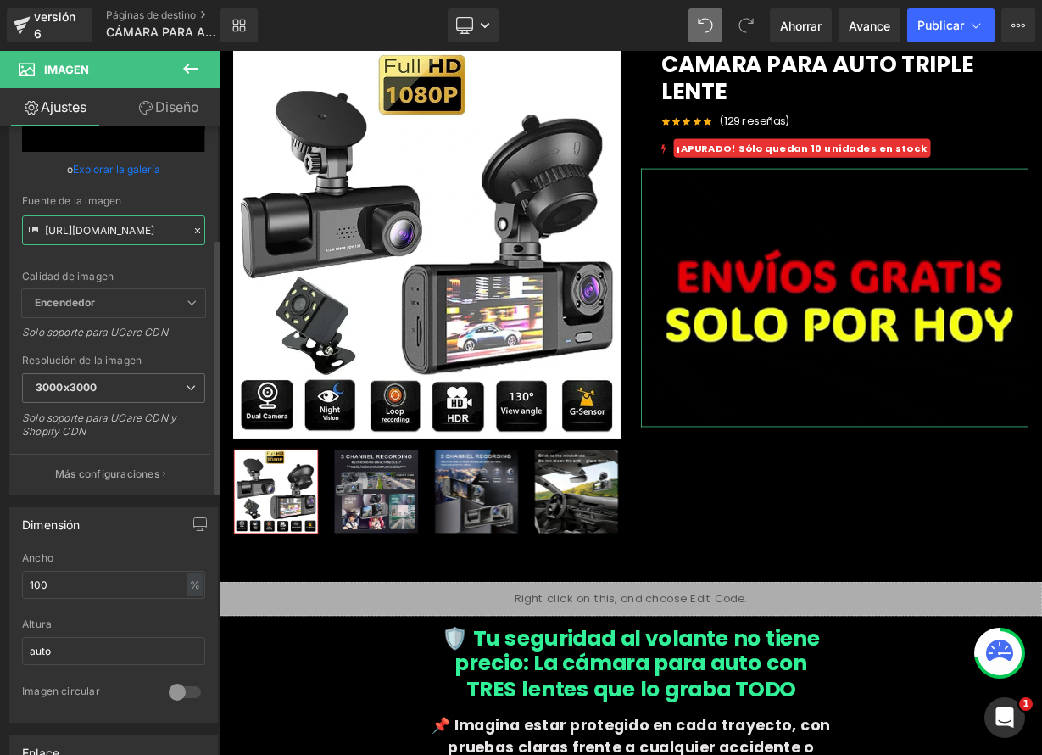
scroll to position [353, 0]
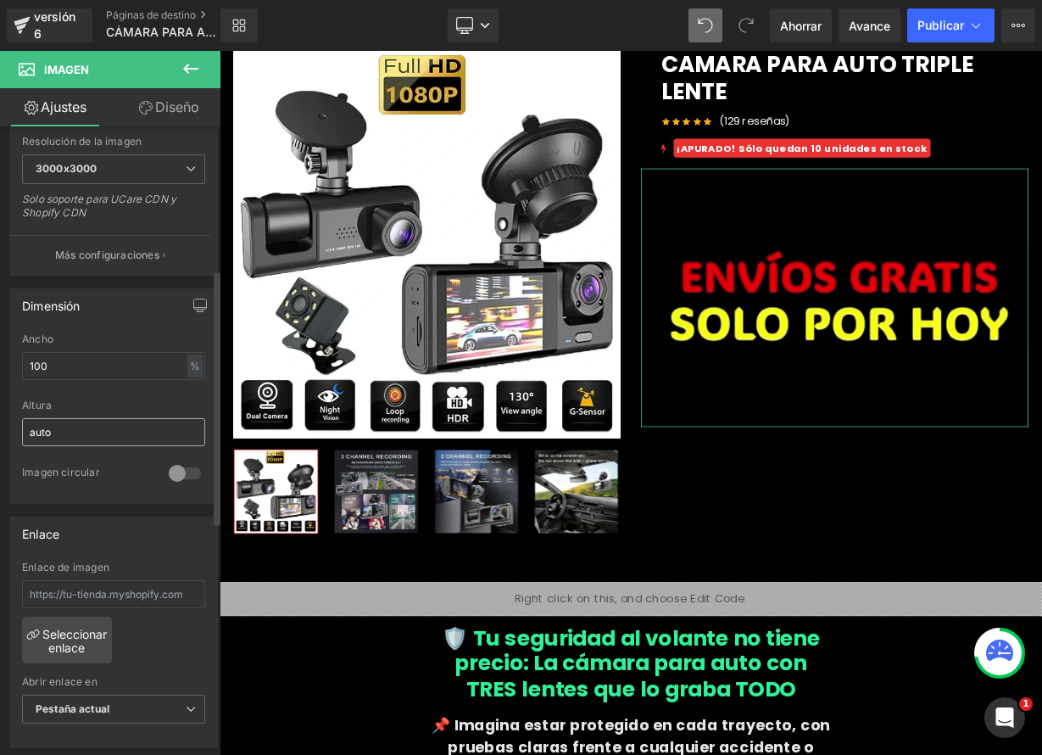
type input "https://media.giphy.com/media/HnfQ6UCq8XFdWFMzD8/giphy.gif"
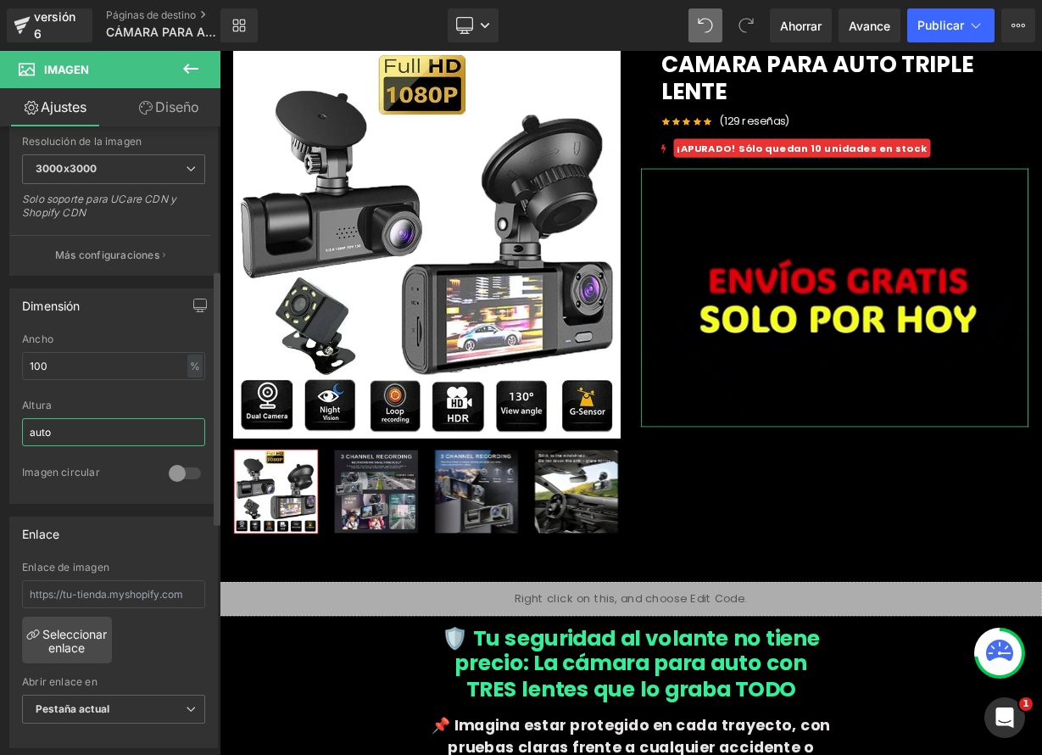
scroll to position [0, 0]
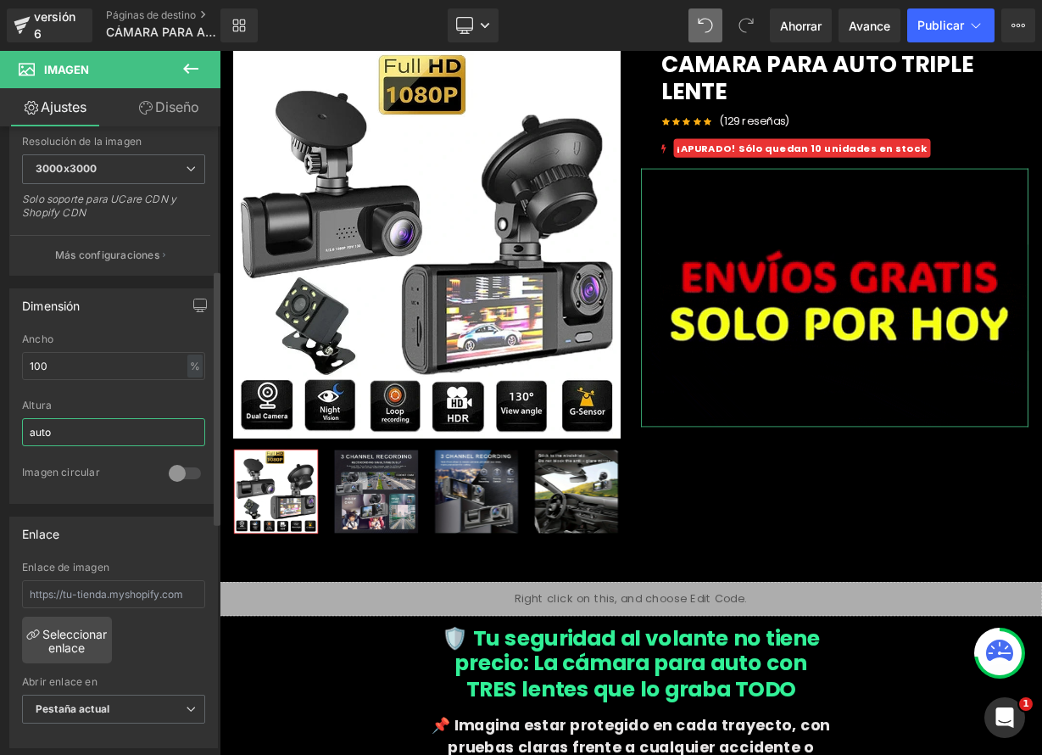
drag, startPoint x: 71, startPoint y: 434, endPoint x: 0, endPoint y: 419, distance: 72.9
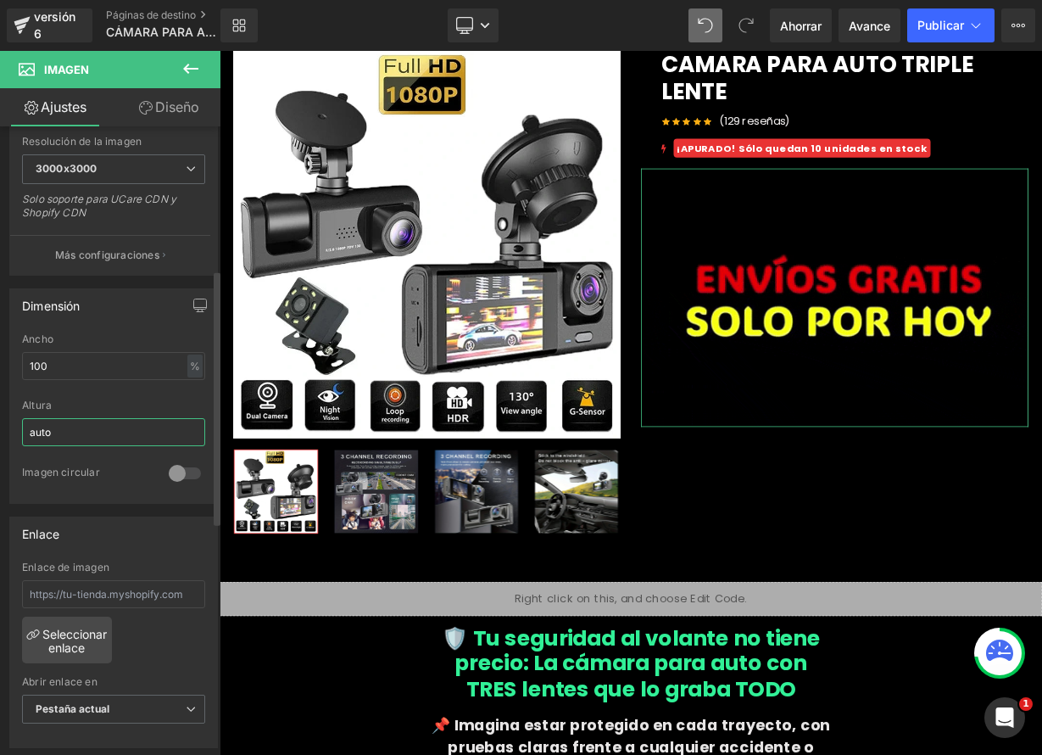
click at [10, 429] on div "100% Ancho 100 % % píxeles auto Altura auto 0 Imagen circular" at bounding box center [113, 418] width 207 height 170
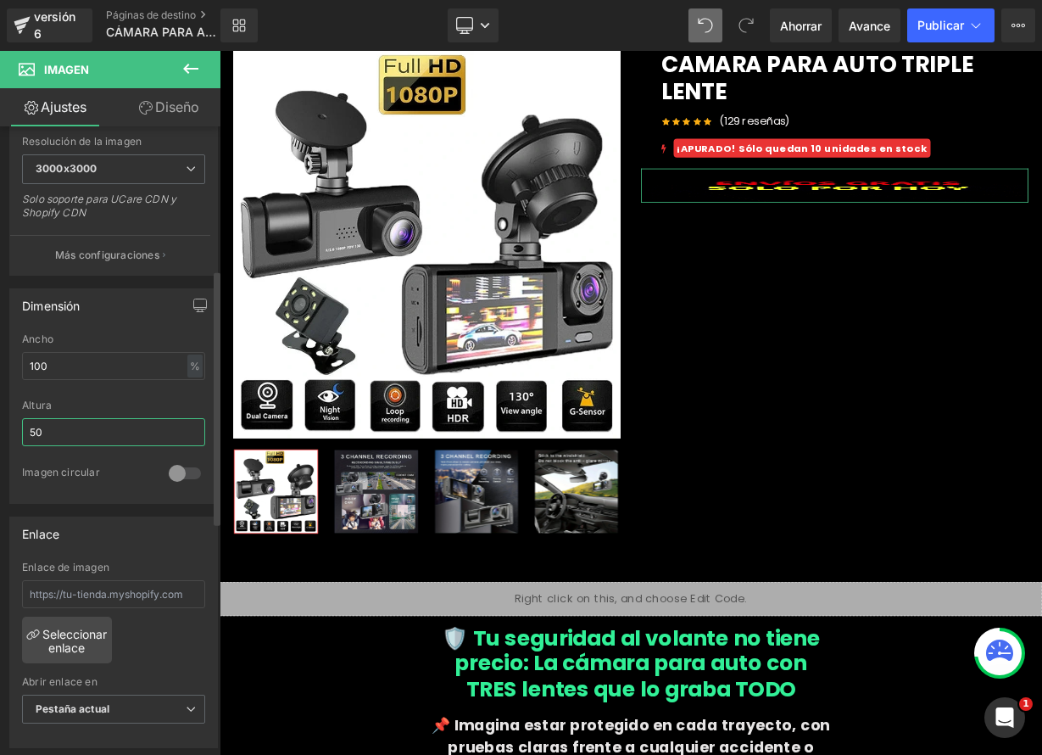
type input "5"
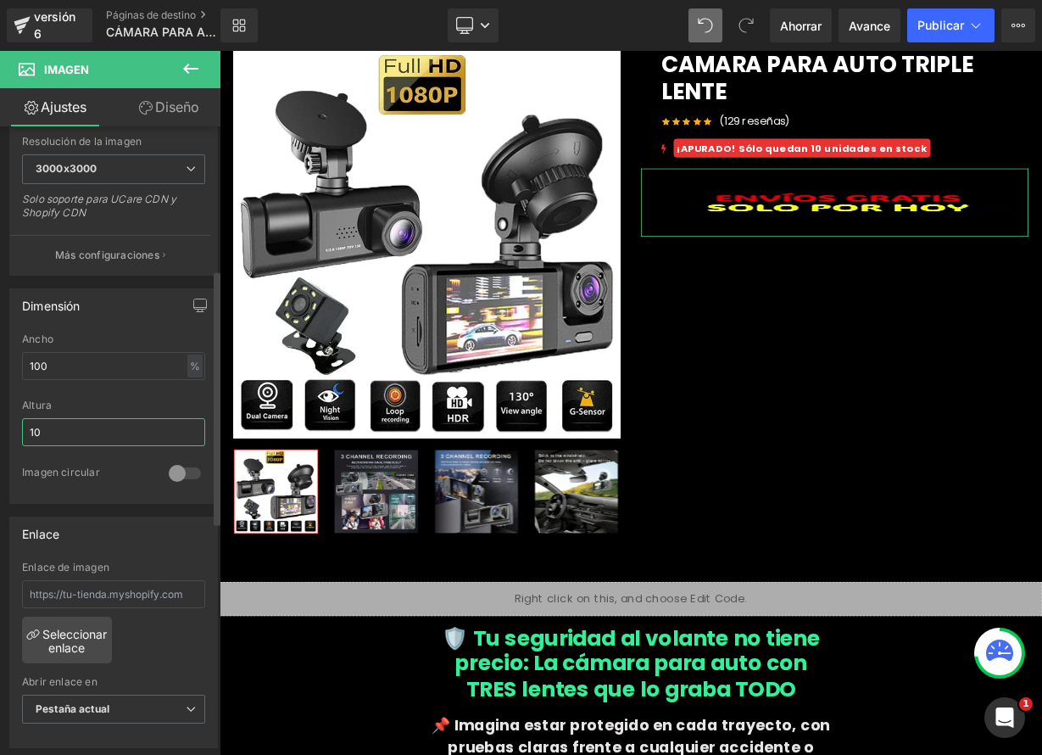
type input "1"
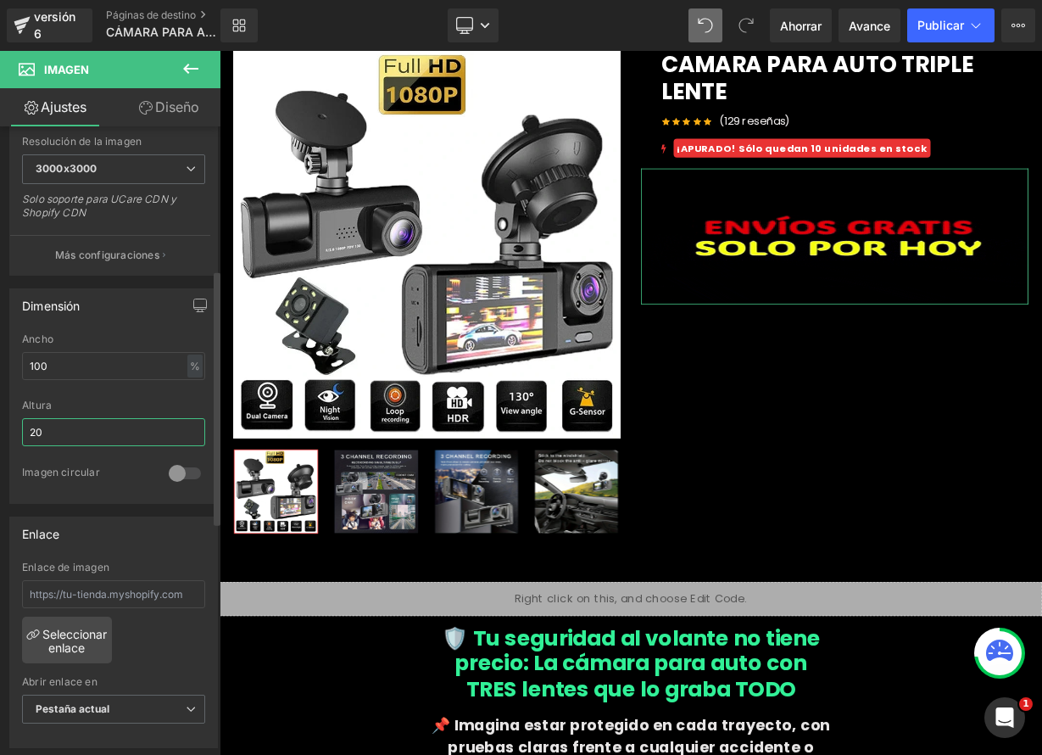
type input "2"
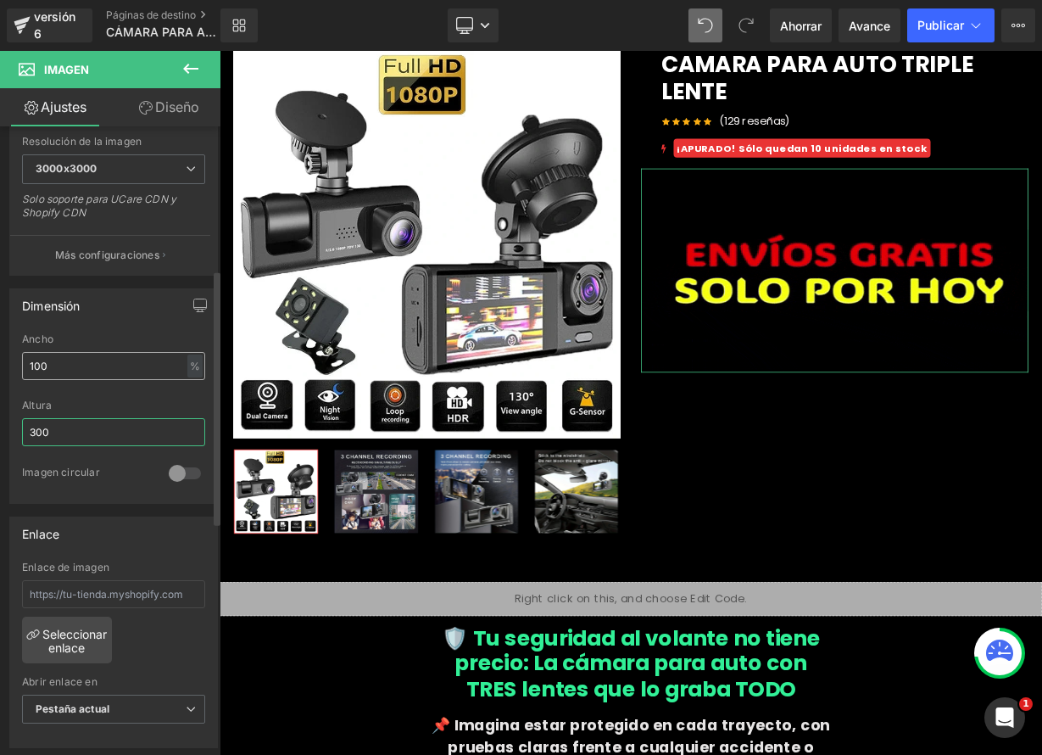
type input "300"
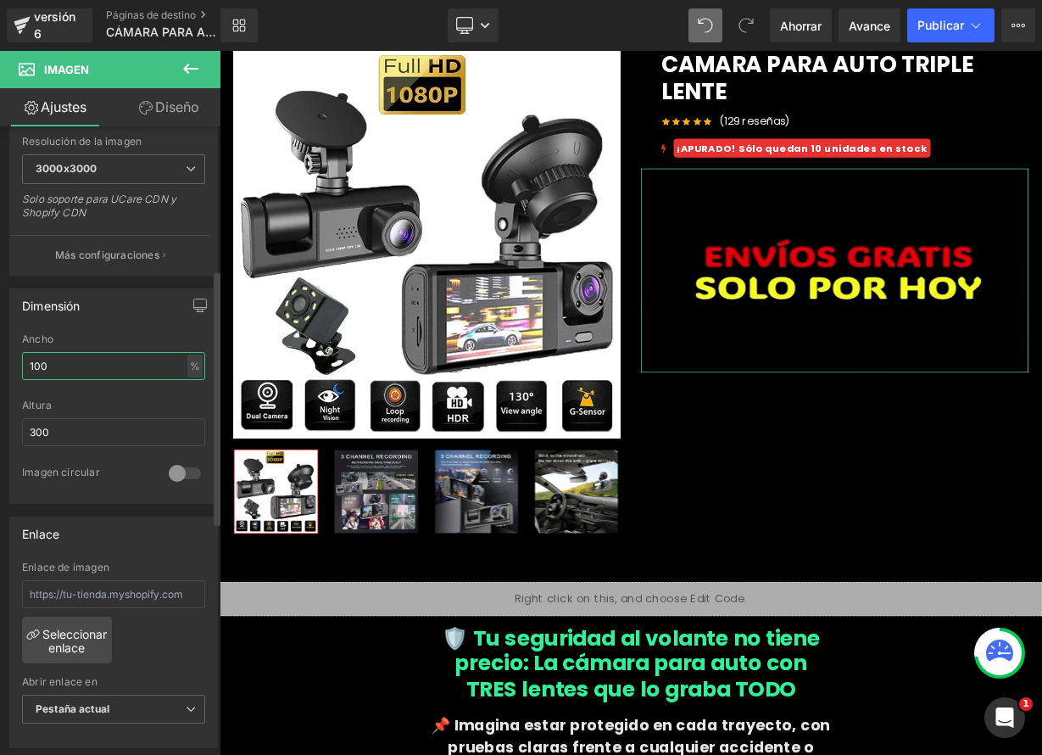
click at [58, 365] on input "100" at bounding box center [113, 366] width 183 height 28
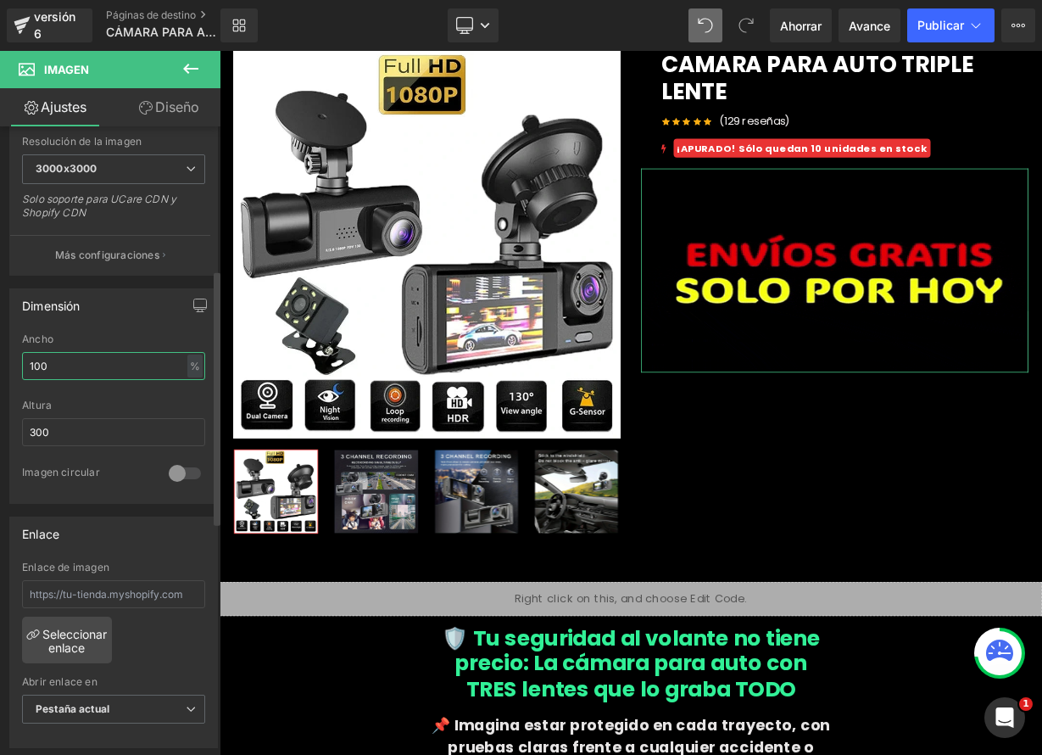
drag, startPoint x: 59, startPoint y: 367, endPoint x: 14, endPoint y: 354, distance: 47.8
click at [17, 367] on div "100% Ancho 100 % % píxeles 300px Altura 300 0 Imagen circular" at bounding box center [113, 418] width 207 height 170
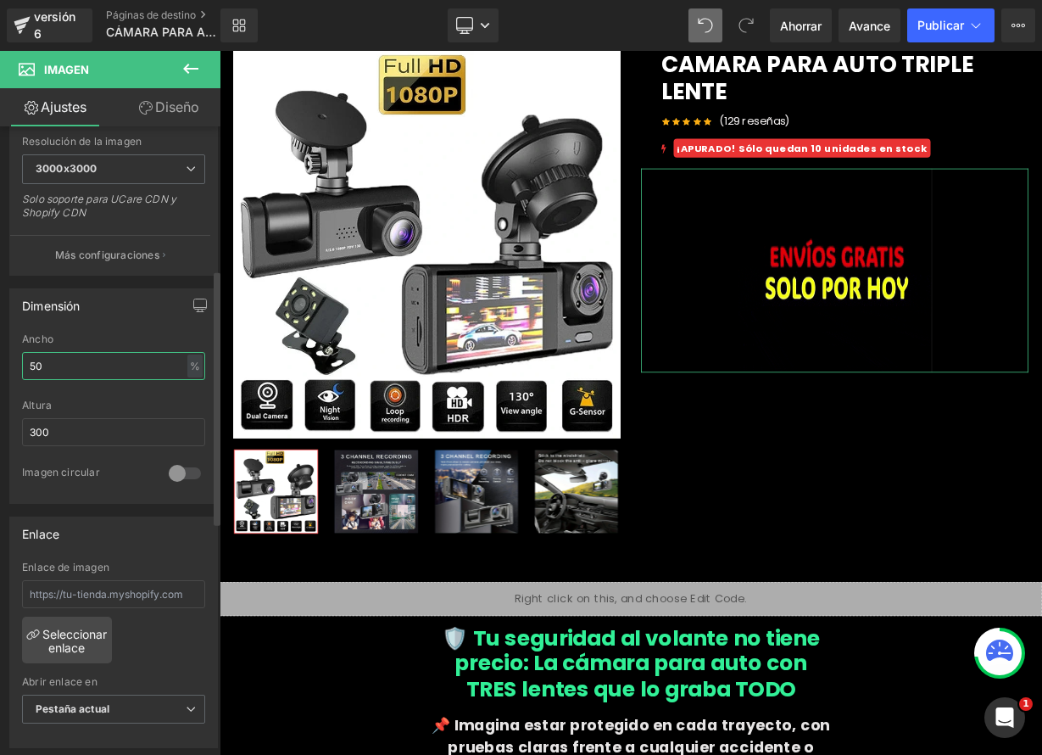
type input "5"
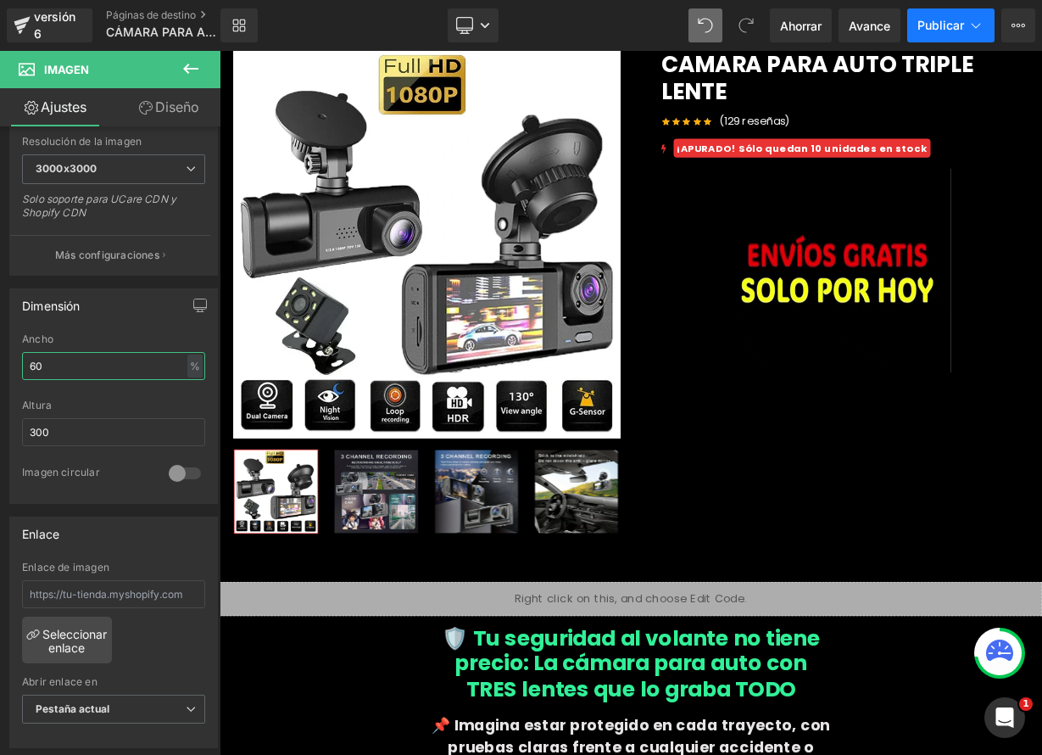
type input "60"
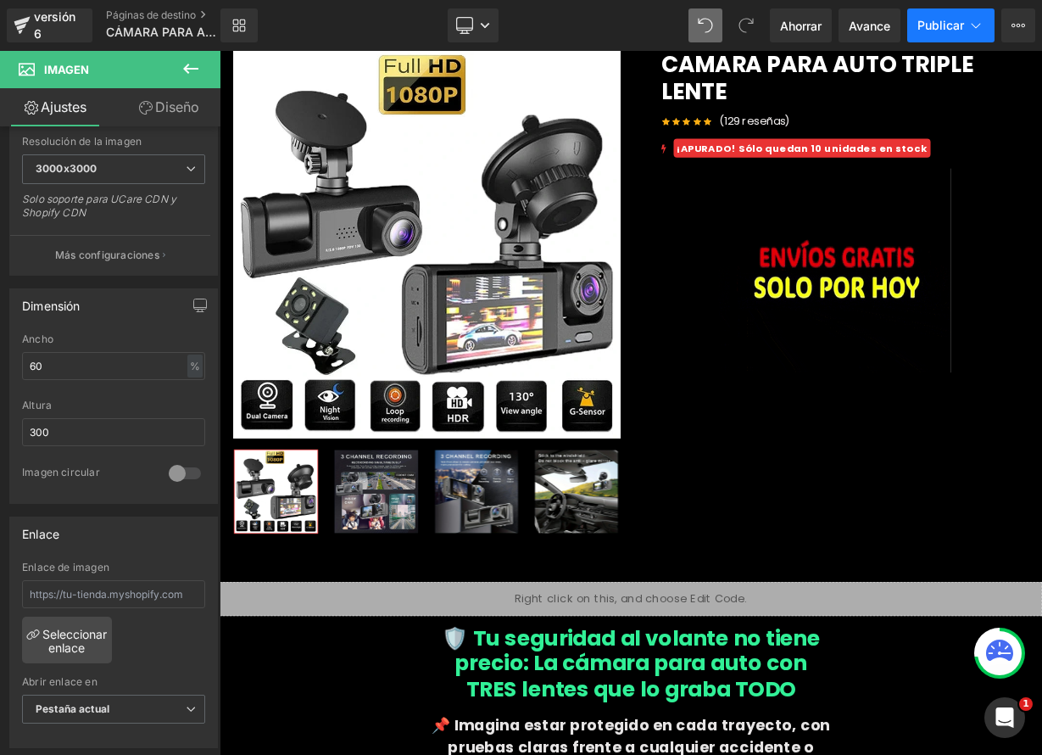
click at [929, 19] on font "Publicar" at bounding box center [941, 25] width 47 height 14
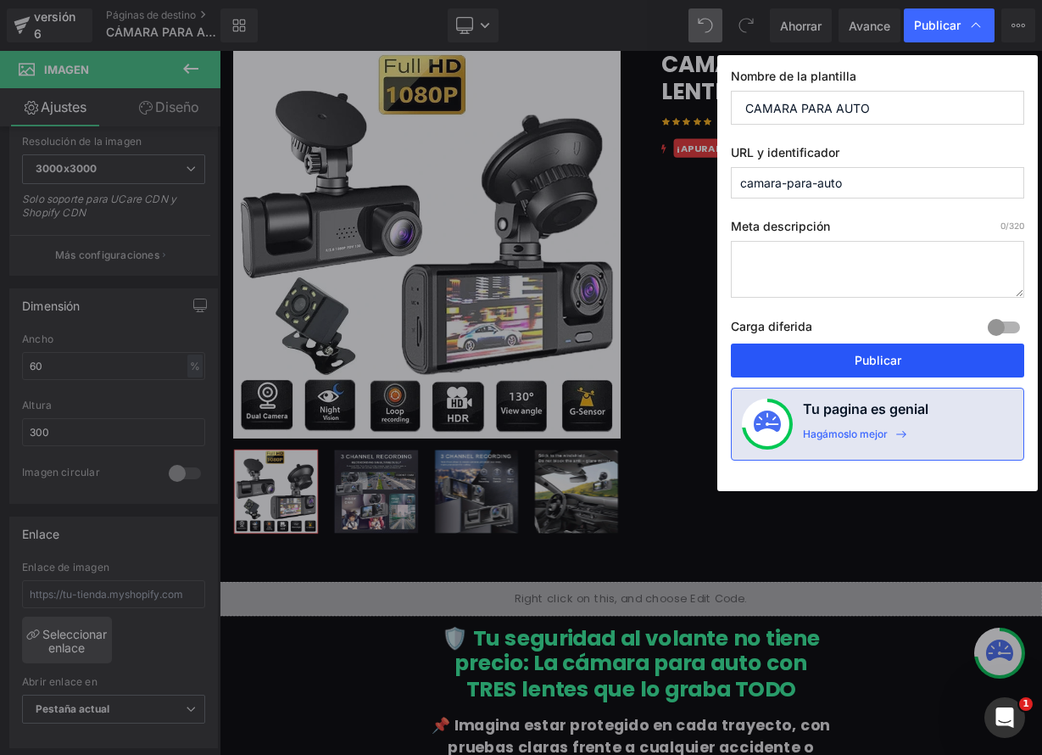
click at [906, 358] on button "Publicar" at bounding box center [877, 360] width 293 height 34
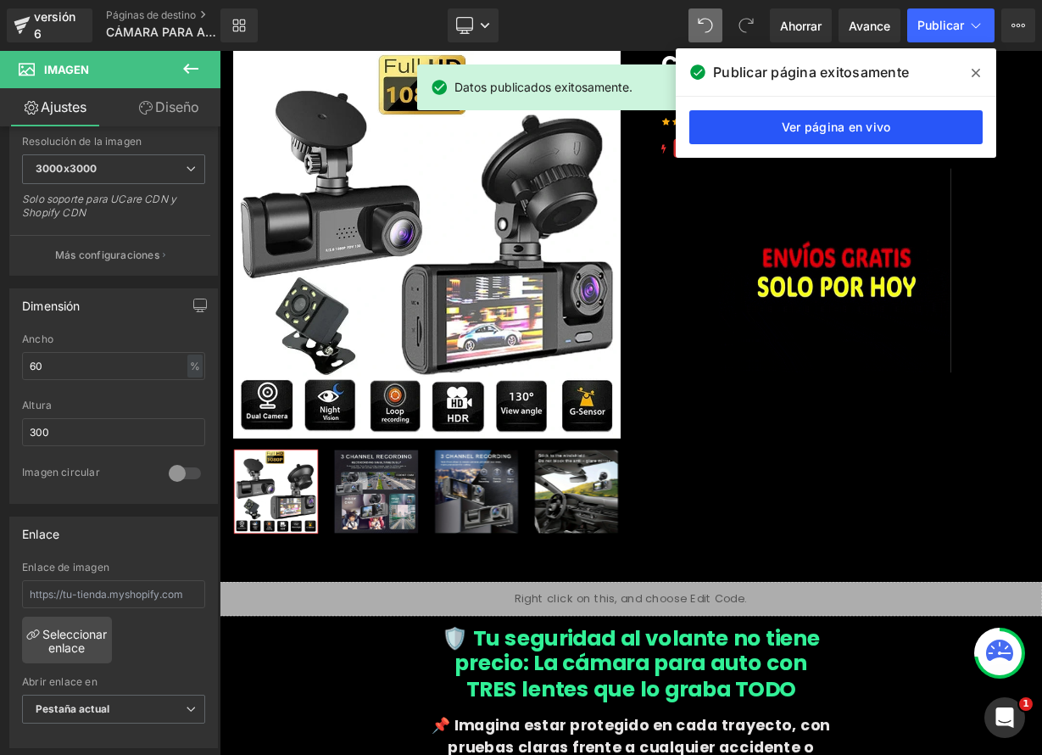
click at [770, 110] on link "Ver página en vivo" at bounding box center [835, 127] width 293 height 34
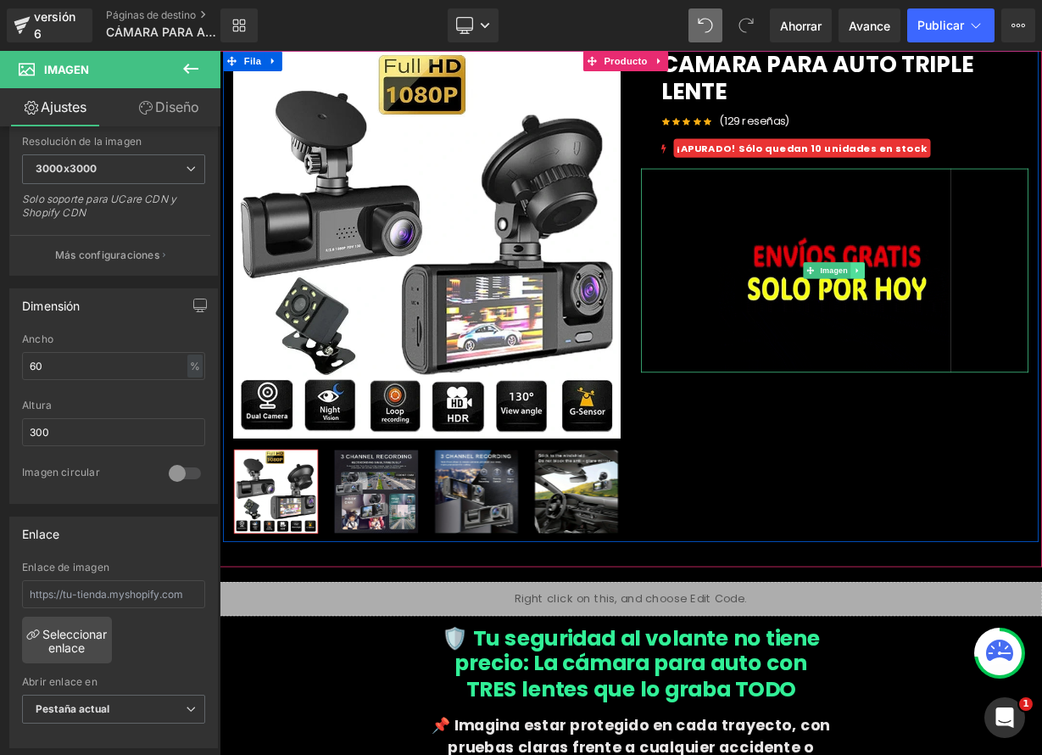
click at [1013, 326] on icon at bounding box center [1015, 325] width 9 height 10
click at [1019, 323] on icon at bounding box center [1023, 325] width 9 height 10
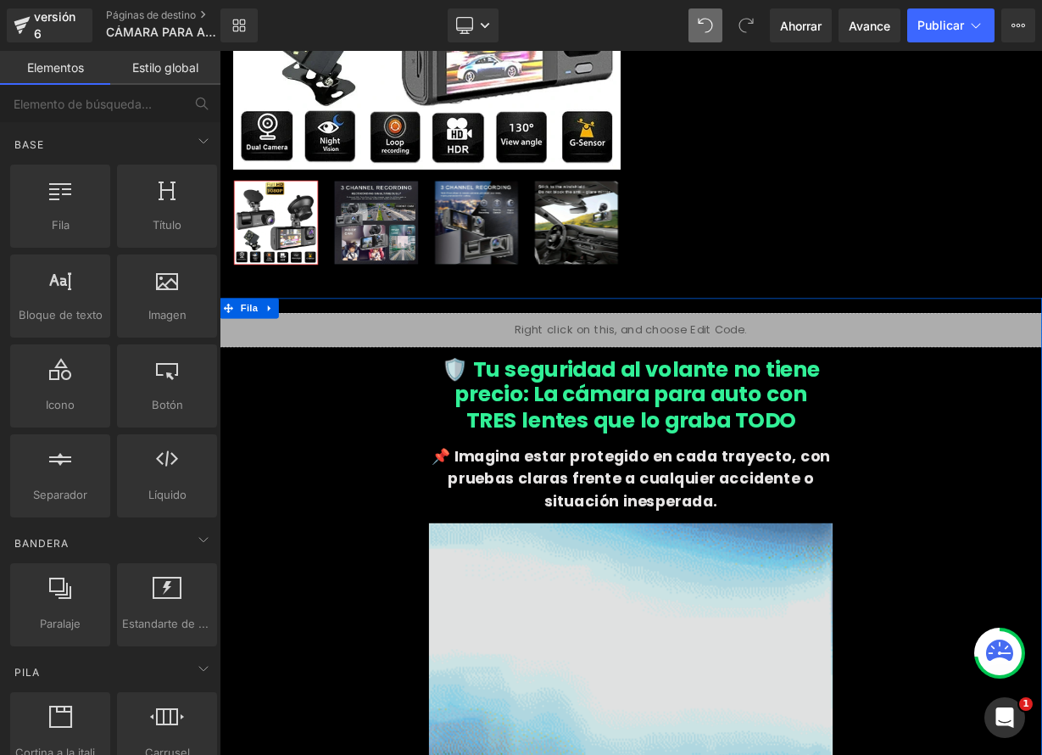
scroll to position [307, 0]
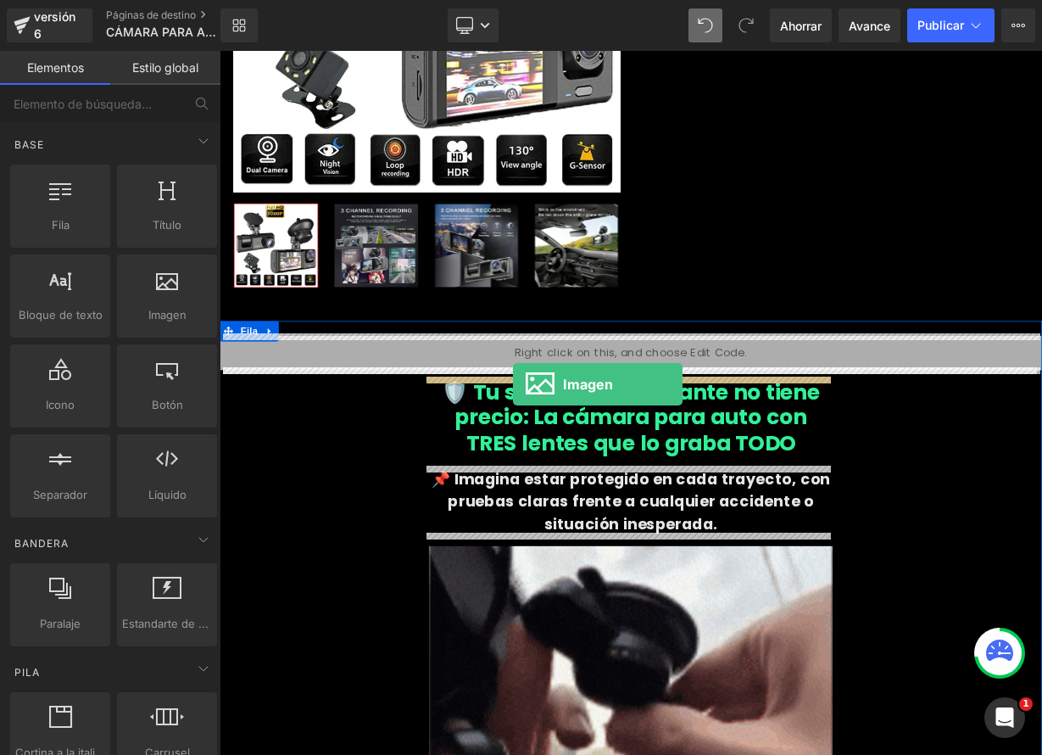
drag, startPoint x: 388, startPoint y: 347, endPoint x: 585, endPoint y: 467, distance: 230.7
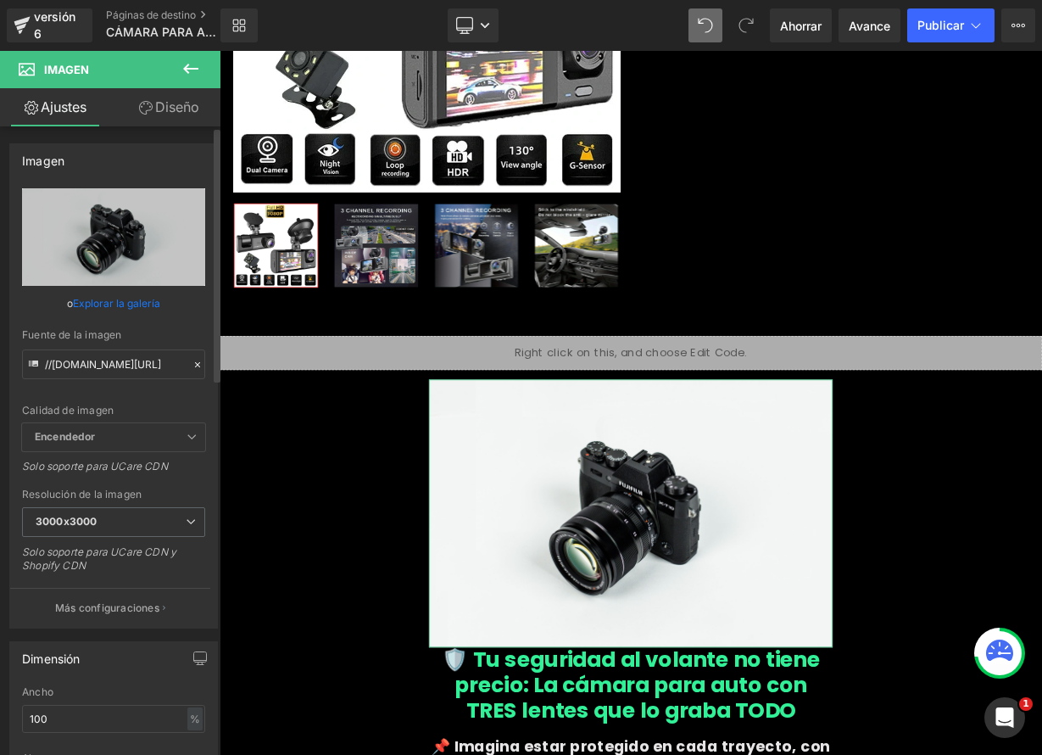
click at [195, 366] on icon at bounding box center [197, 364] width 5 height 5
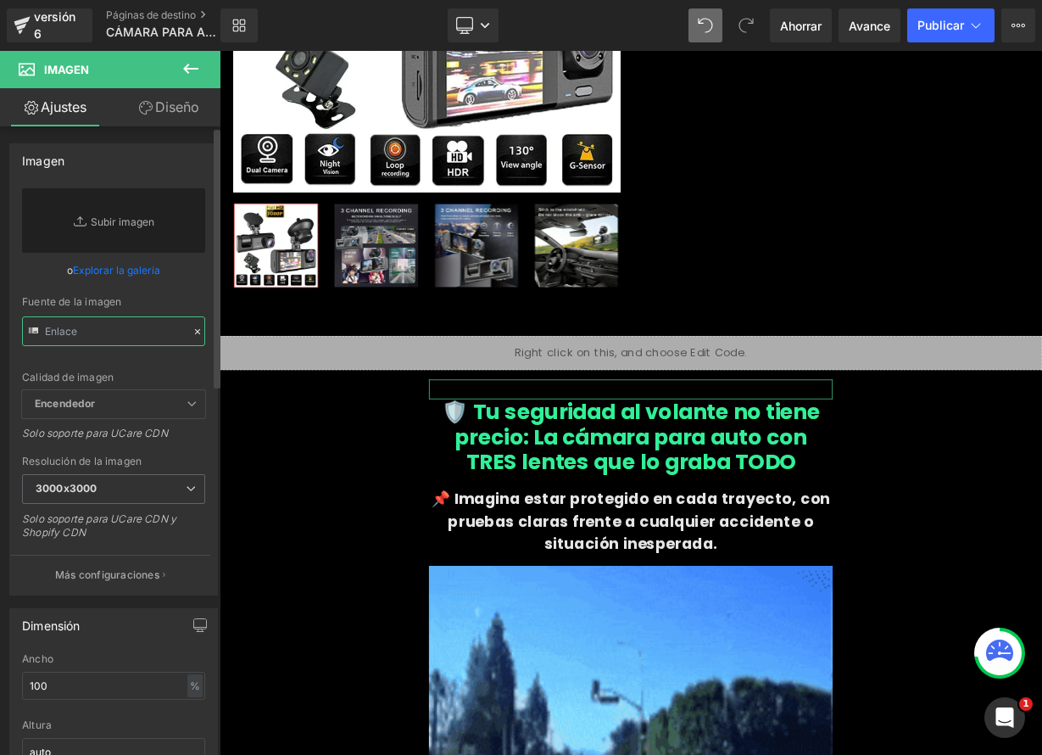
click at [126, 339] on input "text" at bounding box center [113, 331] width 183 height 30
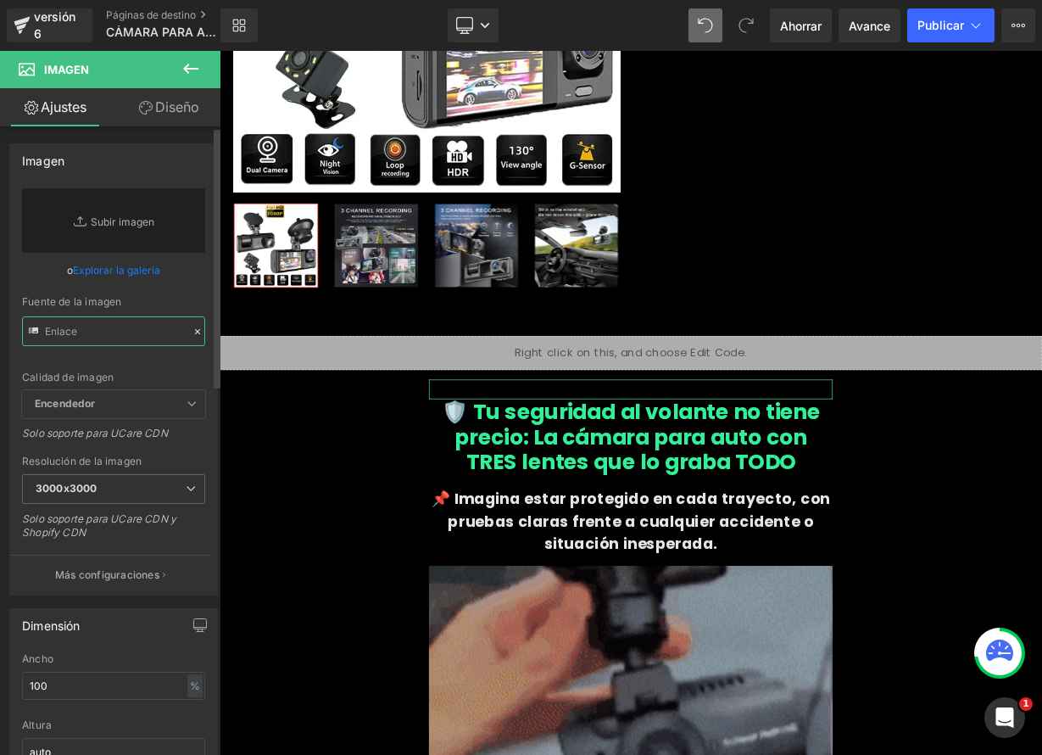
paste input "https://media.giphy.com/media/FQF6XIDiGXRUsppt4P/giphy.gif"
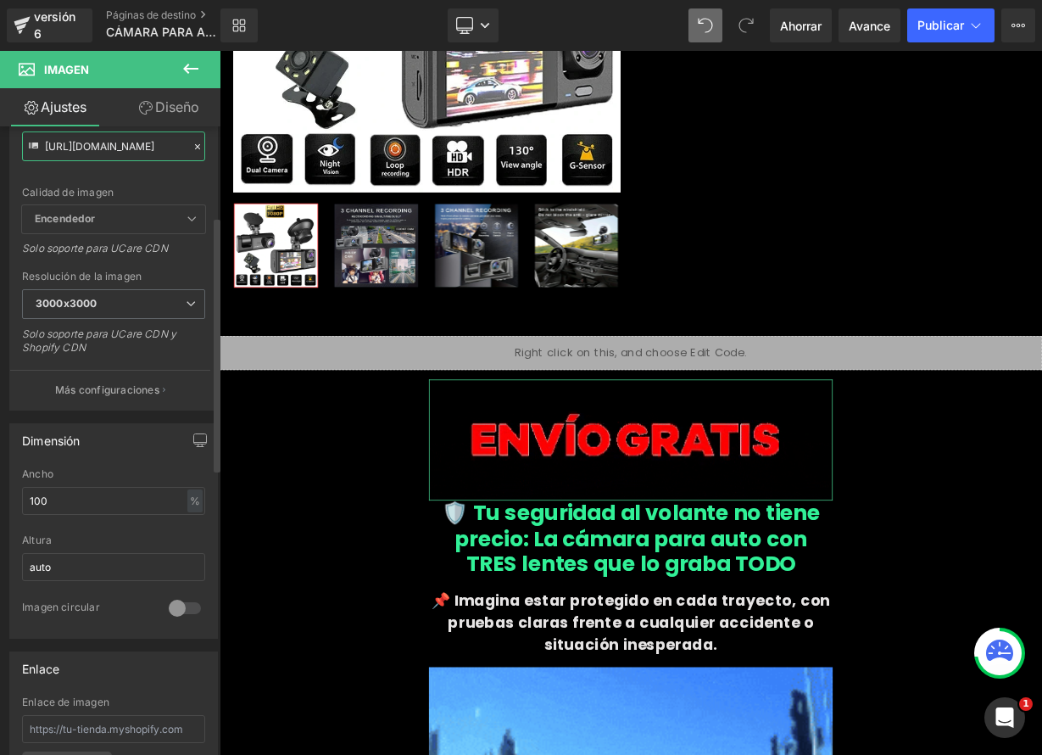
scroll to position [221, 0]
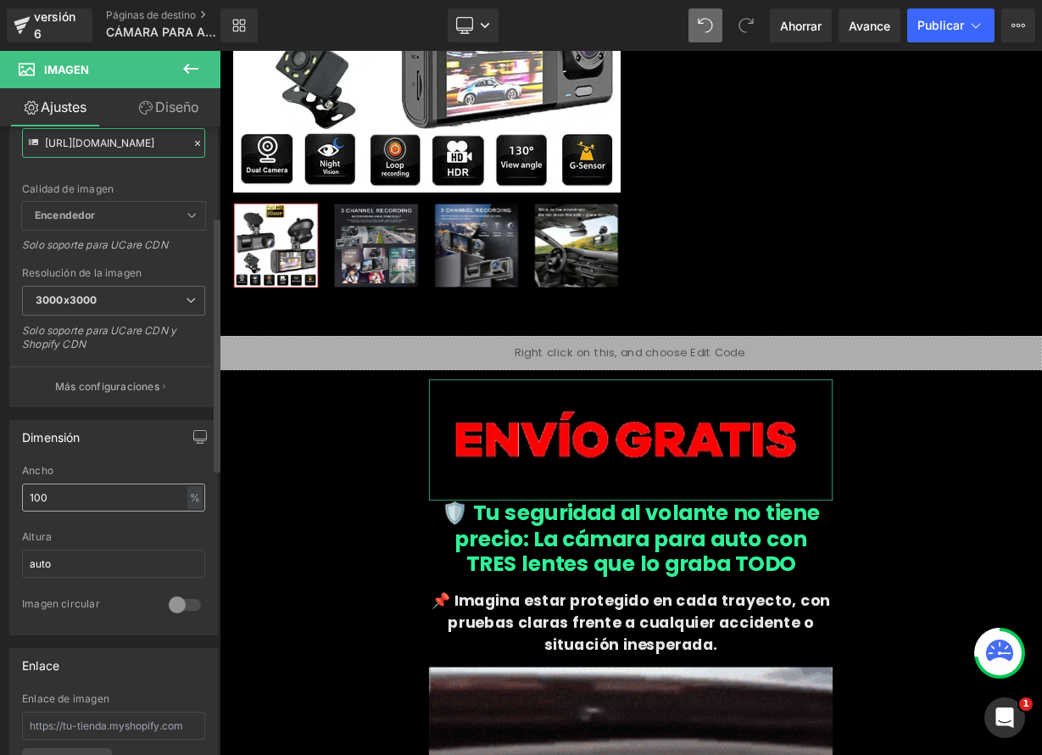
type input "https://media.giphy.com/media/FQF6XIDiGXRUsppt4P/giphy.gif"
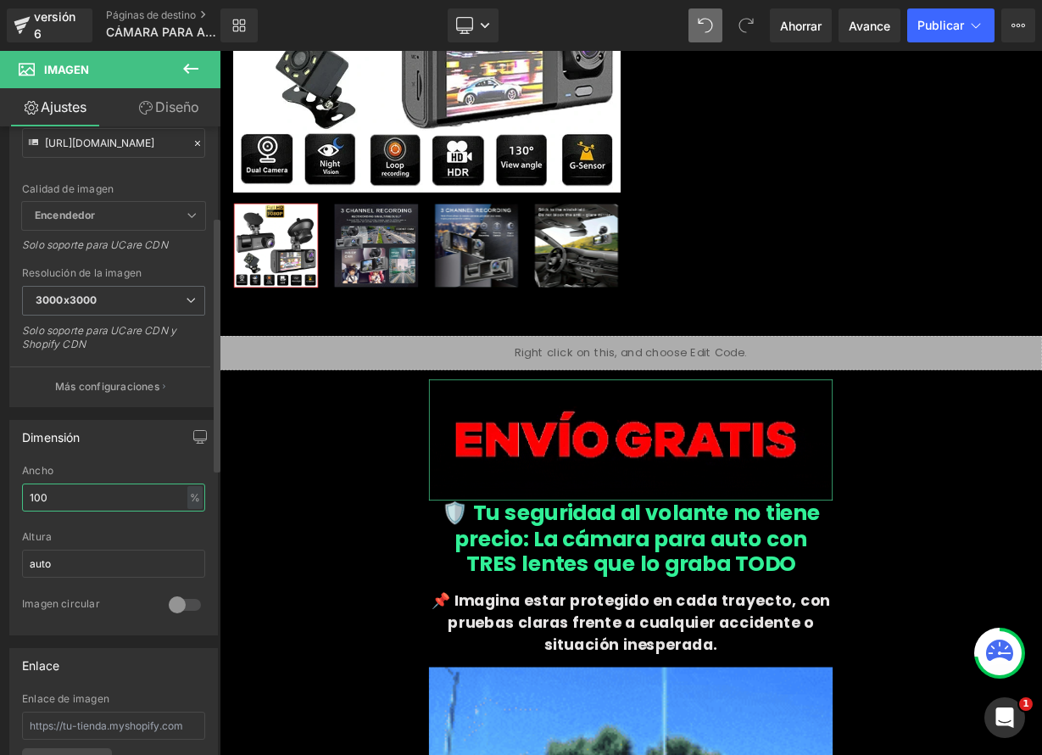
scroll to position [0, 0]
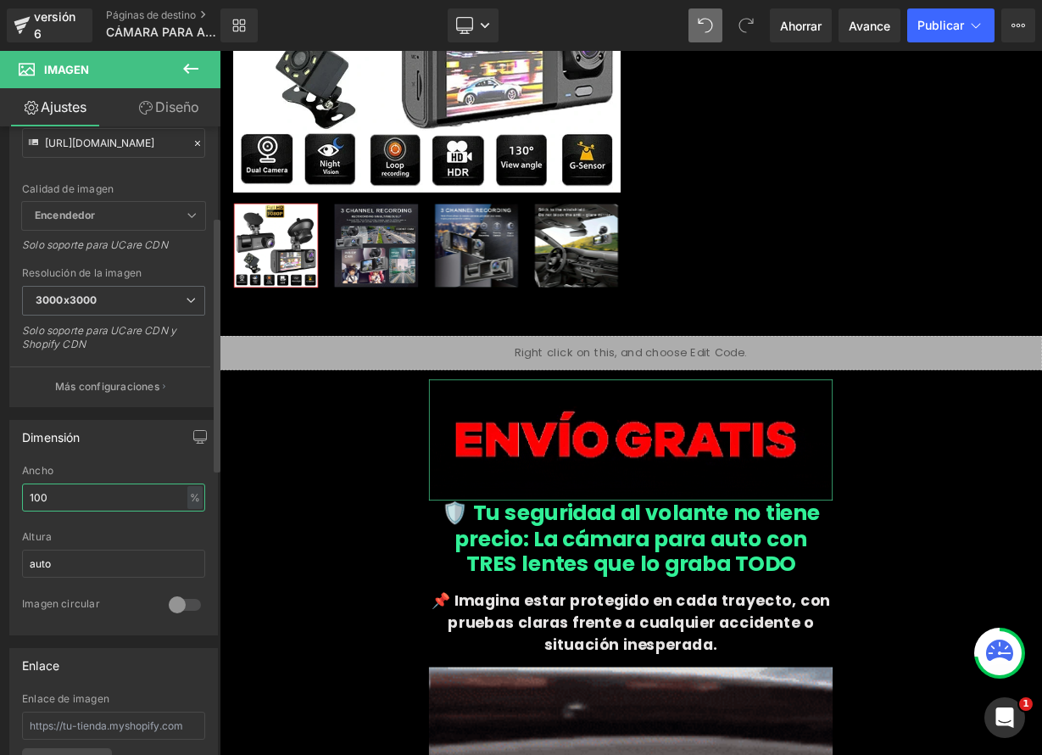
drag, startPoint x: 78, startPoint y: 494, endPoint x: 14, endPoint y: 491, distance: 64.5
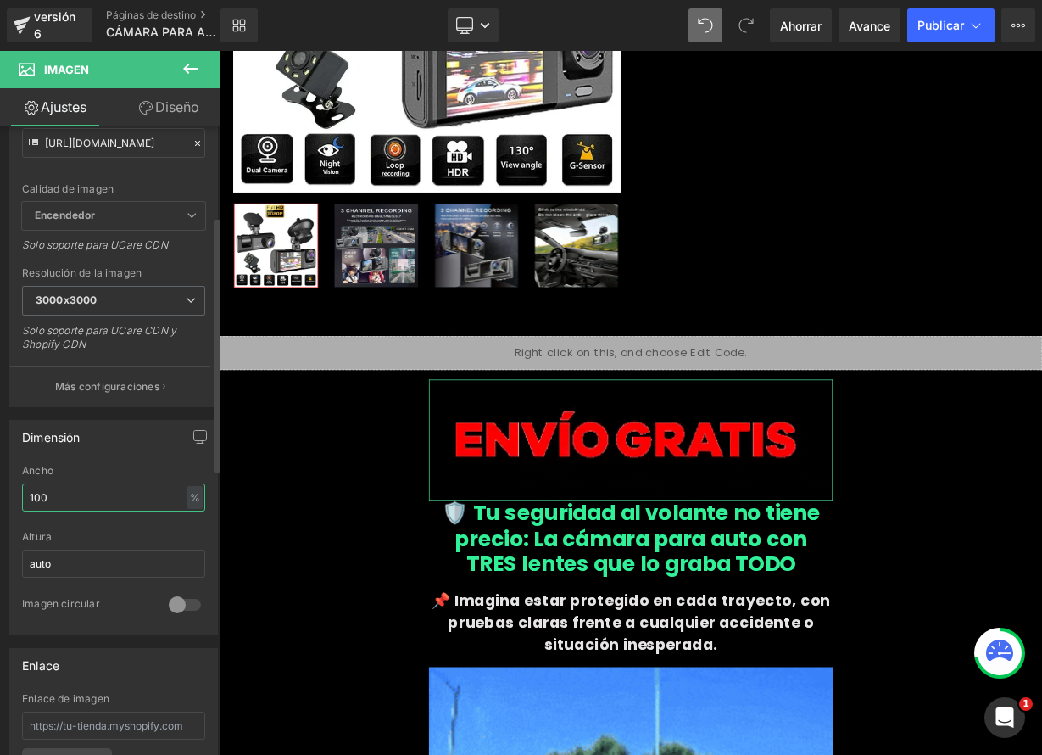
click at [13, 492] on div "100% Ancho 100 % % píxeles auto Altura auto 0 Imagen circular" at bounding box center [113, 550] width 207 height 170
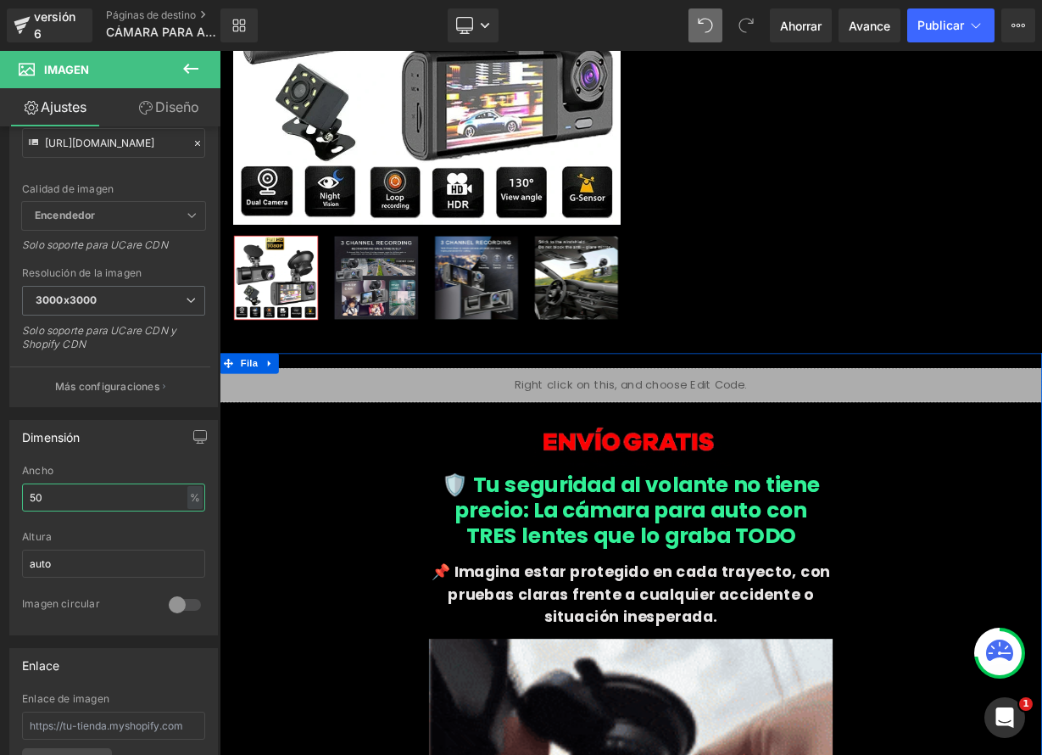
scroll to position [261, 0]
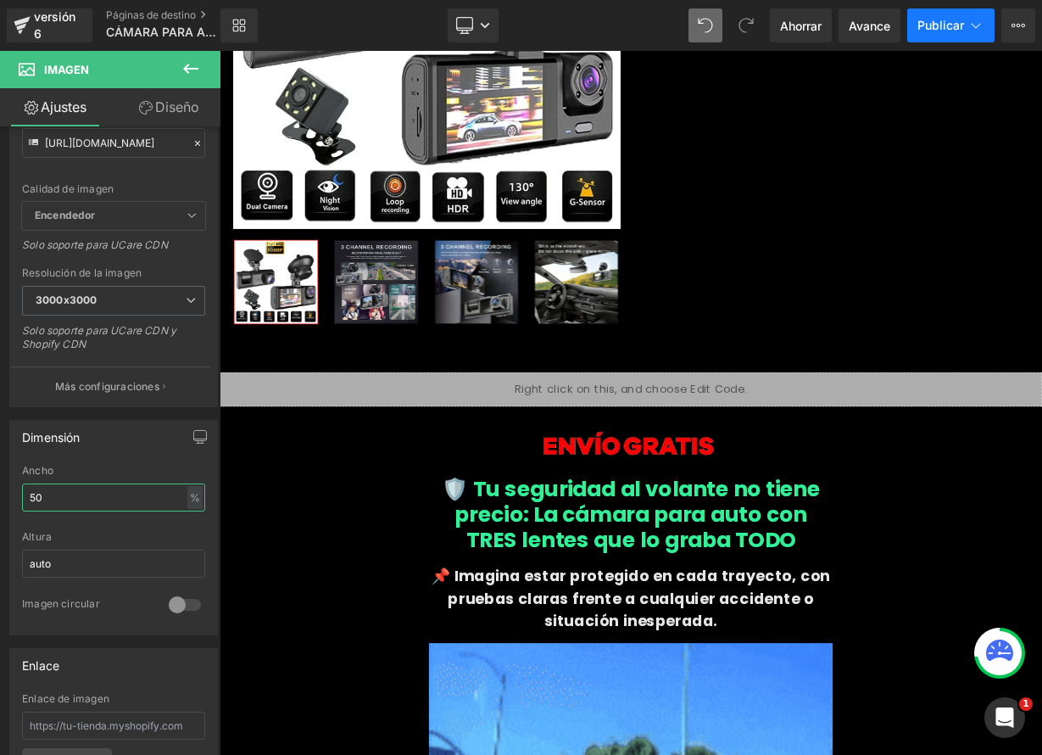
type input "50"
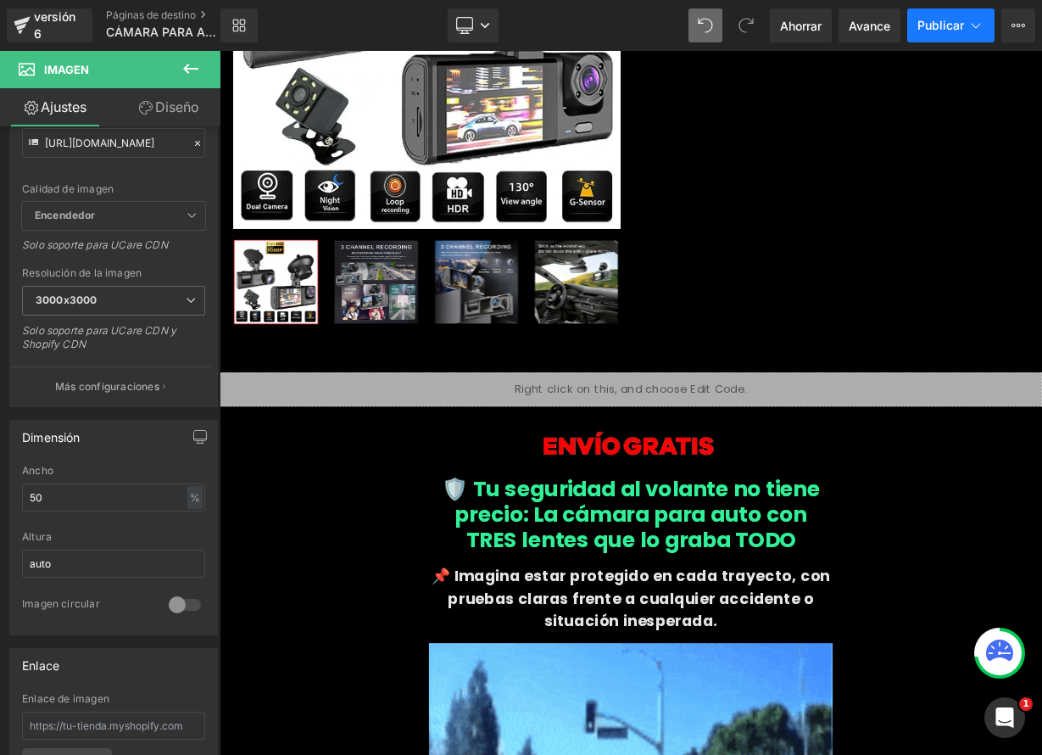
click at [940, 36] on button "Publicar" at bounding box center [950, 25] width 87 height 34
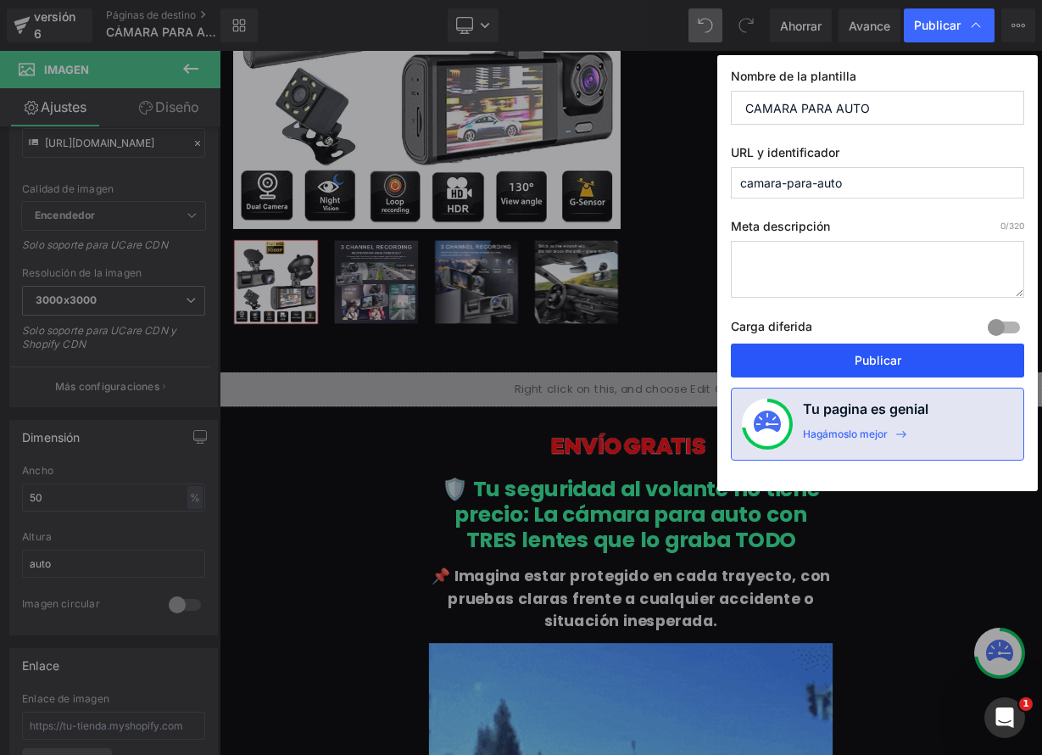
drag, startPoint x: 809, startPoint y: 355, endPoint x: 733, endPoint y: 378, distance: 79.7
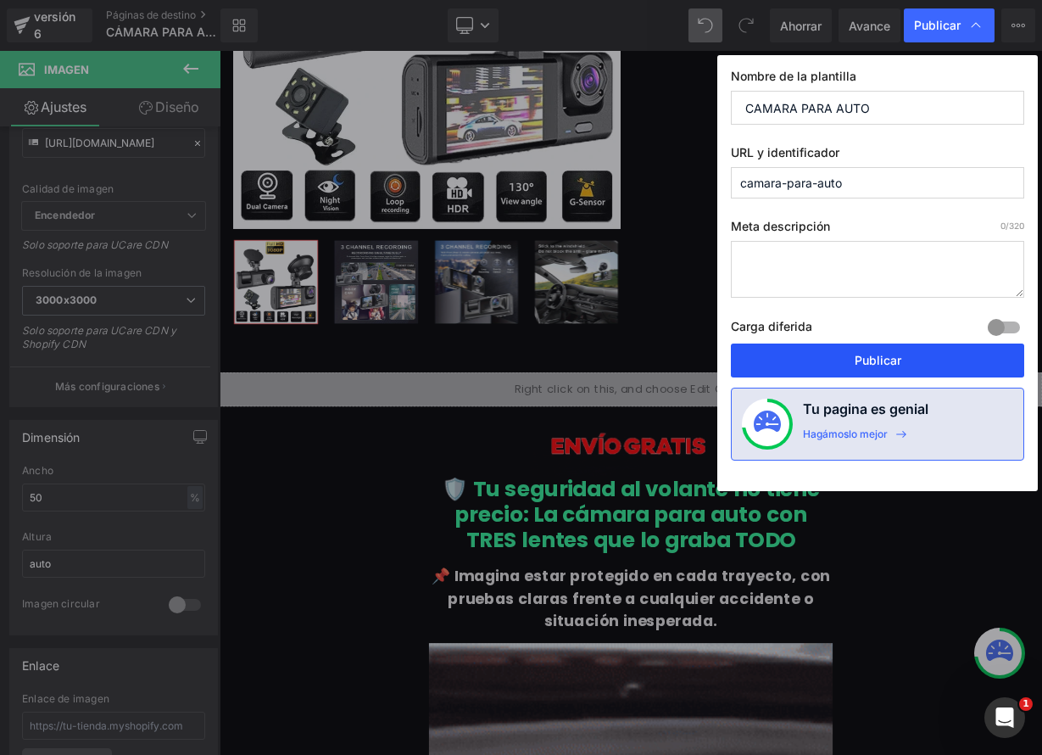
click at [809, 355] on button "Publicar" at bounding box center [877, 360] width 293 height 34
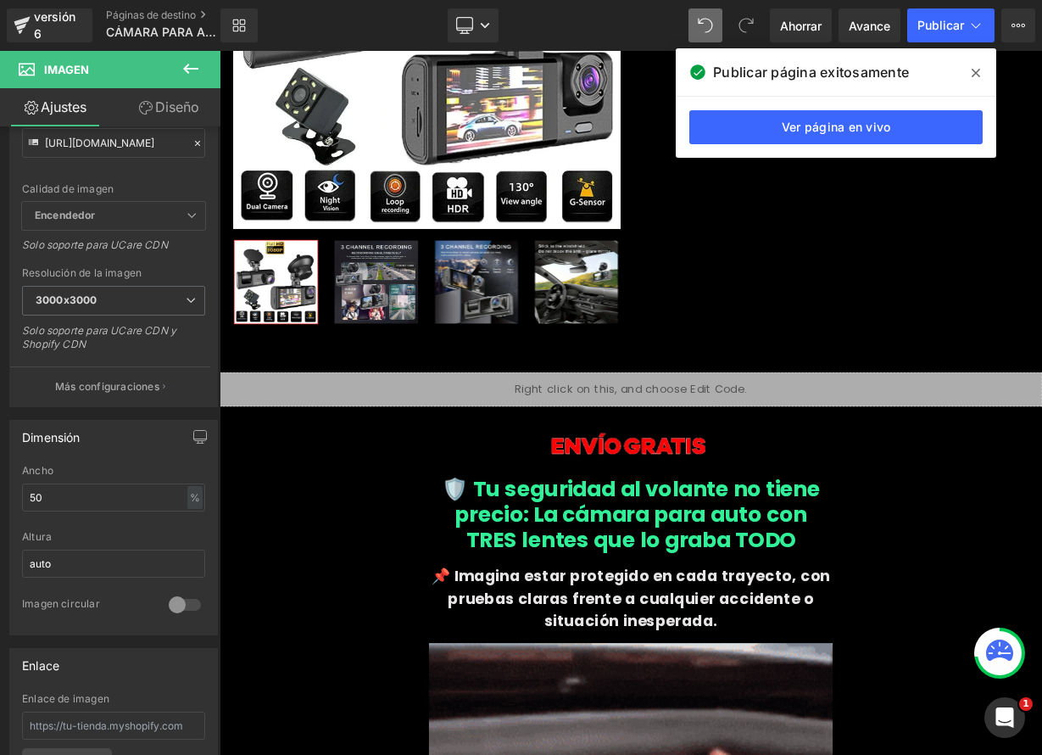
click at [979, 74] on icon at bounding box center [976, 73] width 8 height 14
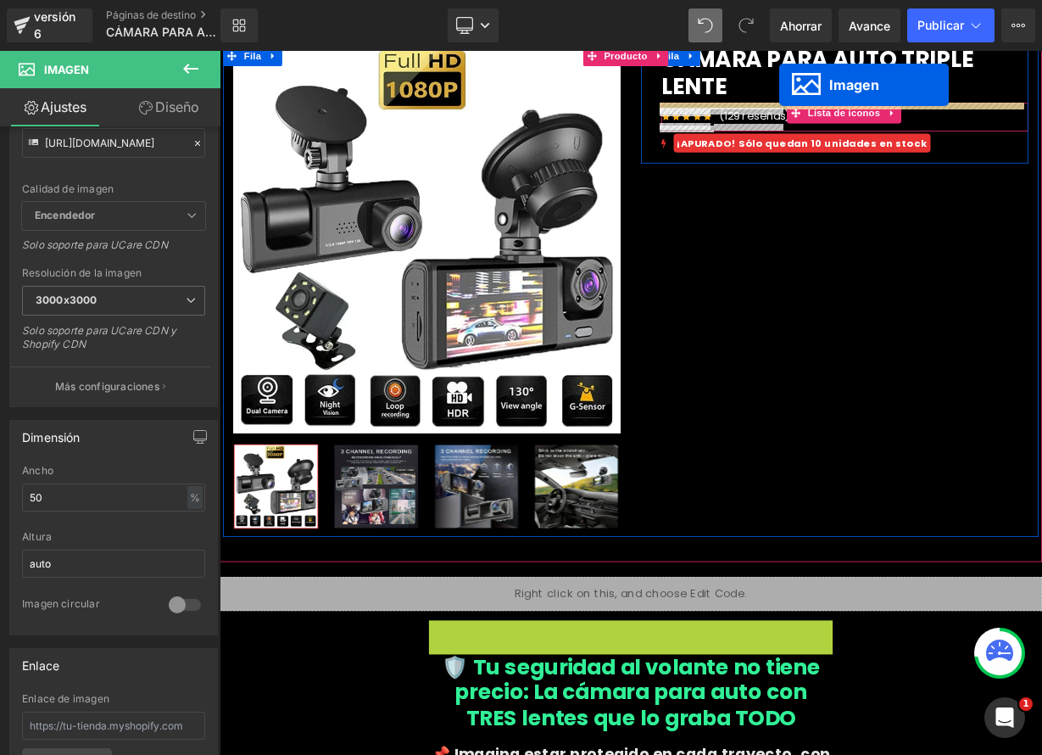
scroll to position [0, 0]
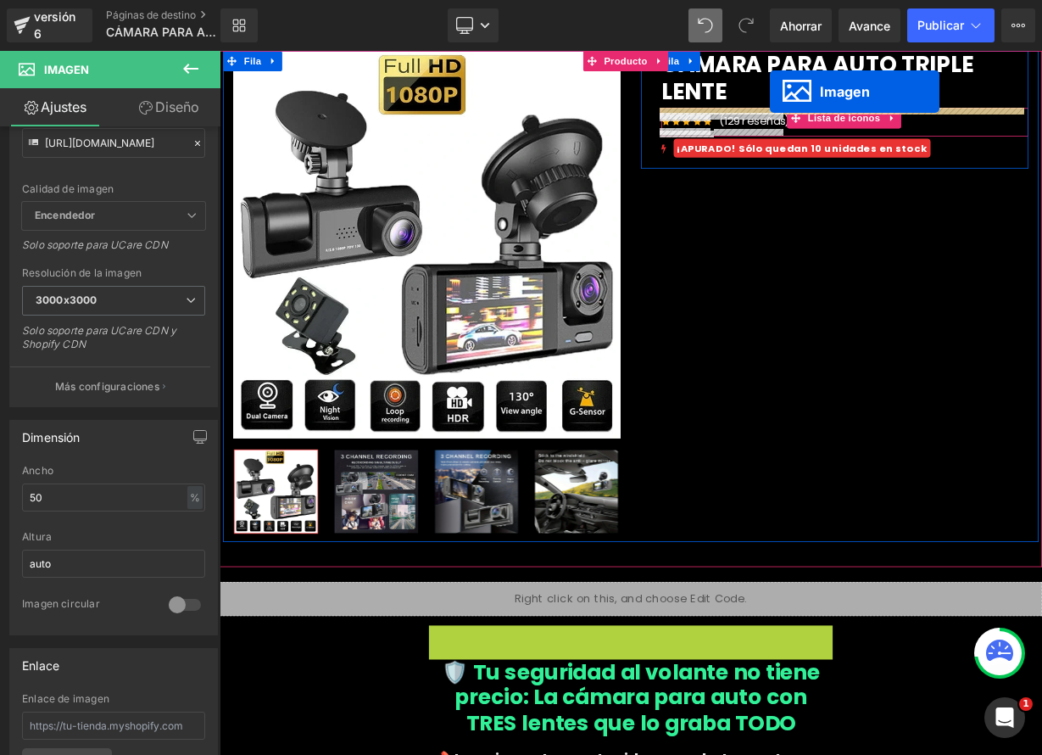
drag, startPoint x: 695, startPoint y: 545, endPoint x: 906, endPoint y: 102, distance: 490.9
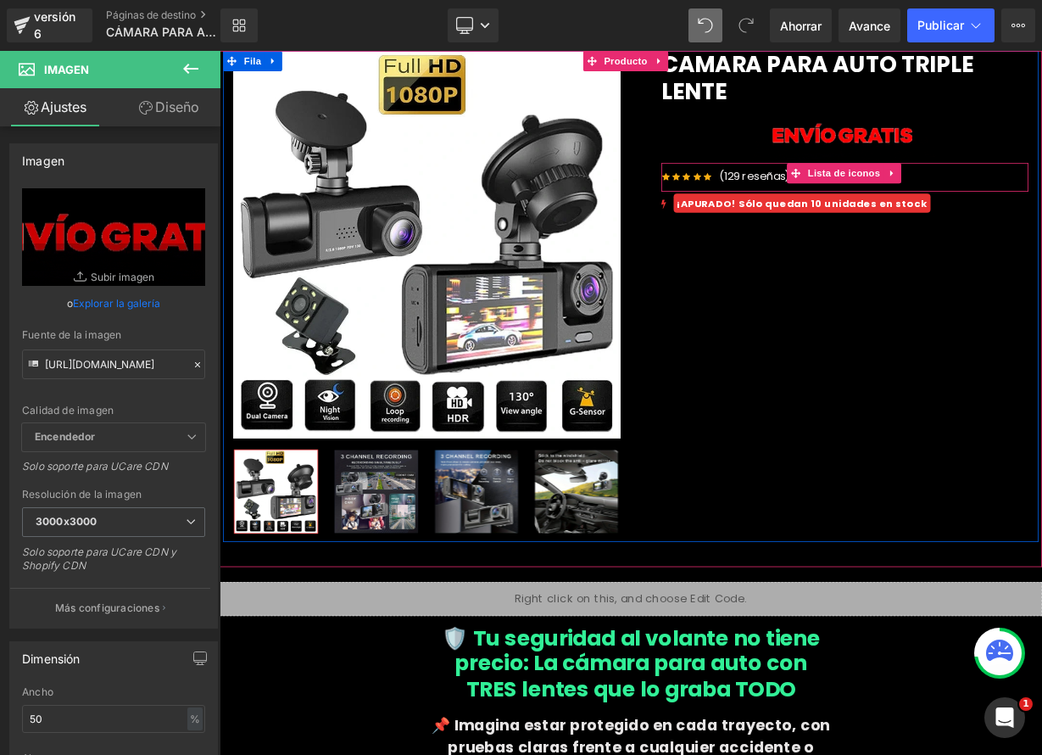
click at [966, 368] on div "Mejor vendido (P) Imagen Fila ‹" at bounding box center [733, 357] width 1018 height 612
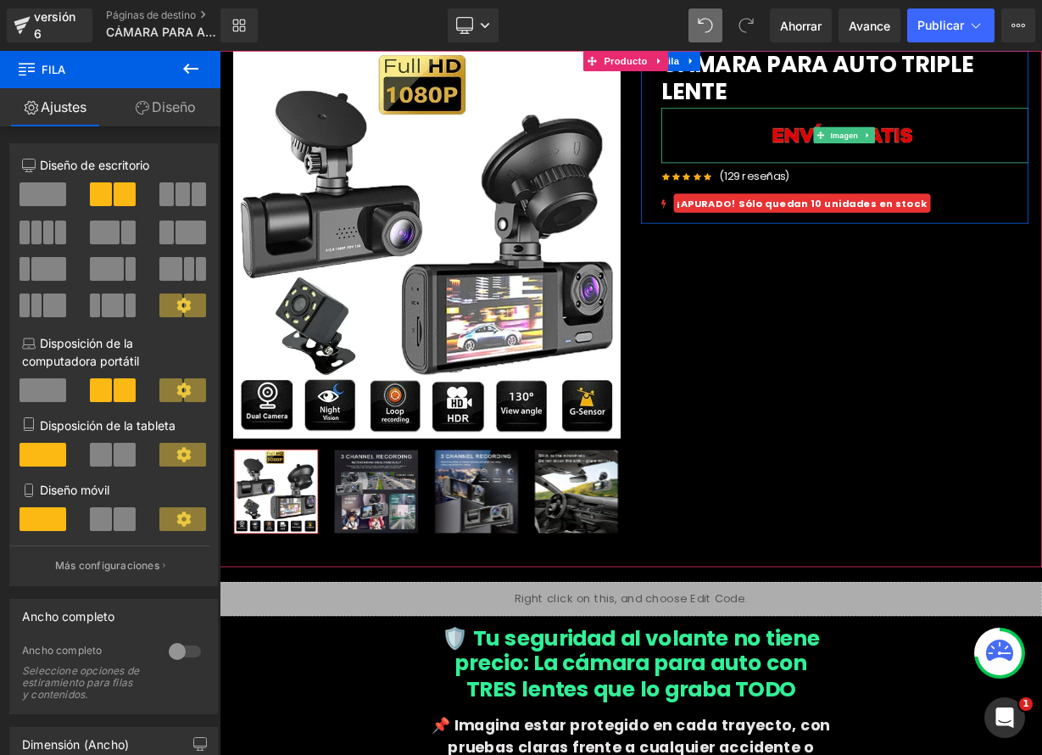
click at [1041, 159] on img at bounding box center [999, 156] width 229 height 69
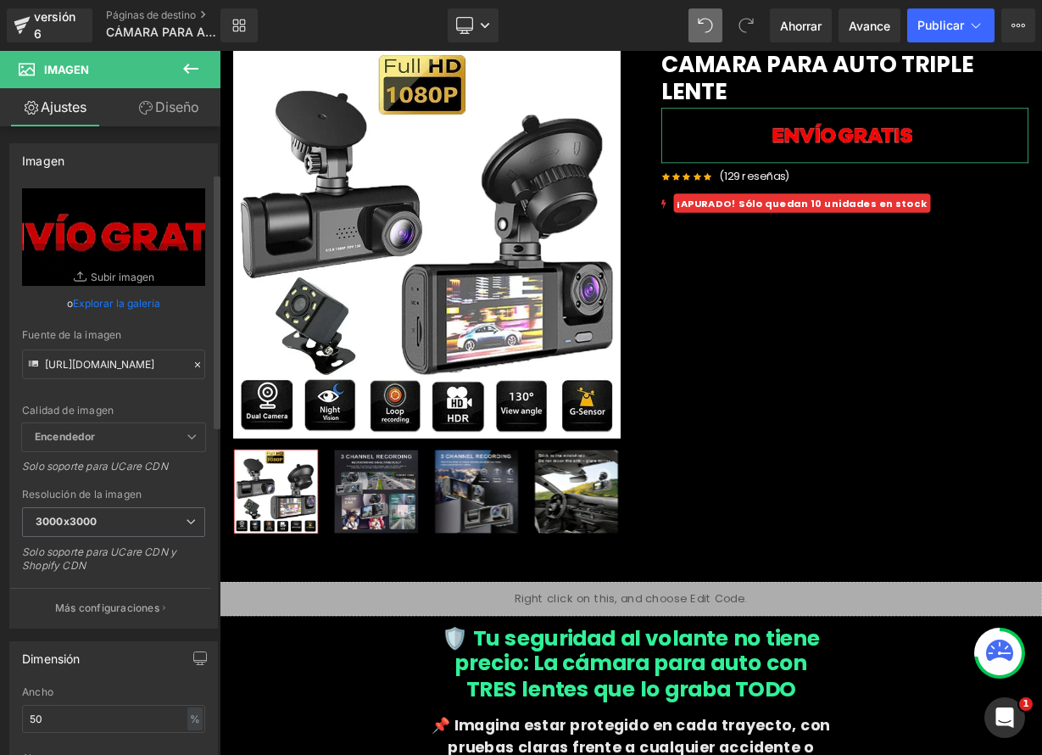
scroll to position [114, 0]
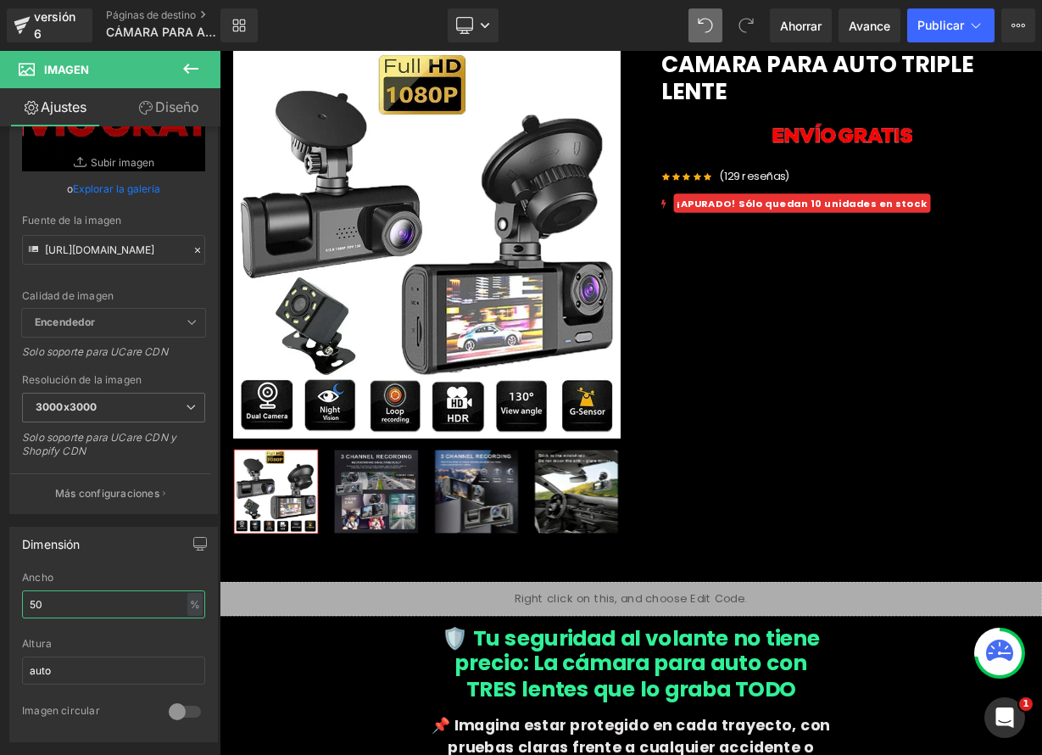
drag, startPoint x: 67, startPoint y: 597, endPoint x: -17, endPoint y: 589, distance: 84.4
click at [0, 589] on html "Imagen Estás previsualizando cómo funciona el Reestilizará tu página. No puedes…" at bounding box center [521, 377] width 1042 height 755
drag, startPoint x: 66, startPoint y: 599, endPoint x: 12, endPoint y: 604, distance: 54.5
click at [12, 604] on div "50% Ancho 50 % % píxeles auto Altura auto 0 Imagen circular" at bounding box center [113, 657] width 207 height 170
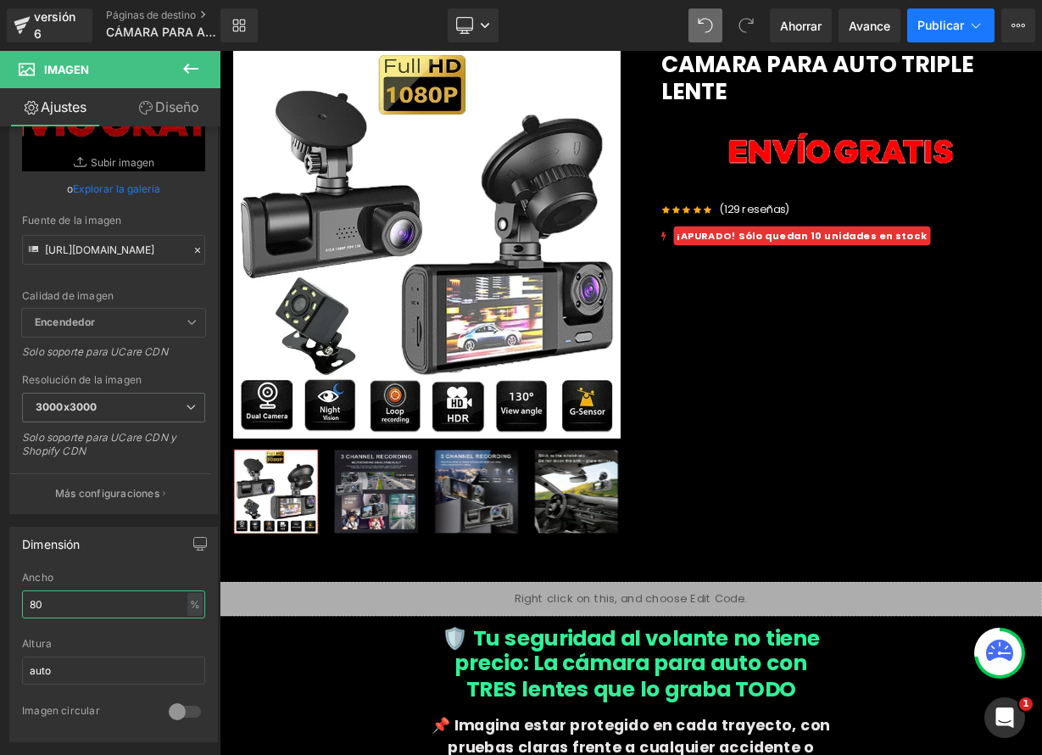
type input "80"
click at [929, 25] on font "Publicar" at bounding box center [941, 25] width 47 height 14
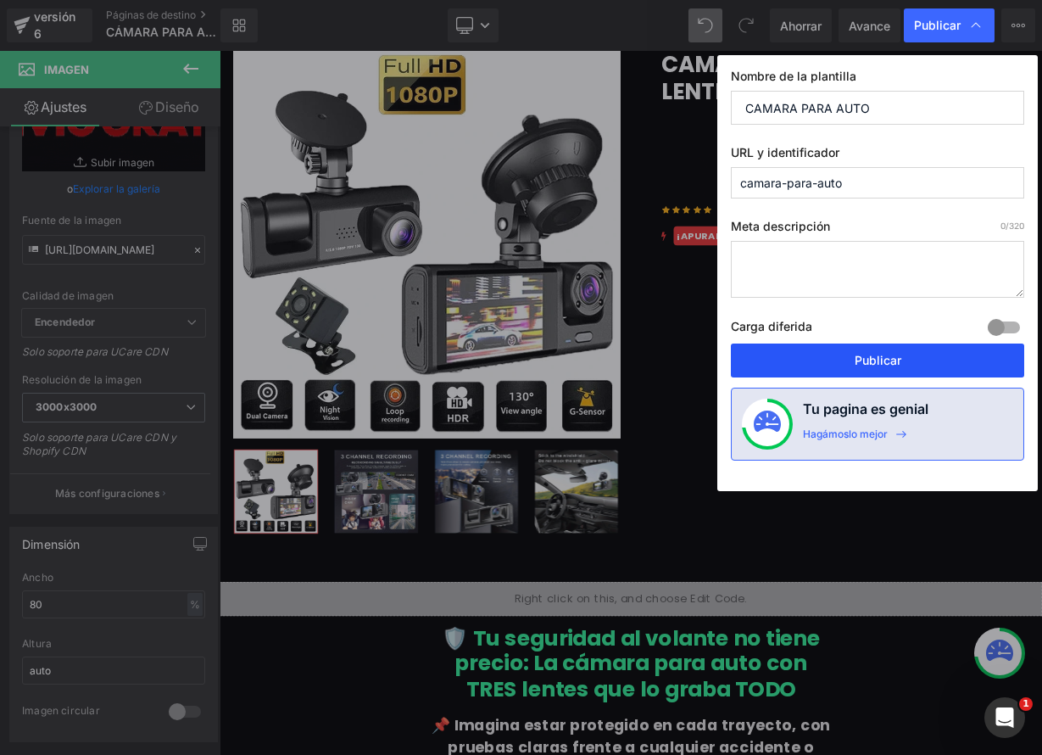
click at [889, 360] on font "Publicar" at bounding box center [878, 360] width 47 height 14
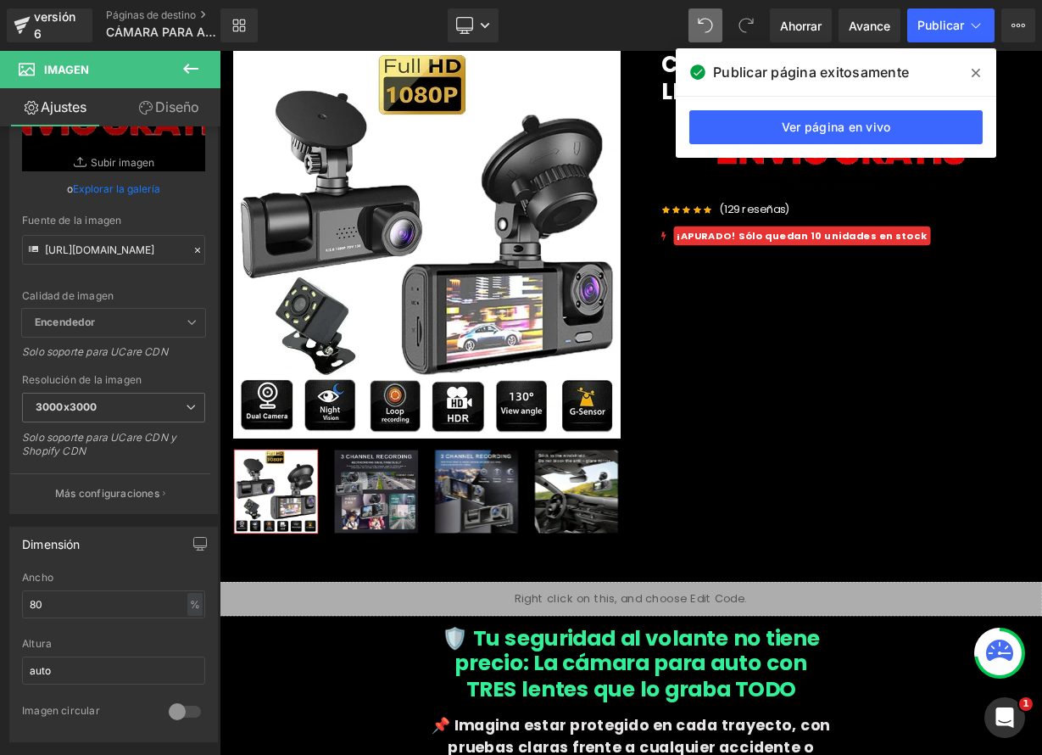
drag, startPoint x: 972, startPoint y: 71, endPoint x: 943, endPoint y: 21, distance: 57.7
click at [972, 71] on icon at bounding box center [976, 73] width 8 height 14
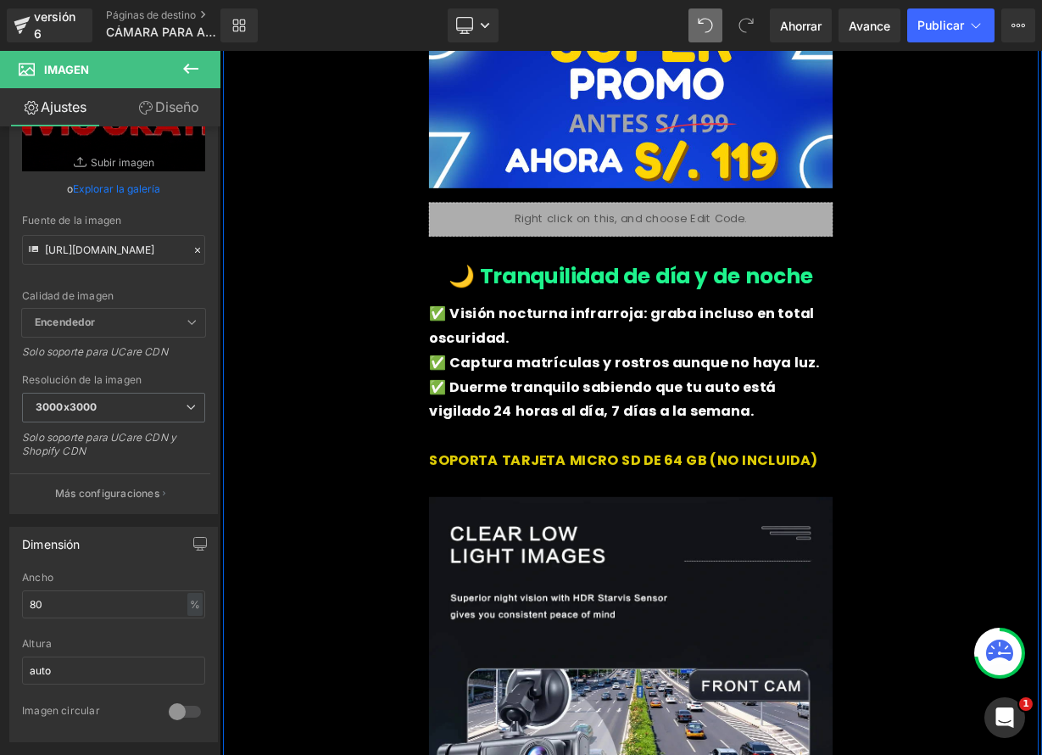
scroll to position [2452, 0]
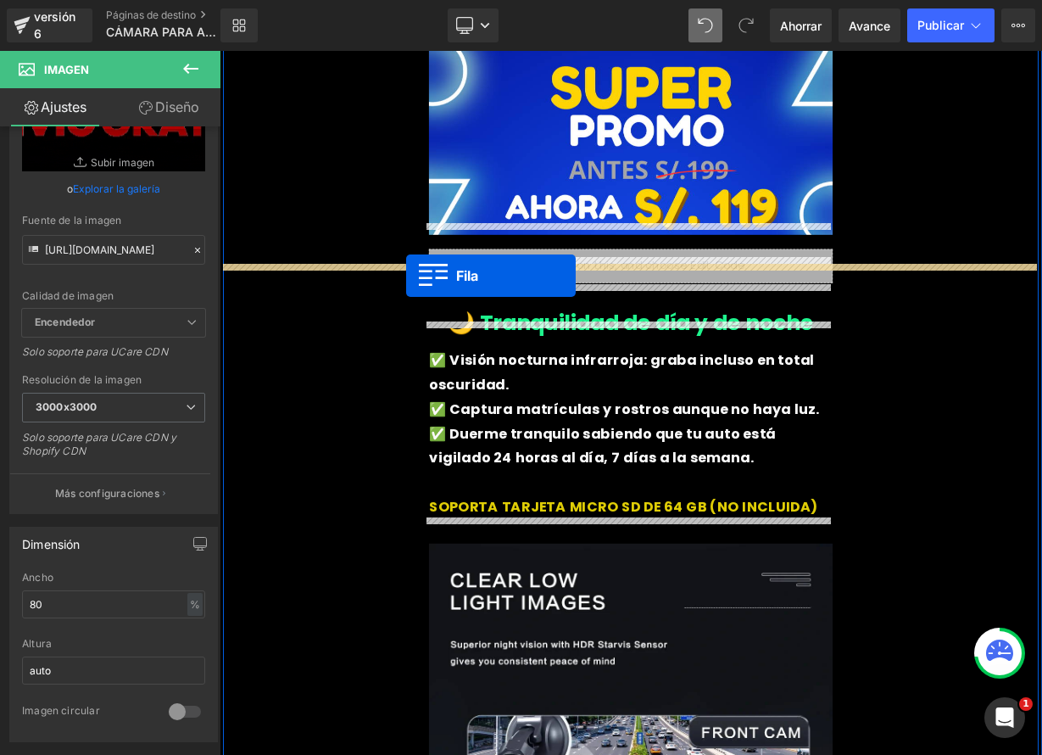
drag, startPoint x: 225, startPoint y: 478, endPoint x: 453, endPoint y: 332, distance: 271.2
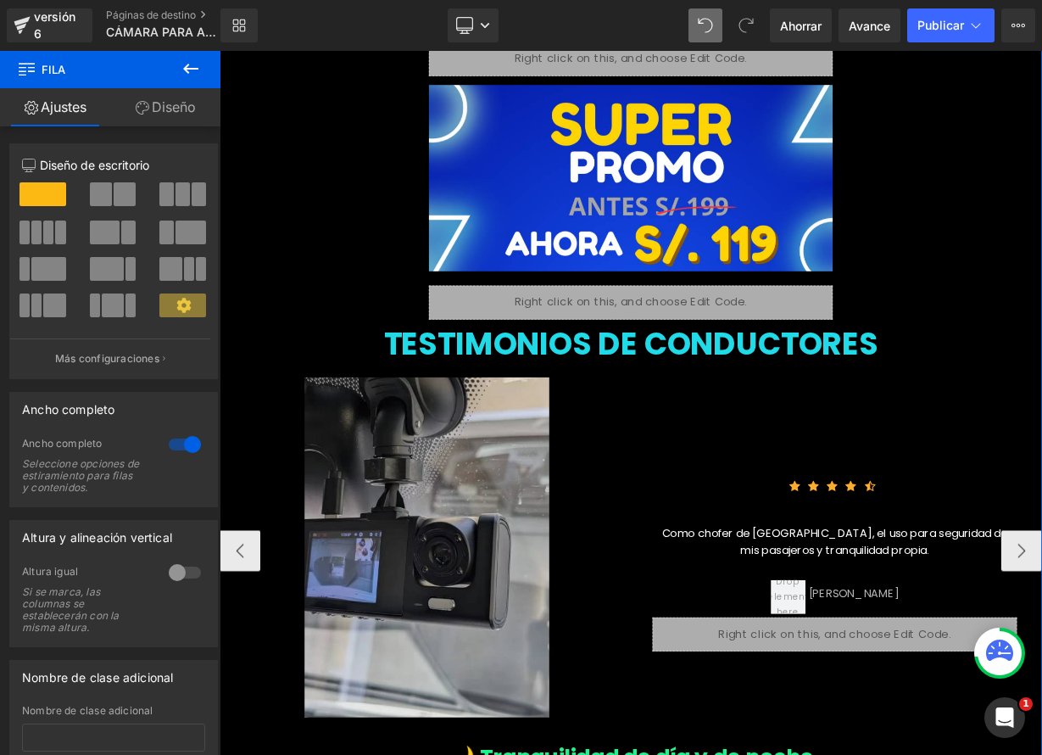
scroll to position [2357, 0]
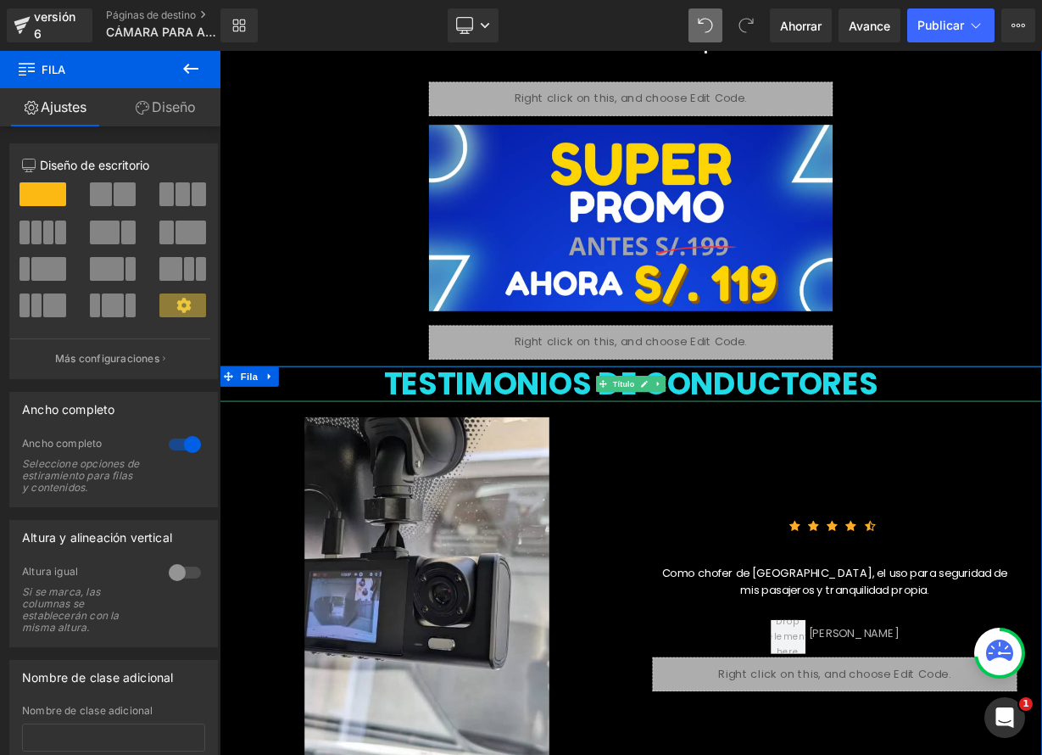
click at [801, 439] on font "TESTIMONIOS DE CONDUCTORES" at bounding box center [733, 465] width 617 height 53
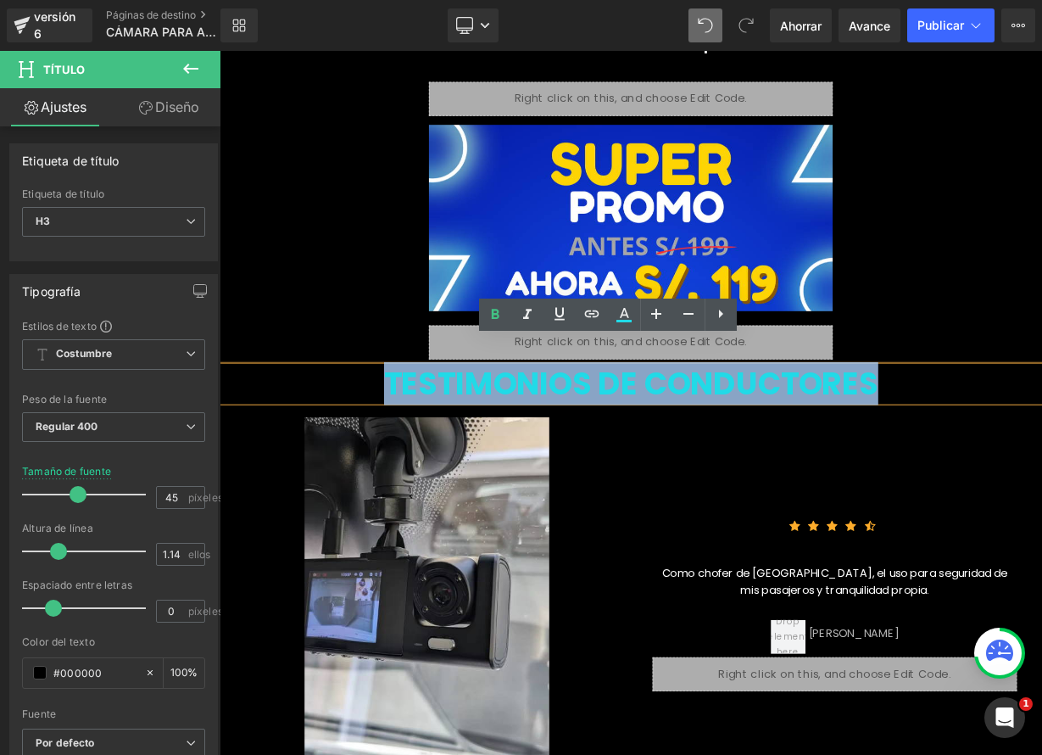
drag, startPoint x: 957, startPoint y: 436, endPoint x: 395, endPoint y: 429, distance: 562.3
click at [395, 444] on div "TESTIMONIOS DE CONDUCTORES" at bounding box center [733, 465] width 1026 height 43
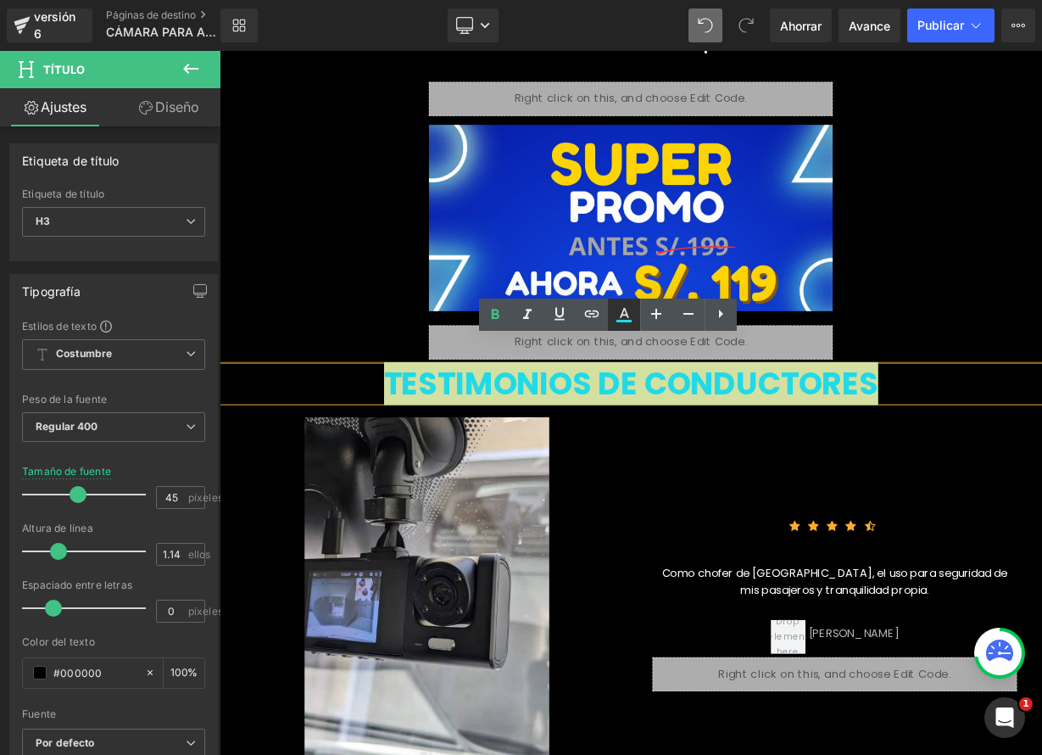
click at [625, 324] on icon at bounding box center [624, 314] width 20 height 20
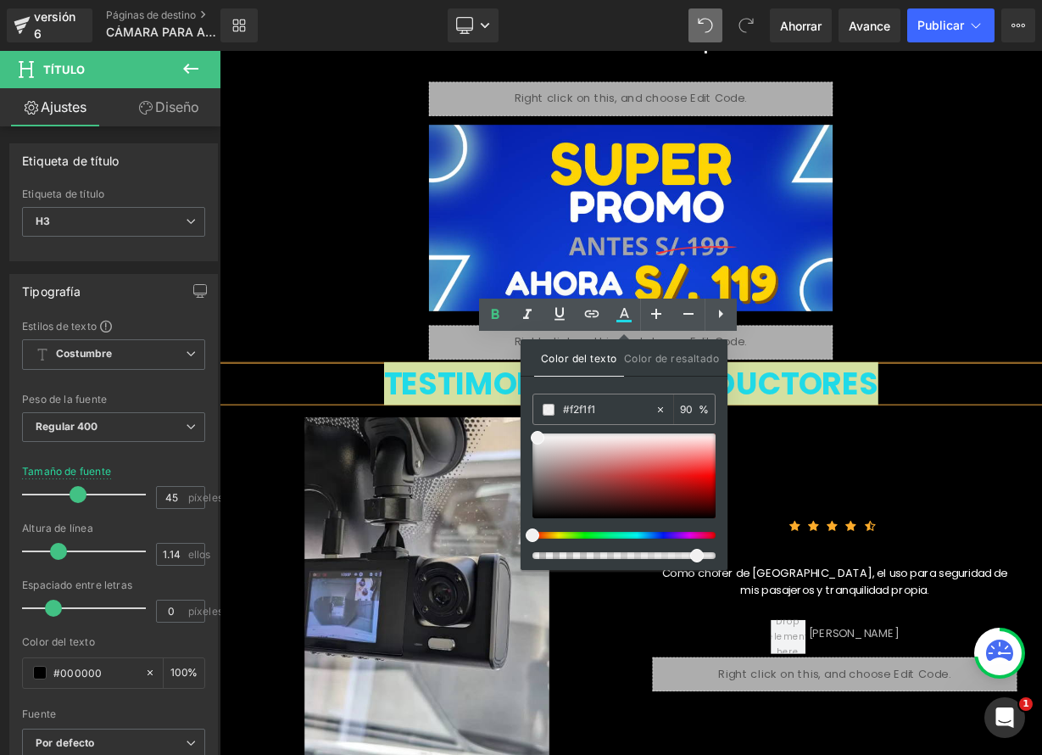
click at [633, 536] on div at bounding box center [617, 535] width 183 height 7
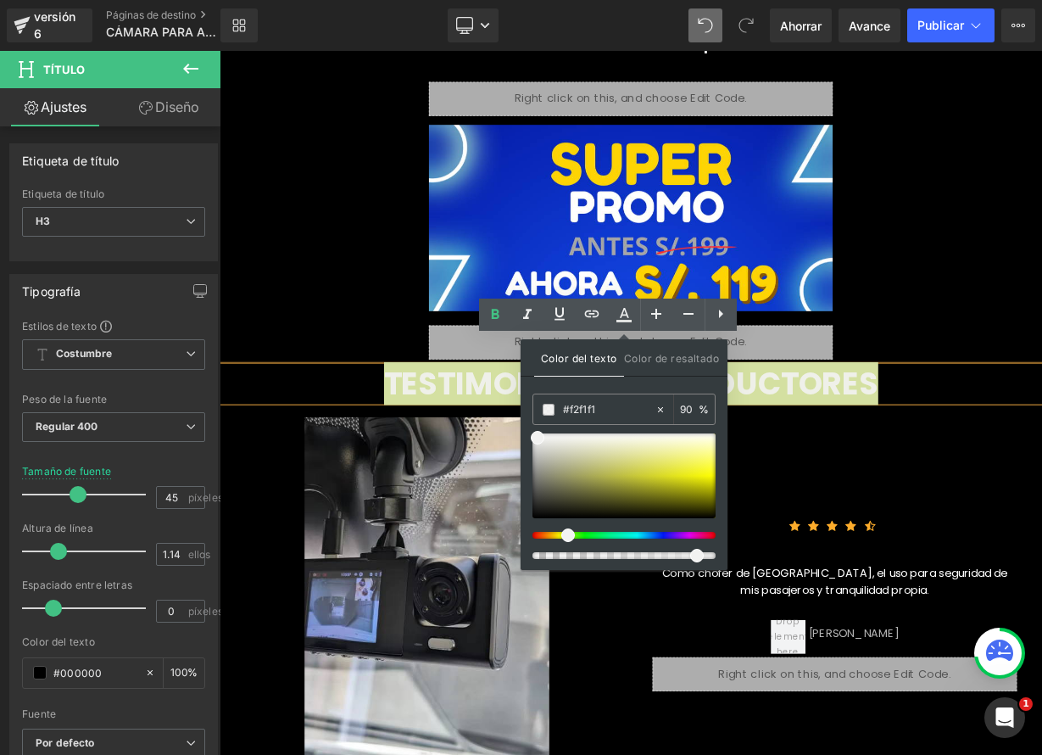
click at [561, 537] on div at bounding box center [617, 535] width 183 height 7
click at [695, 470] on div at bounding box center [624, 475] width 183 height 85
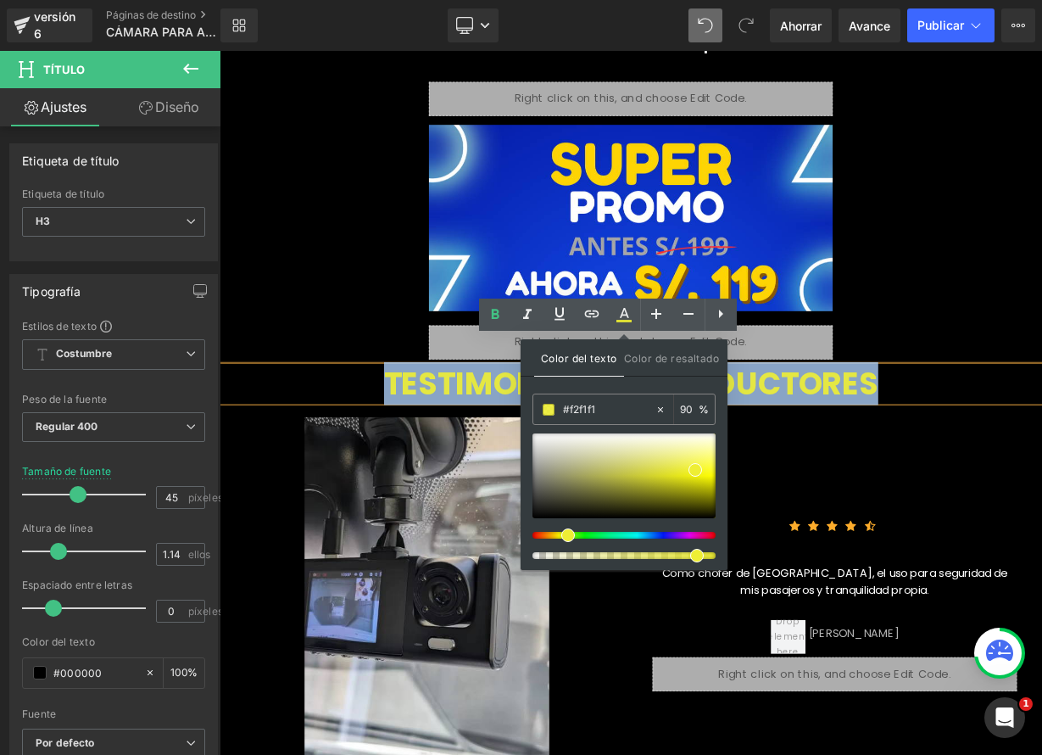
click at [1041, 326] on div "🚗 ¿Por qué esta cámara es diferente a las demás? Título 🔹 3 lentes en simultáne…" at bounding box center [733, 615] width 1018 height 2849
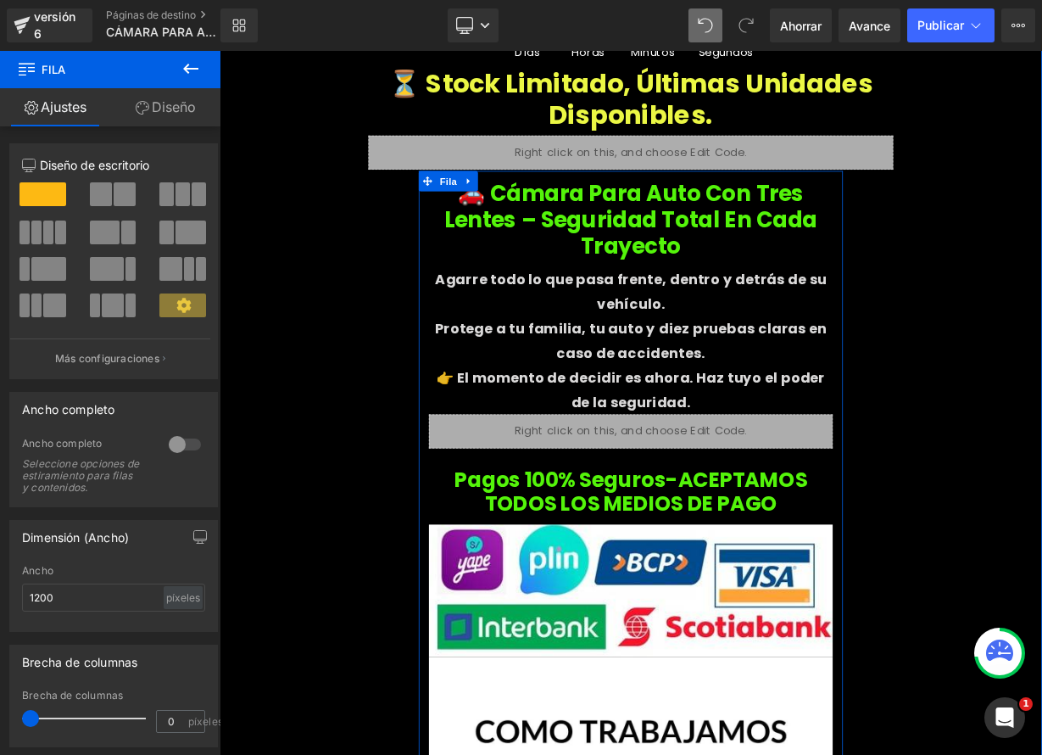
scroll to position [7208, 0]
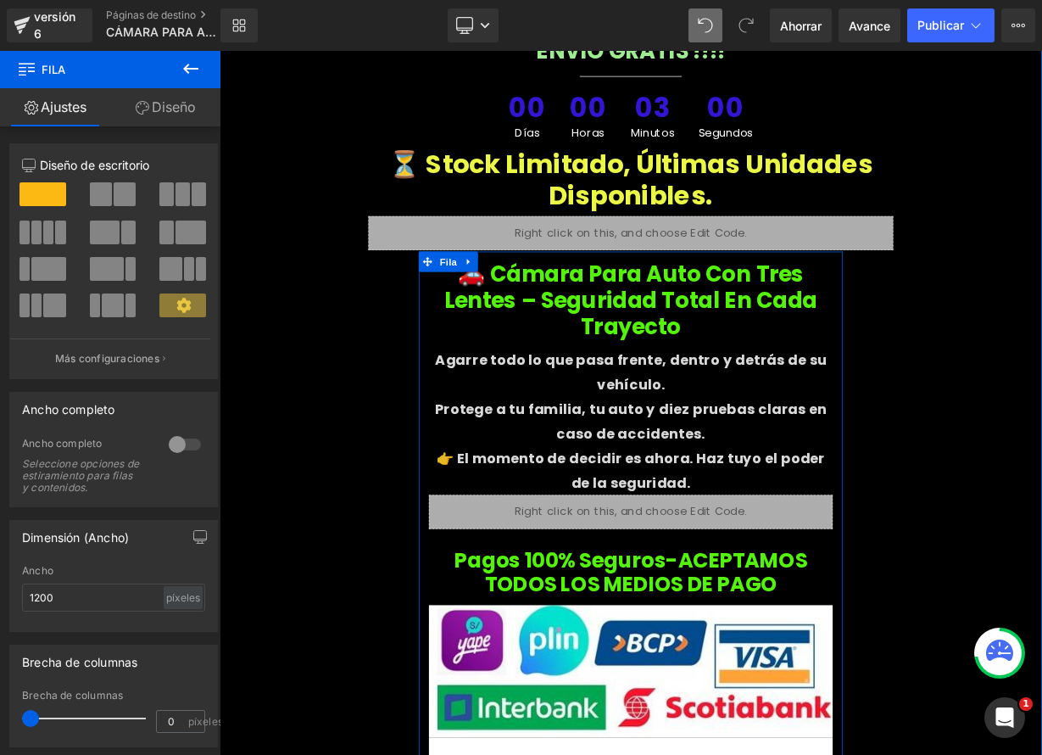
click at [746, 310] on font "🚗 Cámara para Auto con Tres Lentes – Seguridad Total en Cada Trayecto" at bounding box center [733, 361] width 466 height 103
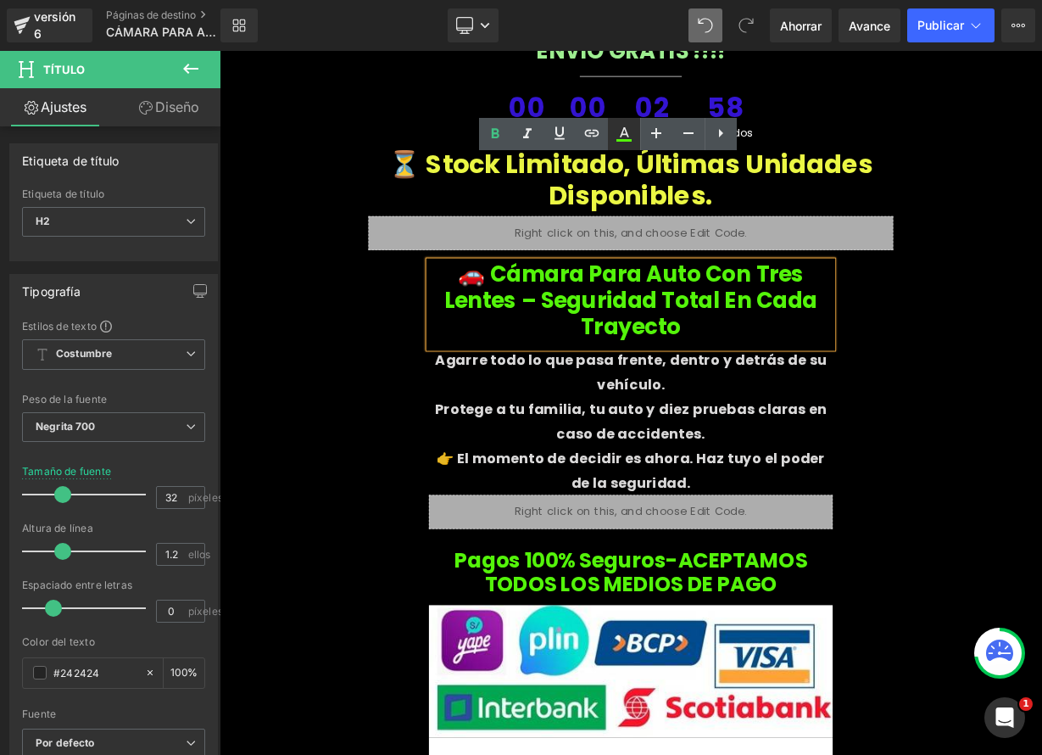
click at [624, 141] on icon at bounding box center [624, 140] width 15 height 3
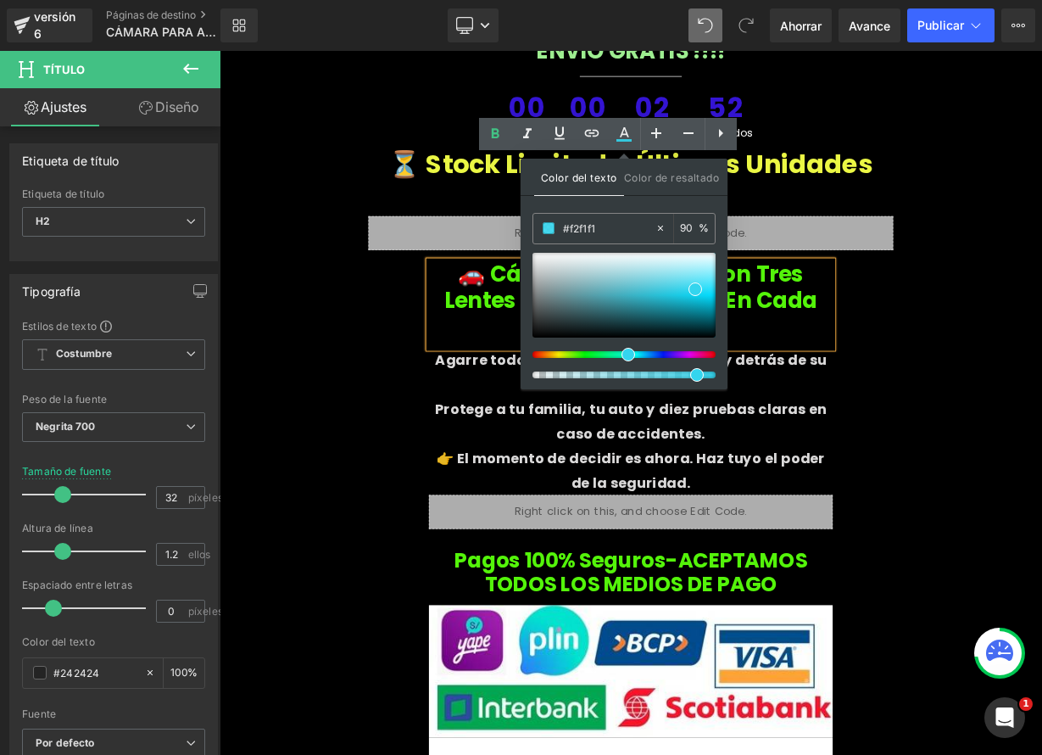
drag, startPoint x: 564, startPoint y: 354, endPoint x: 618, endPoint y: 358, distance: 54.4
click at [618, 358] on div at bounding box center [624, 316] width 183 height 126
drag, startPoint x: 695, startPoint y: 289, endPoint x: 704, endPoint y: 288, distance: 8.5
click at [695, 298] on span at bounding box center [695, 298] width 14 height 14
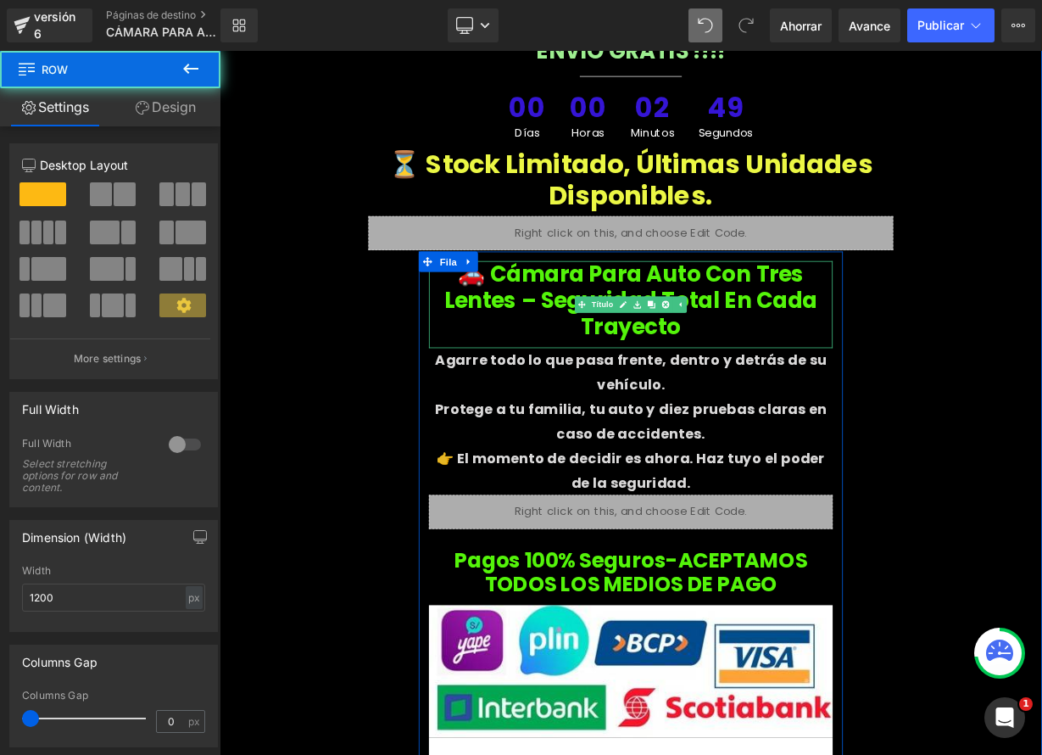
click at [965, 313] on h2 "🚗 Cámara para Auto con Tres Lentes – Seguridad Total en Cada Trayecto" at bounding box center [733, 362] width 504 height 98
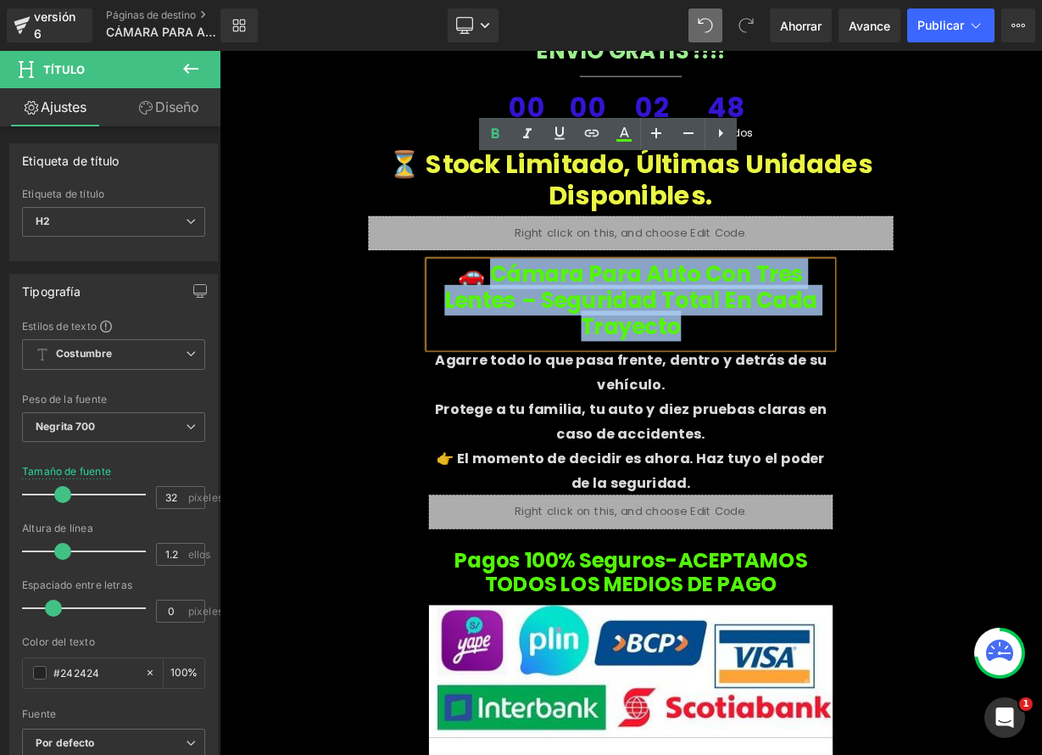
drag, startPoint x: 965, startPoint y: 239, endPoint x: 522, endPoint y: 211, distance: 443.6
click at [522, 313] on h2 "🚗 Cámara para Auto con Tres Lentes – Seguridad Total en Cada Trayecto" at bounding box center [733, 362] width 504 height 98
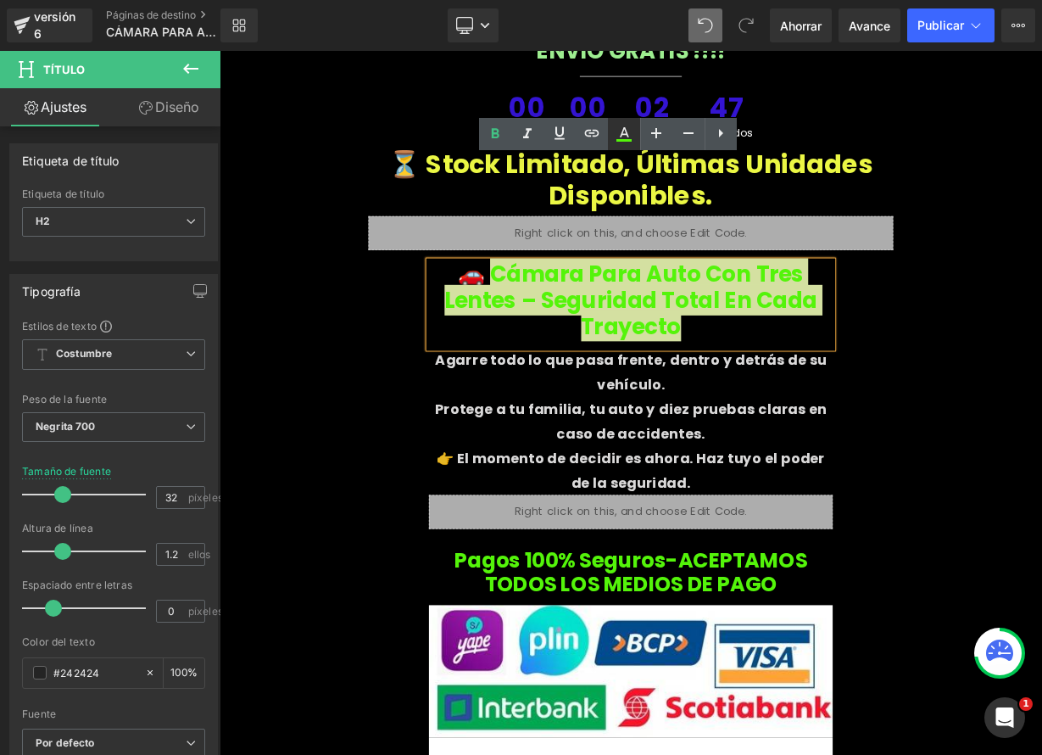
click at [629, 142] on icon at bounding box center [624, 134] width 20 height 20
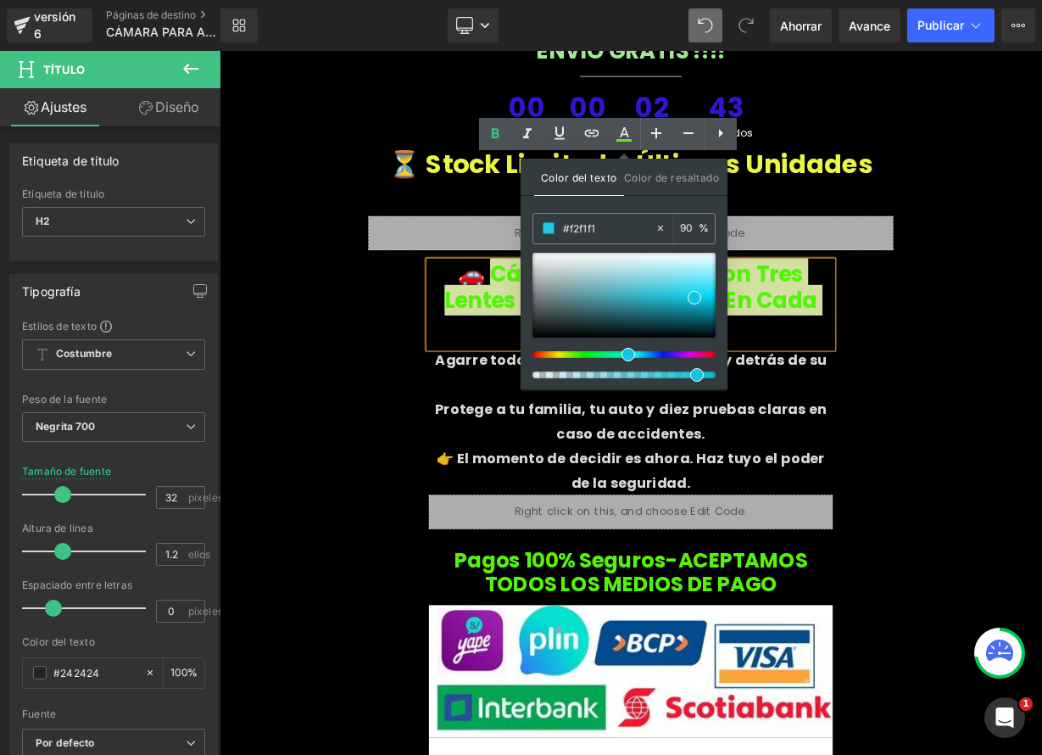
click at [621, 360] on div at bounding box center [624, 316] width 183 height 126
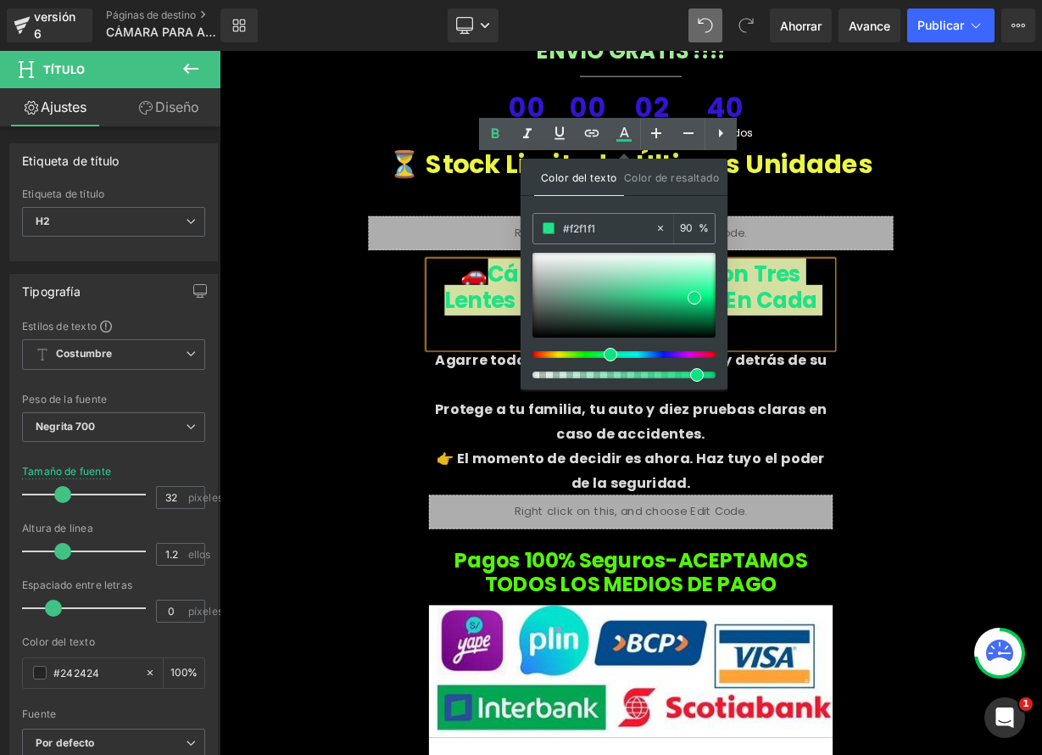
drag, startPoint x: 627, startPoint y: 355, endPoint x: 629, endPoint y: 338, distance: 18.0
click at [603, 357] on div at bounding box center [617, 354] width 183 height 7
drag, startPoint x: 694, startPoint y: 293, endPoint x: 716, endPoint y: 280, distance: 25.5
click at [699, 288] on span at bounding box center [698, 295] width 14 height 14
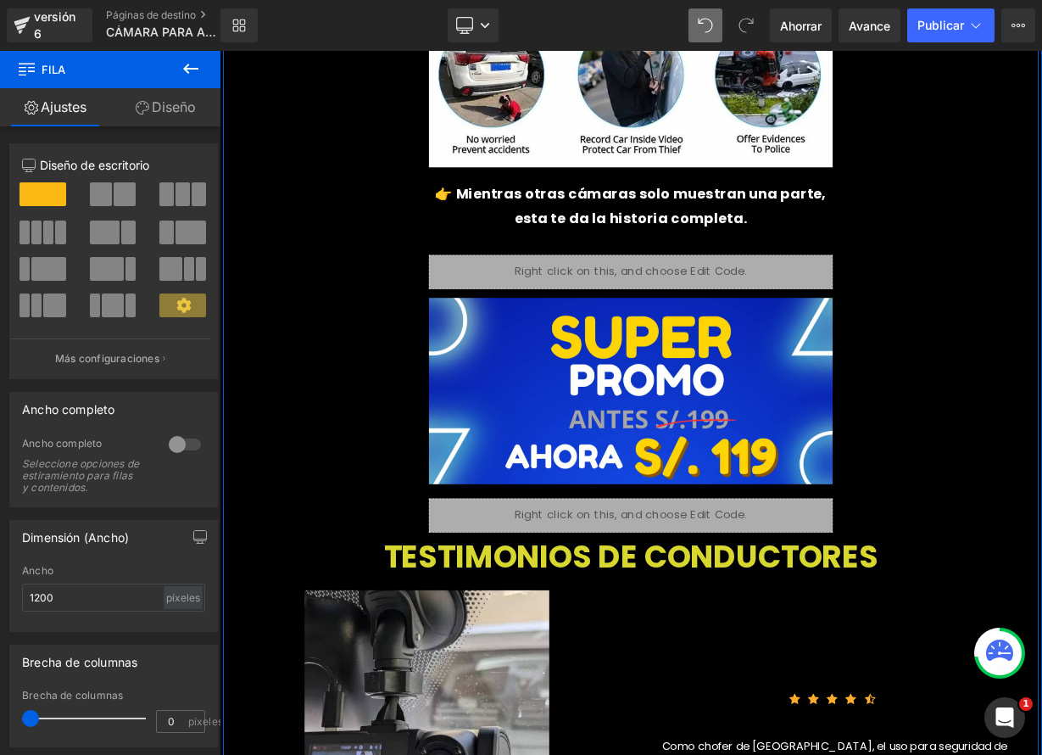
scroll to position [2122, 0]
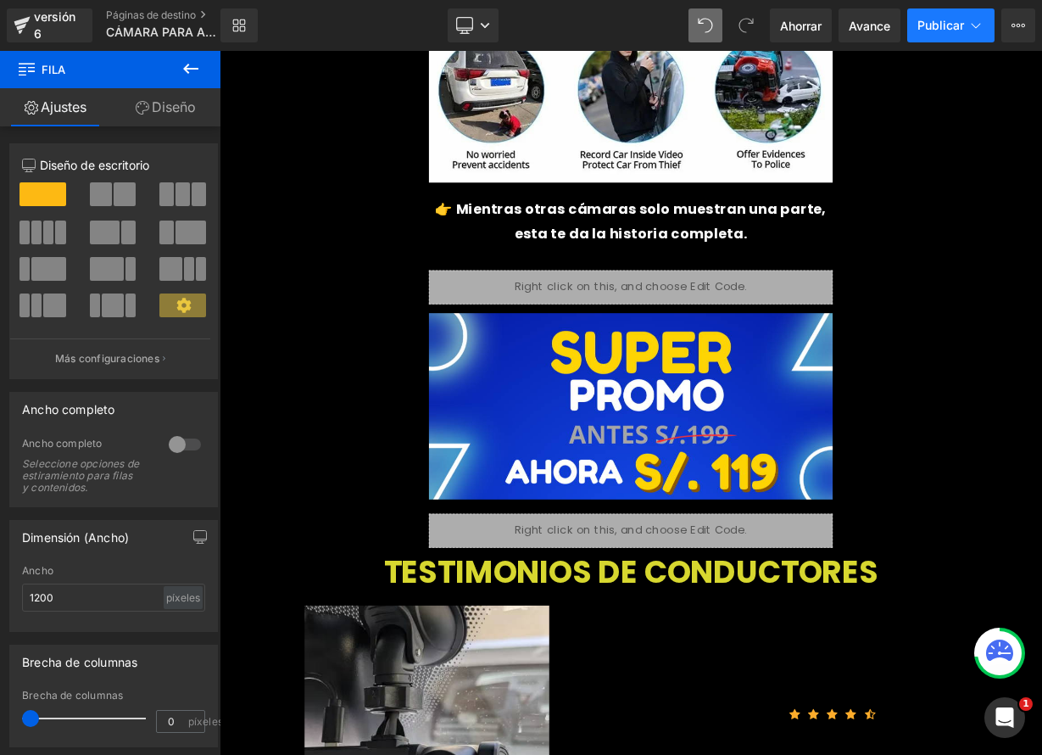
click at [954, 32] on button "Publicar" at bounding box center [950, 25] width 87 height 34
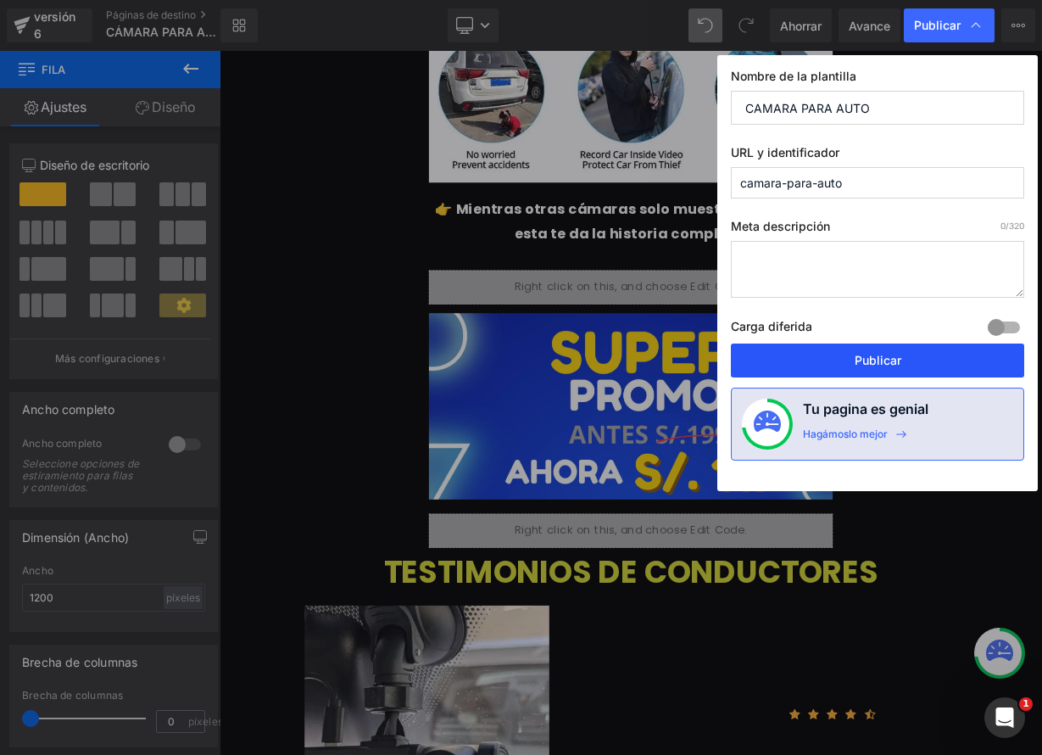
click at [900, 364] on font "Publicar" at bounding box center [878, 360] width 47 height 14
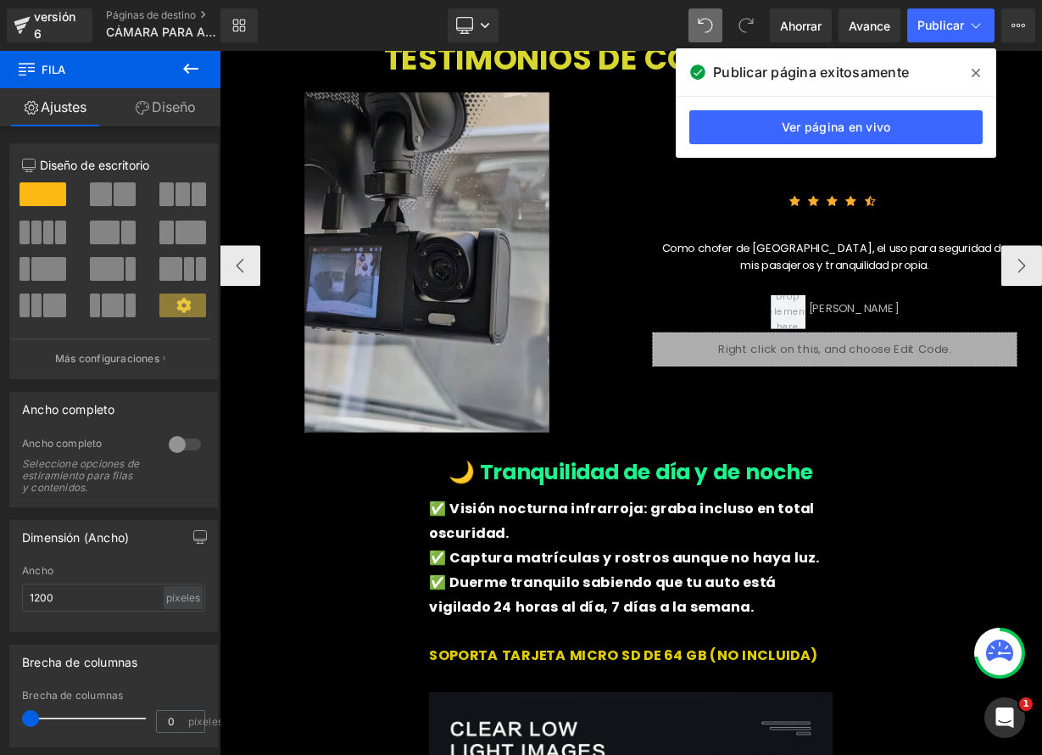
scroll to position [2755, 0]
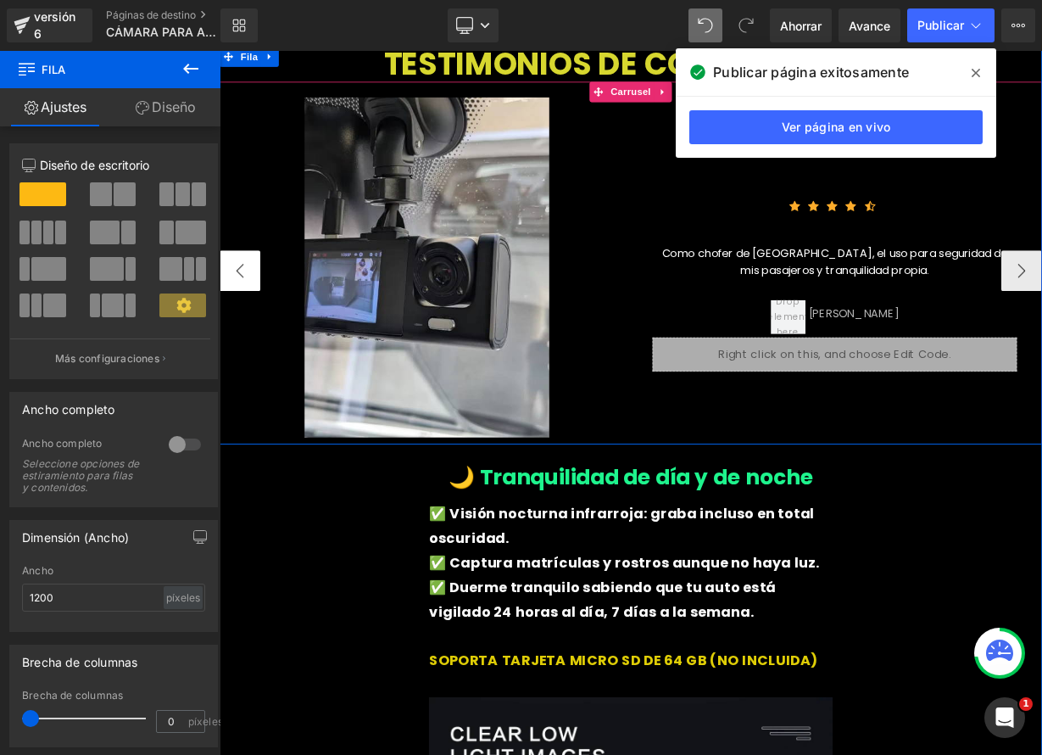
click at [245, 300] on button "‹" at bounding box center [245, 325] width 51 height 51
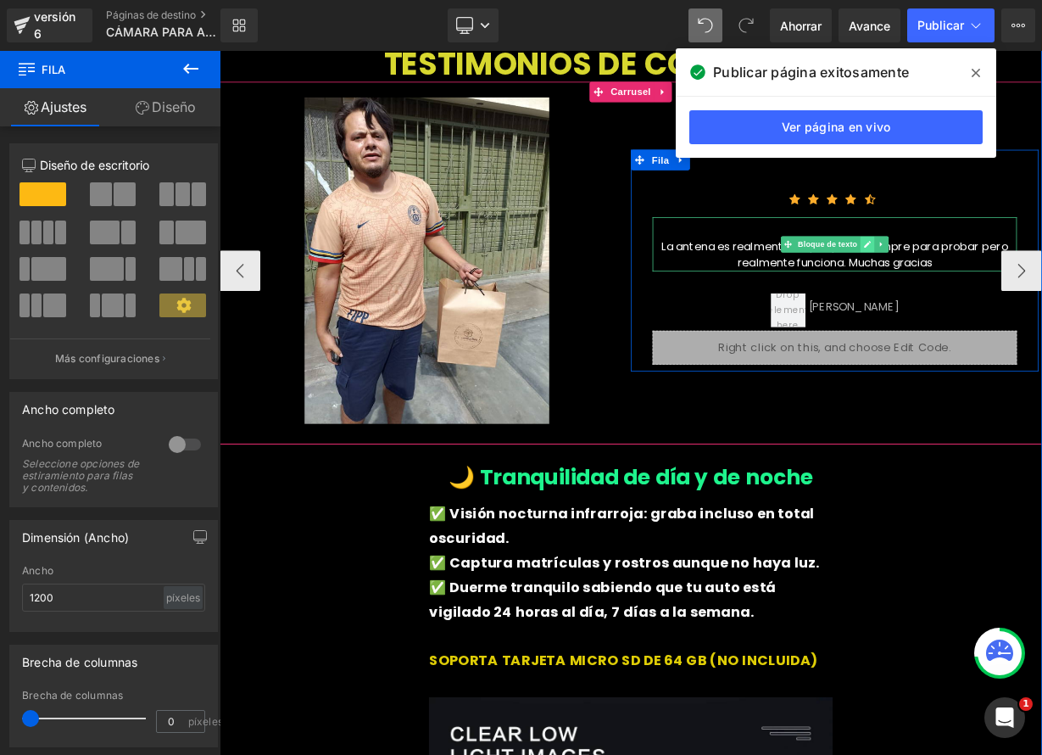
click at [1027, 282] on link at bounding box center [1028, 292] width 18 height 20
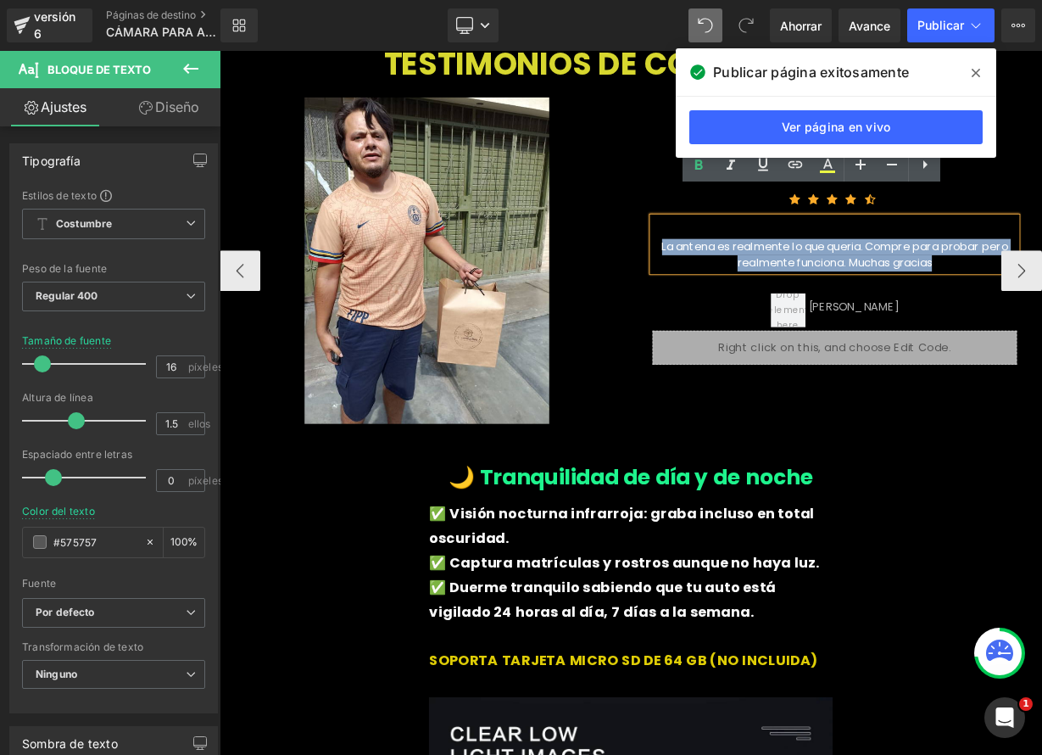
drag, startPoint x: 759, startPoint y: 262, endPoint x: 1072, endPoint y: 282, distance: 313.6
click at [1041, 282] on div "La antena es realmente lo que queria. Compre para probar pero realmente funcion…" at bounding box center [987, 293] width 455 height 68
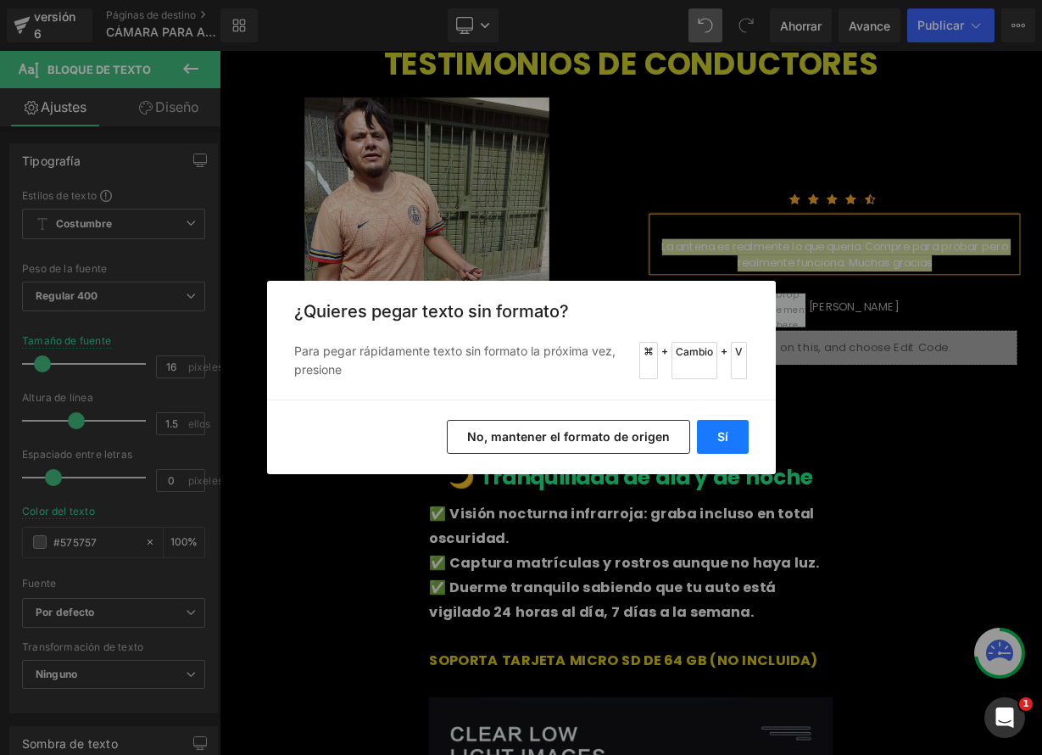
click at [738, 440] on button "Sí" at bounding box center [723, 437] width 52 height 34
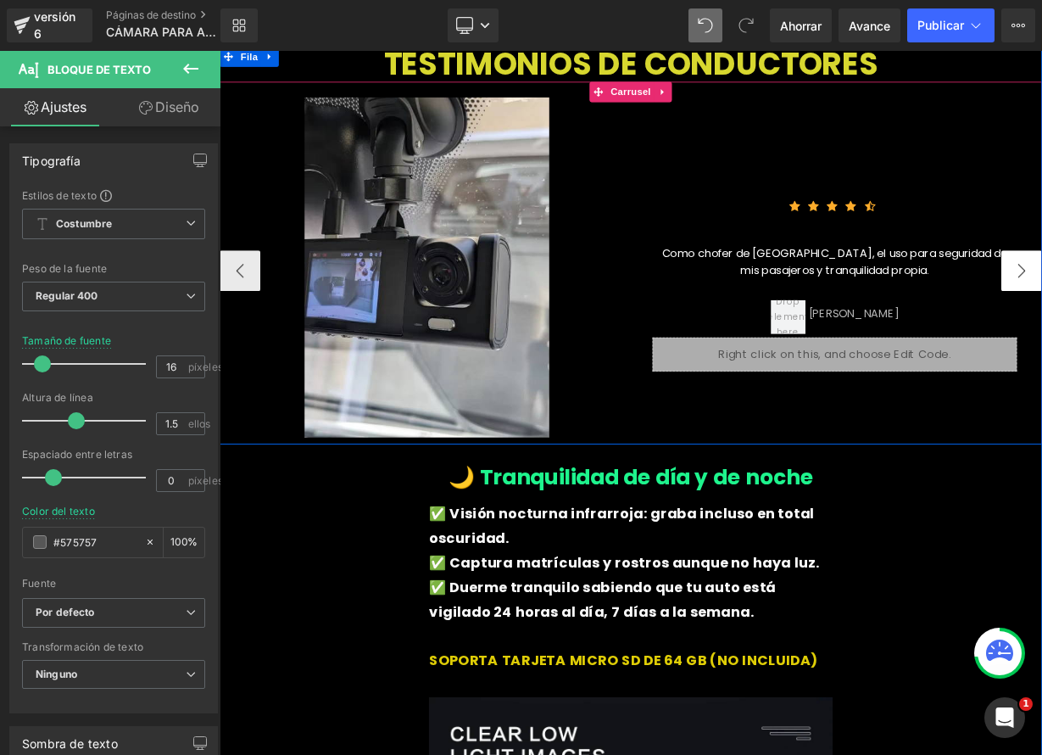
click at [244, 307] on button "‹" at bounding box center [245, 325] width 51 height 51
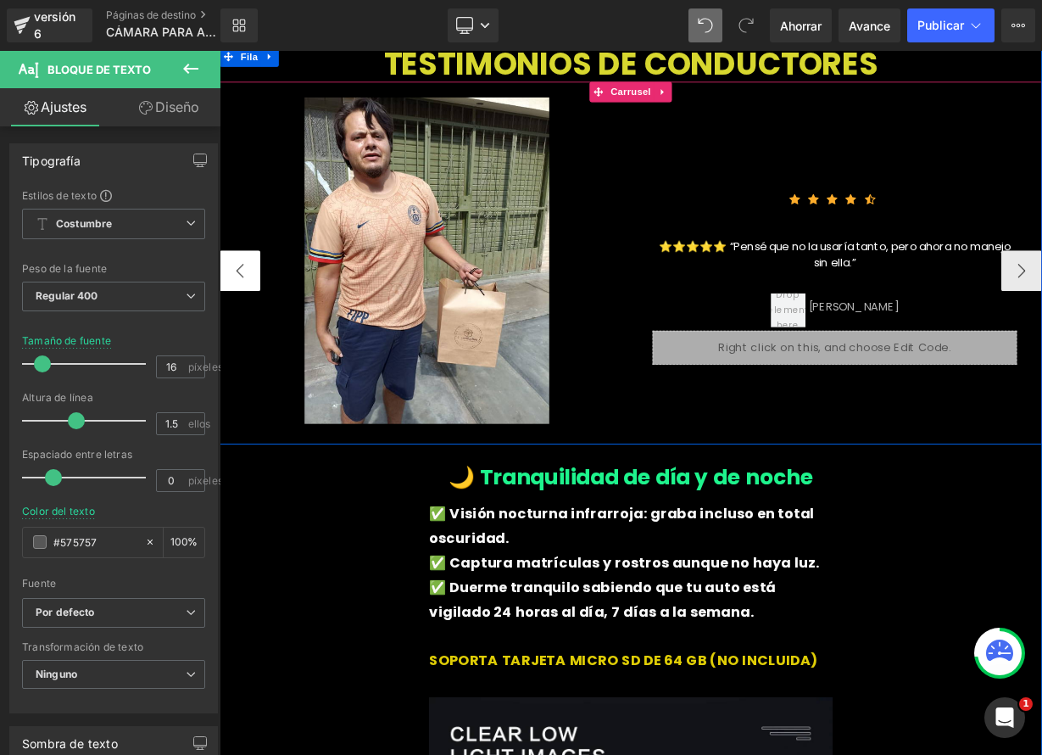
click at [244, 307] on button "‹" at bounding box center [245, 325] width 51 height 51
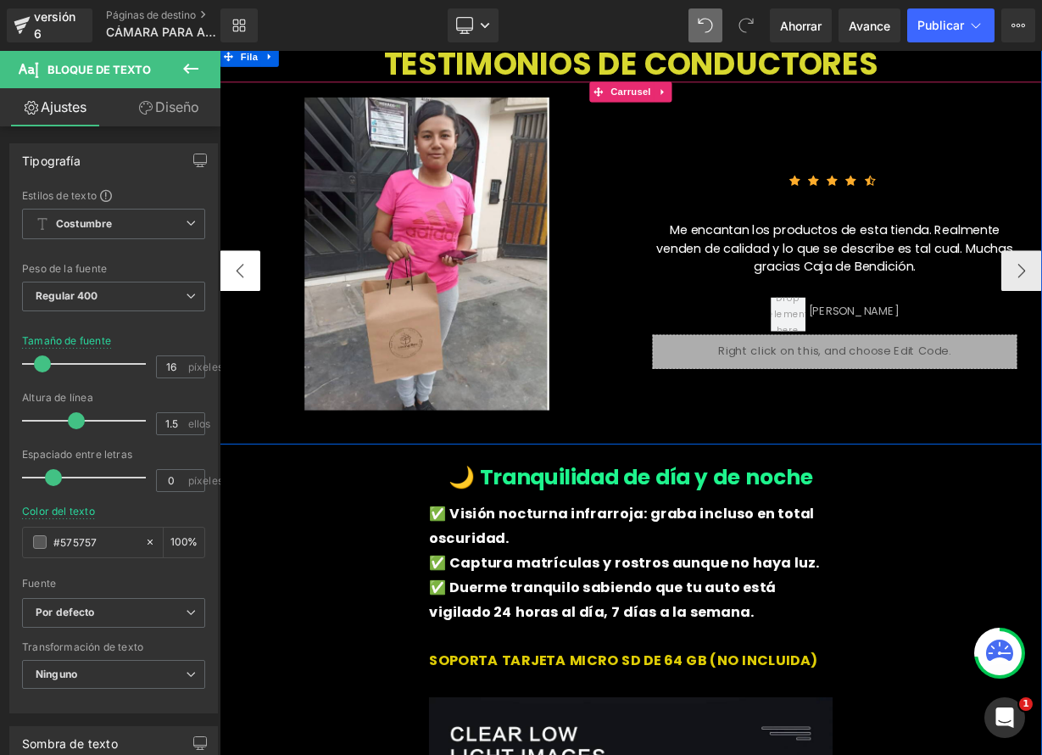
click at [243, 300] on button "‹" at bounding box center [245, 325] width 51 height 51
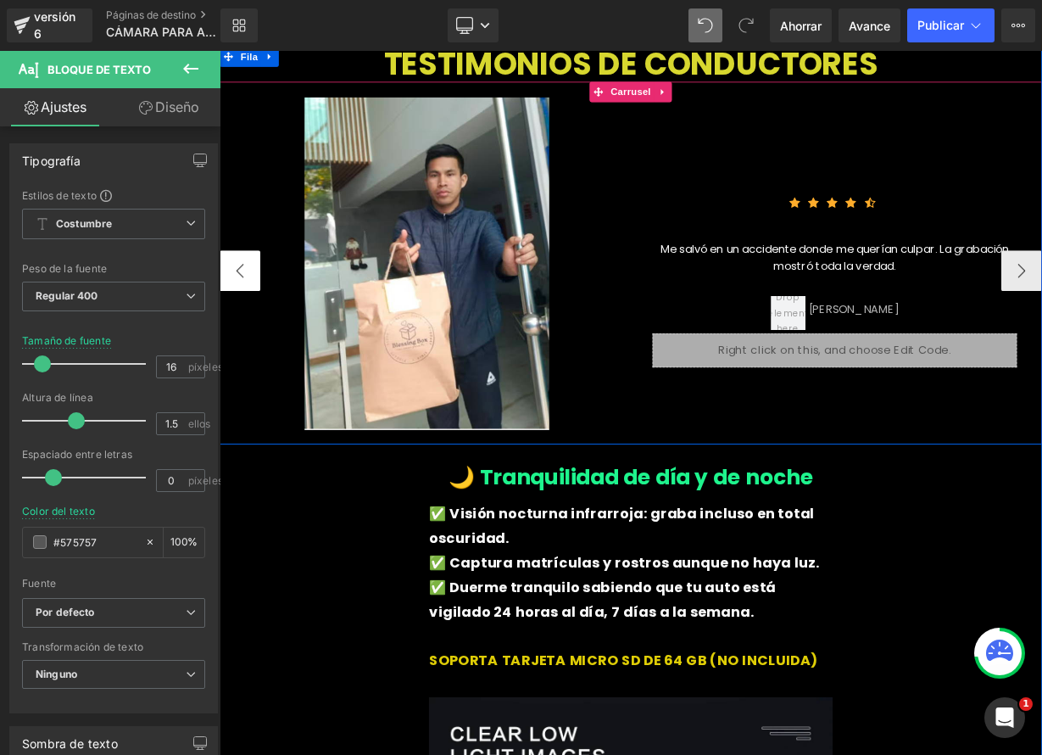
click at [243, 300] on button "‹" at bounding box center [245, 325] width 51 height 51
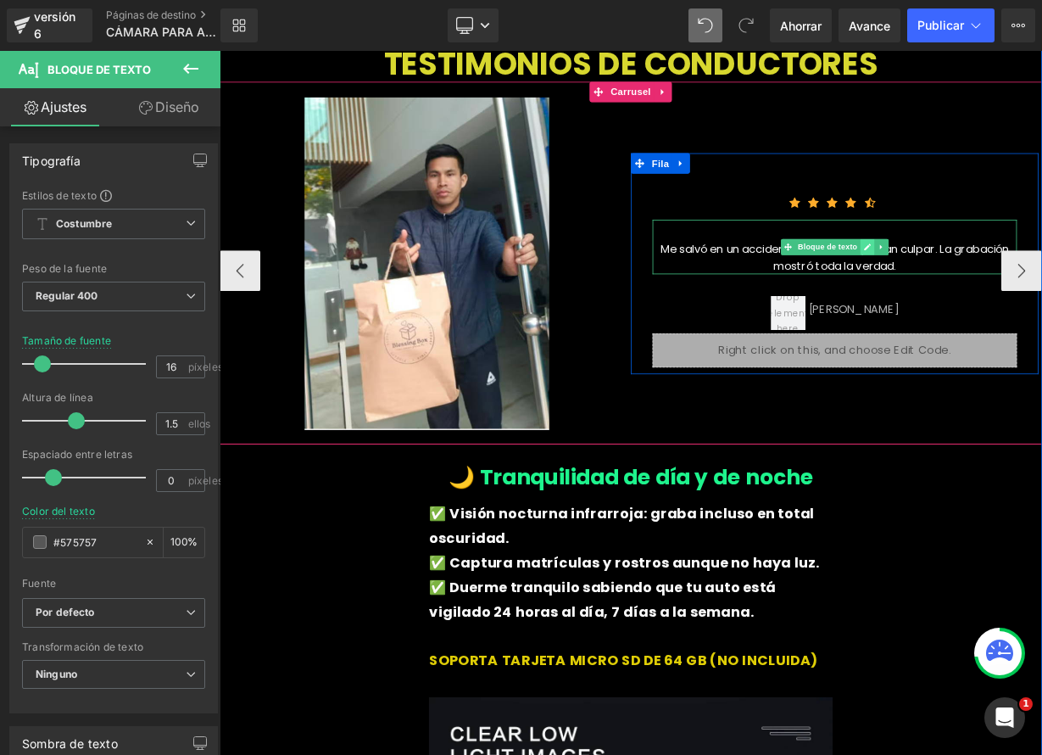
click at [1023, 291] on icon at bounding box center [1027, 296] width 9 height 10
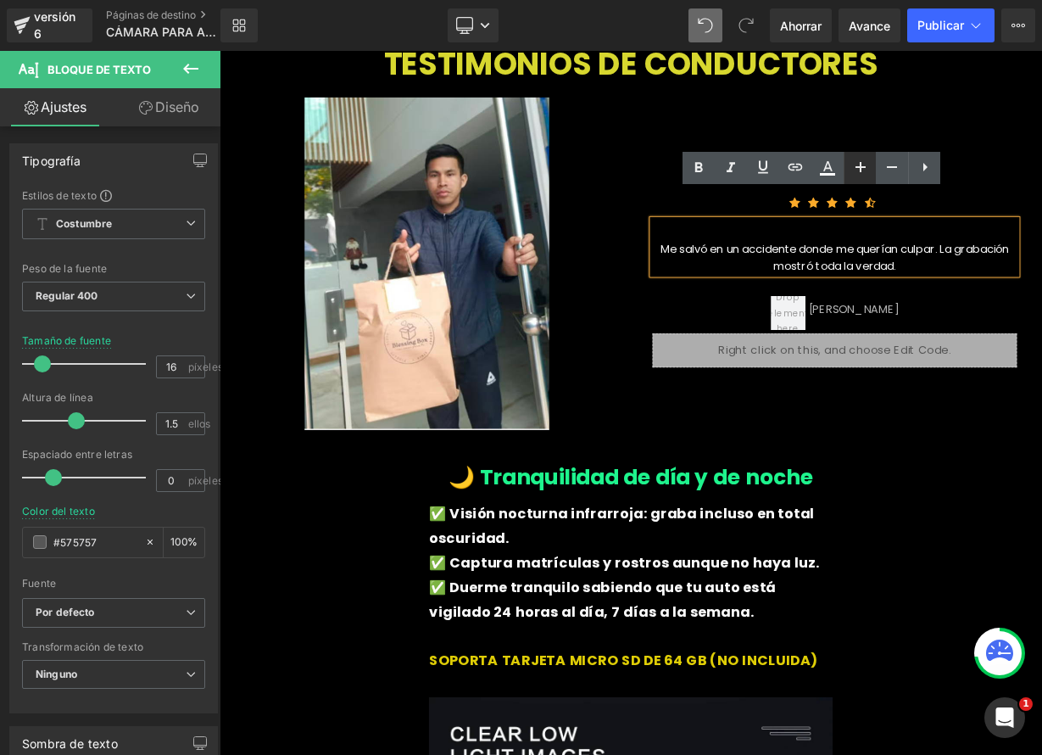
click at [863, 174] on icon at bounding box center [861, 167] width 20 height 20
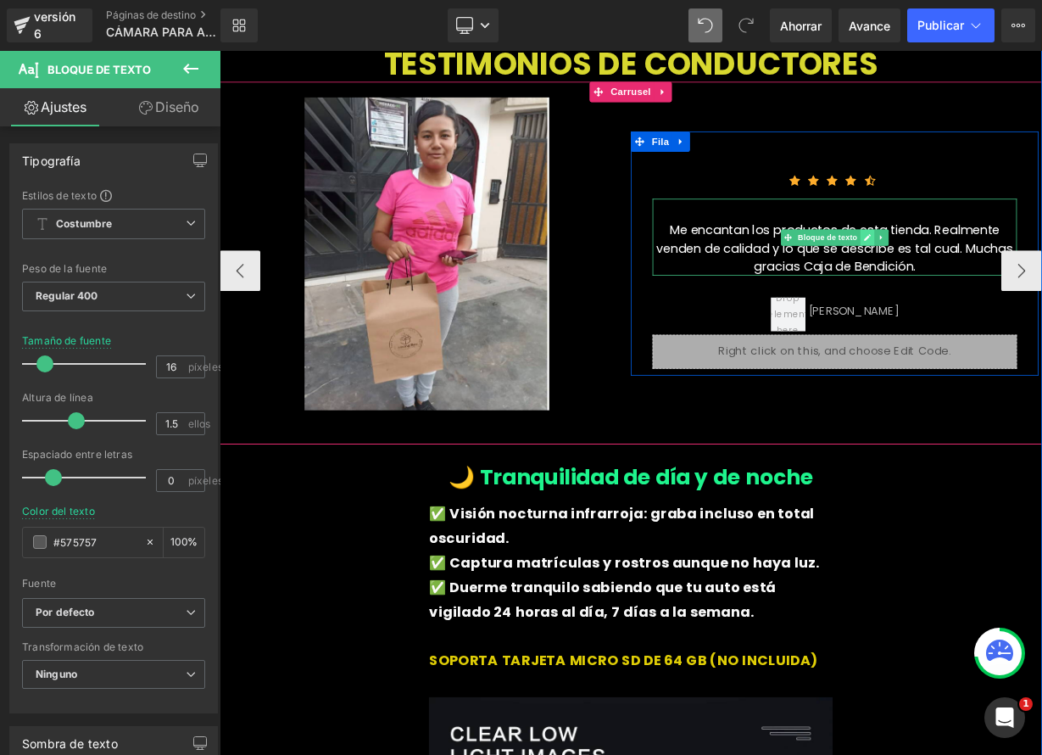
click at [1024, 280] on icon at bounding box center [1028, 284] width 8 height 8
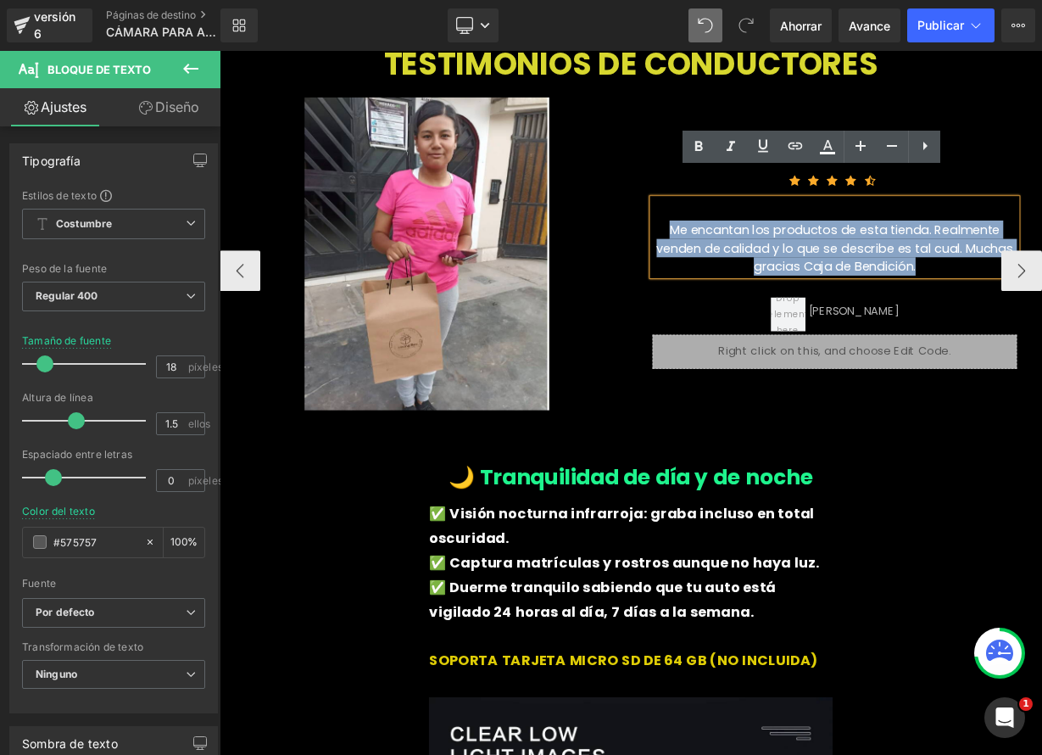
drag, startPoint x: 771, startPoint y: 243, endPoint x: 1063, endPoint y: 284, distance: 294.7
click at [1041, 284] on div "Me encantan los productos de esta tienda. Realmente venden de calidad y lo que …" at bounding box center [987, 284] width 455 height 96
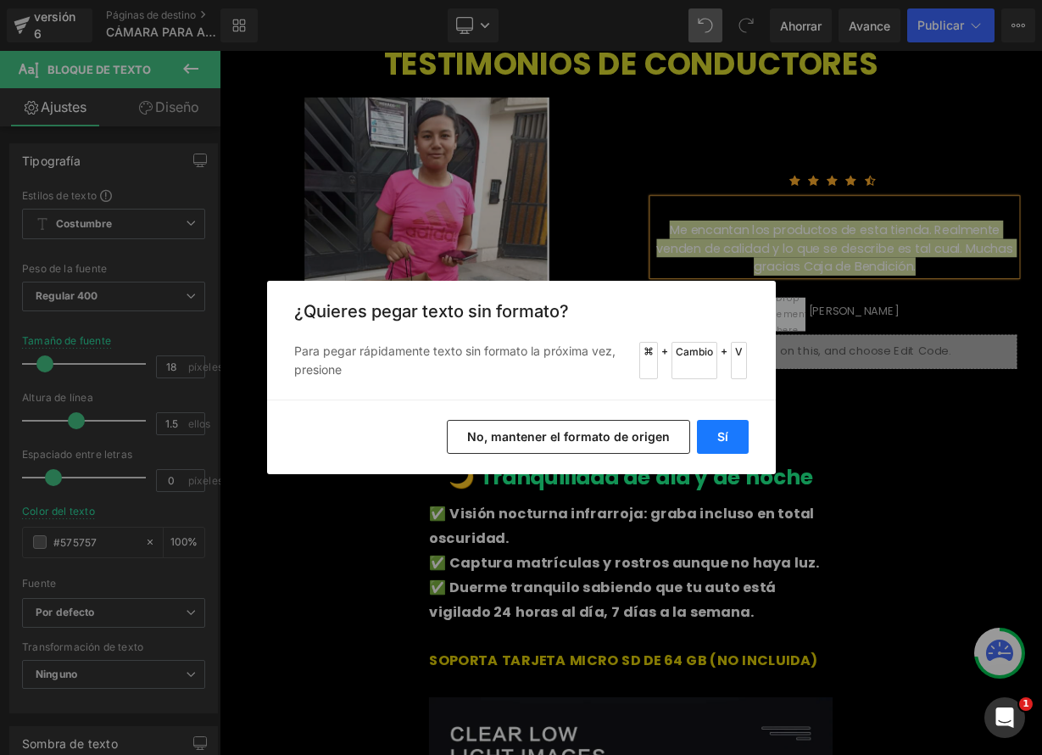
click at [724, 426] on button "Sí" at bounding box center [723, 437] width 52 height 34
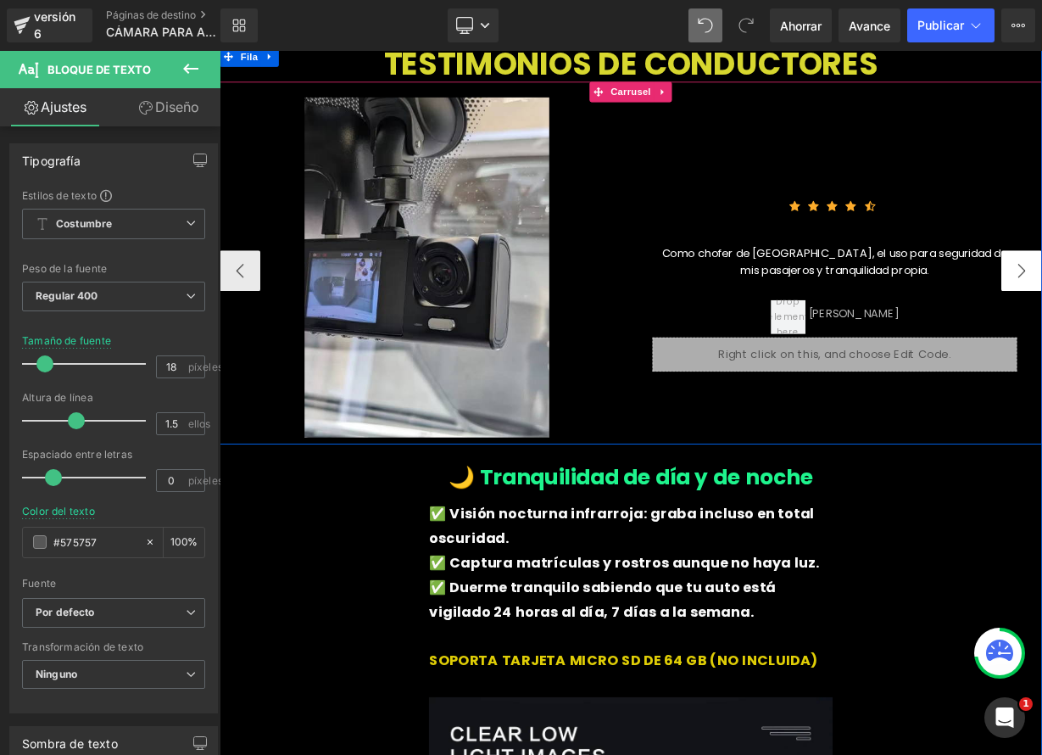
click at [241, 300] on button "‹" at bounding box center [245, 325] width 51 height 51
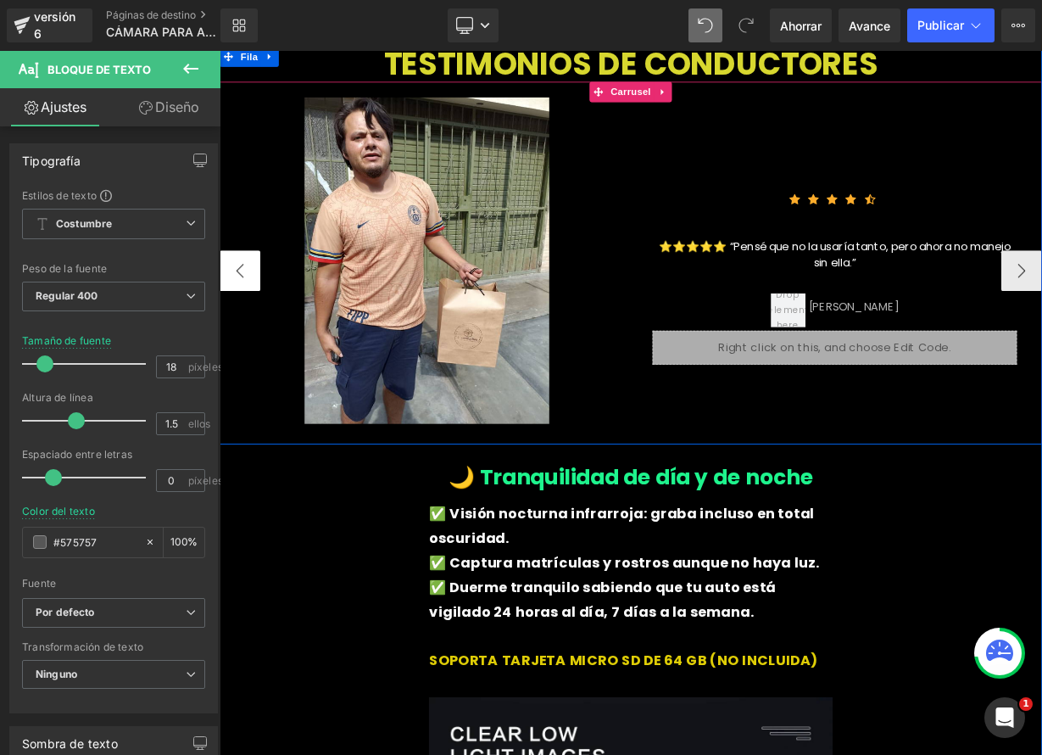
click at [241, 300] on button "‹" at bounding box center [245, 325] width 51 height 51
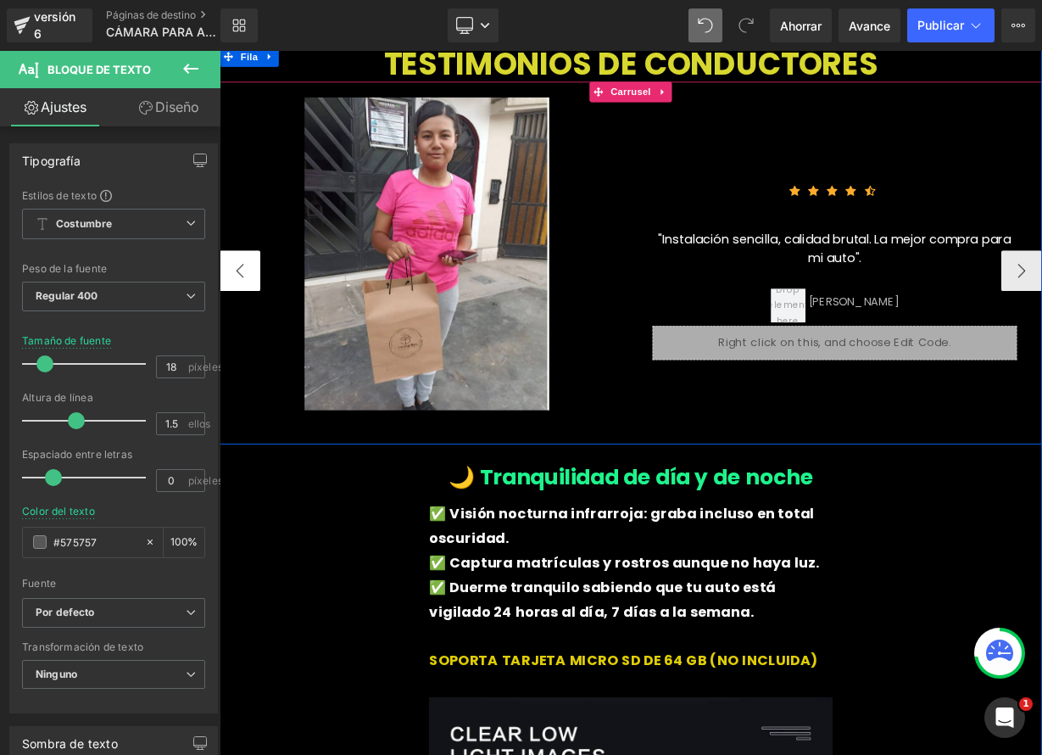
click at [241, 300] on button "‹" at bounding box center [245, 325] width 51 height 51
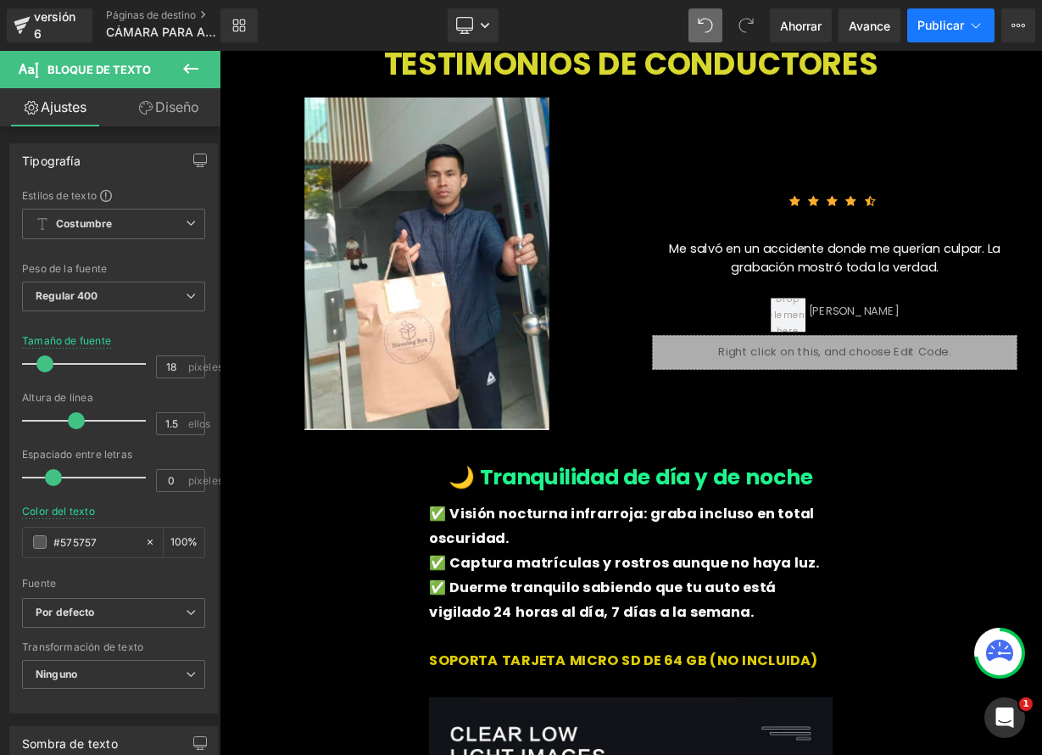
click at [945, 26] on font "Publicar" at bounding box center [941, 25] width 47 height 14
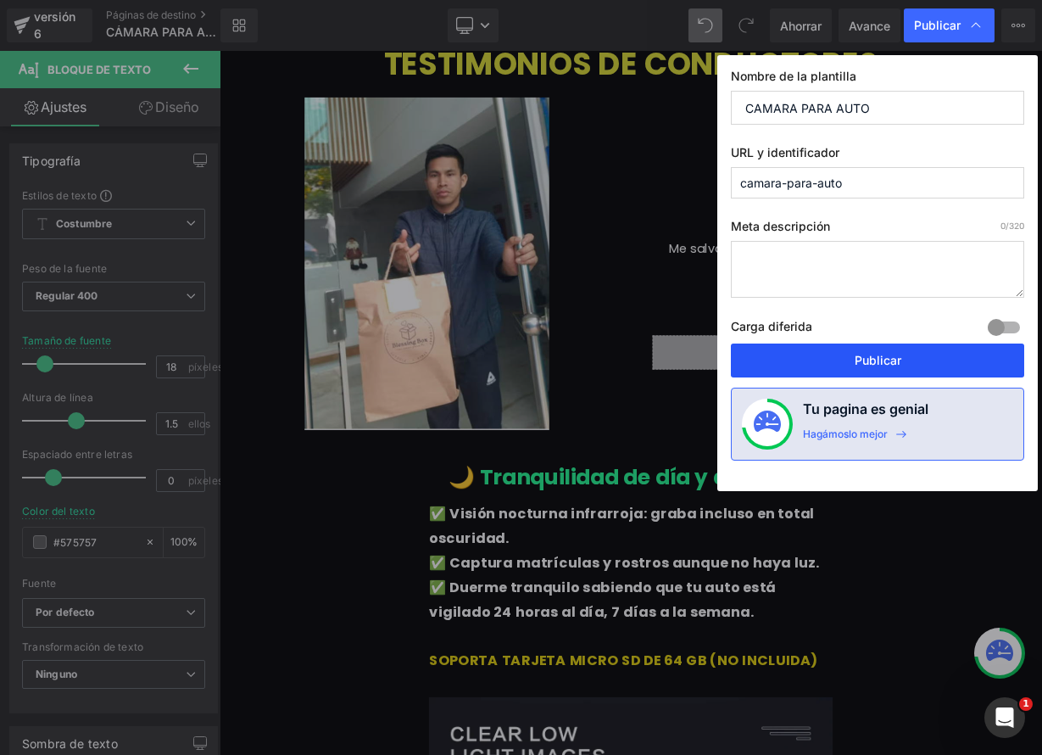
click at [890, 357] on font "Publicar" at bounding box center [878, 360] width 47 height 14
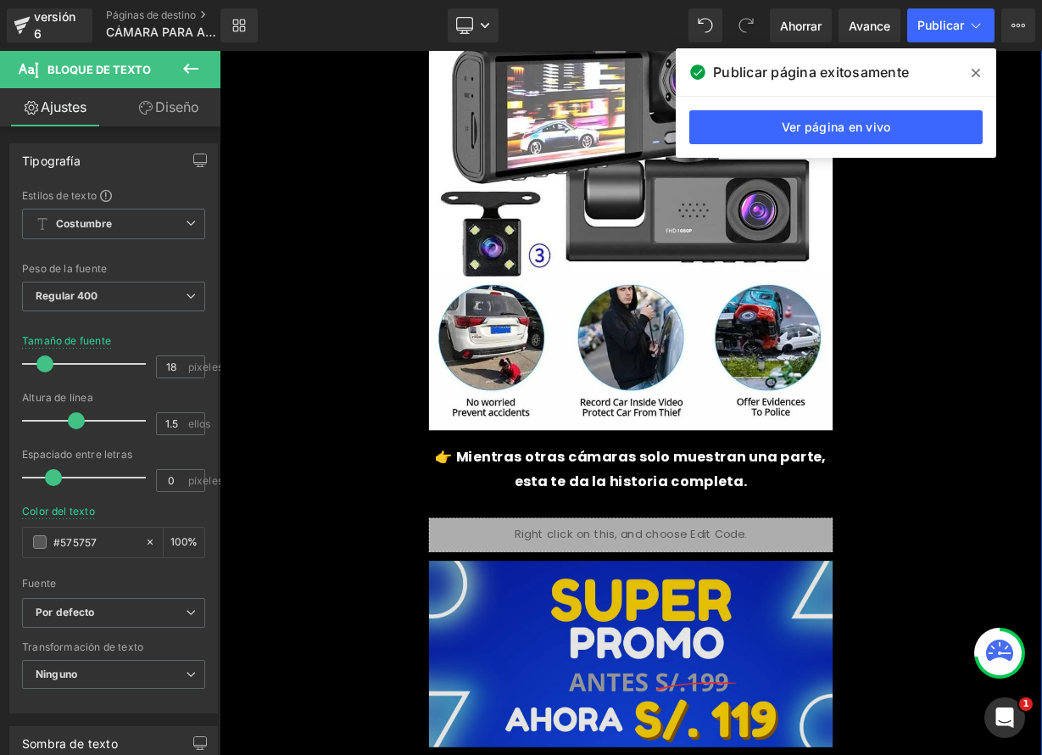
scroll to position [1810, 0]
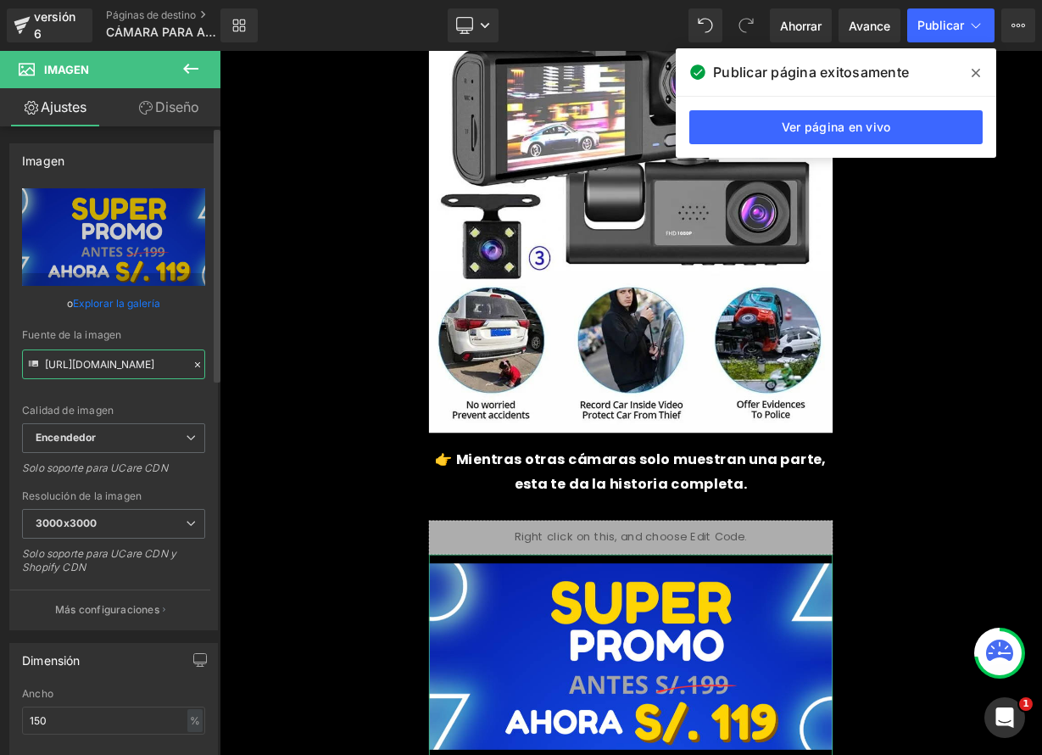
click at [109, 366] on input "[URL][DOMAIN_NAME]" at bounding box center [113, 364] width 183 height 30
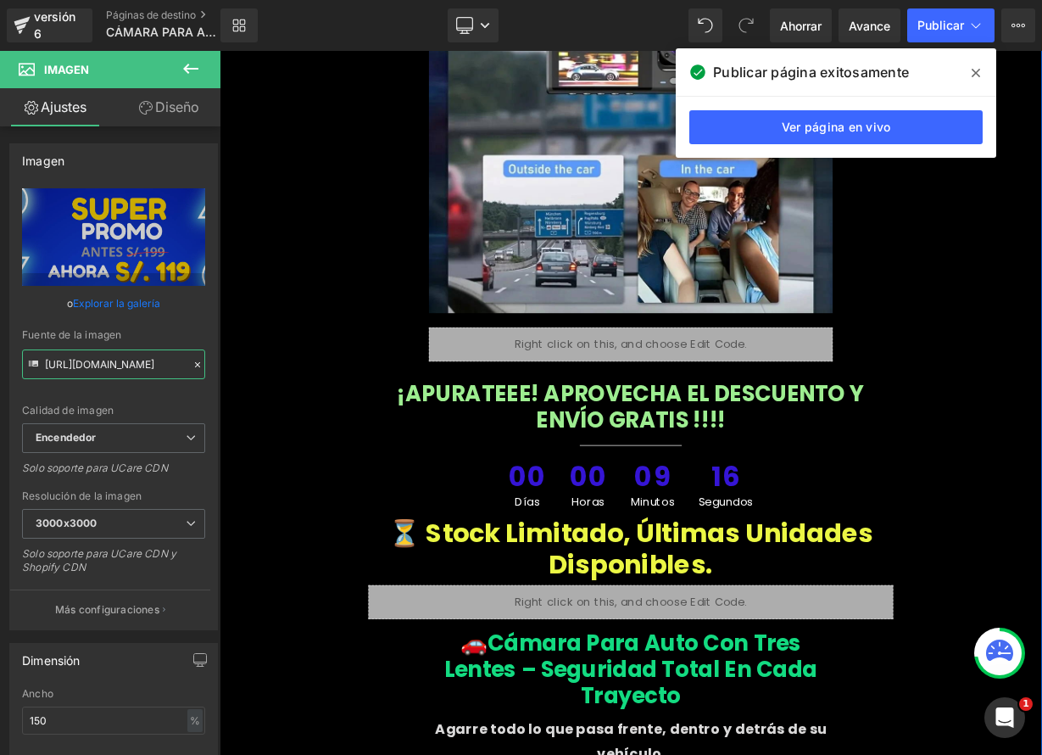
scroll to position [6653, 0]
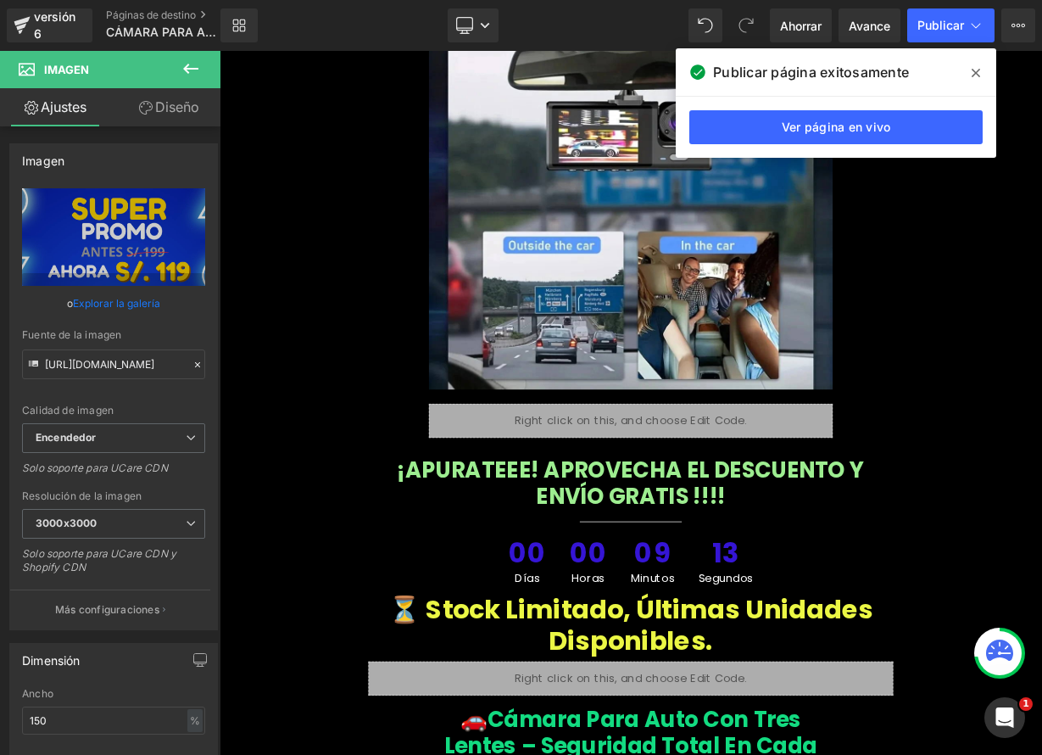
click at [191, 64] on icon at bounding box center [191, 69] width 20 height 20
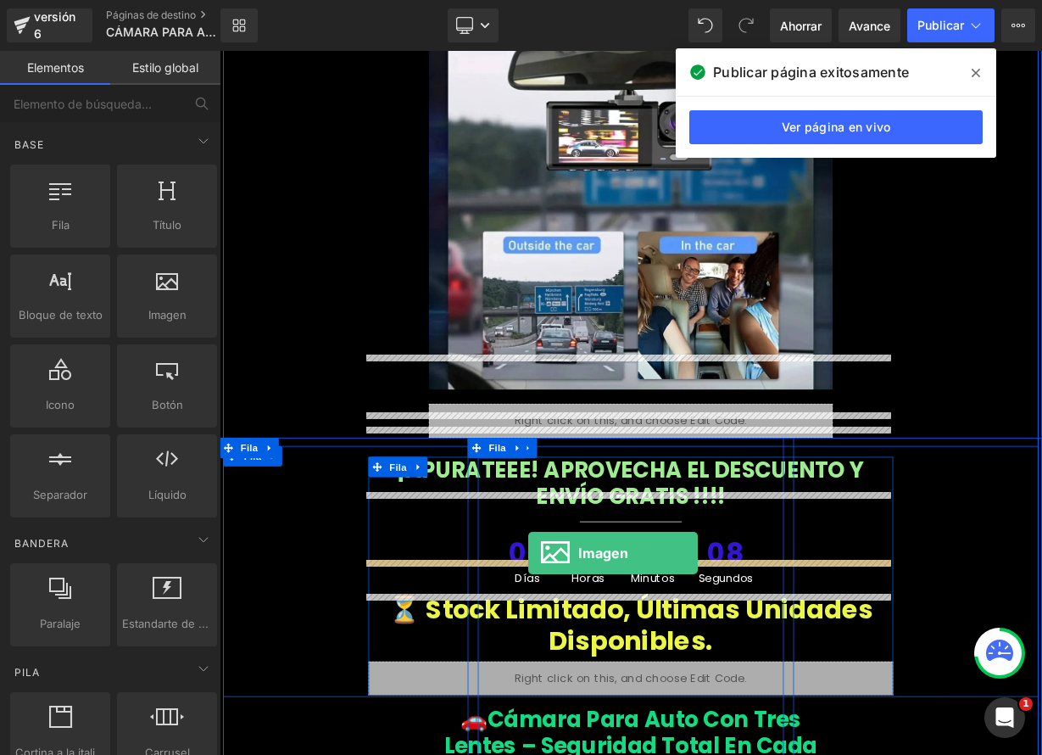
drag, startPoint x: 378, startPoint y: 349, endPoint x: 605, endPoint y: 677, distance: 398.7
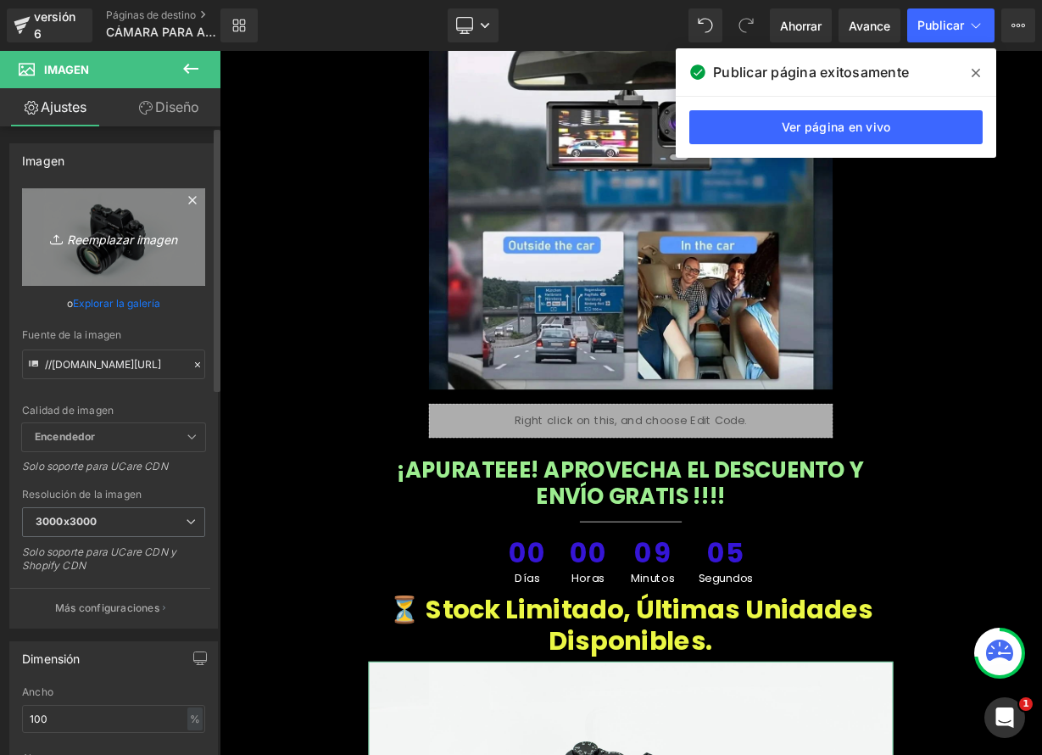
click at [95, 246] on icon "Reemplazar imagen" at bounding box center [114, 236] width 136 height 21
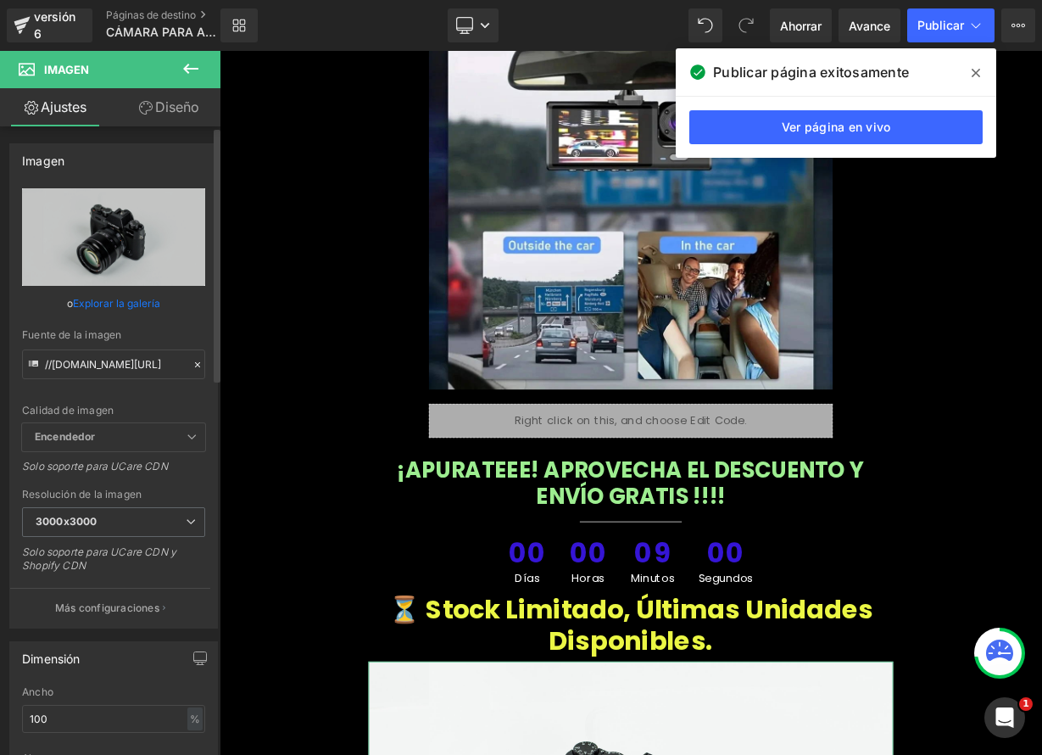
drag, startPoint x: 193, startPoint y: 364, endPoint x: 176, endPoint y: 362, distance: 17.9
click at [193, 364] on icon at bounding box center [198, 365] width 12 height 12
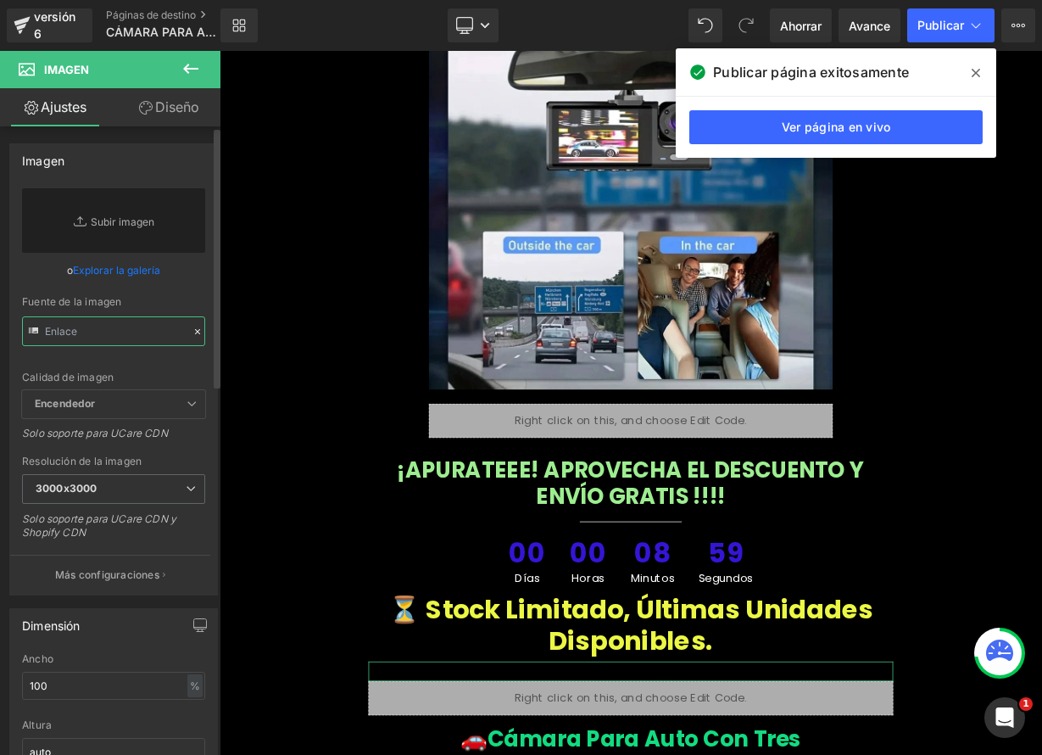
click at [113, 335] on input "text" at bounding box center [113, 331] width 183 height 30
paste input "[URL][DOMAIN_NAME]"
type input "[URL][DOMAIN_NAME]"
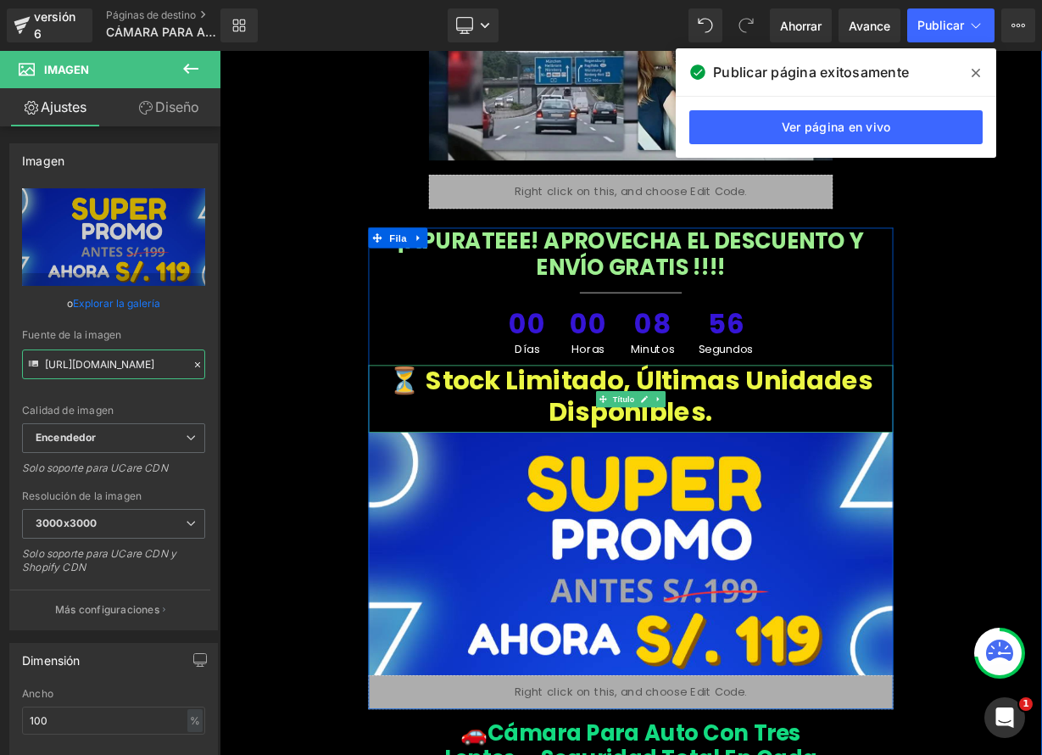
scroll to position [7040, 0]
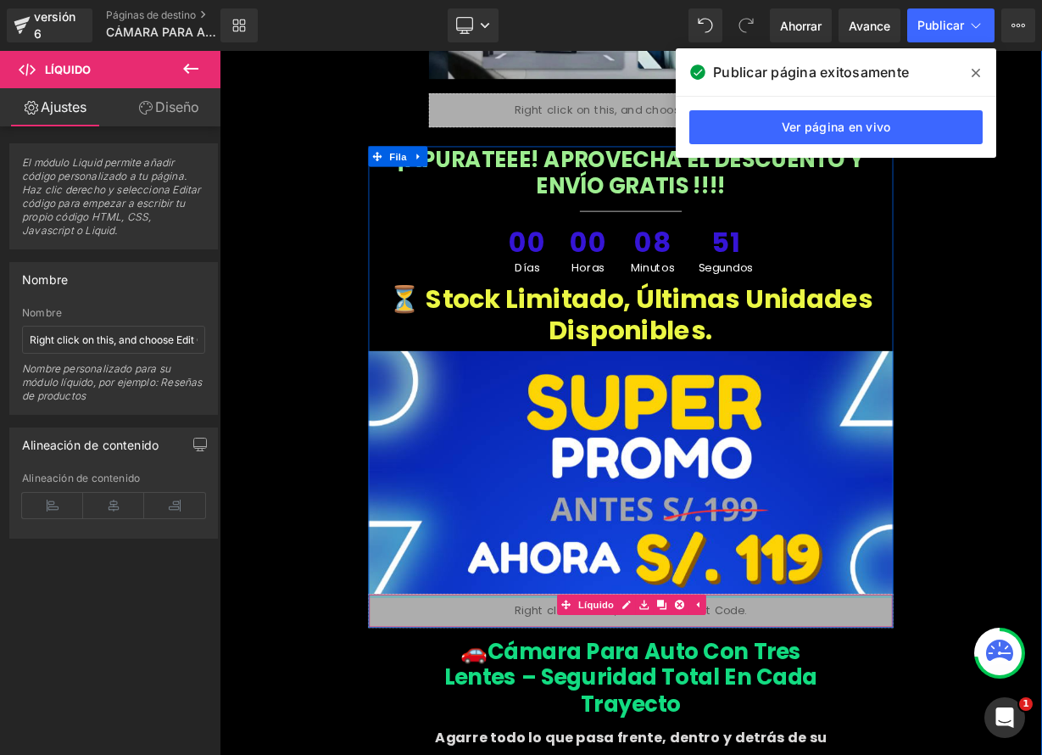
click at [570, 728] on div "Líquido" at bounding box center [732, 749] width 655 height 42
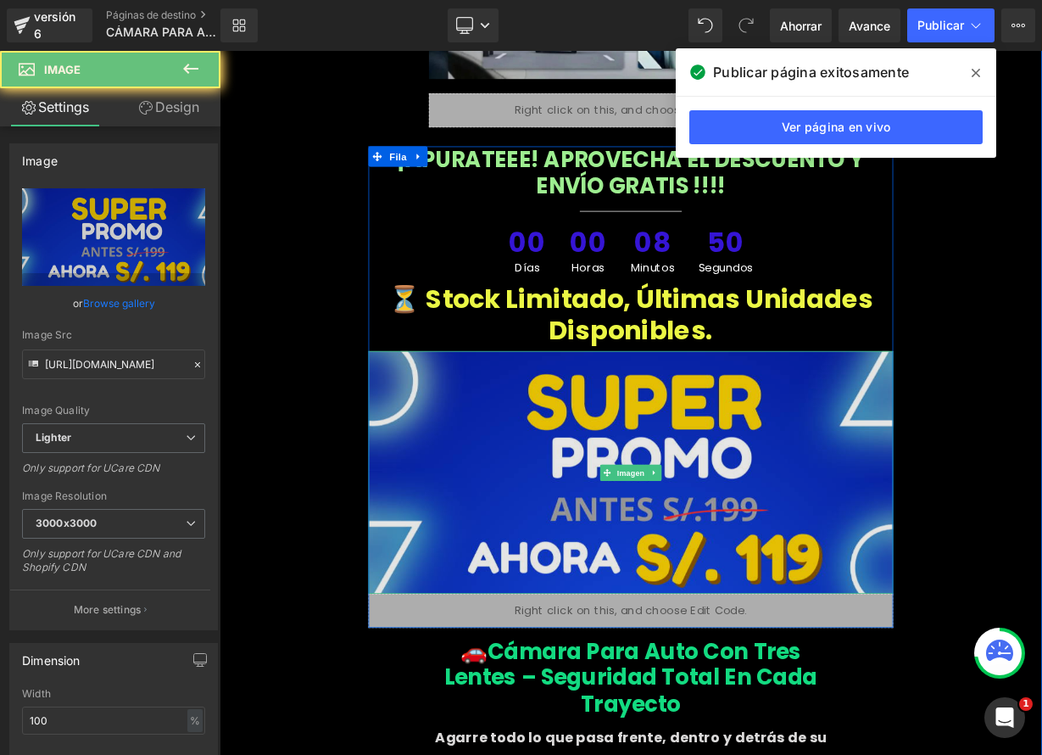
click at [472, 460] on img at bounding box center [732, 577] width 655 height 302
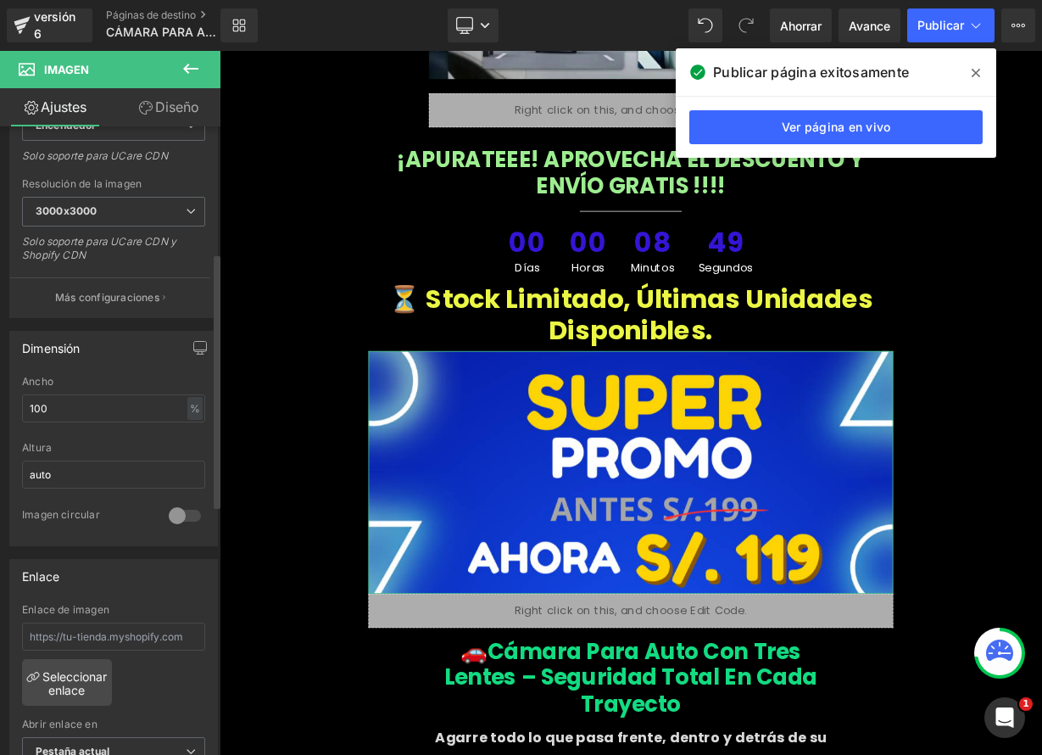
scroll to position [314, 0]
drag, startPoint x: 62, startPoint y: 409, endPoint x: 29, endPoint y: 405, distance: 33.3
click at [29, 405] on input "100" at bounding box center [113, 407] width 183 height 28
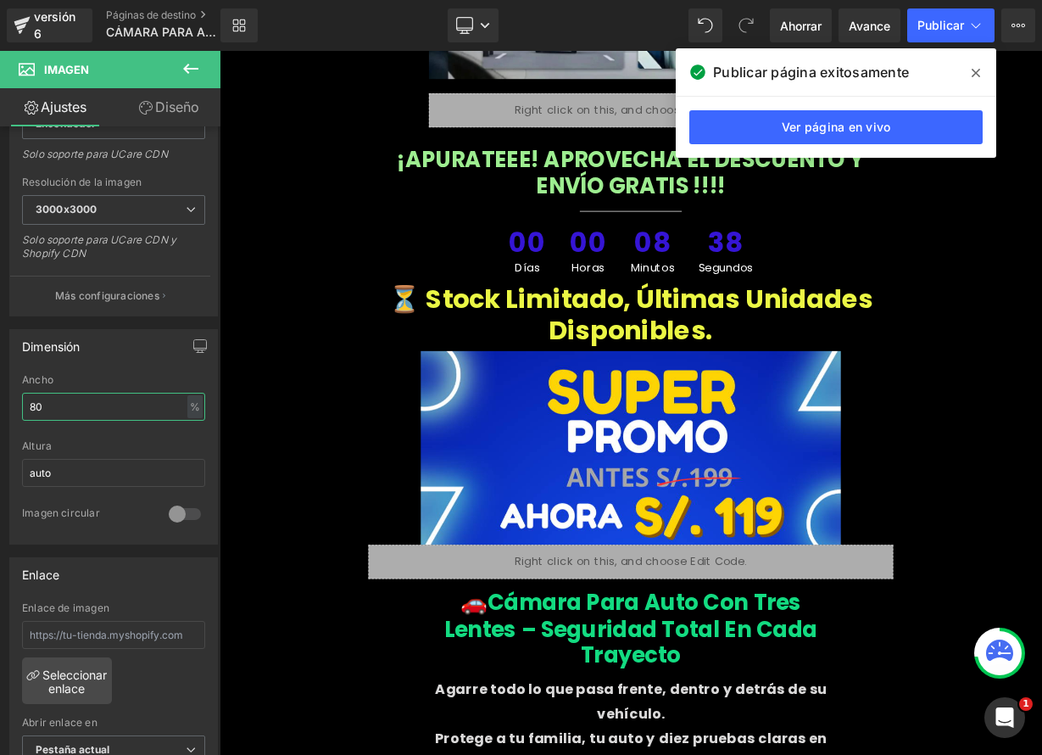
drag, startPoint x: 59, startPoint y: 405, endPoint x: -4, endPoint y: 401, distance: 62.9
click at [0, 401] on html "Imagen Estás previsualizando cómo funciona el Reestilizará tu página. No puedes…" at bounding box center [521, 377] width 1042 height 755
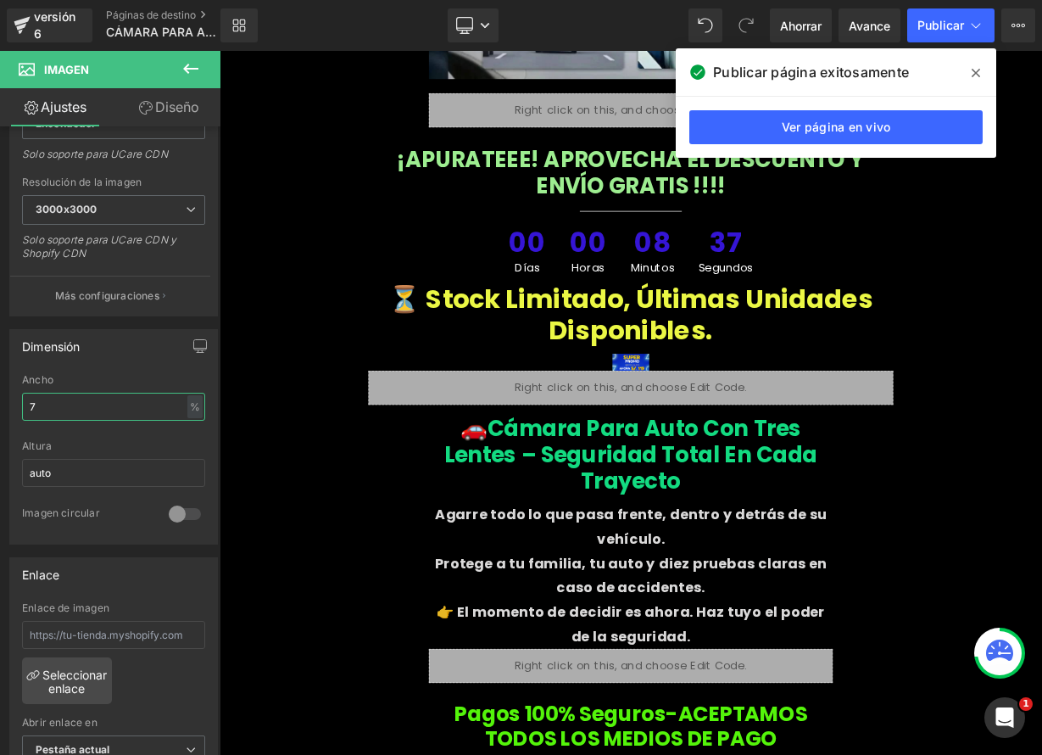
type input "70"
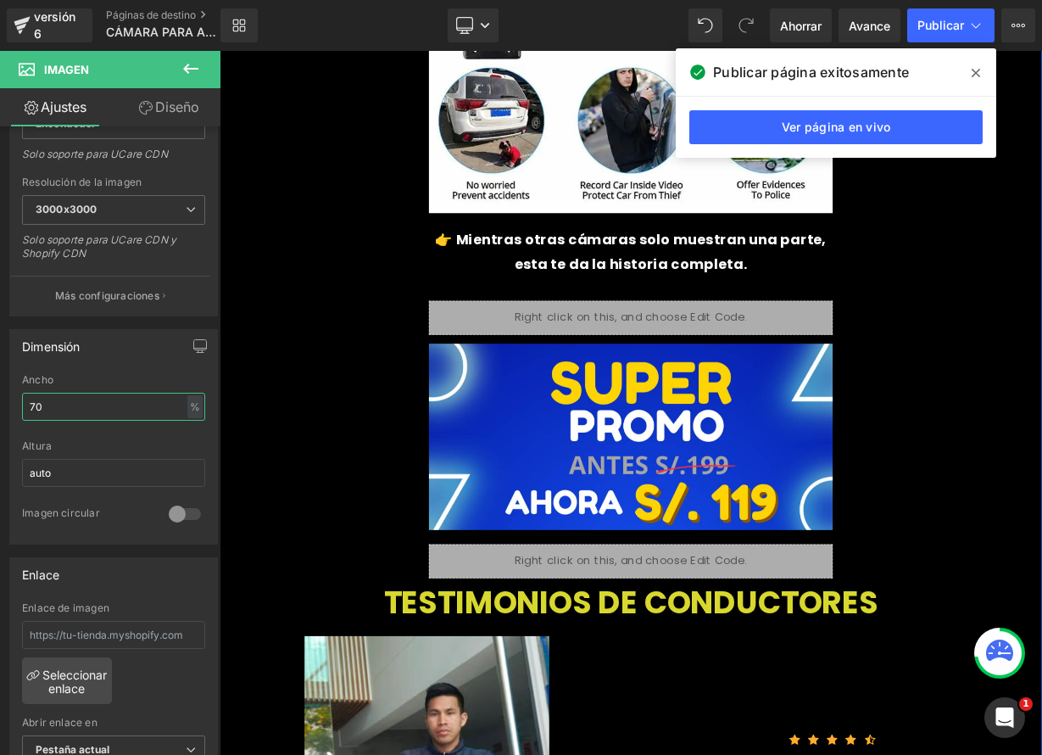
scroll to position [2083, 0]
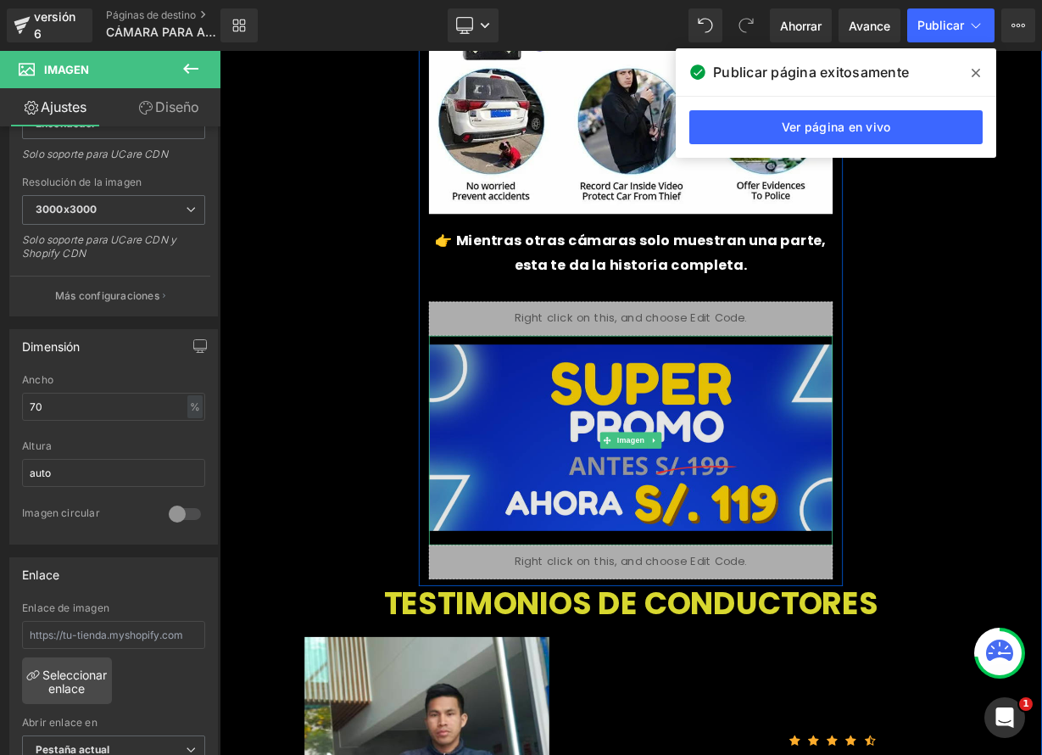
click at [533, 522] on img at bounding box center [733, 536] width 504 height 261
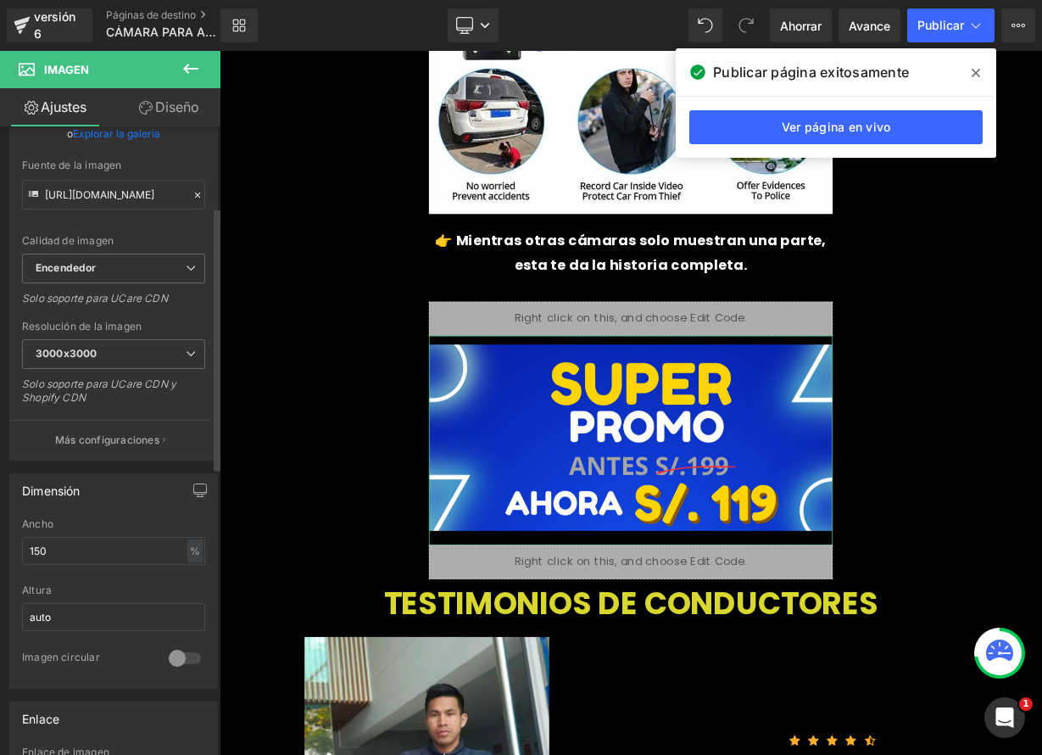
scroll to position [191, 0]
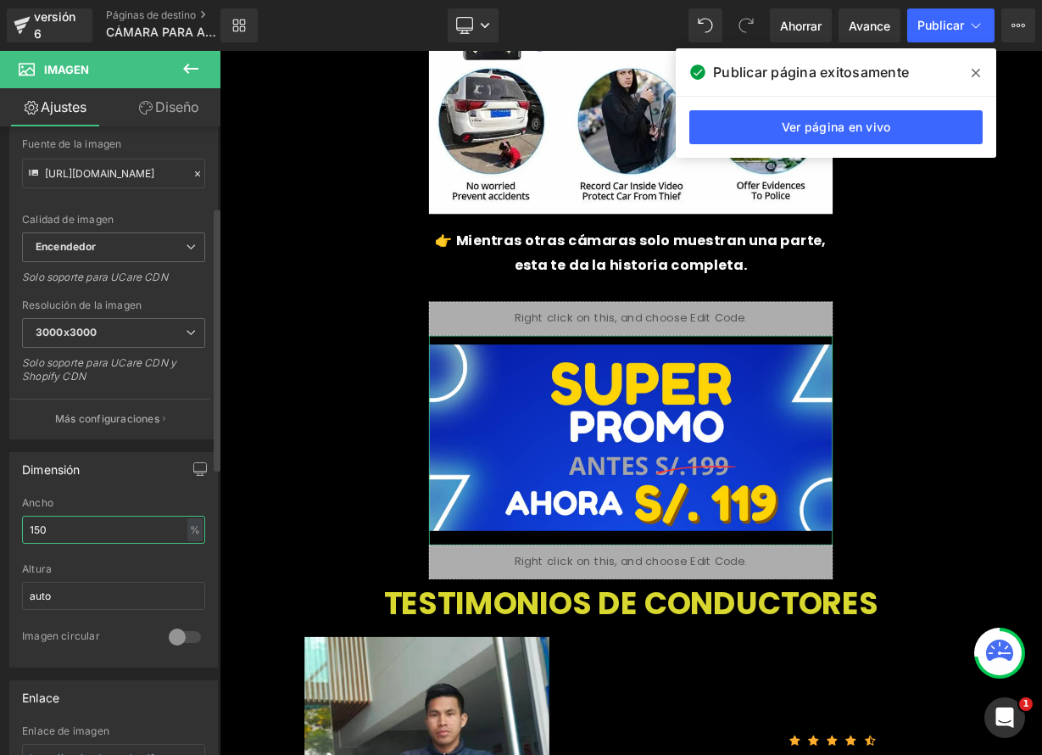
drag, startPoint x: 63, startPoint y: 531, endPoint x: 14, endPoint y: 515, distance: 51.0
click at [19, 527] on div "150% Ancho 150 % % píxeles auto Altura auto 0 Imagen circular" at bounding box center [113, 582] width 207 height 170
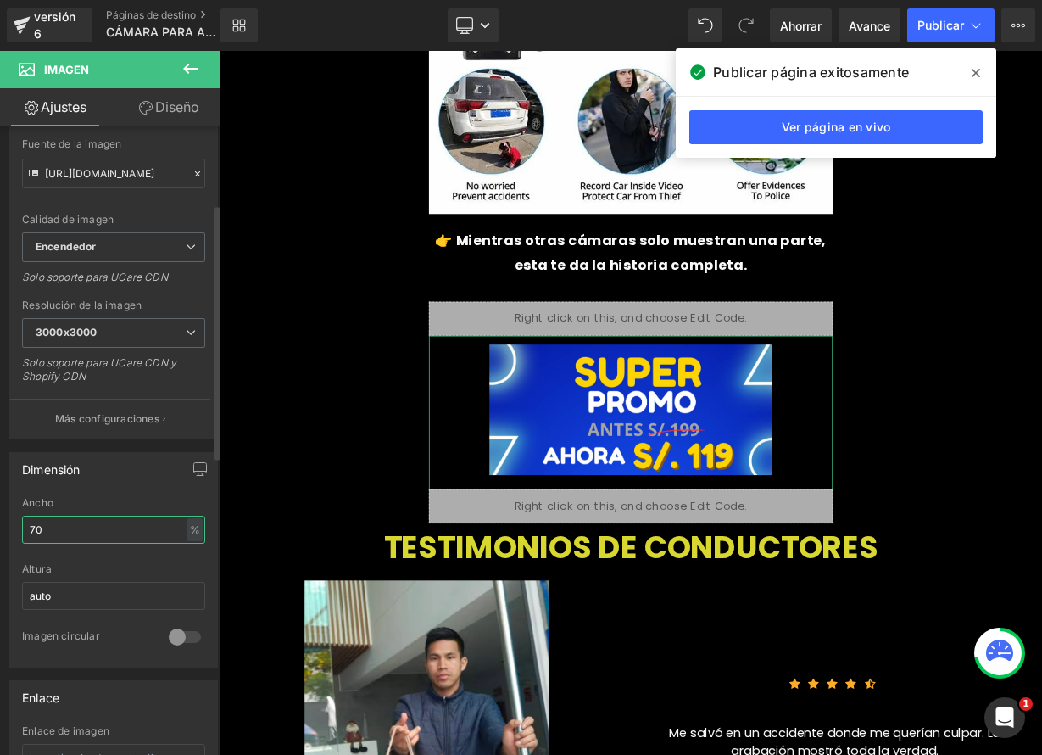
type input "7"
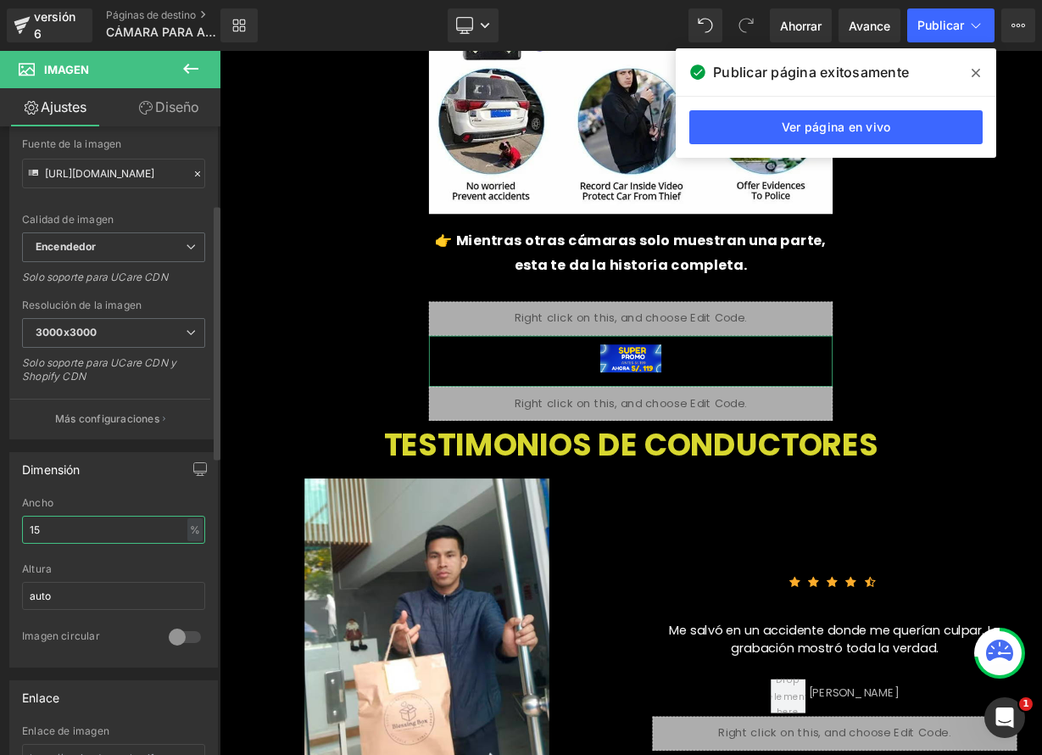
type input "150"
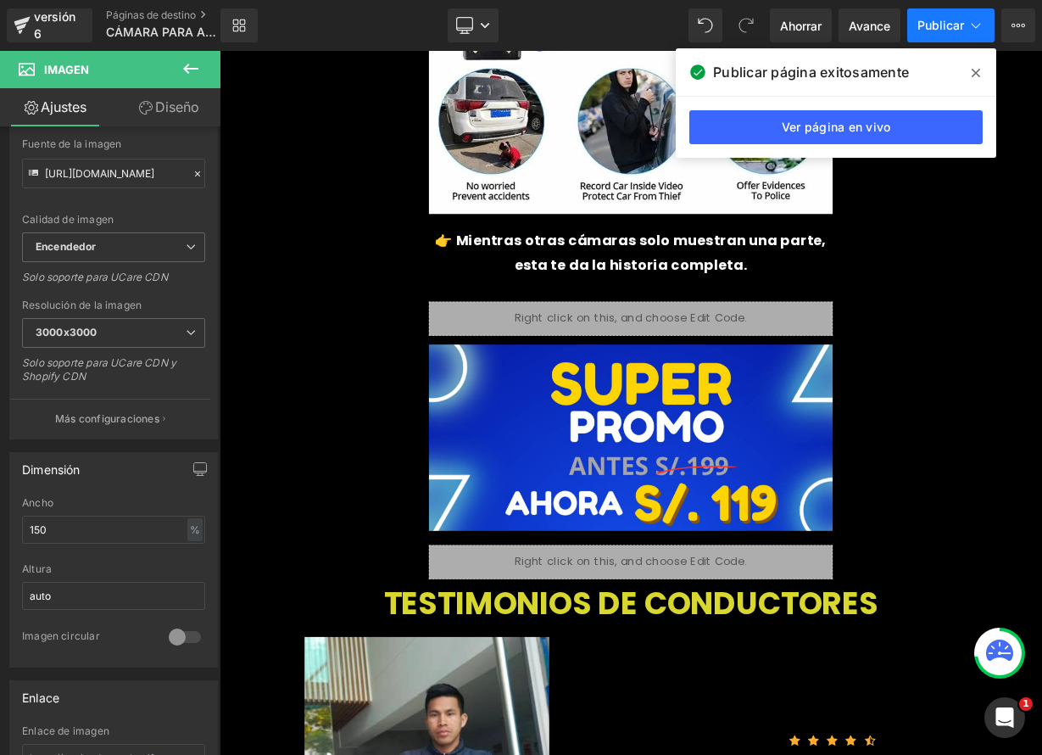
click at [956, 31] on font "Publicar" at bounding box center [941, 25] width 47 height 14
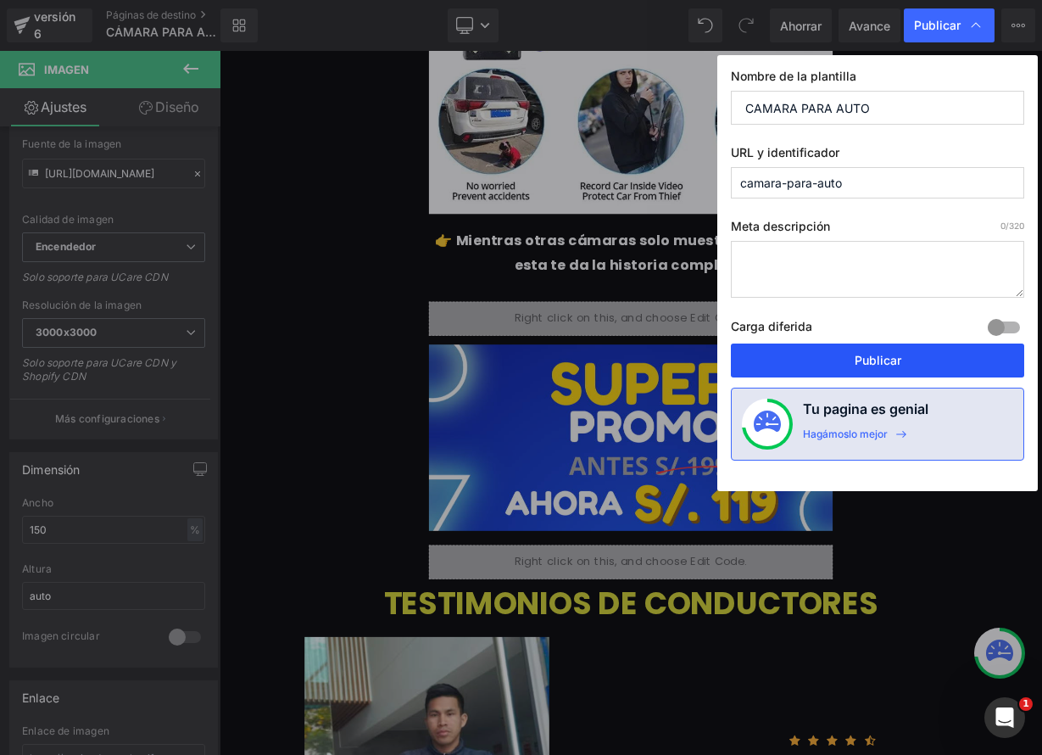
click at [908, 362] on button "Publicar" at bounding box center [877, 360] width 293 height 34
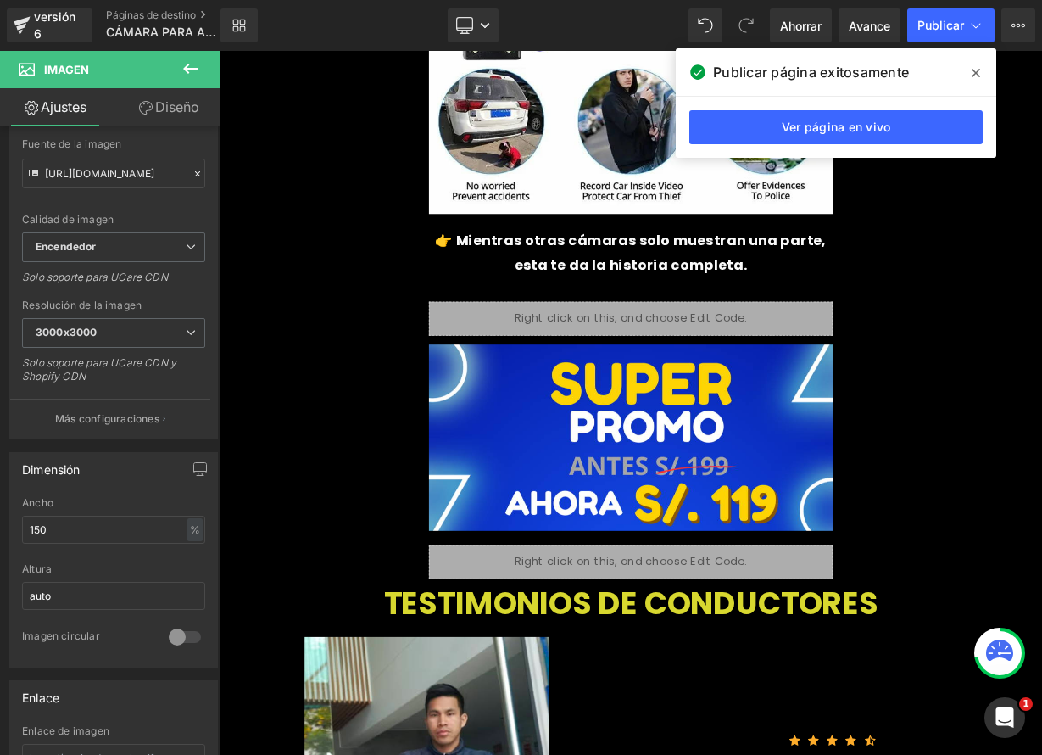
click at [974, 73] on icon at bounding box center [976, 73] width 8 height 14
